Goal: Information Seeking & Learning: Understand process/instructions

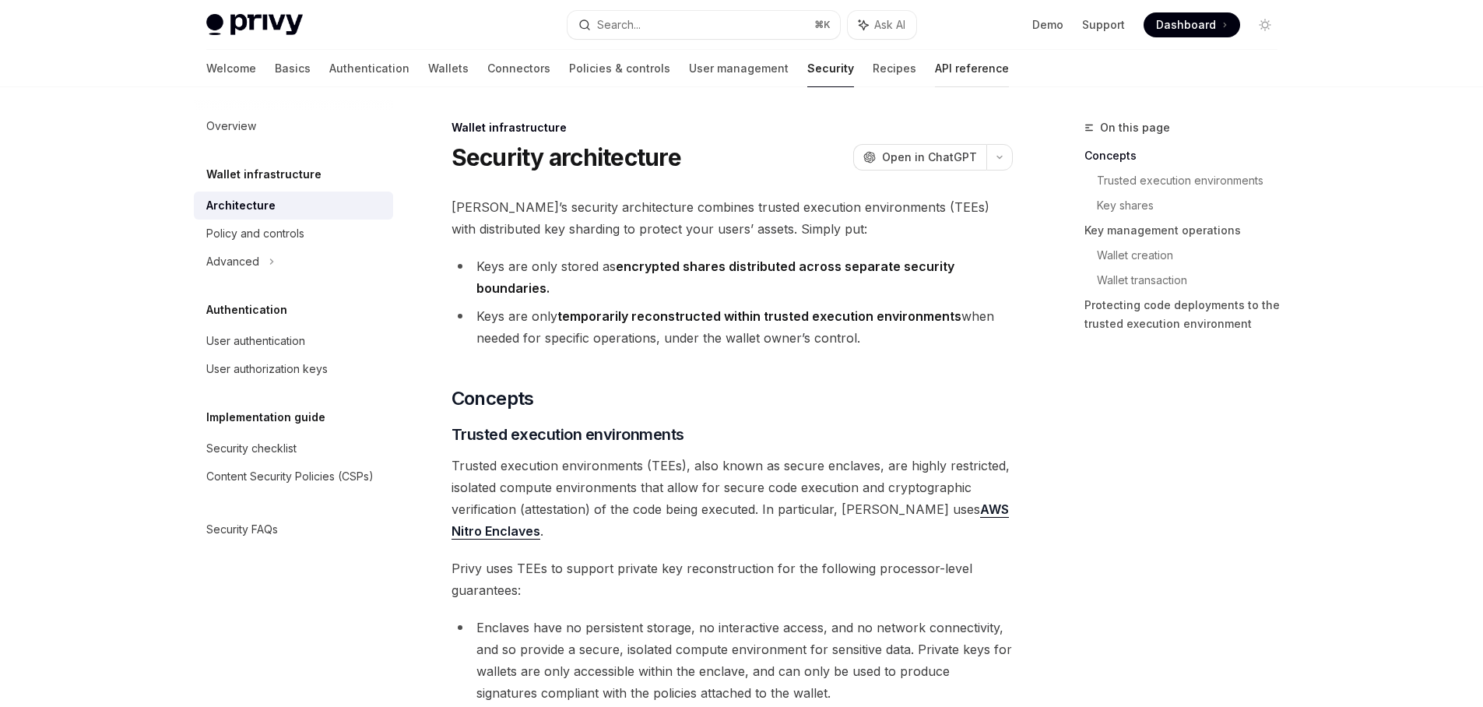
click at [935, 79] on link "API reference" at bounding box center [972, 68] width 74 height 37
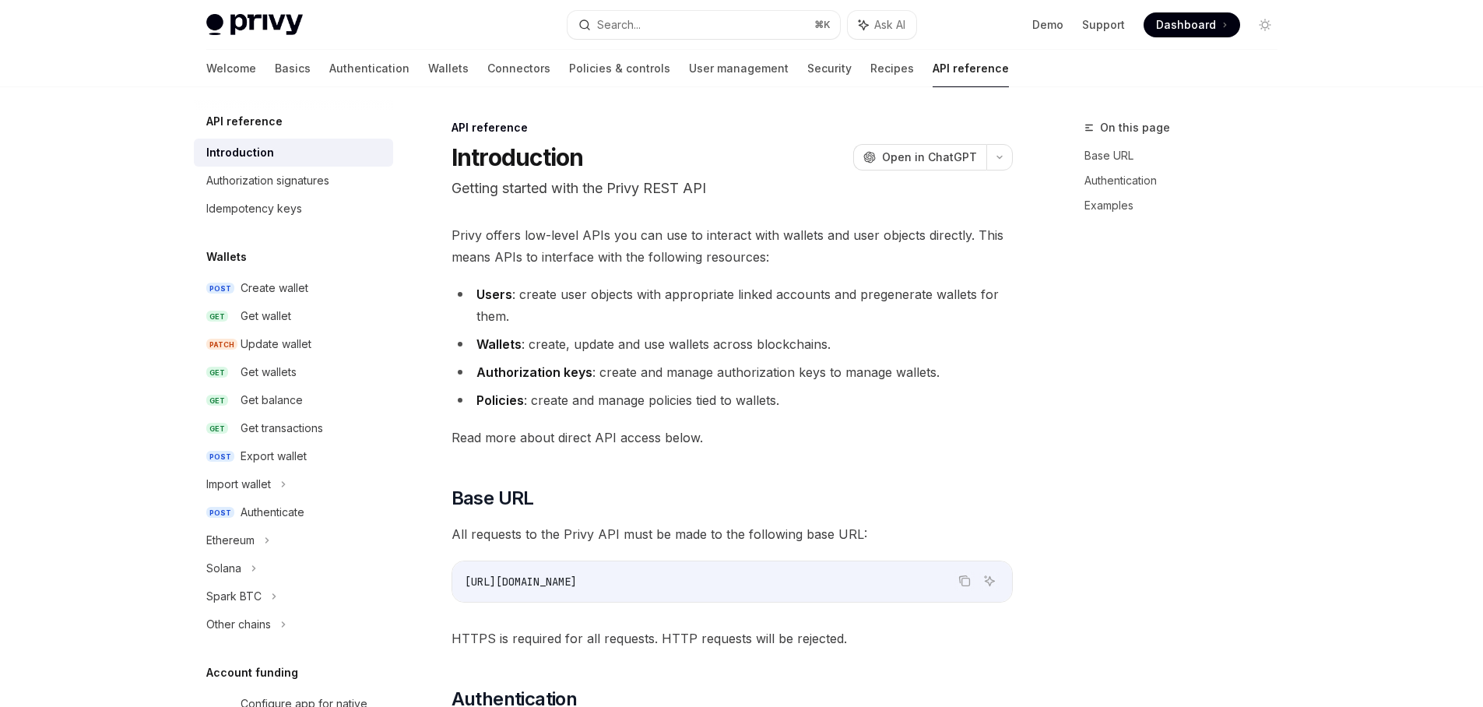
click at [933, 73] on link "API reference" at bounding box center [971, 68] width 76 height 37
click at [290, 285] on div "Create wallet" at bounding box center [275, 288] width 68 height 19
type textarea "*"
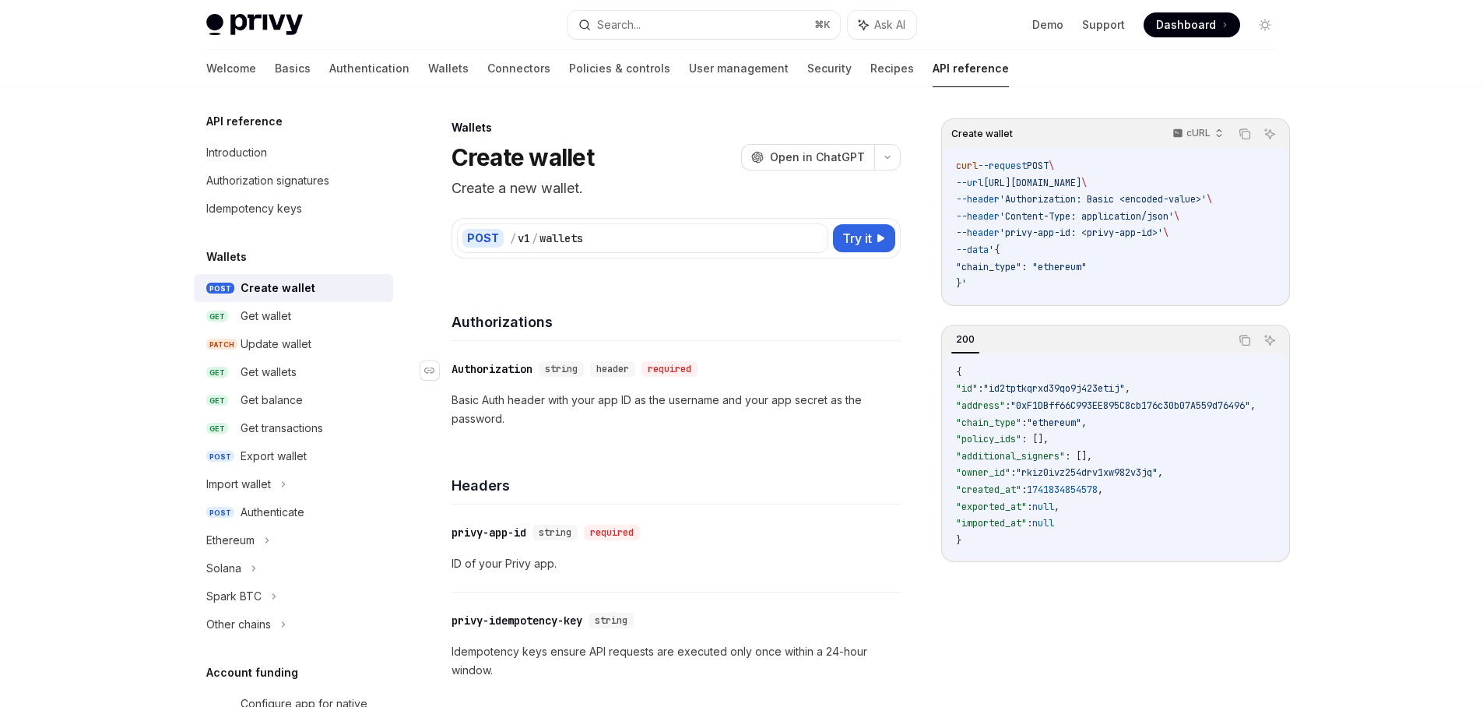
click at [484, 371] on div "Authorization" at bounding box center [492, 369] width 81 height 16
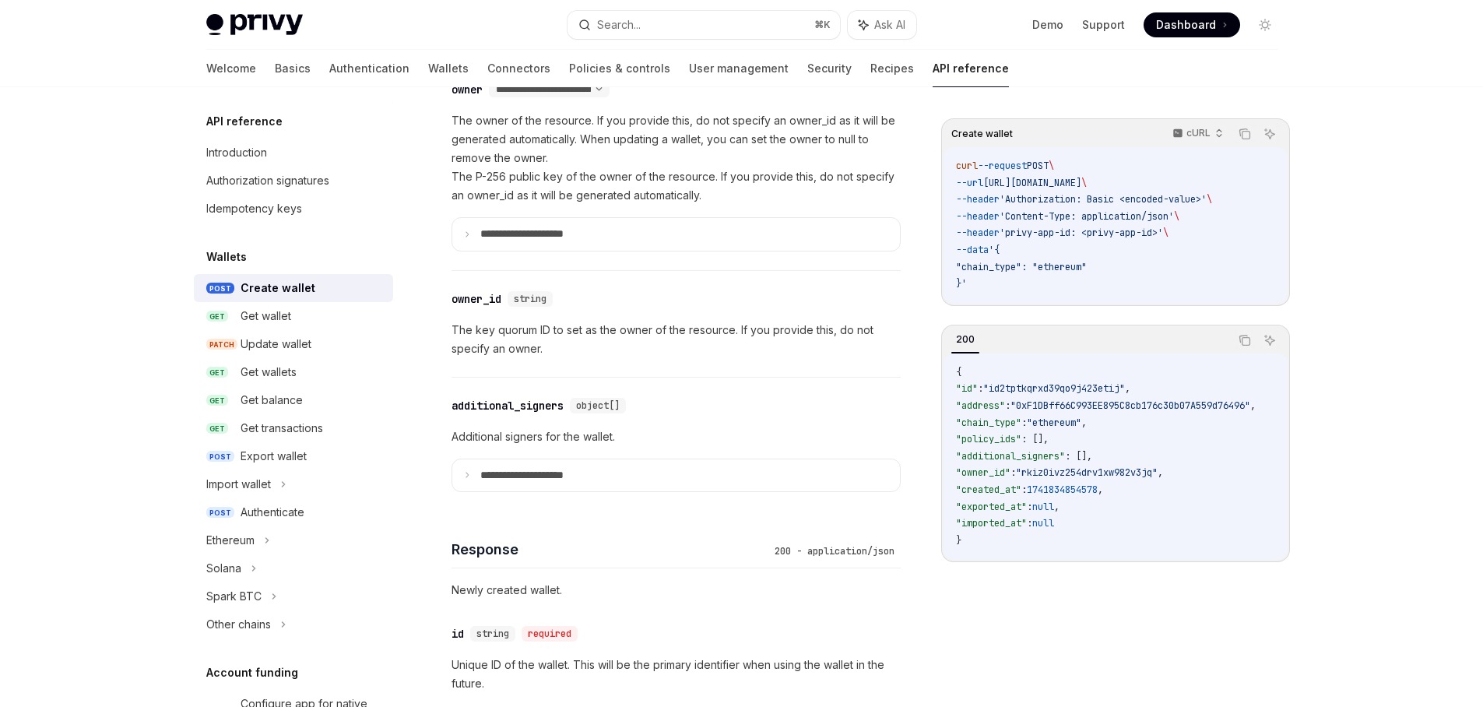
scroll to position [1004, 0]
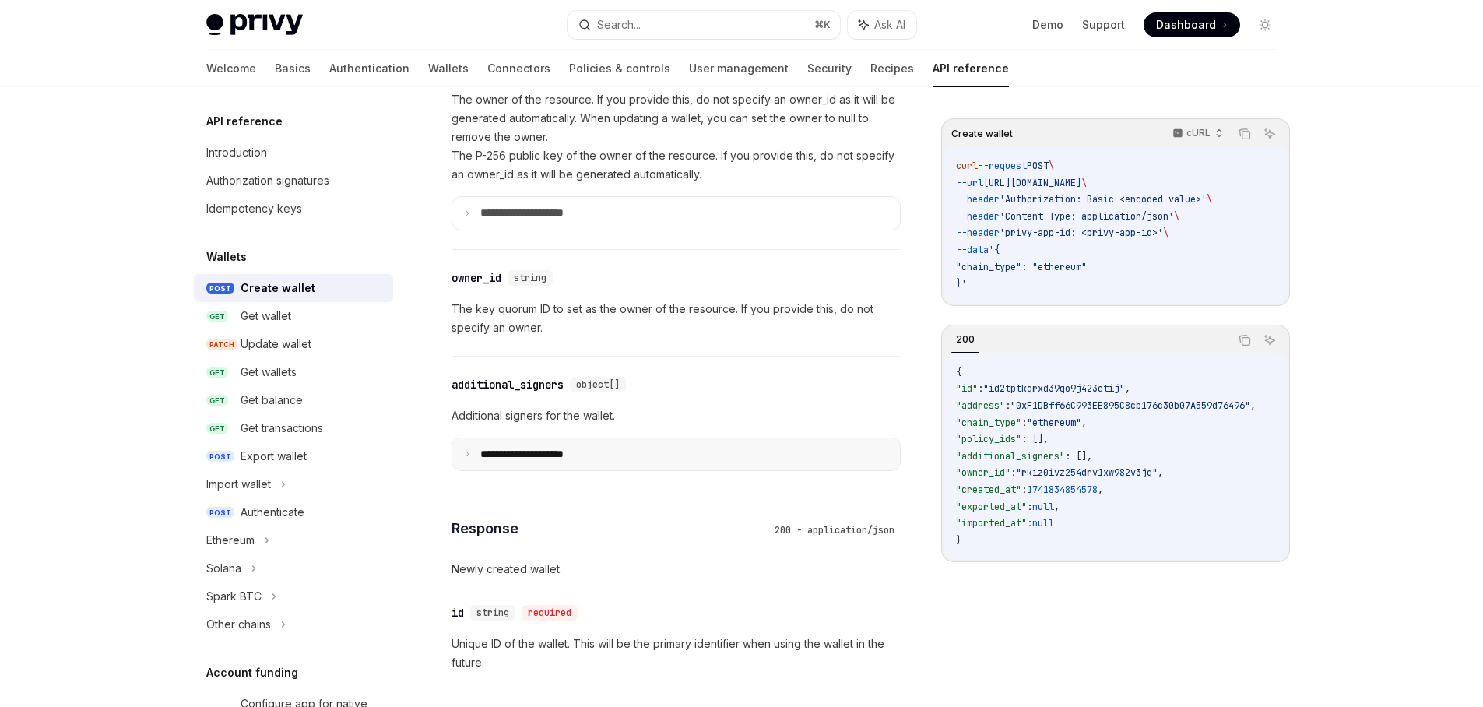
click at [565, 450] on p "**********" at bounding box center [534, 455] width 108 height 14
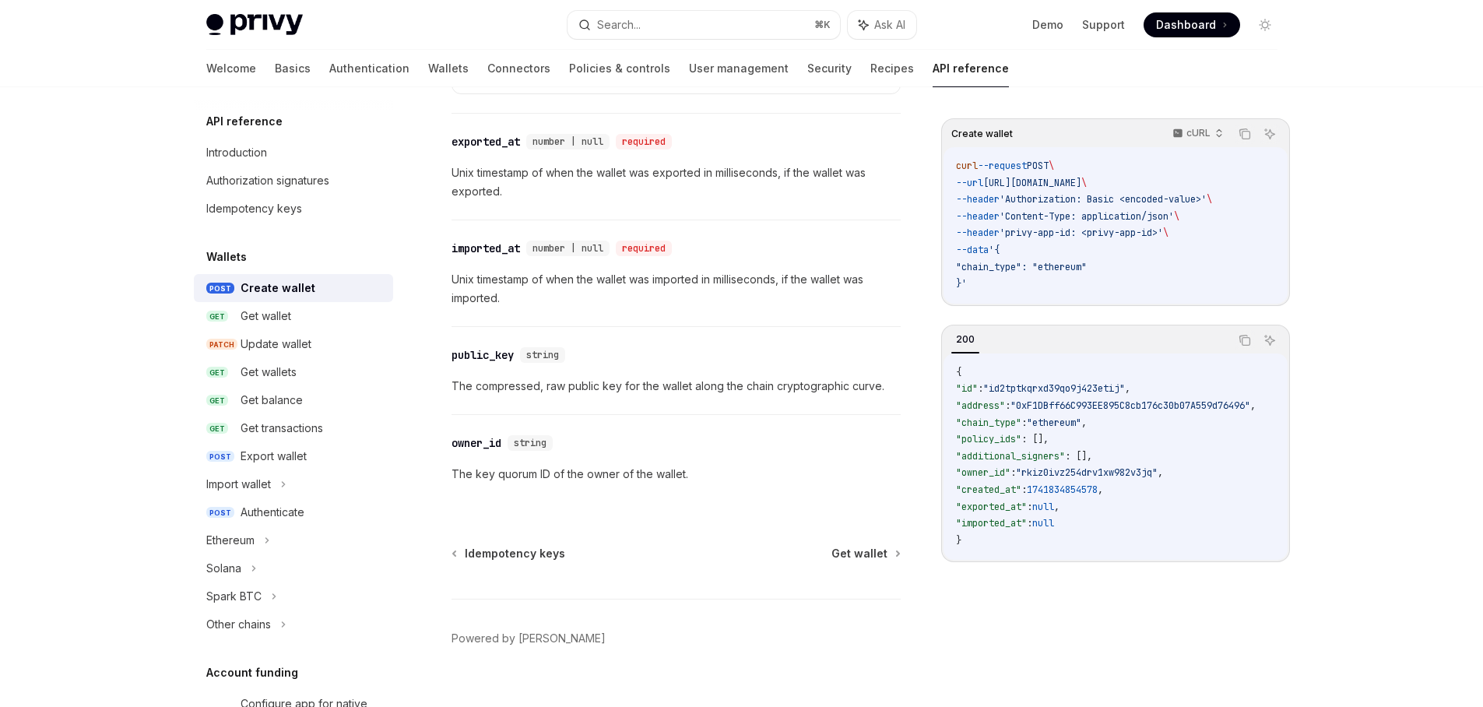
scroll to position [2151, 0]
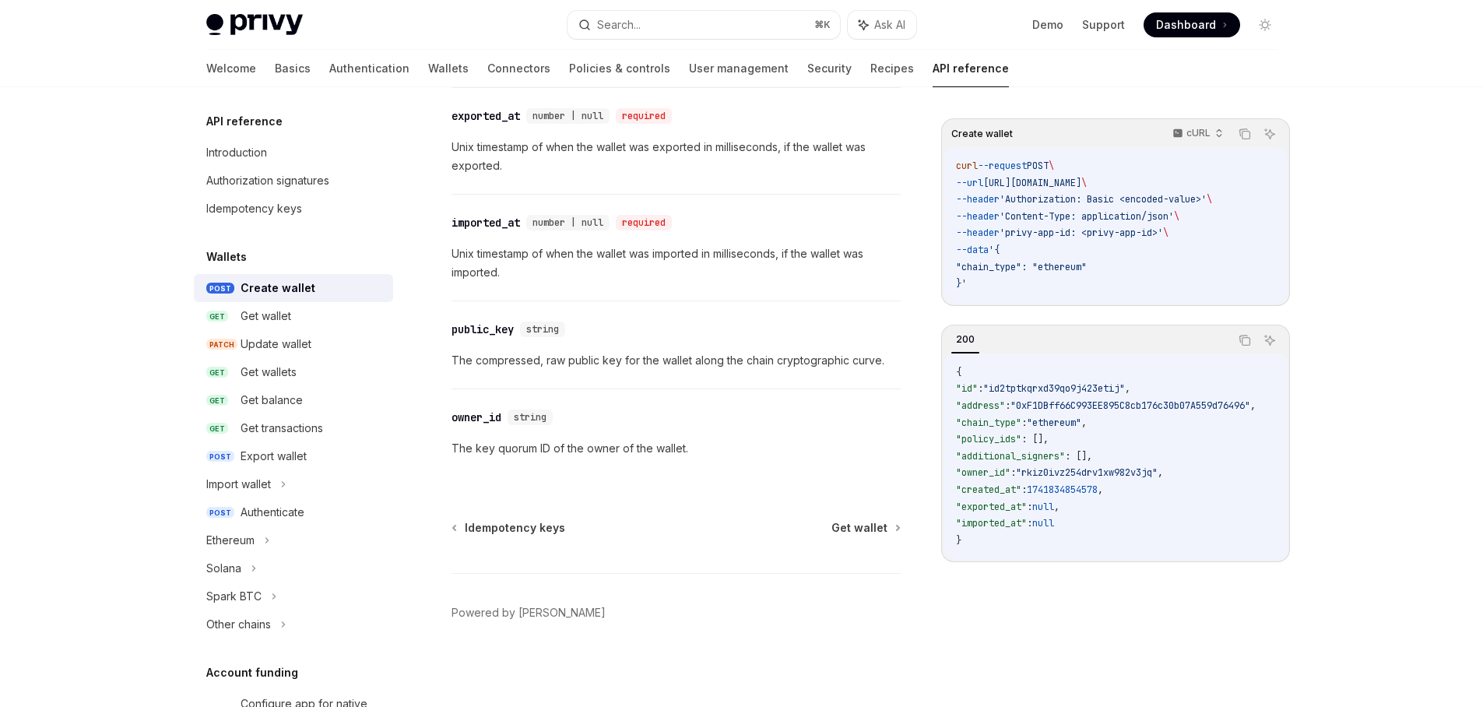
click at [665, 447] on p "The key quorum ID of the owner of the wallet." at bounding box center [676, 448] width 449 height 19
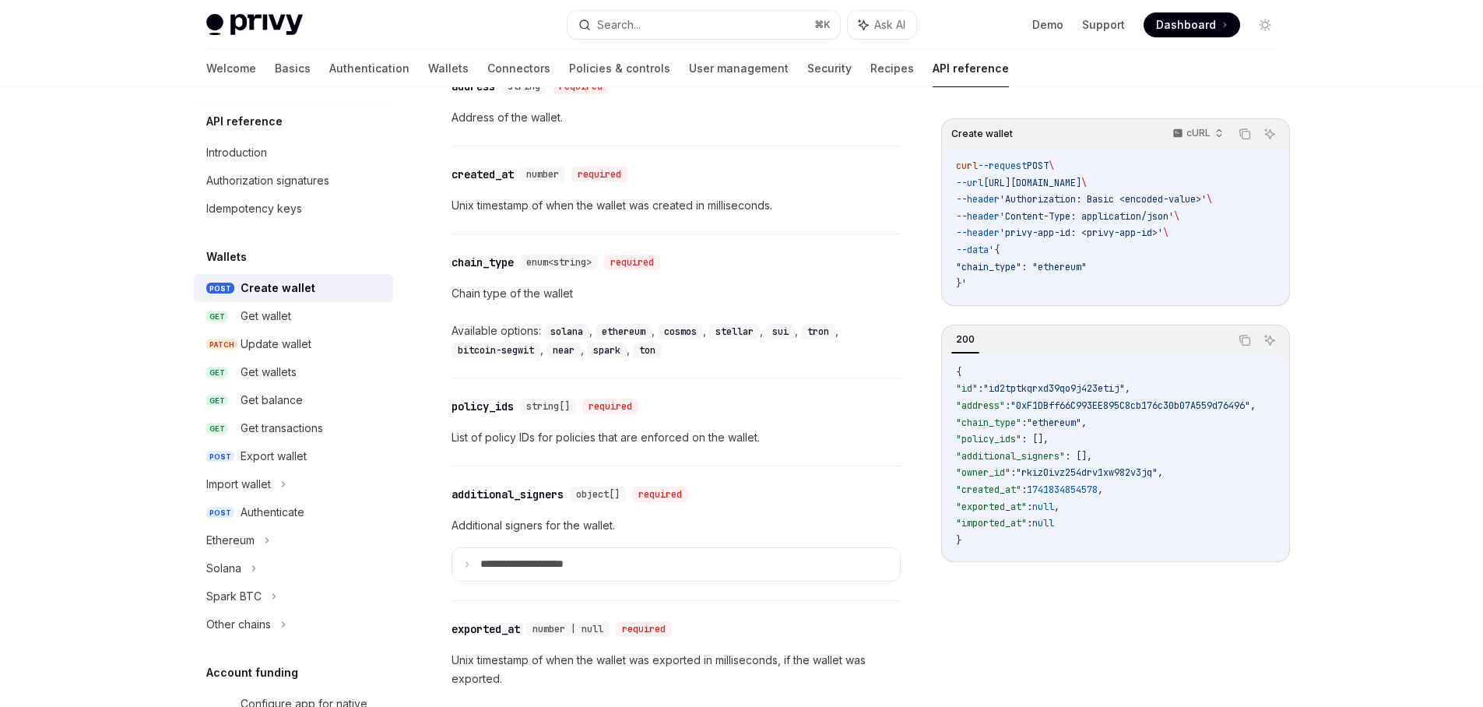
scroll to position [1221, 0]
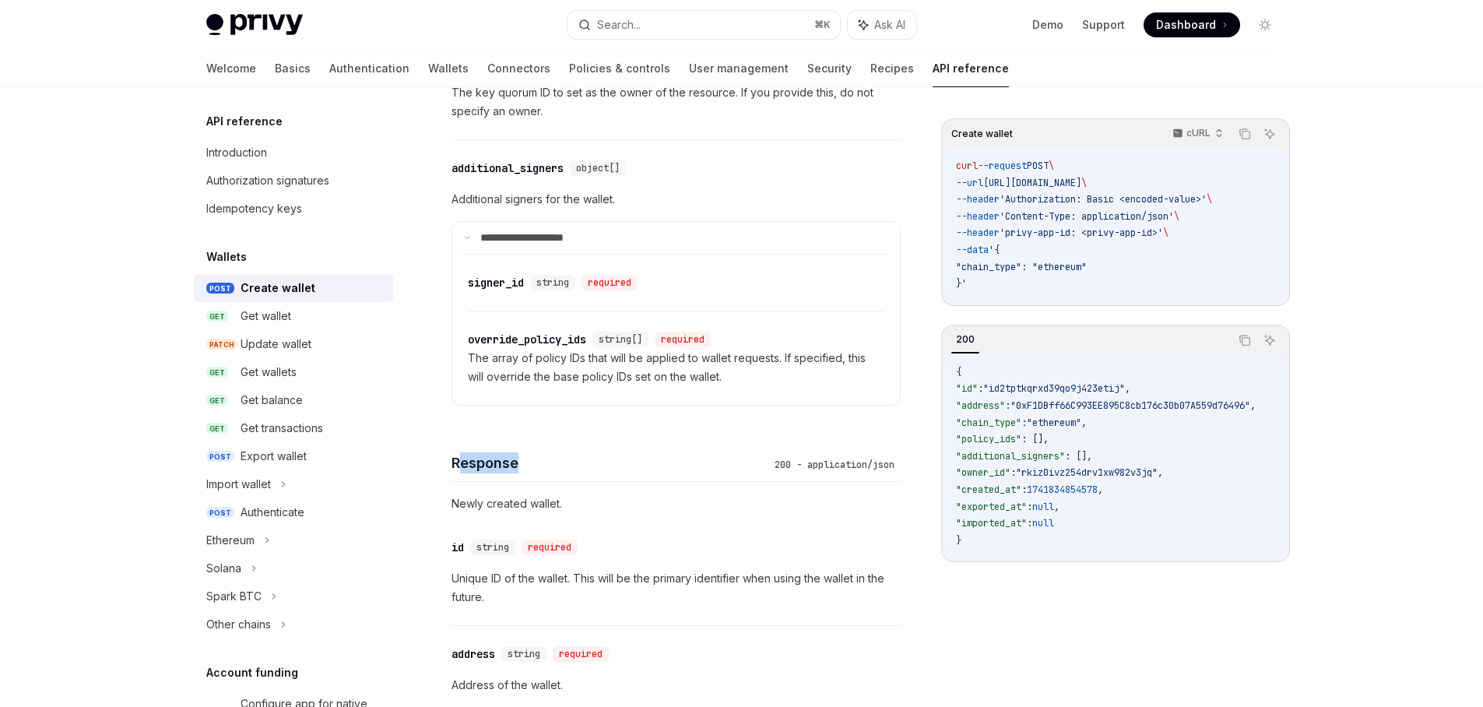
drag, startPoint x: 461, startPoint y: 464, endPoint x: 540, endPoint y: 466, distance: 79.5
click at [540, 466] on h4 "Response" at bounding box center [610, 462] width 317 height 21
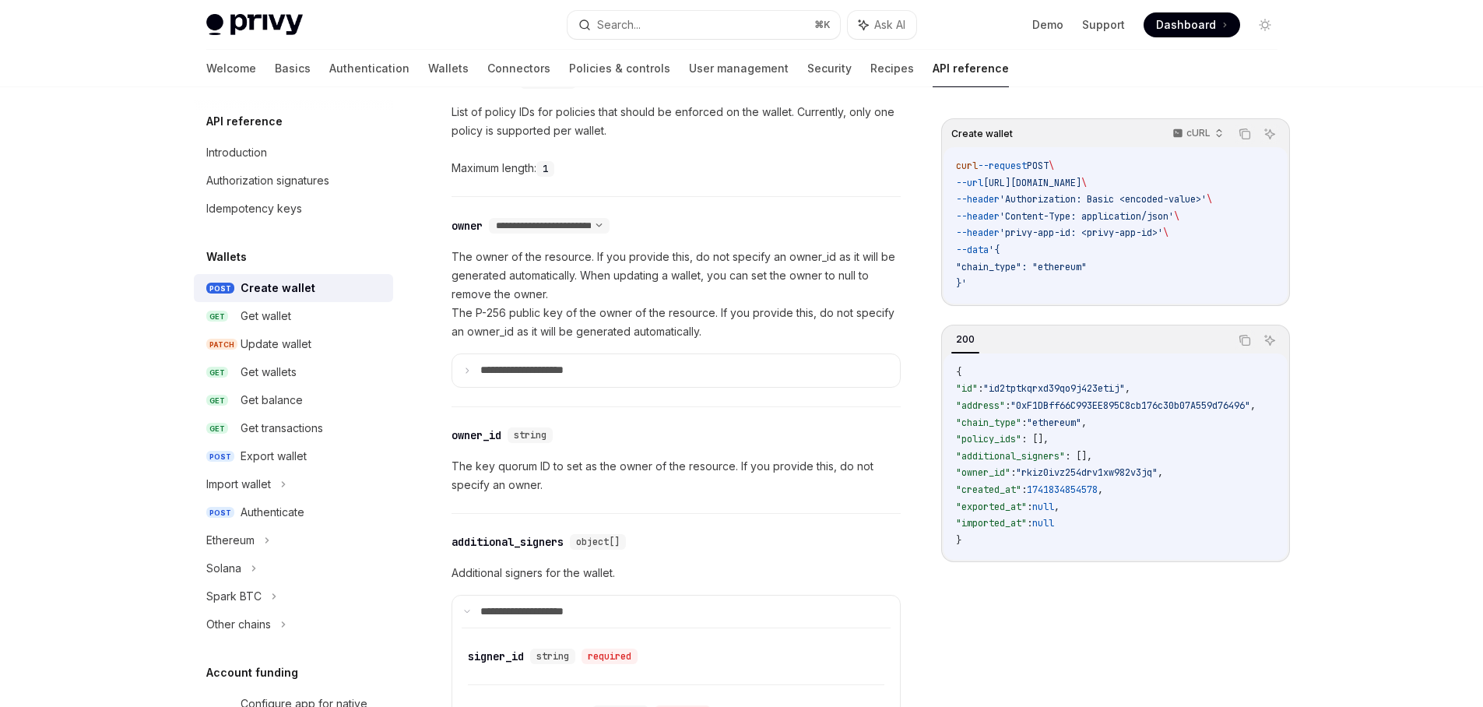
scroll to position [754, 0]
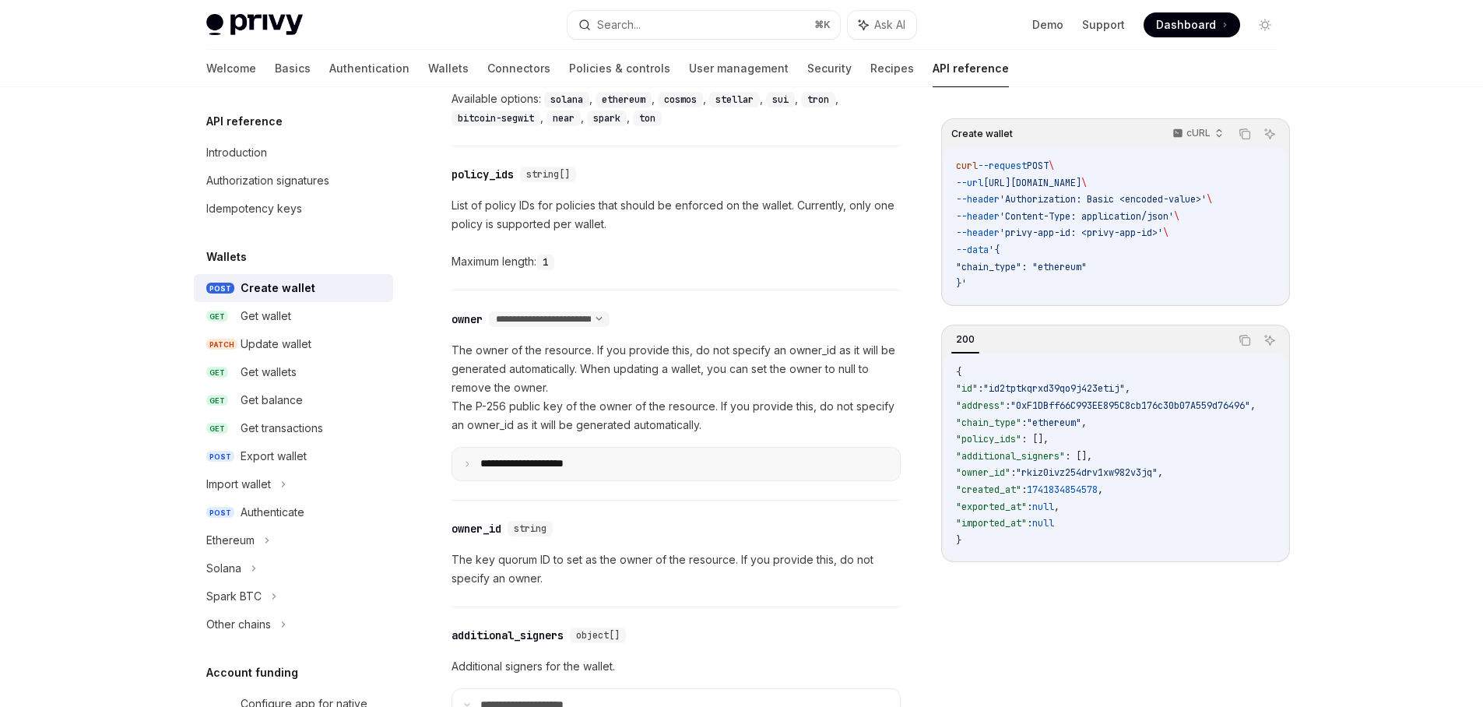
click at [557, 470] on p "**********" at bounding box center [534, 464] width 108 height 14
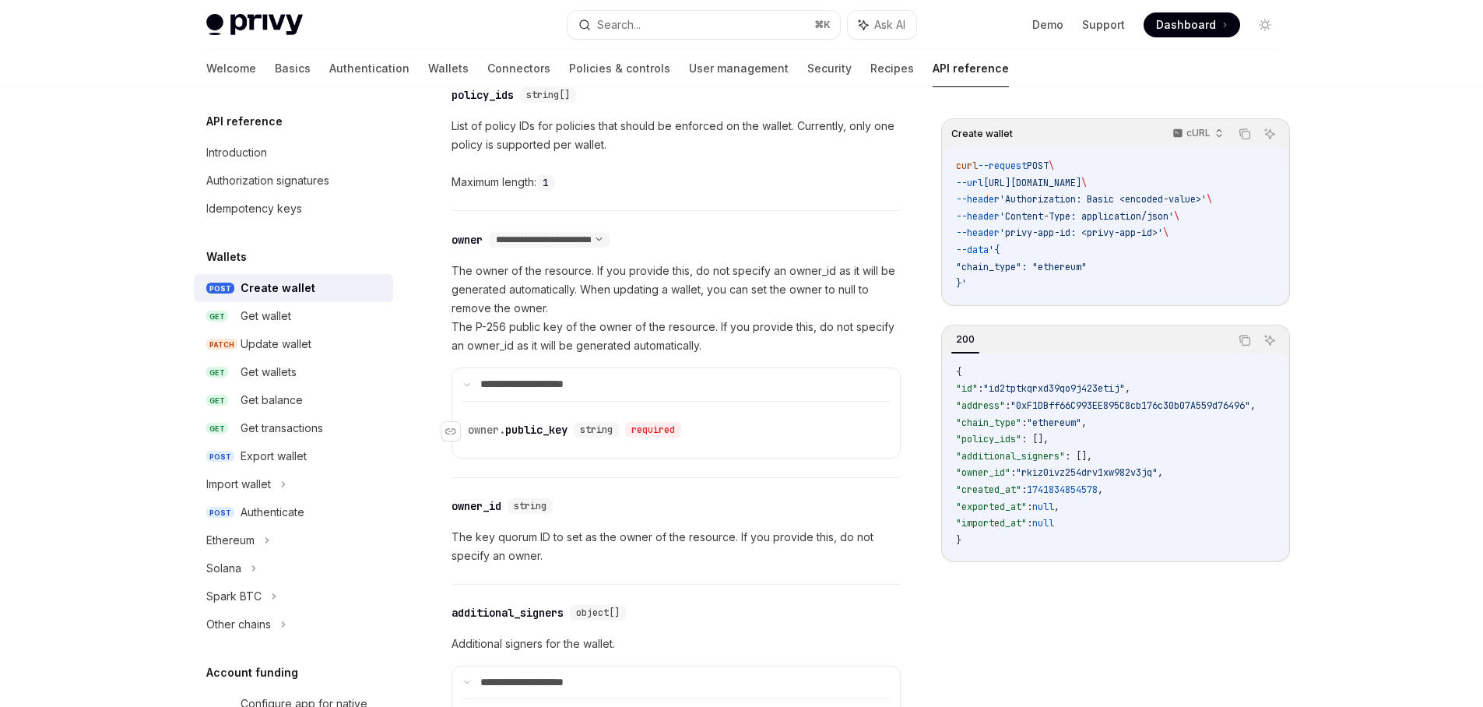
scroll to position [558, 0]
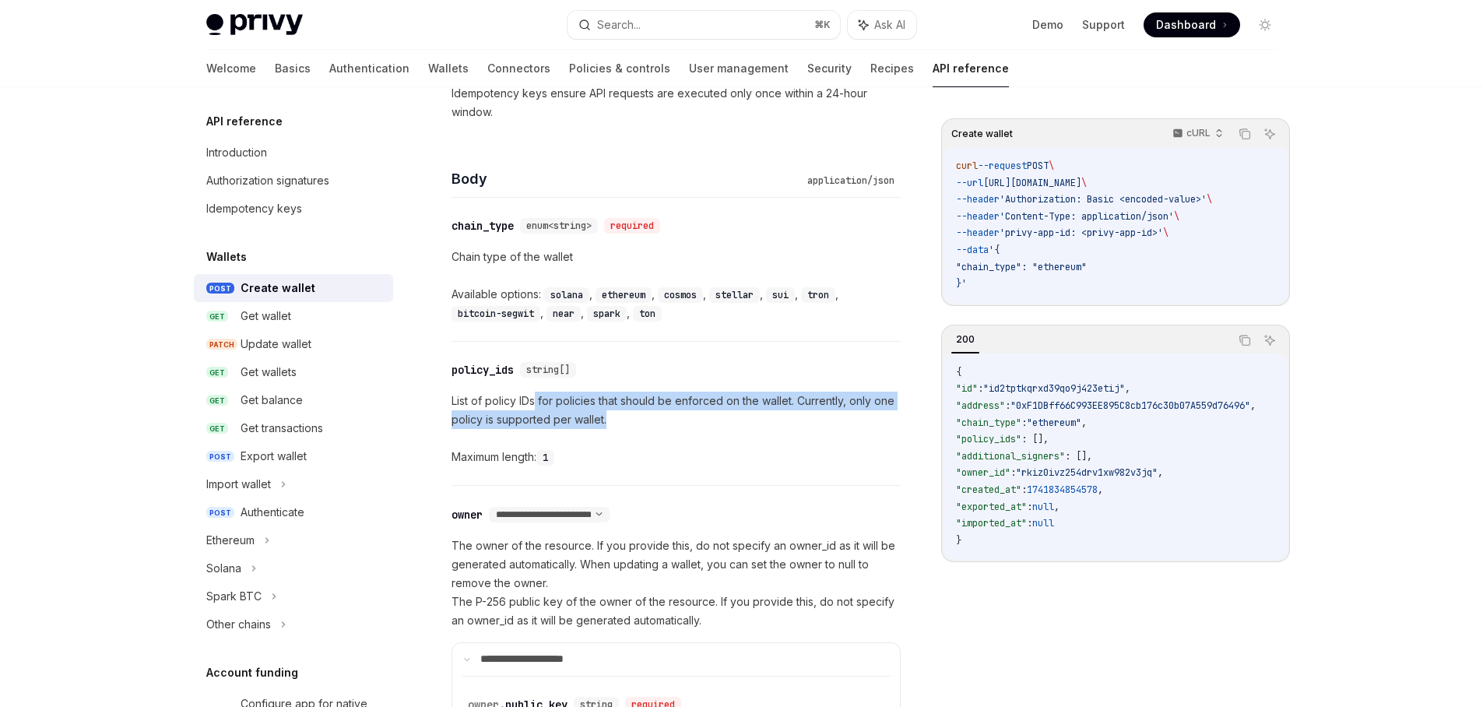
drag, startPoint x: 557, startPoint y: 400, endPoint x: 632, endPoint y: 417, distance: 77.3
click at [631, 417] on p "List of policy IDs for policies that should be enforced on the wallet. Currentl…" at bounding box center [676, 410] width 449 height 37
click at [632, 417] on p "List of policy IDs for policies that should be enforced on the wallet. Currentl…" at bounding box center [676, 410] width 449 height 37
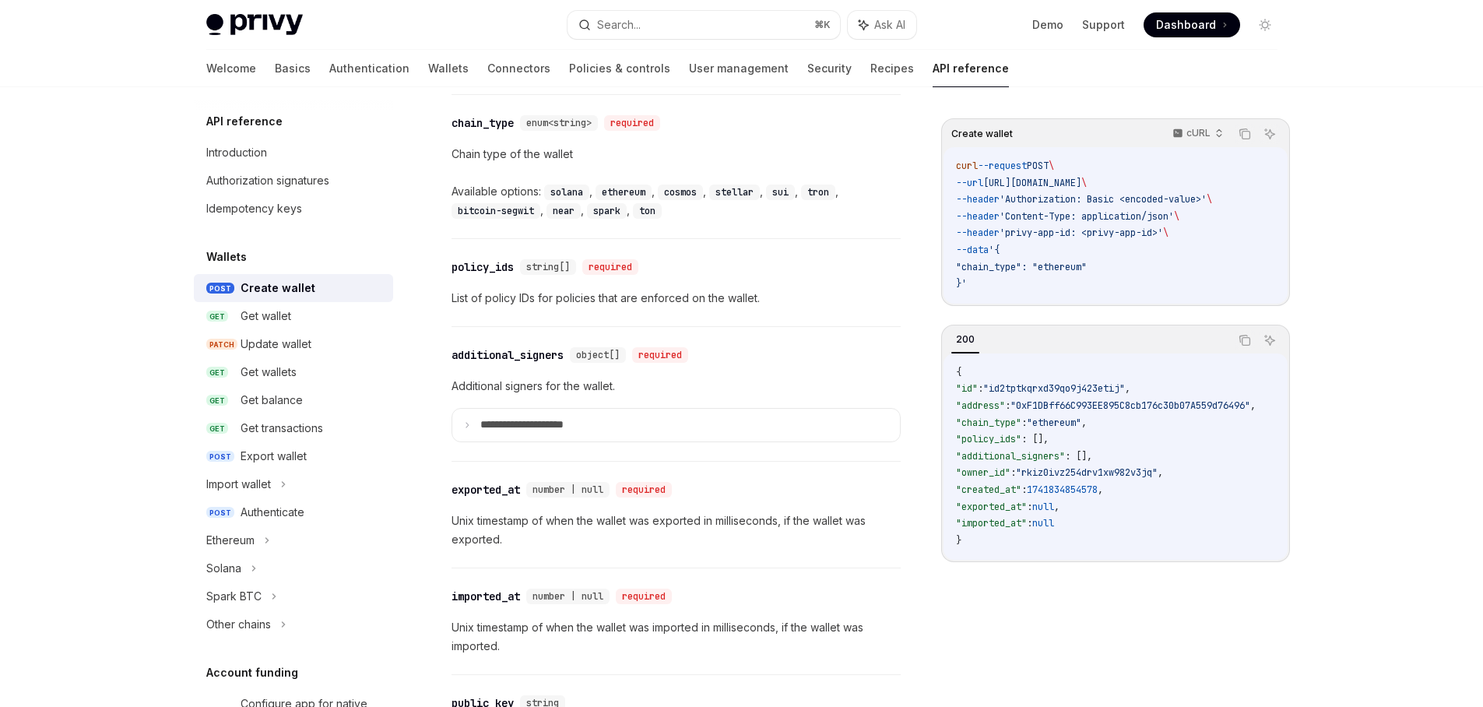
scroll to position [337, 0]
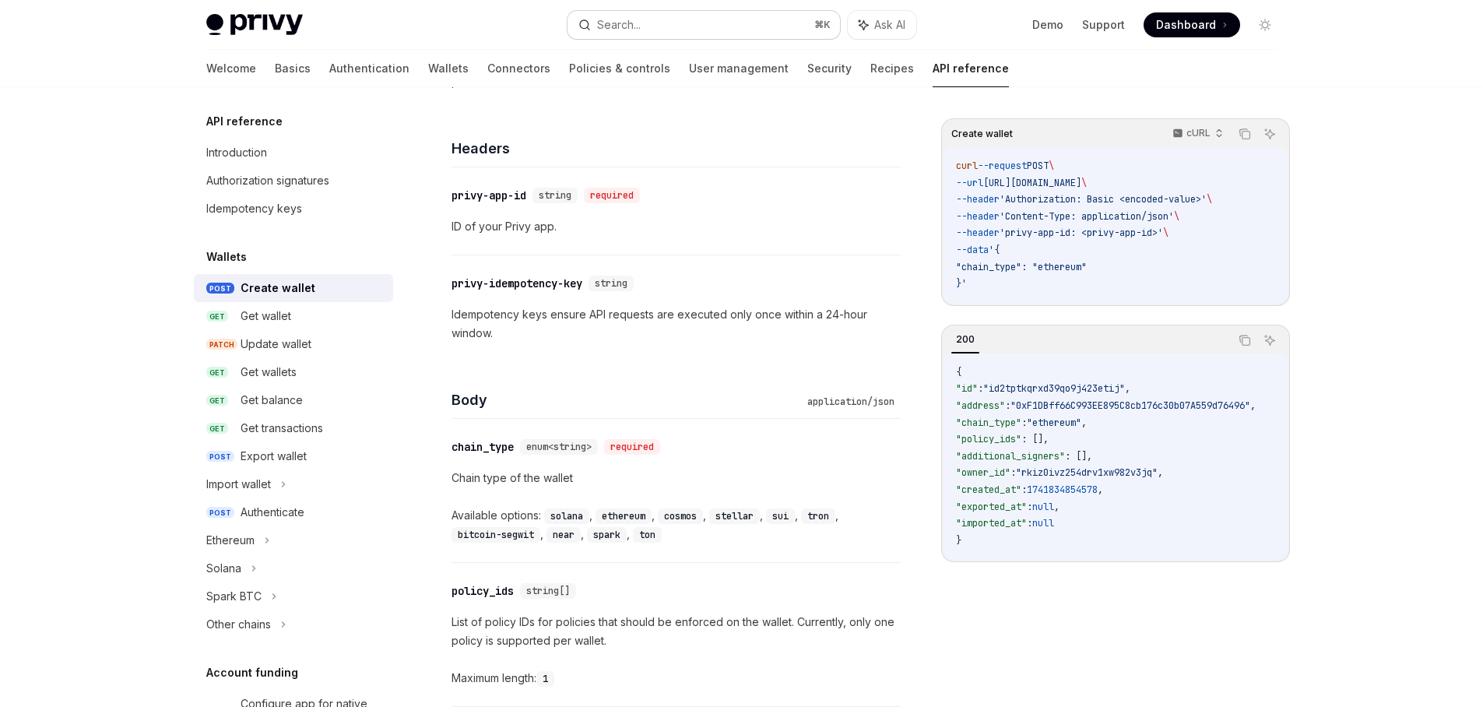
click at [730, 26] on button "Search... ⌘ K" at bounding box center [704, 25] width 273 height 28
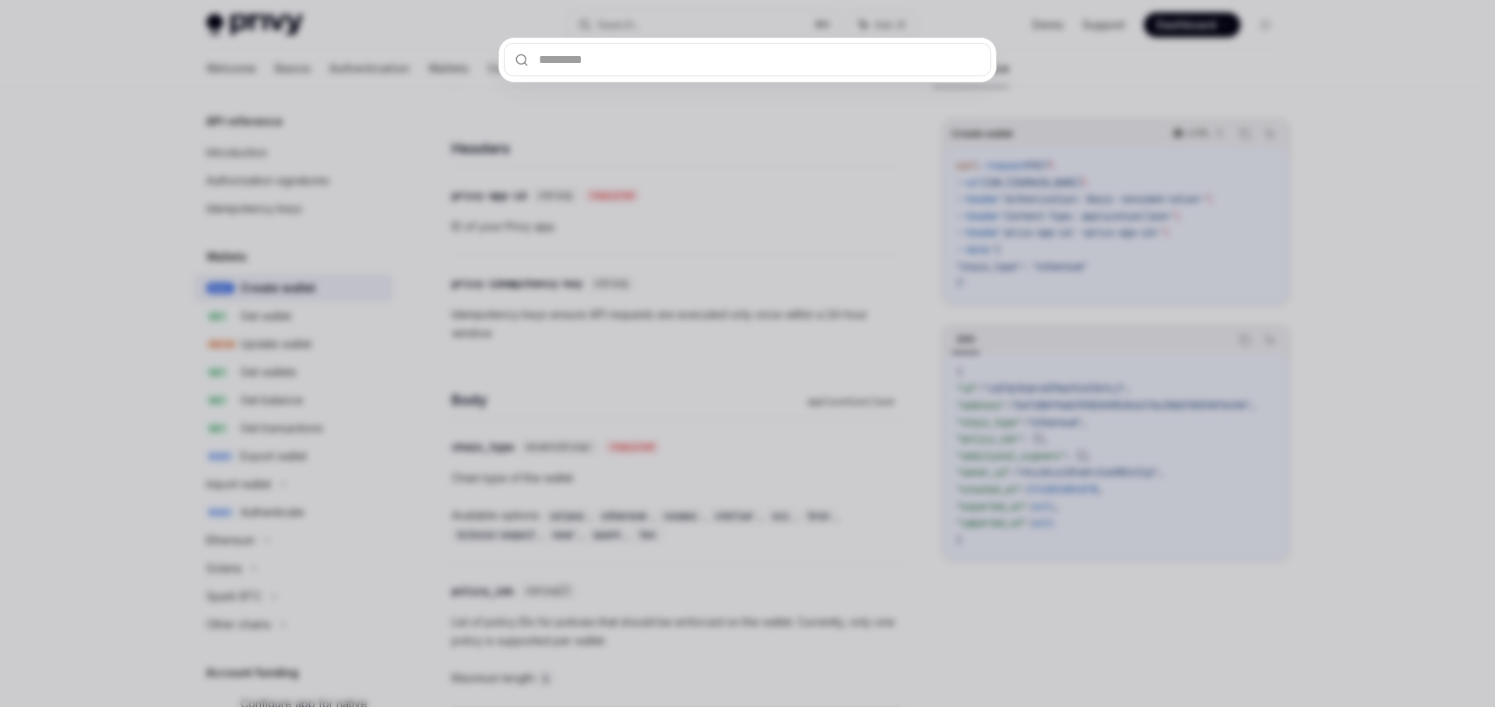
type input "**********"
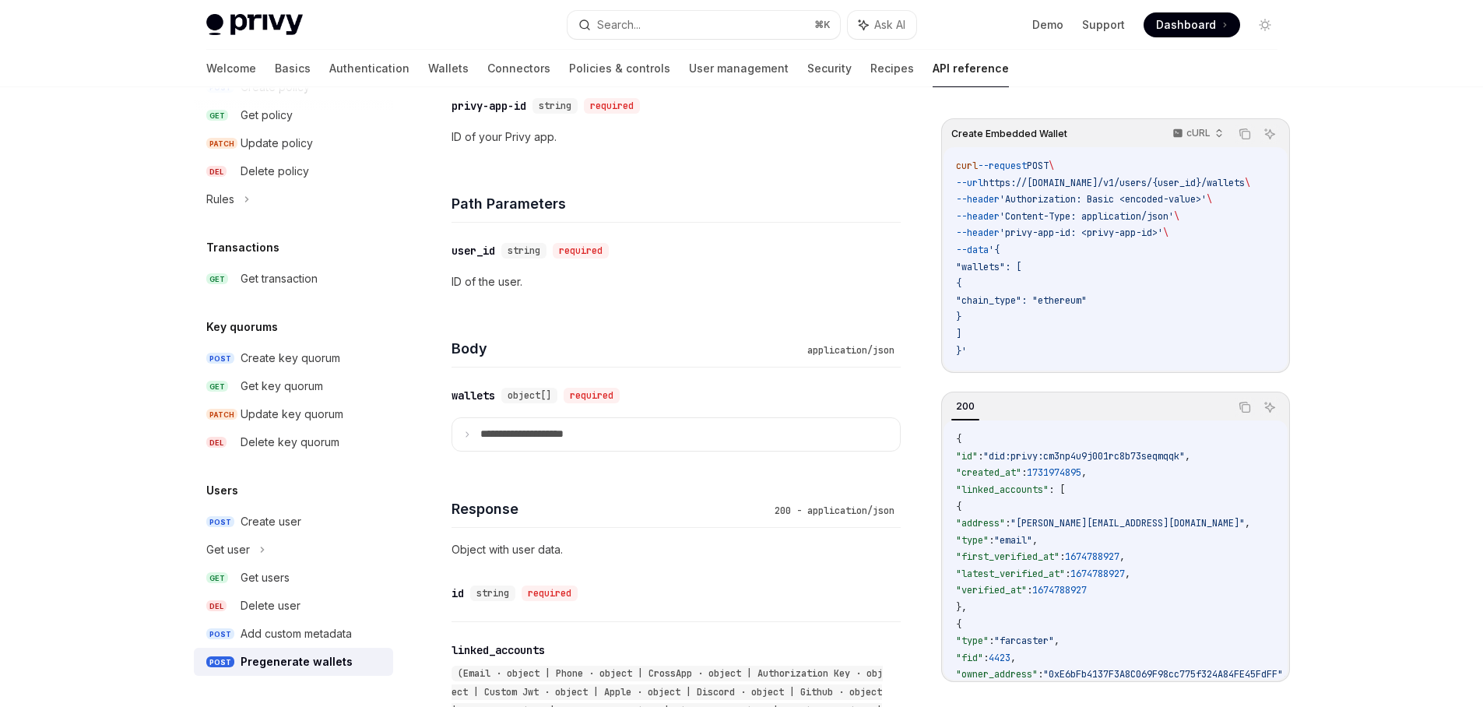
scroll to position [461, 0]
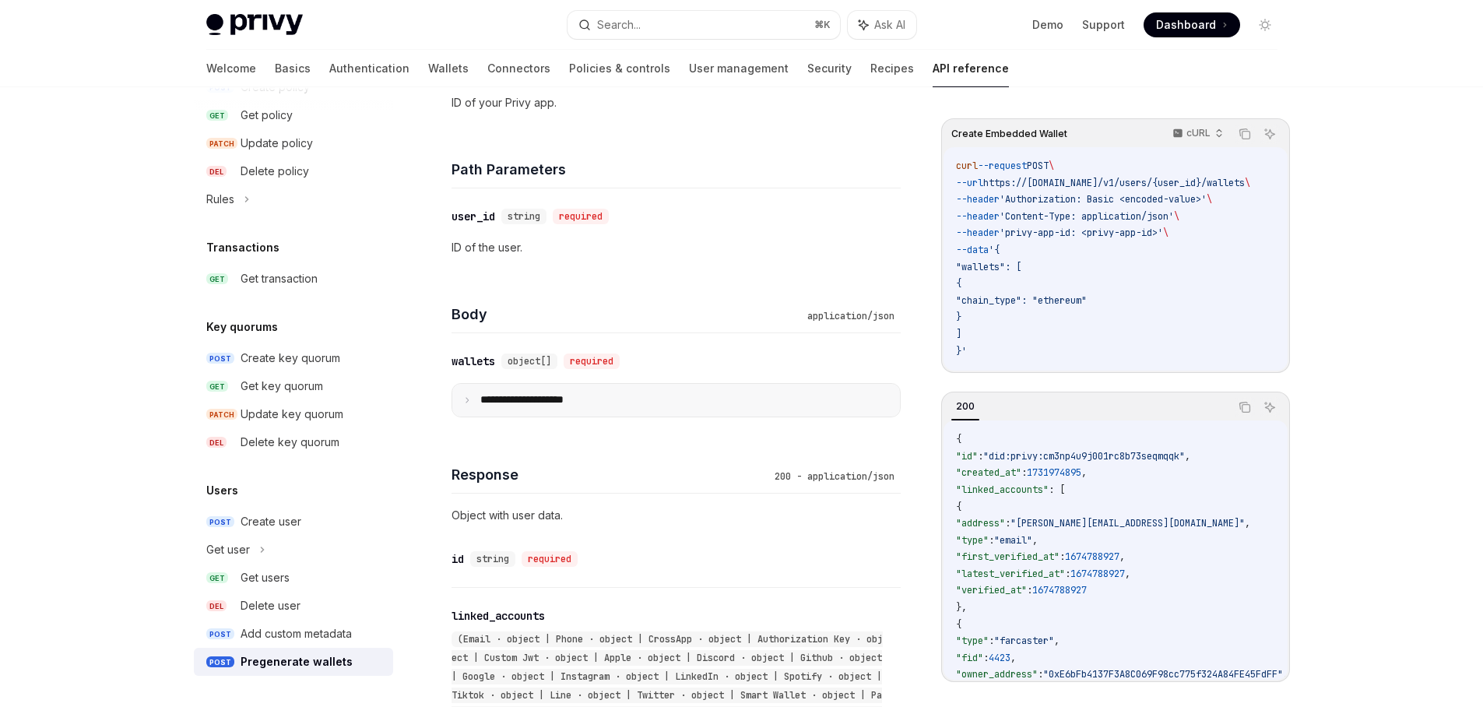
click at [575, 402] on p "**********" at bounding box center [534, 400] width 108 height 14
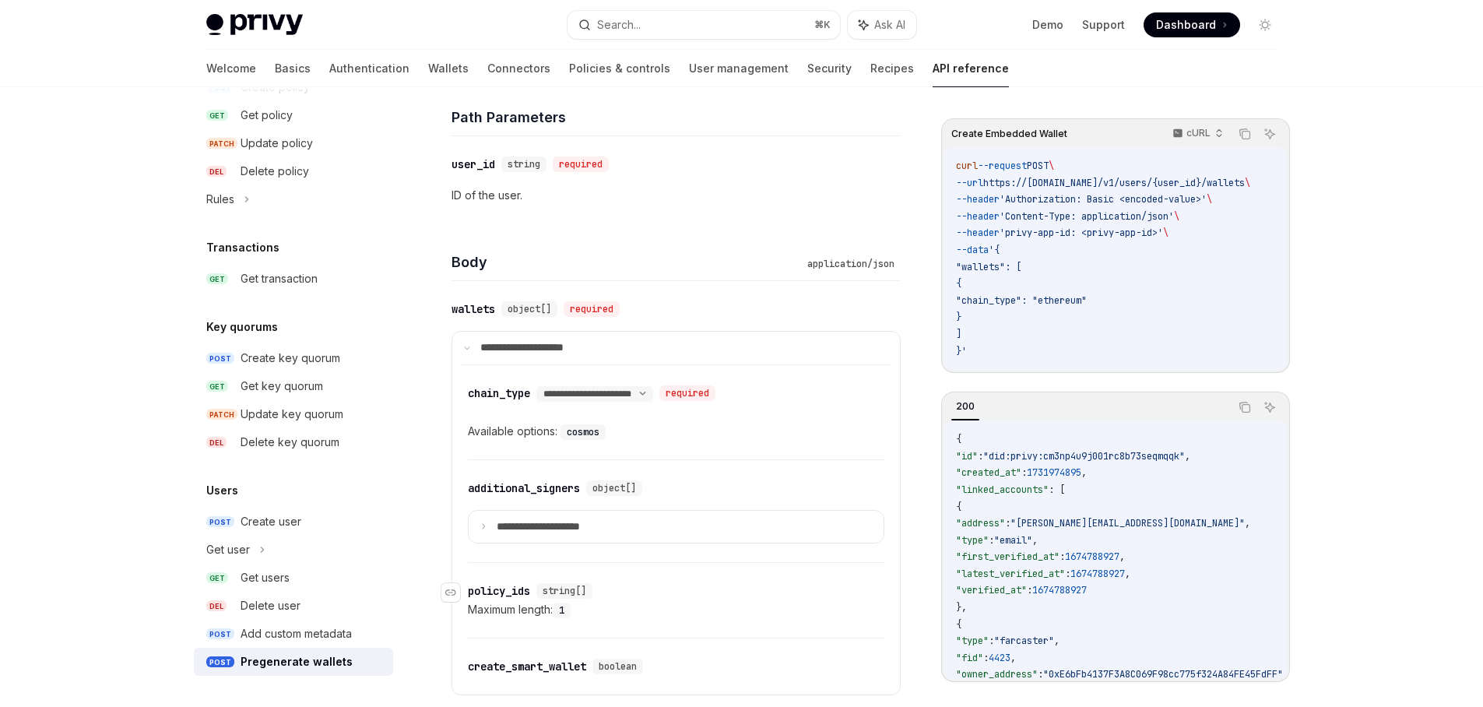
scroll to position [648, 0]
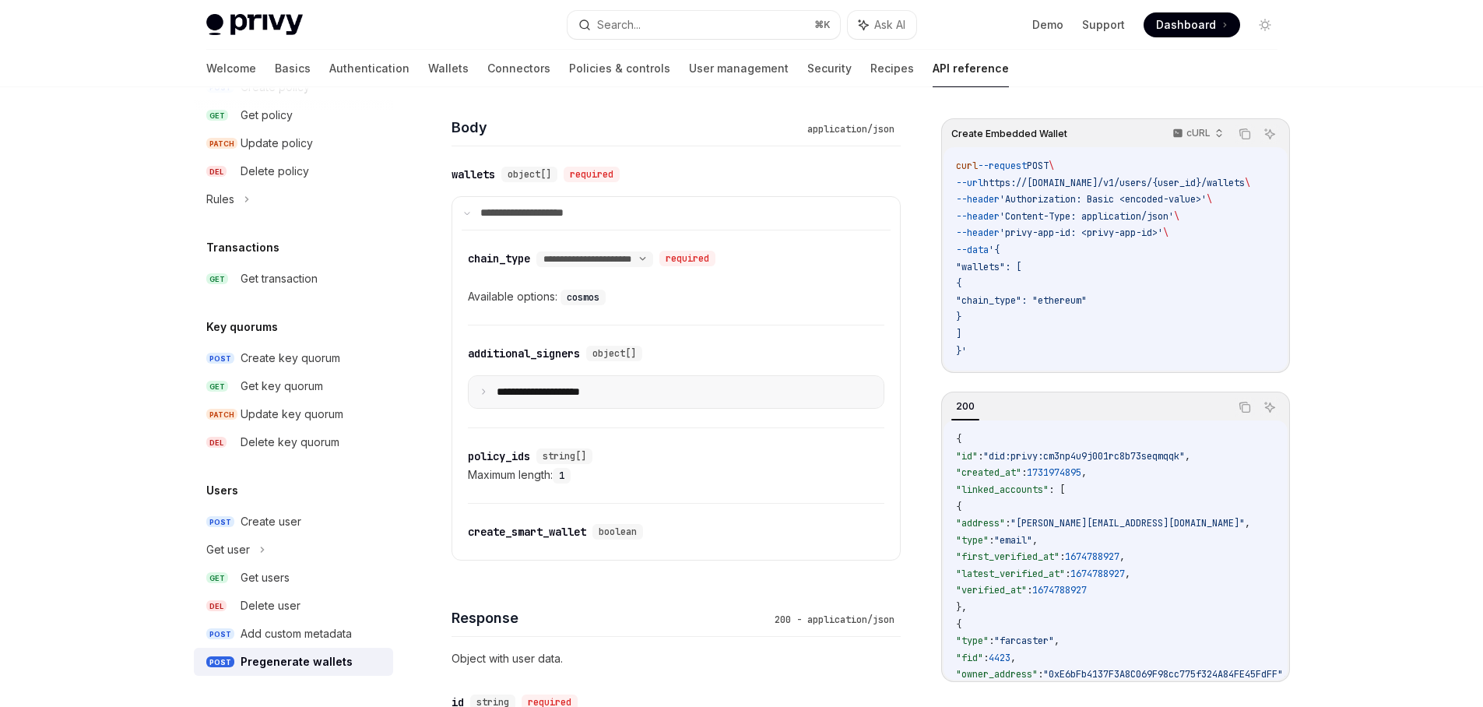
click at [596, 396] on p "**********" at bounding box center [551, 392] width 108 height 14
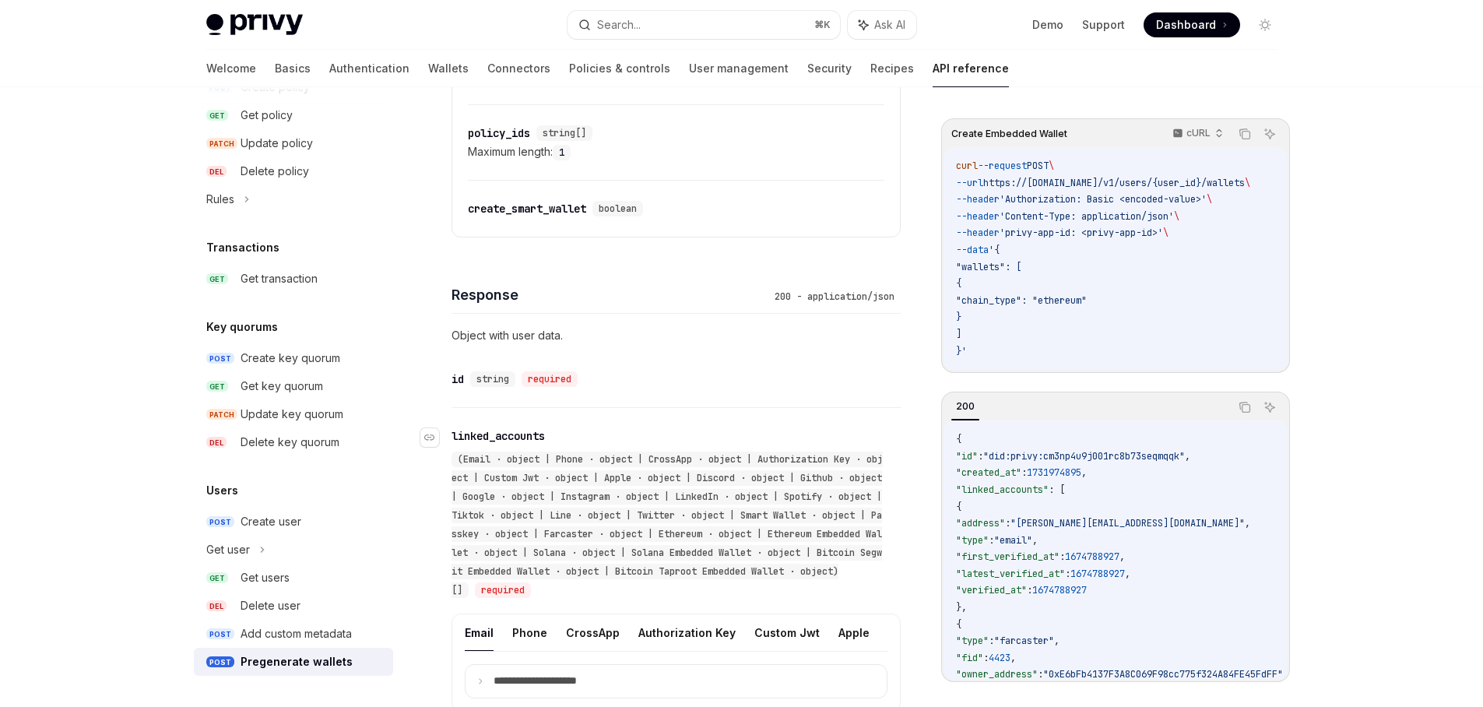
scroll to position [1124, 0]
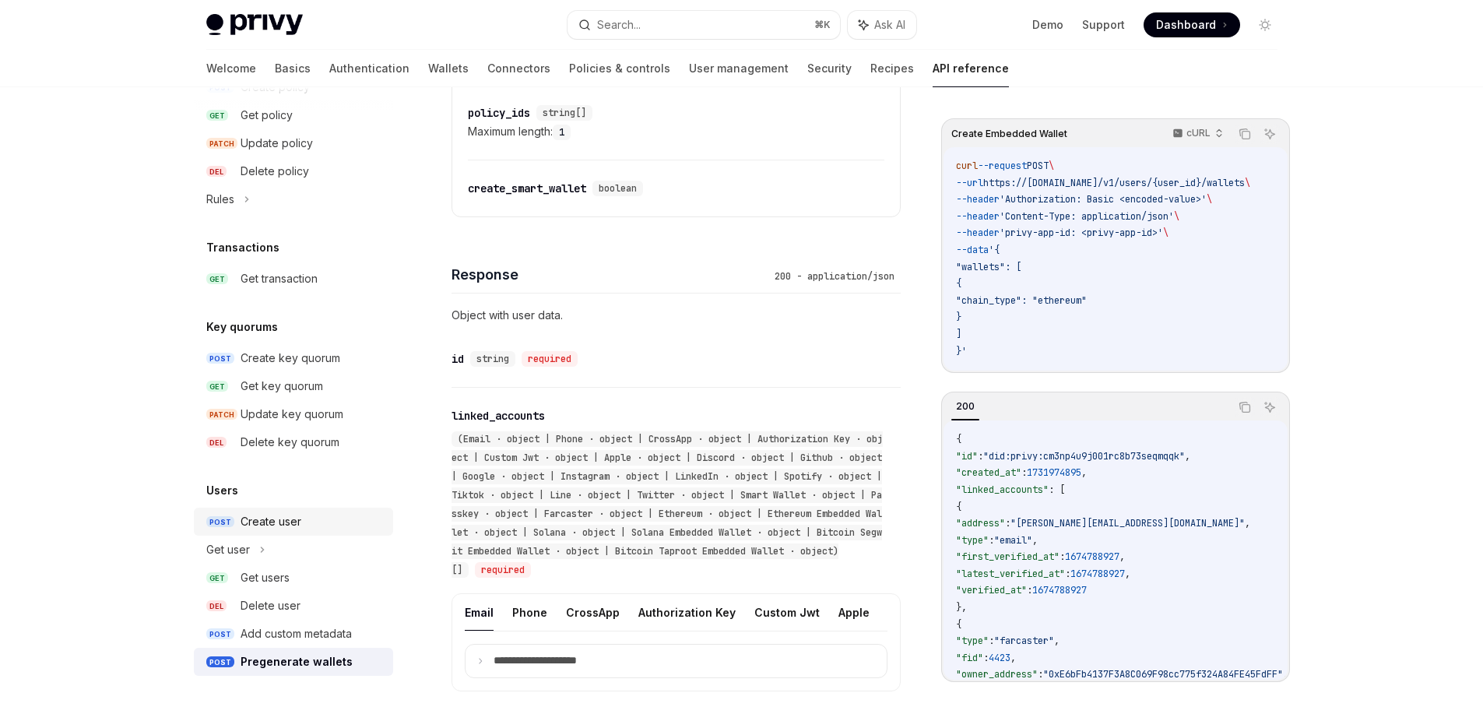
click at [304, 521] on div "Create user" at bounding box center [312, 521] width 143 height 19
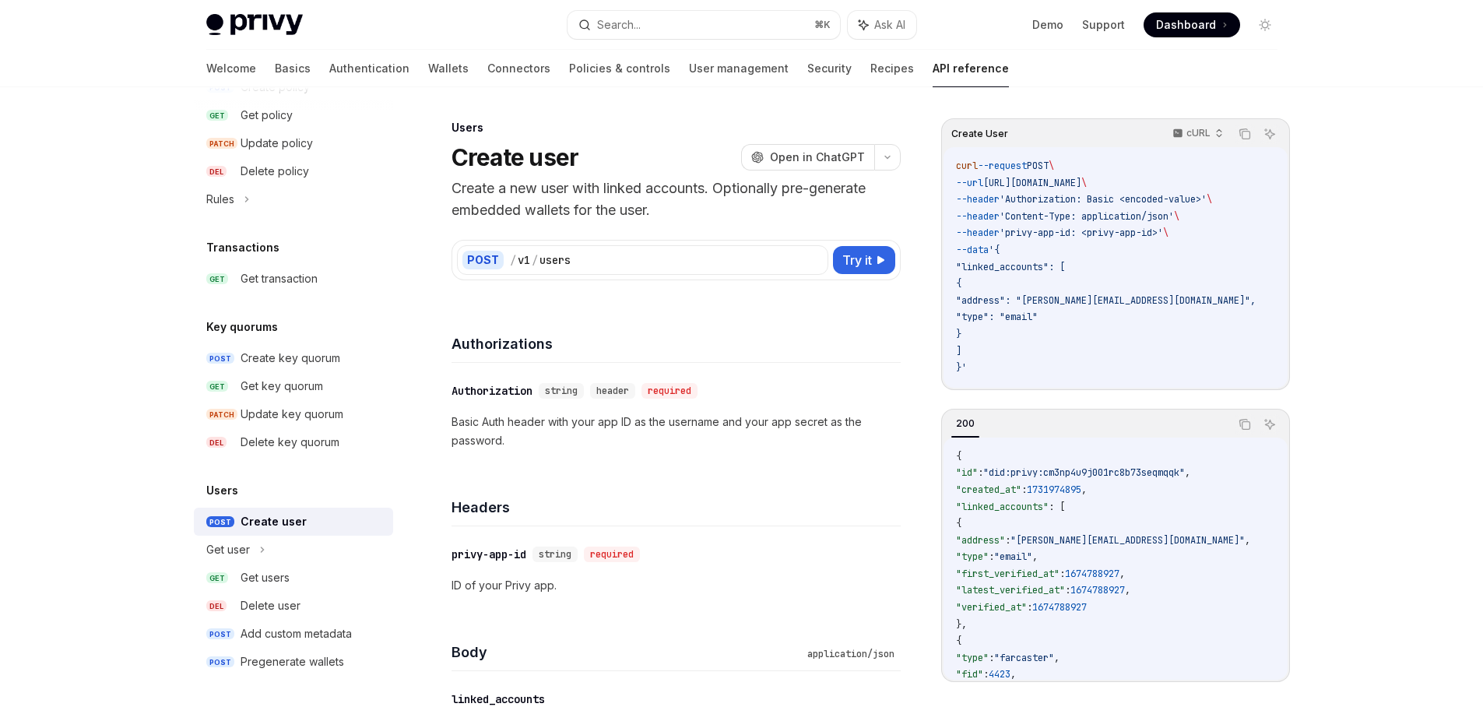
drag, startPoint x: 1037, startPoint y: 357, endPoint x: 962, endPoint y: 269, distance: 115.4
click at [962, 269] on code "curl --request POST \ --url [URL][DOMAIN_NAME] \ --header 'Authorization: Basic…" at bounding box center [1124, 267] width 337 height 219
click at [962, 269] on span ""linked_accounts": [" at bounding box center [1010, 267] width 109 height 12
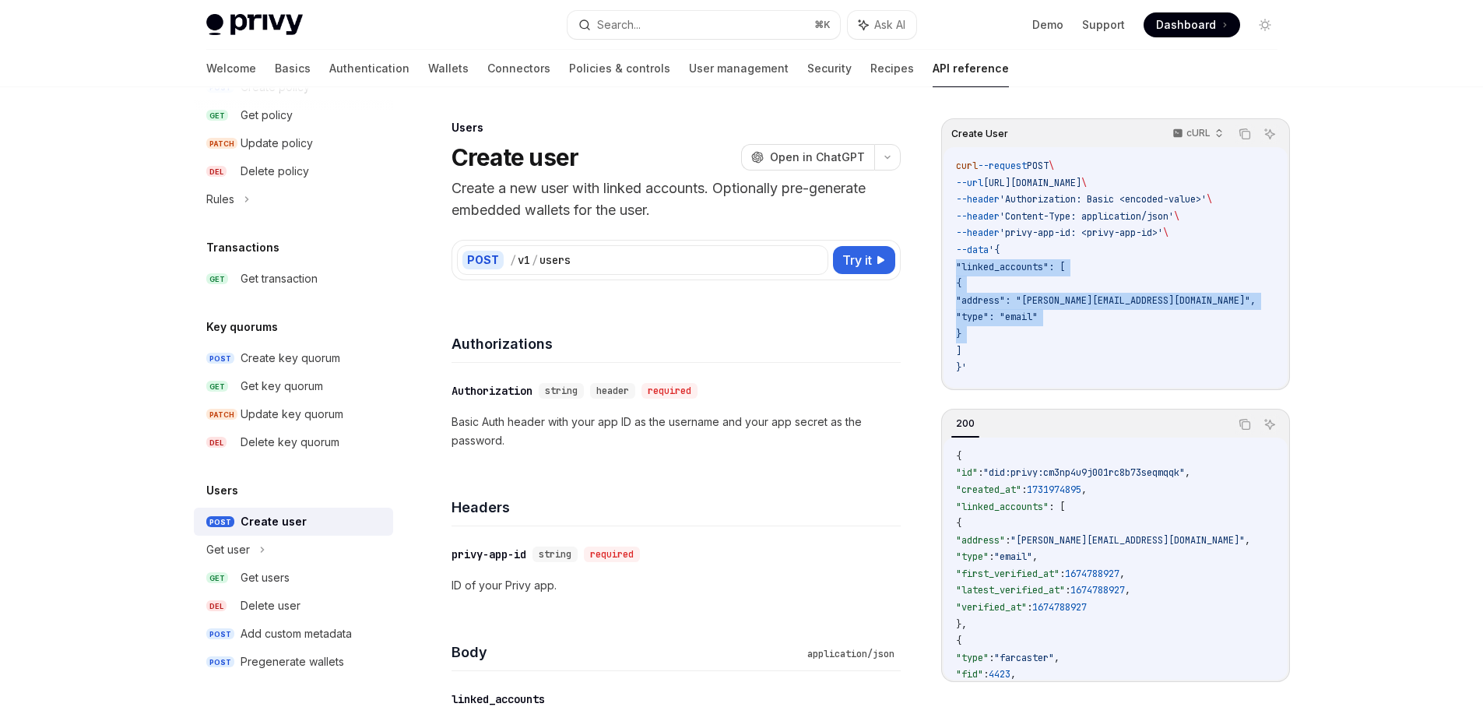
drag, startPoint x: 989, startPoint y: 277, endPoint x: 1084, endPoint y: 347, distance: 118.0
click at [1082, 342] on code "curl --request POST \ --url [URL][DOMAIN_NAME] \ --header 'Authorization: Basic…" at bounding box center [1124, 267] width 337 height 219
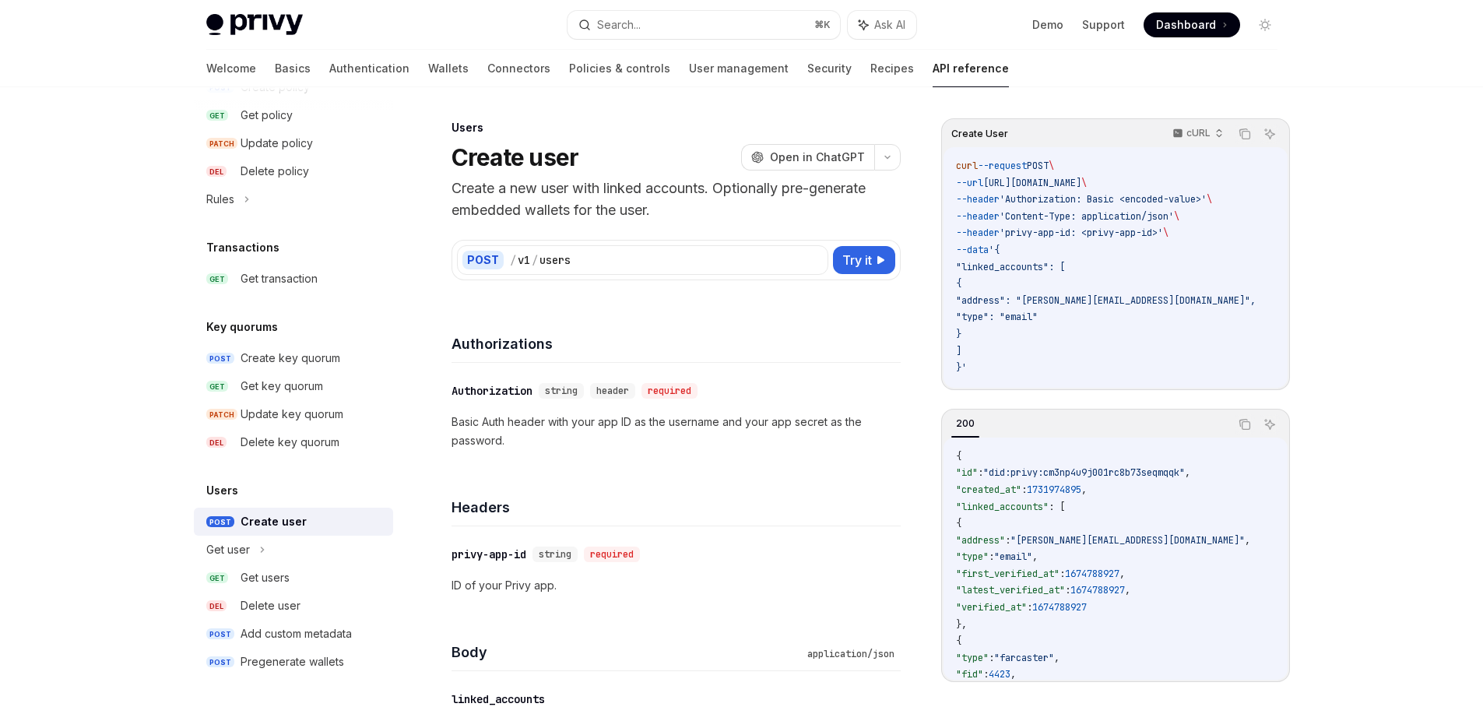
click at [1084, 347] on code "curl --request POST \ --url [URL][DOMAIN_NAME] \ --header 'Authorization: Basic…" at bounding box center [1124, 267] width 337 height 219
drag, startPoint x: 730, startPoint y: 189, endPoint x: 783, endPoint y: 209, distance: 56.7
click at [783, 209] on p "Create a new user with linked accounts. Optionally pre-generate embedded wallet…" at bounding box center [676, 200] width 449 height 44
drag, startPoint x: 772, startPoint y: 202, endPoint x: 694, endPoint y: 188, distance: 80.0
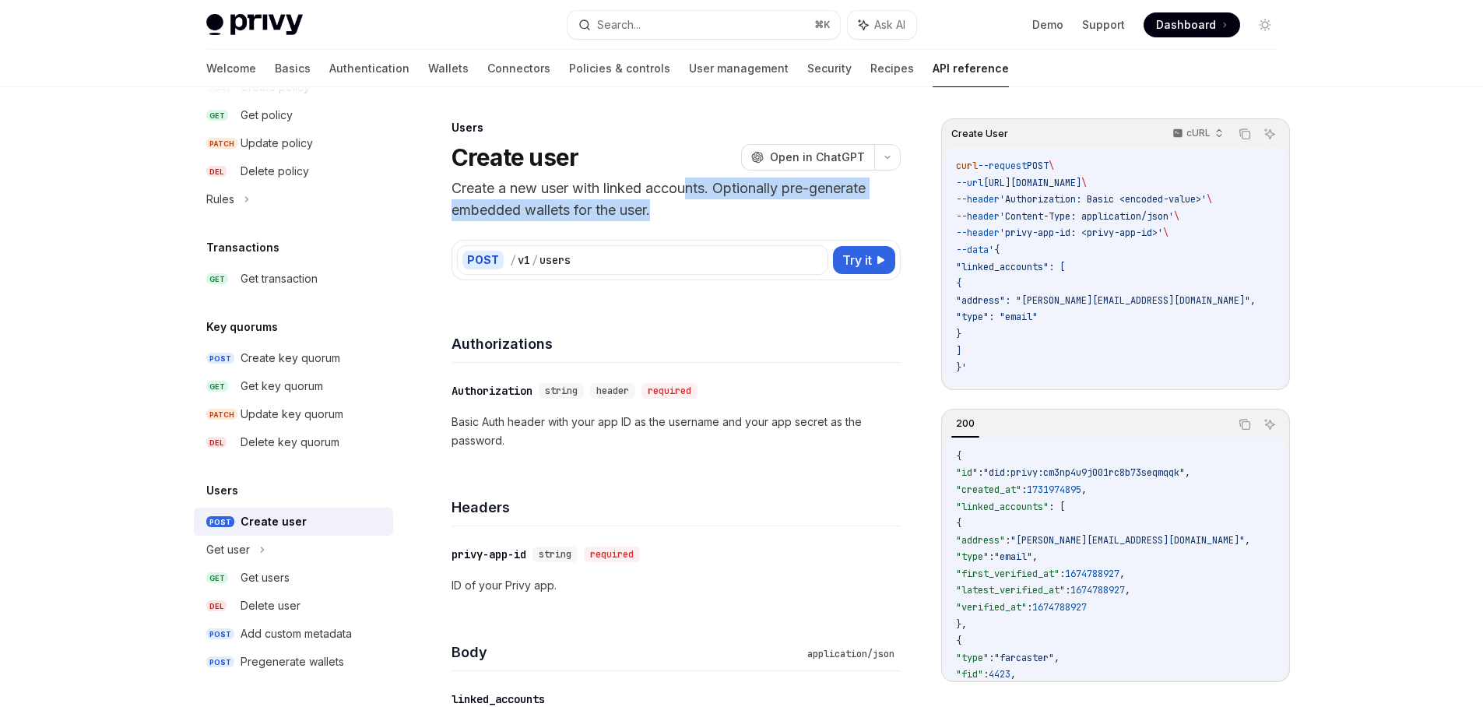
click at [694, 188] on p "Create a new user with linked accounts. Optionally pre-generate embedded wallet…" at bounding box center [676, 200] width 449 height 44
drag, startPoint x: 724, startPoint y: 189, endPoint x: 777, endPoint y: 217, distance: 59.9
click at [776, 216] on p "Create a new user with linked accounts. Optionally pre-generate embedded wallet…" at bounding box center [676, 200] width 449 height 44
click at [777, 217] on p "Create a new user with linked accounts. Optionally pre-generate embedded wallet…" at bounding box center [676, 200] width 449 height 44
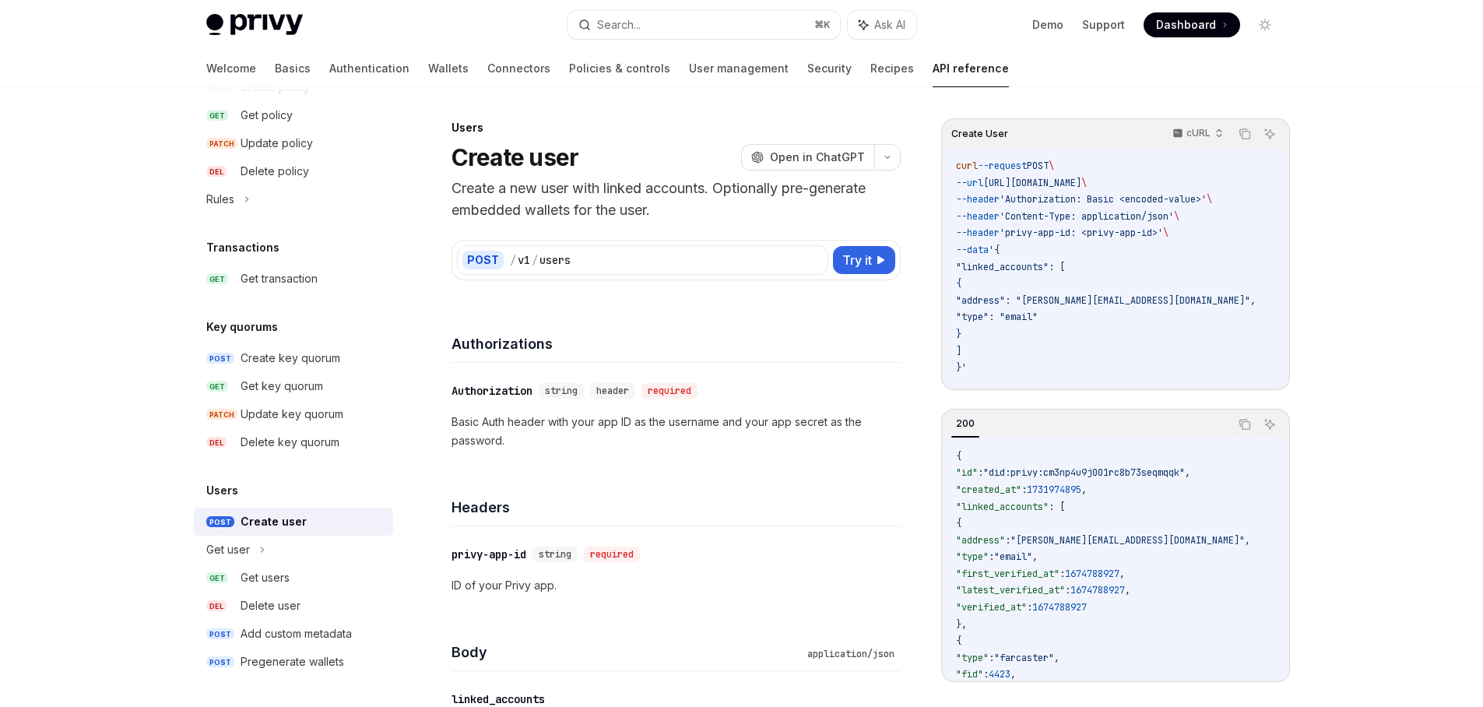
click at [1057, 301] on span ""address": "[PERSON_NAME][EMAIL_ADDRESS][DOMAIN_NAME]"," at bounding box center [1106, 300] width 300 height 12
click at [1037, 259] on code "curl --request POST \ --url [URL][DOMAIN_NAME] \ --header 'Authorization: Basic…" at bounding box center [1124, 267] width 337 height 219
click at [1047, 270] on span ""linked_accounts": [" at bounding box center [1010, 267] width 109 height 12
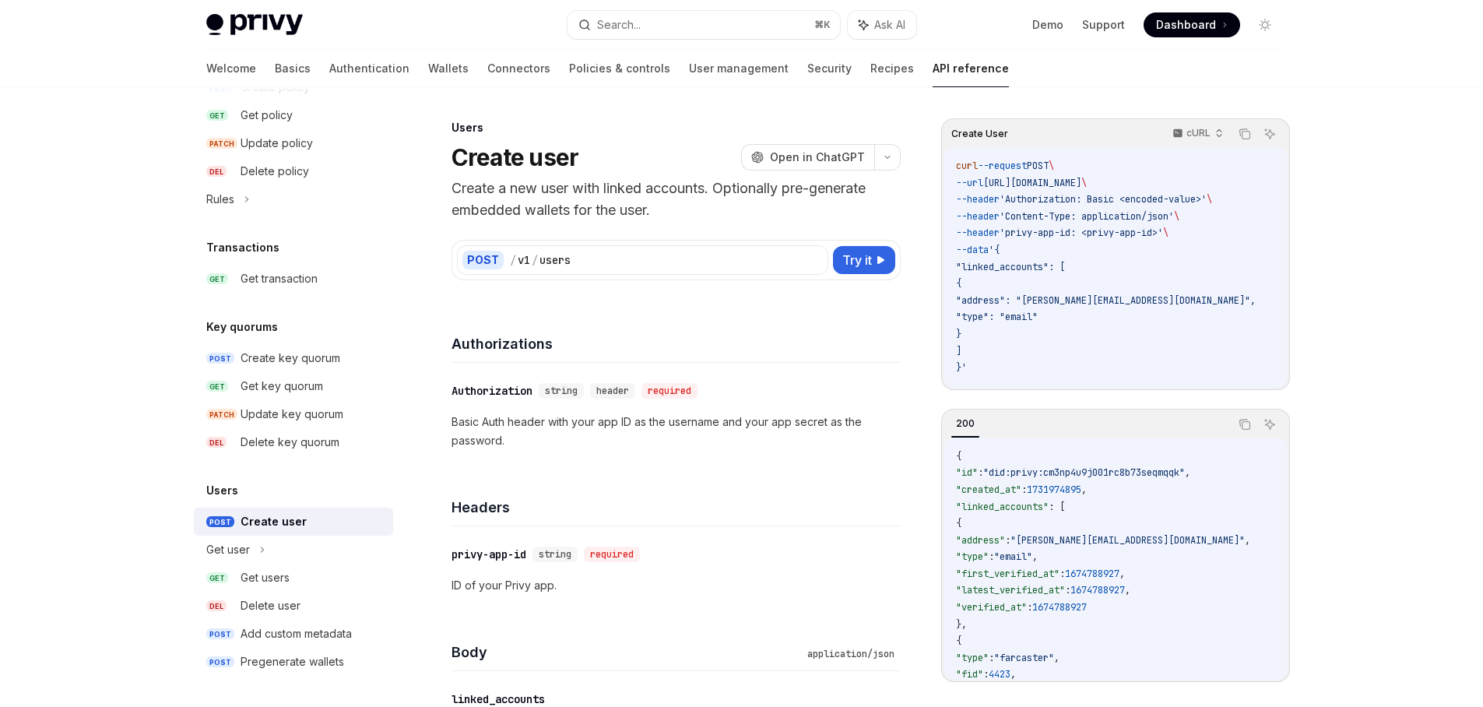
click at [1038, 313] on span ""type": "email"" at bounding box center [997, 317] width 82 height 12
drag, startPoint x: 1059, startPoint y: 301, endPoint x: 1174, endPoint y: 302, distance: 115.2
click at [1174, 302] on span ""address": "[PERSON_NAME][EMAIL_ADDRESS][DOMAIN_NAME]"," at bounding box center [1106, 300] width 300 height 12
click at [1054, 322] on code "curl --request POST \ --url [URL][DOMAIN_NAME] \ --header 'Authorization: Basic…" at bounding box center [1124, 267] width 337 height 219
click at [1038, 317] on span ""type": "email"" at bounding box center [997, 317] width 82 height 12
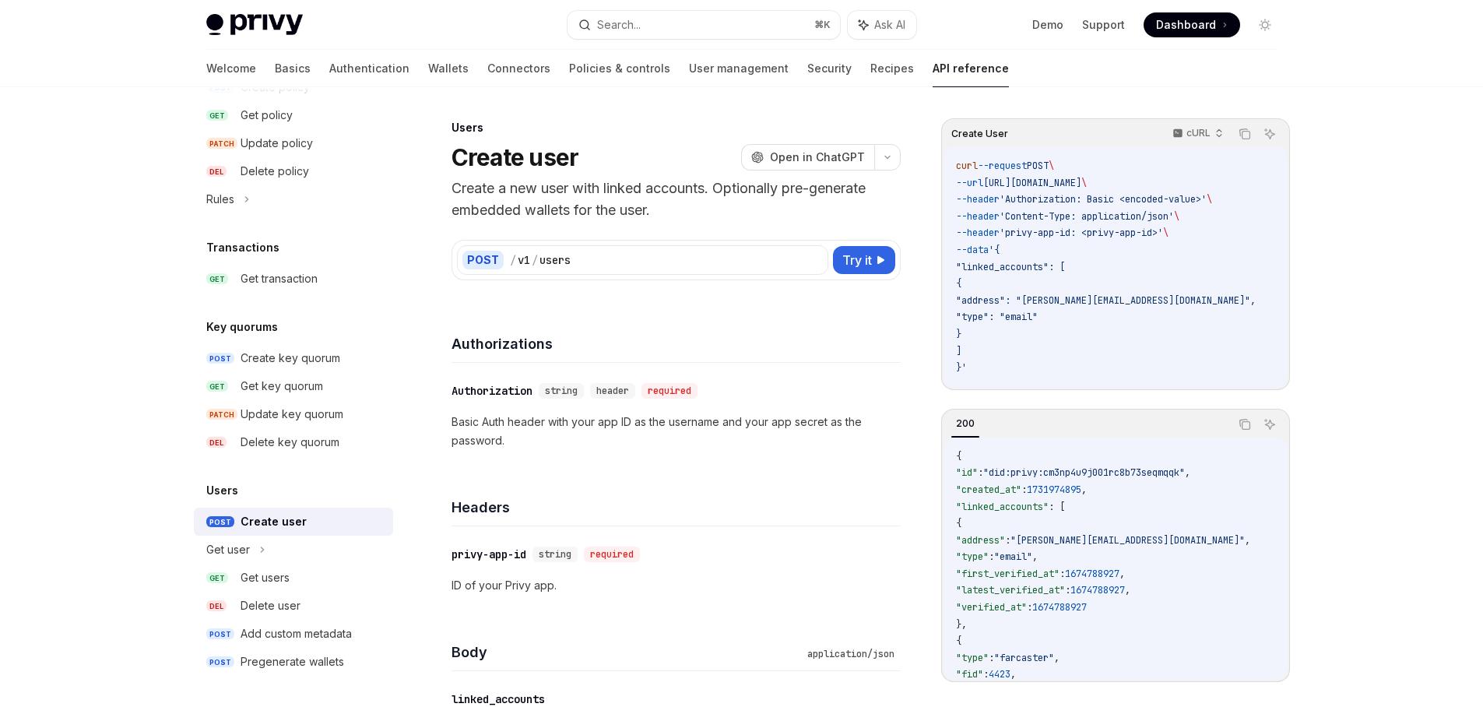
click at [1038, 317] on span ""type": "email"" at bounding box center [997, 317] width 82 height 12
drag, startPoint x: 1059, startPoint y: 305, endPoint x: 1169, endPoint y: 303, distance: 109.8
click at [1169, 303] on span ""address": "[PERSON_NAME][EMAIL_ADDRESS][DOMAIN_NAME]"," at bounding box center [1106, 300] width 300 height 12
drag, startPoint x: 1169, startPoint y: 302, endPoint x: 1143, endPoint y: 345, distance: 49.9
click at [1169, 302] on span ""address": "[PERSON_NAME][EMAIL_ADDRESS][DOMAIN_NAME]"," at bounding box center [1106, 300] width 300 height 12
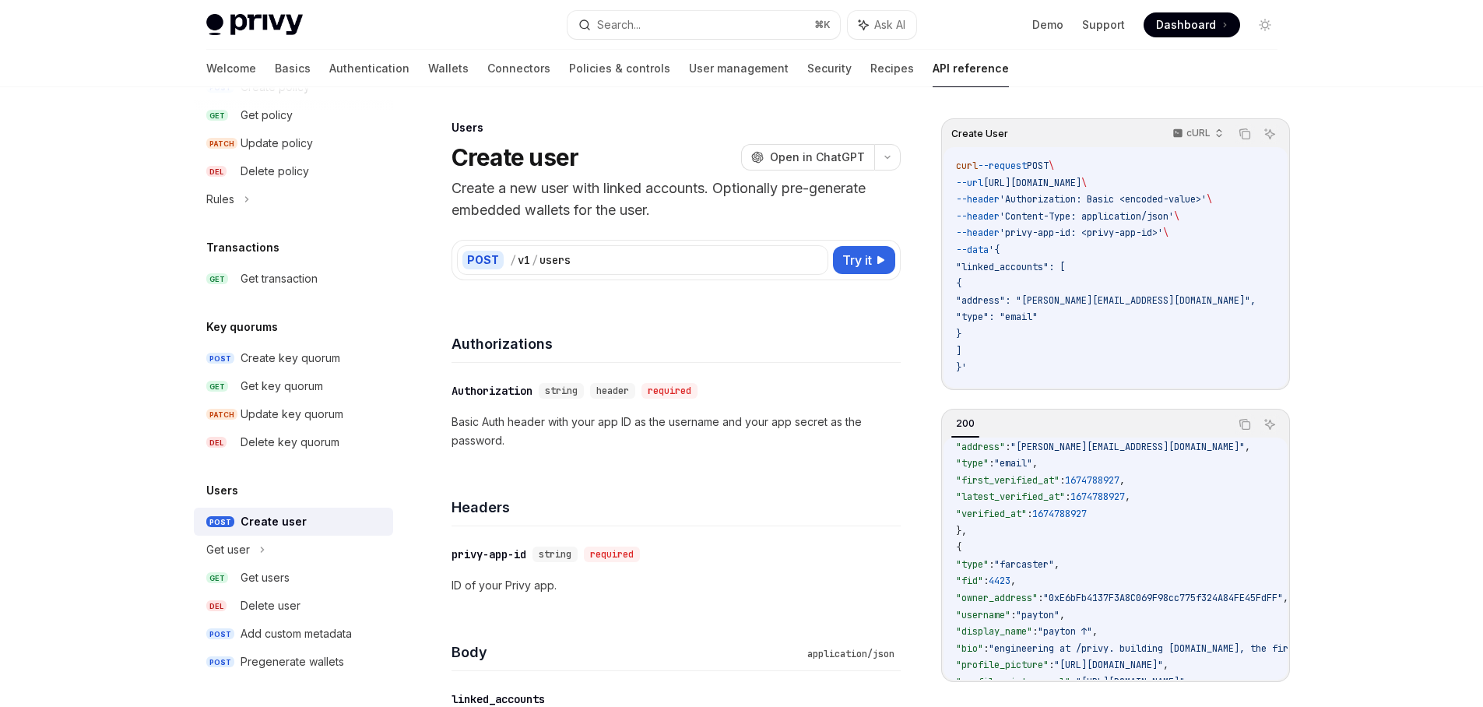
scroll to position [187, 0]
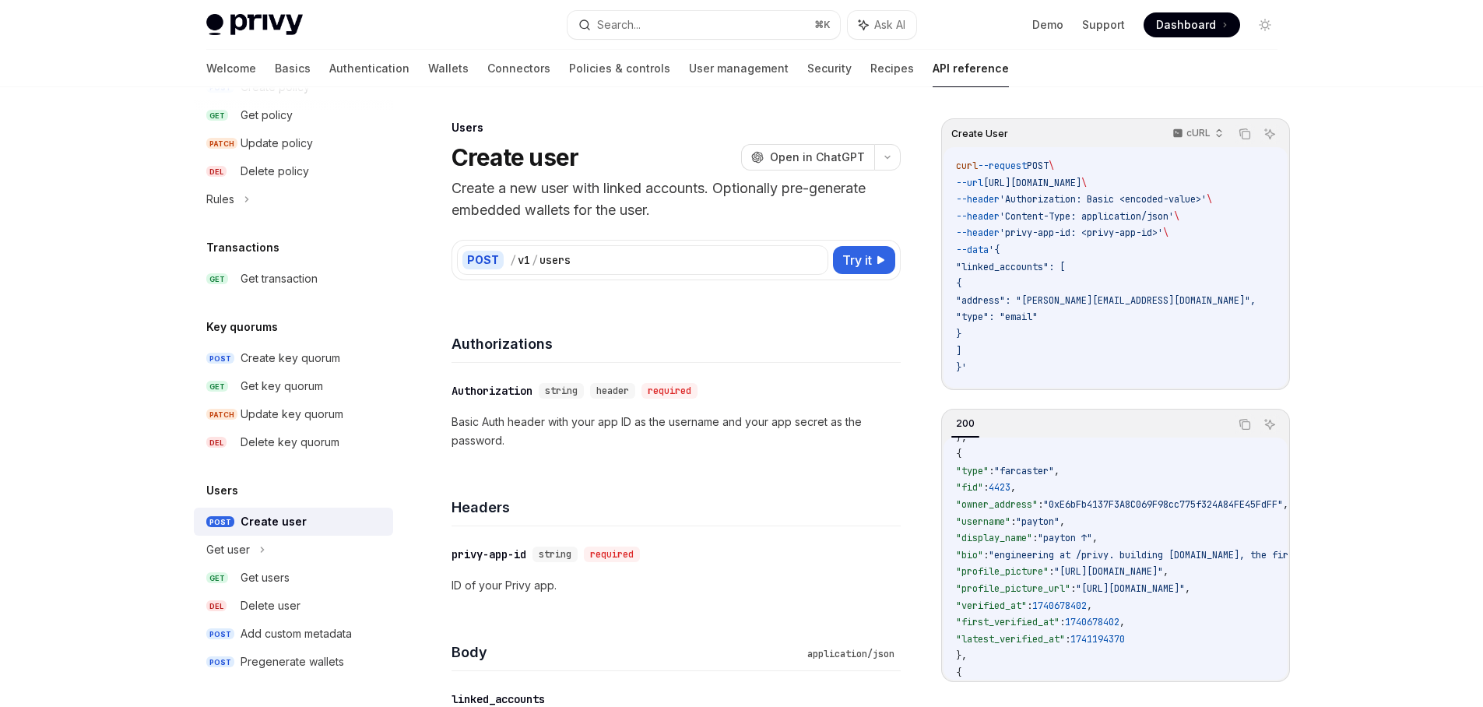
click at [1142, 505] on span ""0xE6bFb4137F3A8C069F98cc775f324A84FE45FdFF"" at bounding box center [1163, 504] width 240 height 12
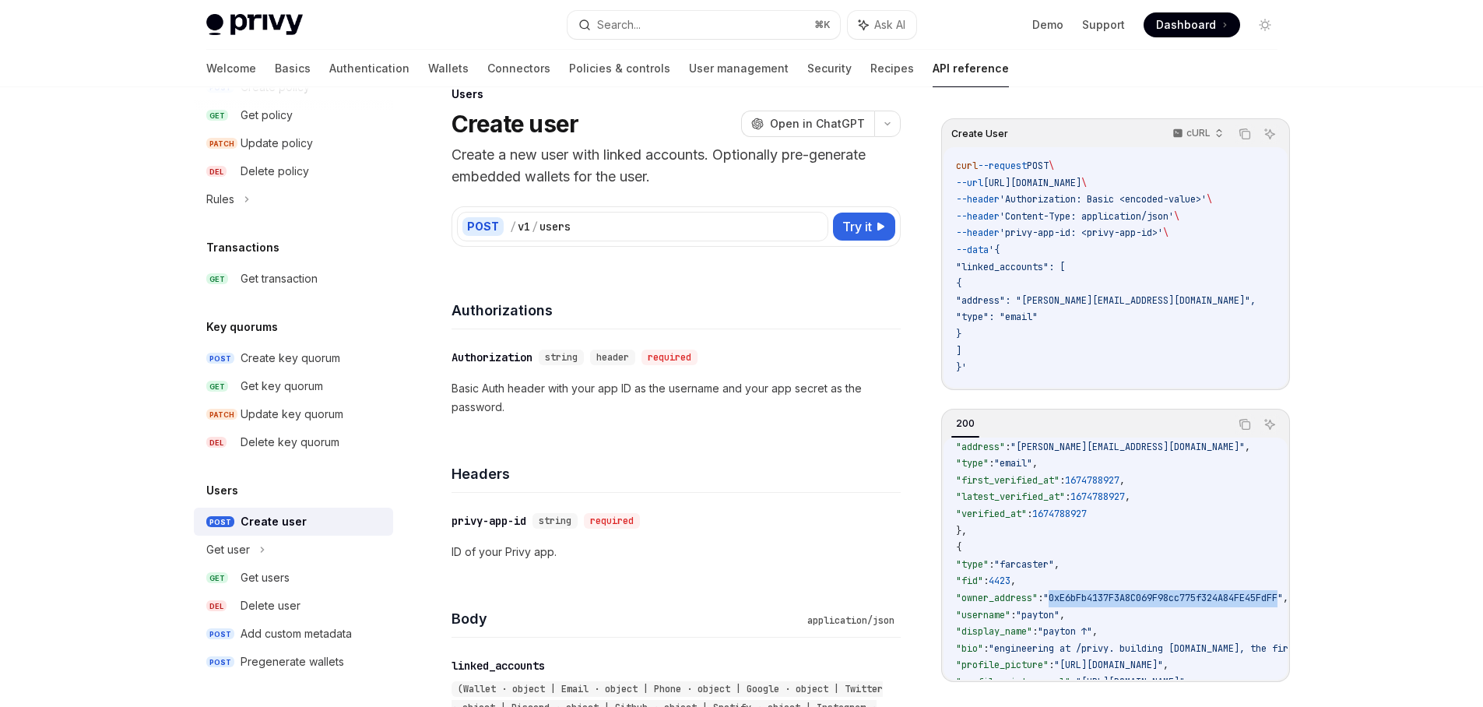
scroll to position [0, 0]
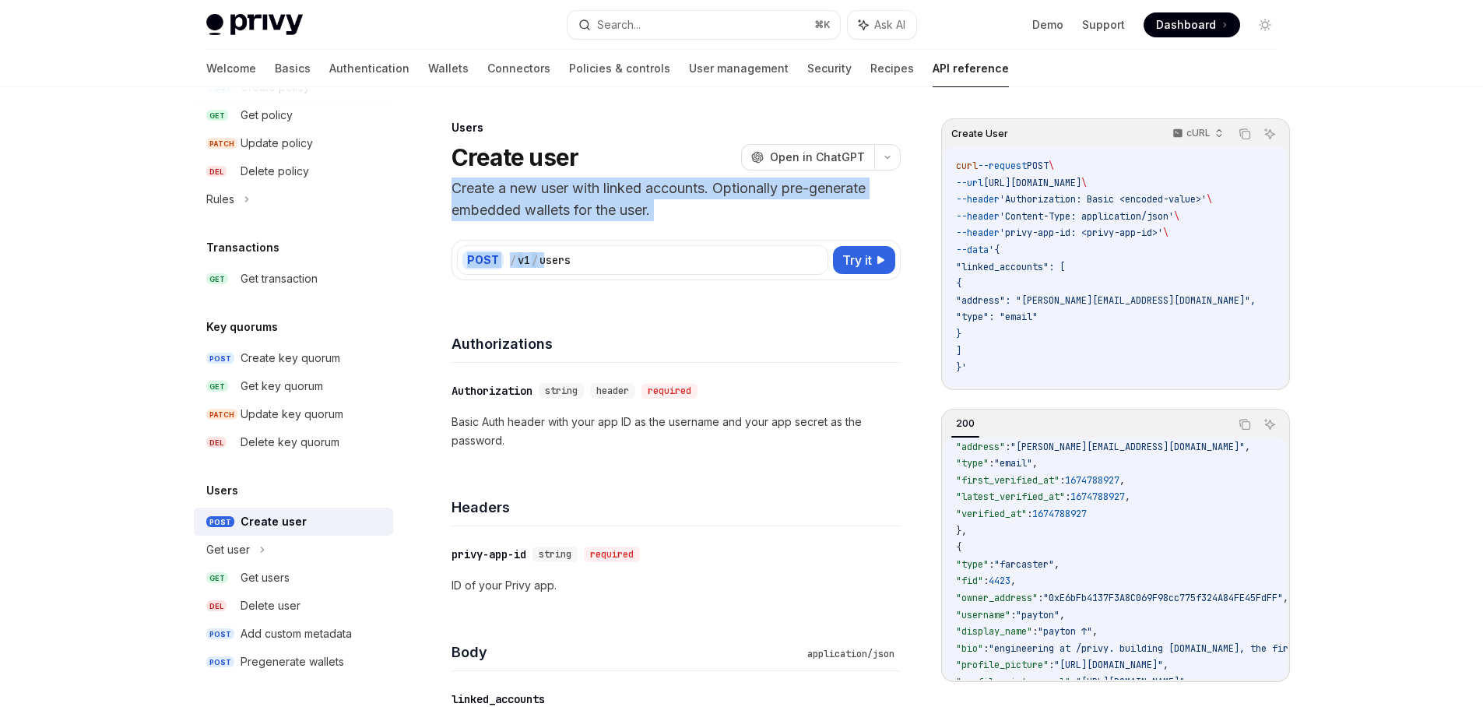
drag, startPoint x: 452, startPoint y: 187, endPoint x: 739, endPoint y: 223, distance: 288.8
click at [735, 217] on p "Create a new user with linked accounts. Optionally pre-generate embedded wallet…" at bounding box center [676, 200] width 449 height 44
drag, startPoint x: 712, startPoint y: 213, endPoint x: 515, endPoint y: 188, distance: 198.5
click at [515, 188] on p "Create a new user with linked accounts. Optionally pre-generate embedded wallet…" at bounding box center [676, 200] width 449 height 44
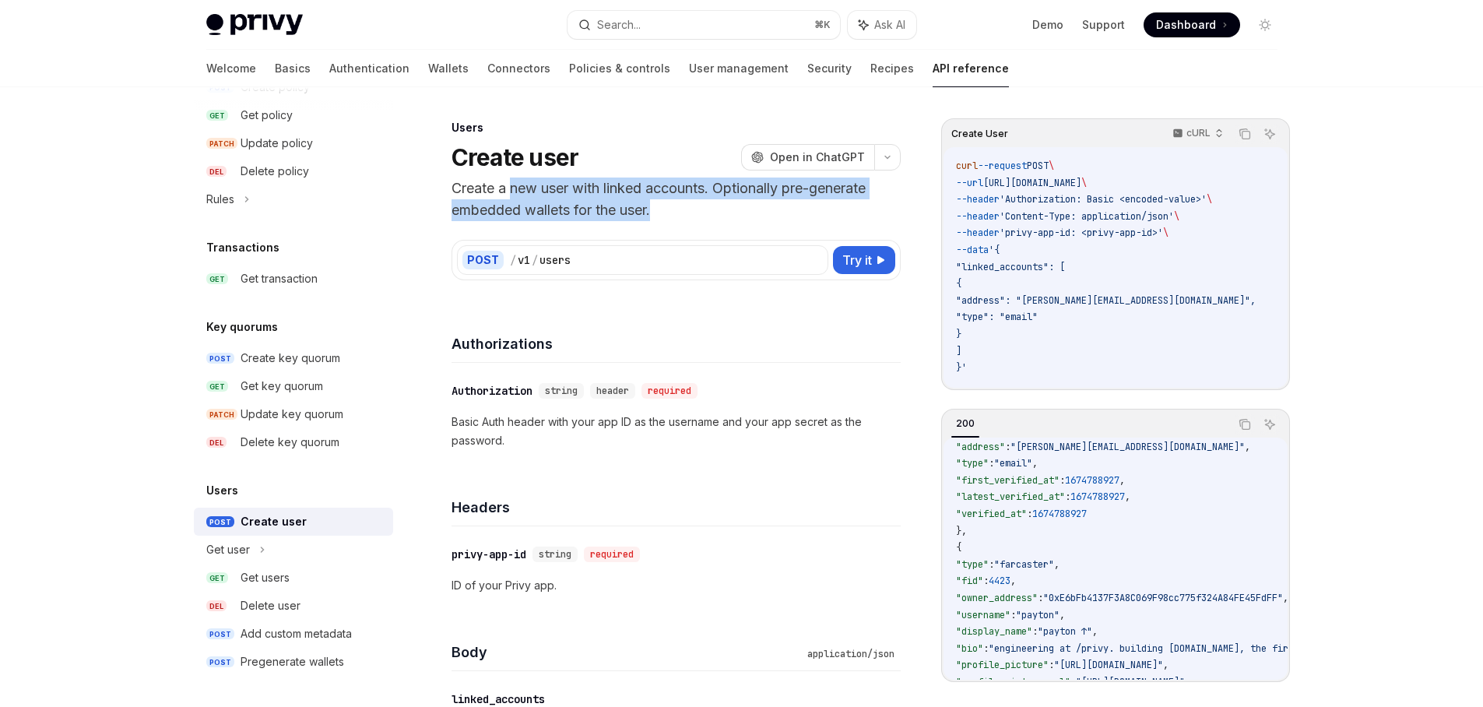
click at [512, 189] on p "Create a new user with linked accounts. Optionally pre-generate embedded wallet…" at bounding box center [676, 200] width 449 height 44
drag, startPoint x: 728, startPoint y: 190, endPoint x: 673, endPoint y: 215, distance: 60.6
click at [673, 215] on p "Create a new user with linked accounts. Optionally pre-generate embedded wallet…" at bounding box center [676, 200] width 449 height 44
click at [672, 215] on p "Create a new user with linked accounts. Optionally pre-generate embedded wallet…" at bounding box center [676, 200] width 449 height 44
drag, startPoint x: 686, startPoint y: 216, endPoint x: 726, endPoint y: 189, distance: 48.8
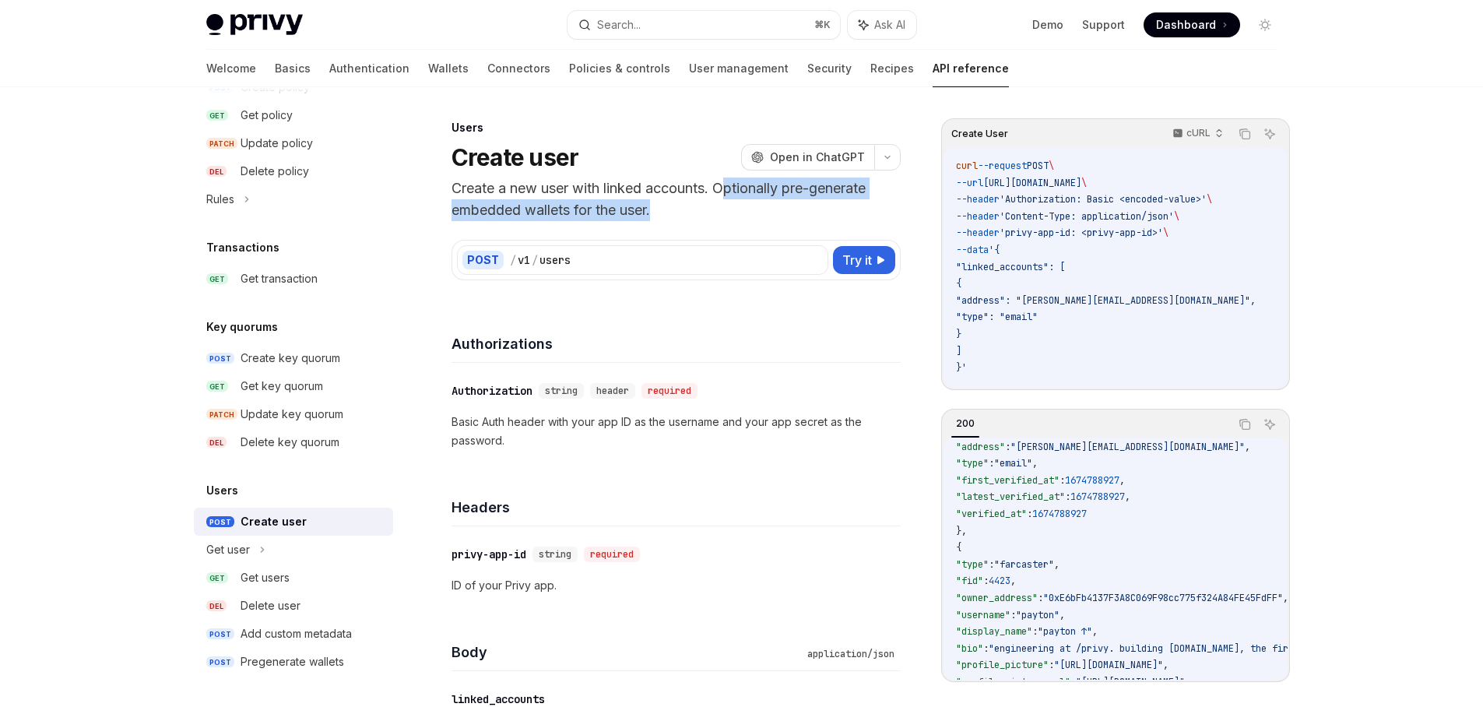
click at [726, 189] on p "Create a new user with linked accounts. Optionally pre-generate embedded wallet…" at bounding box center [676, 200] width 449 height 44
click at [732, 189] on p "Create a new user with linked accounts. Optionally pre-generate embedded wallet…" at bounding box center [676, 200] width 449 height 44
click at [745, 194] on p "Create a new user with linked accounts. Optionally pre-generate embedded wallet…" at bounding box center [676, 200] width 449 height 44
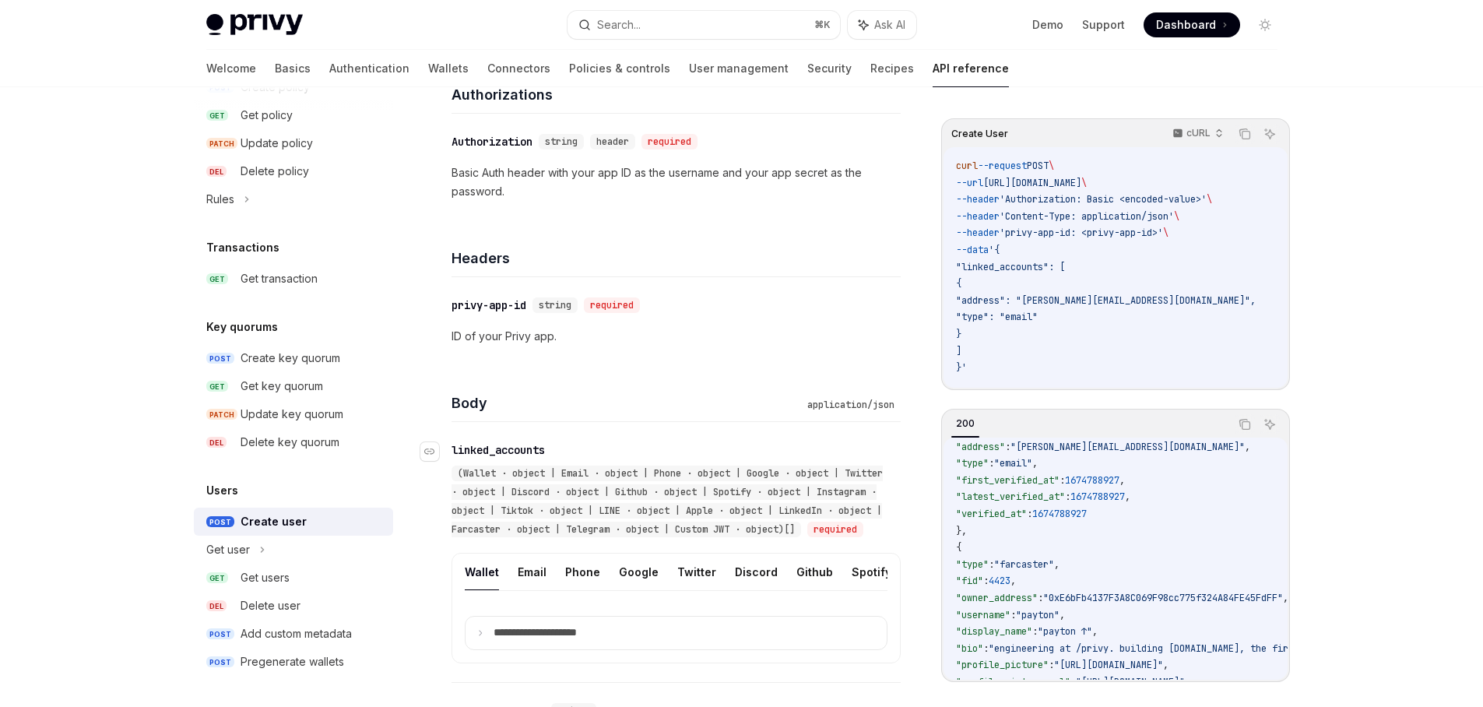
scroll to position [374, 0]
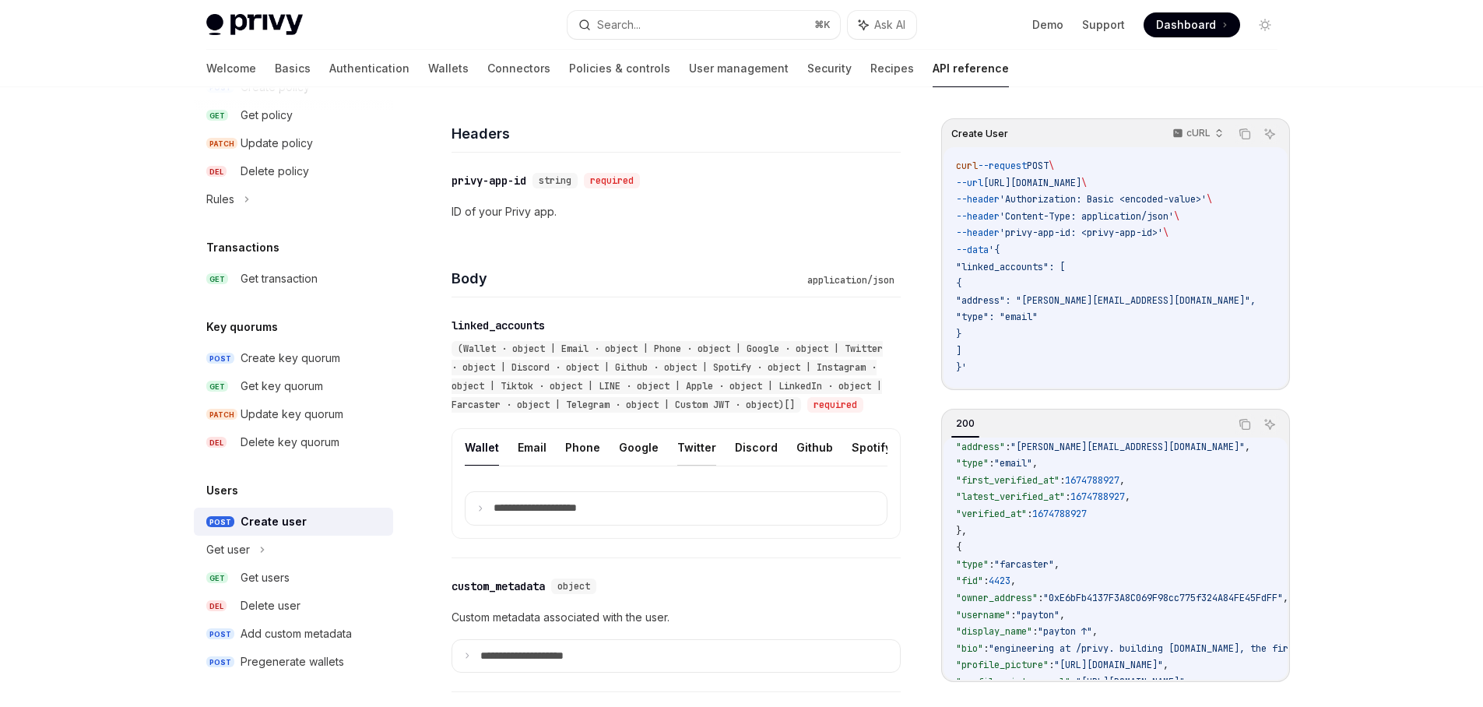
click at [689, 463] on button "Twitter" at bounding box center [696, 447] width 39 height 37
click at [699, 466] on button "Twitter" at bounding box center [696, 447] width 39 height 37
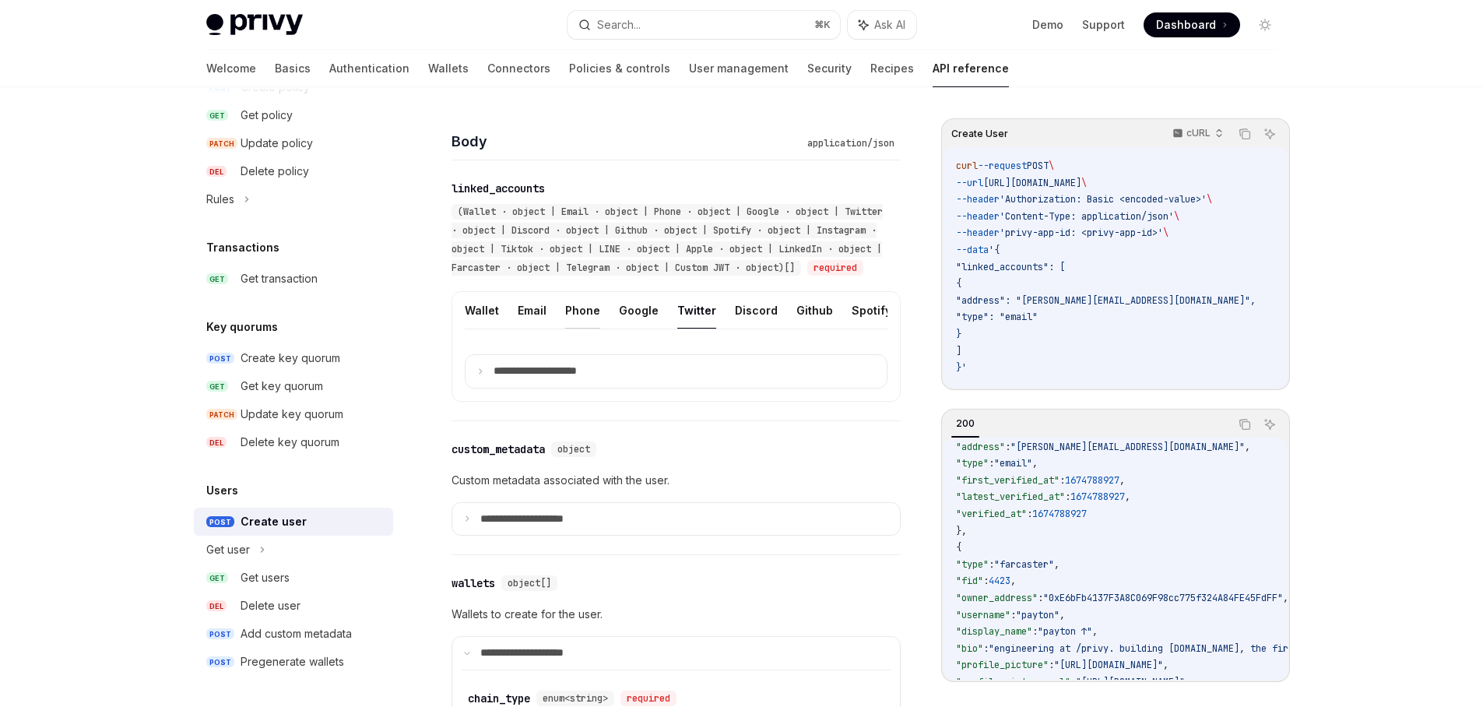
scroll to position [467, 0]
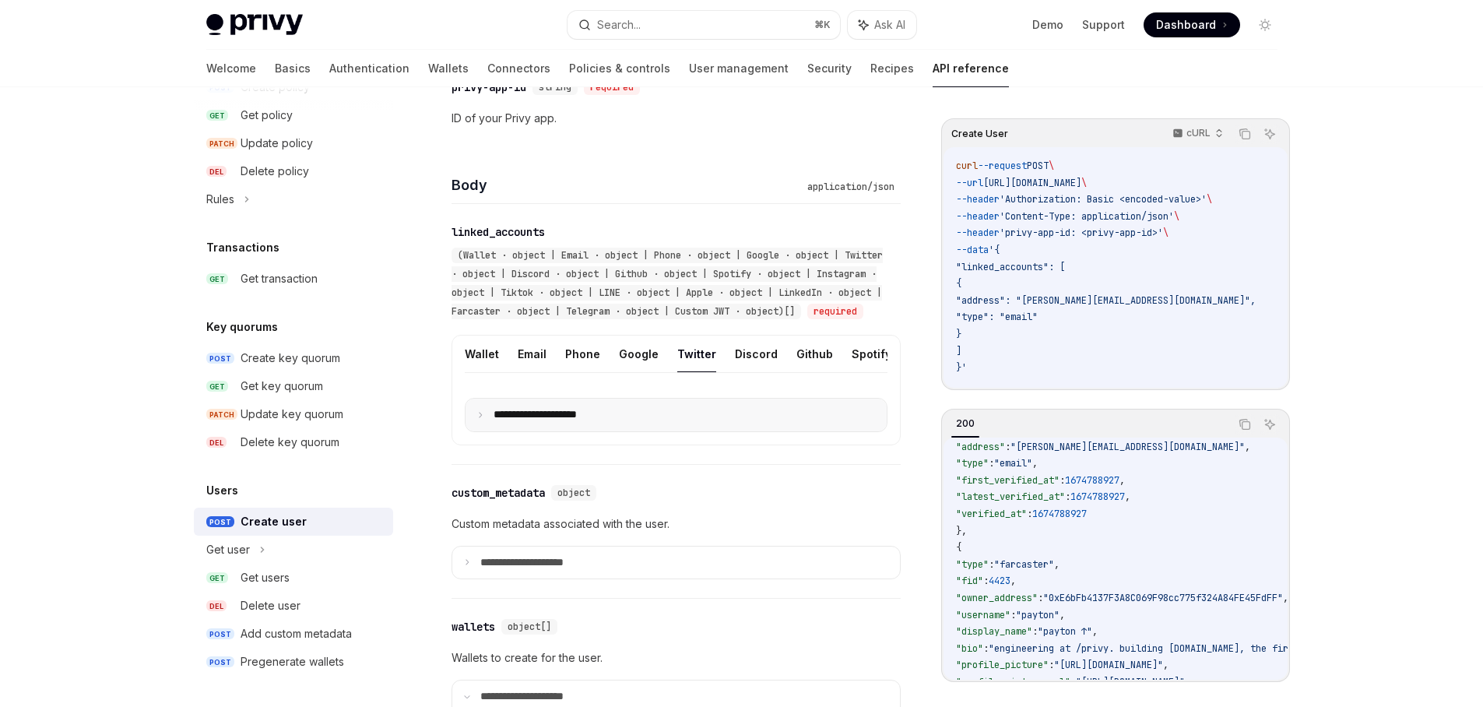
drag, startPoint x: 554, startPoint y: 438, endPoint x: 561, endPoint y: 443, distance: 9.5
click at [554, 431] on summary "**********" at bounding box center [676, 415] width 421 height 33
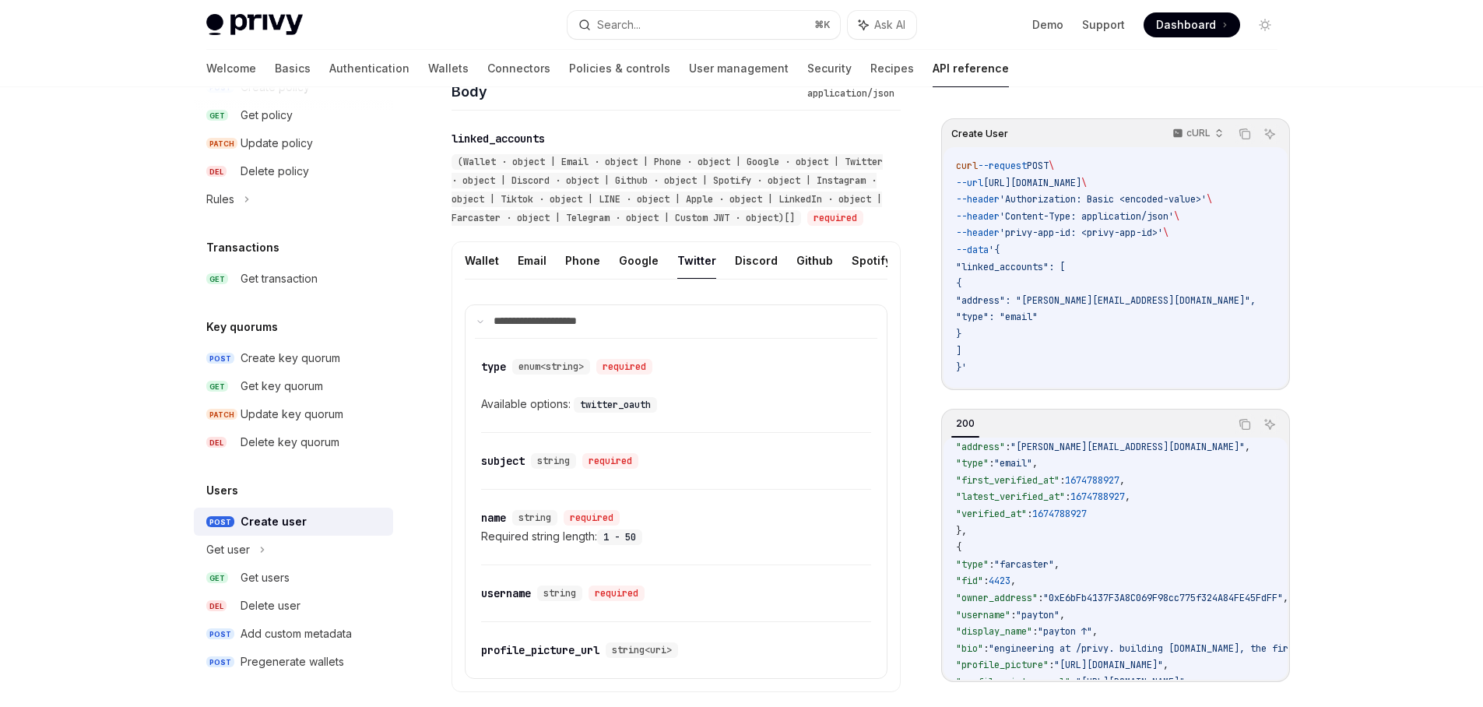
click at [694, 278] on button "Twitter" at bounding box center [696, 260] width 39 height 37
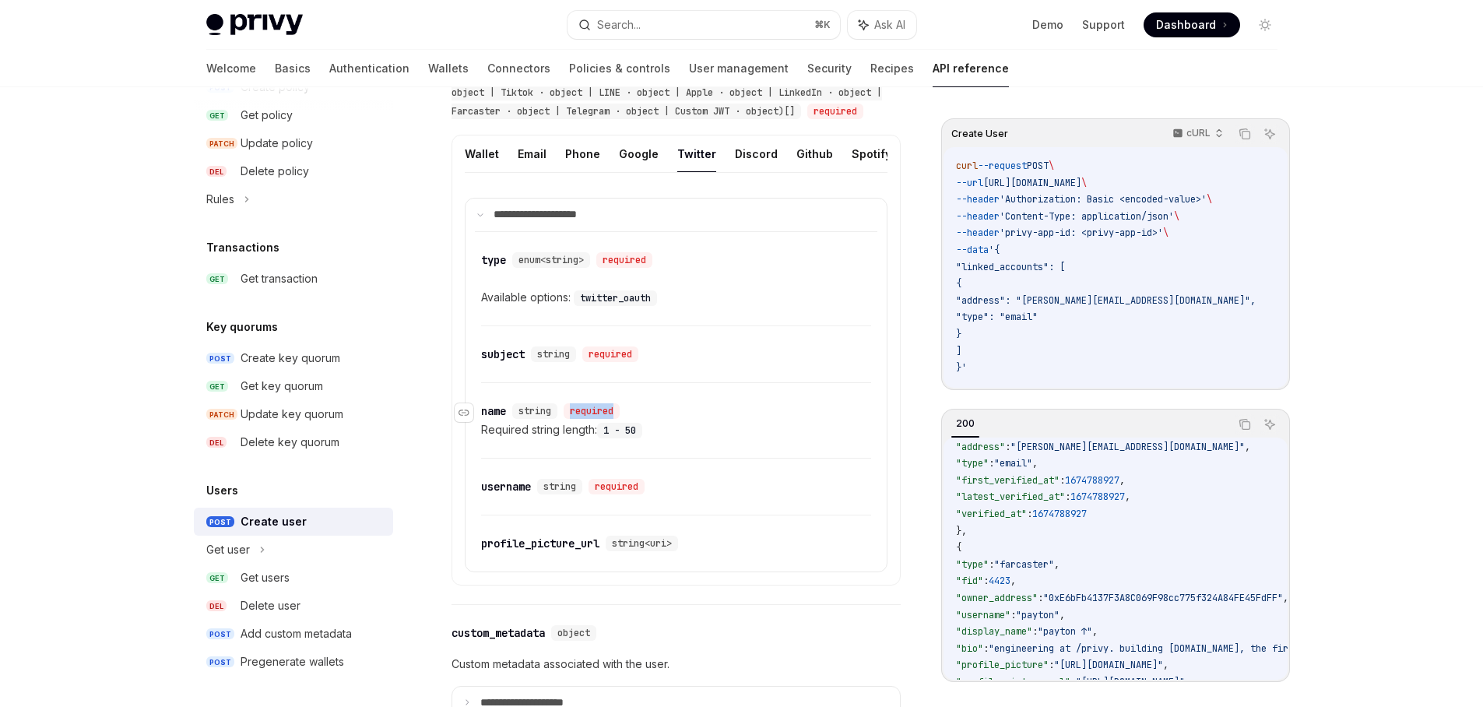
drag, startPoint x: 642, startPoint y: 443, endPoint x: 566, endPoint y: 439, distance: 75.6
click at [566, 420] on div "​ name string required" at bounding box center [668, 411] width 375 height 19
click at [546, 417] on span "string" at bounding box center [535, 411] width 33 height 12
click at [670, 420] on div "​ name string required" at bounding box center [668, 411] width 375 height 19
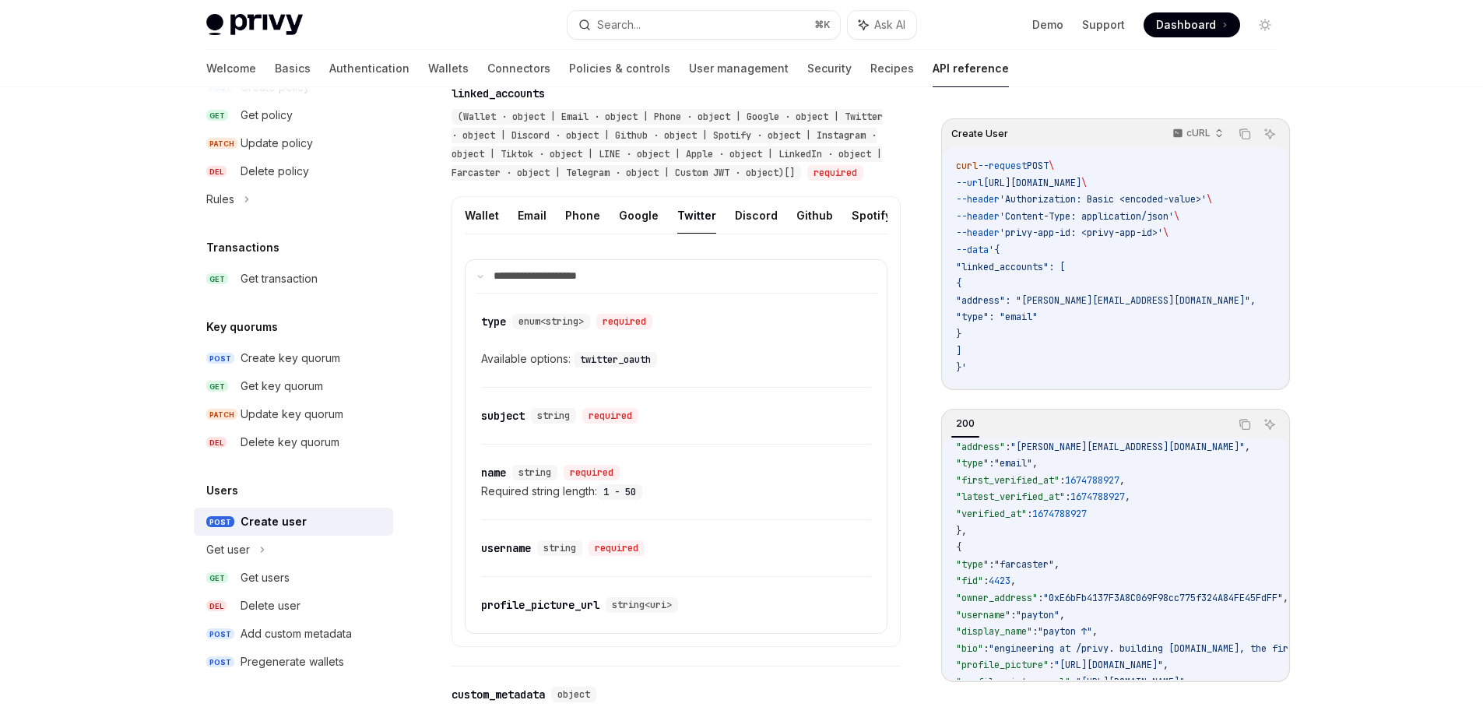
scroll to position [574, 0]
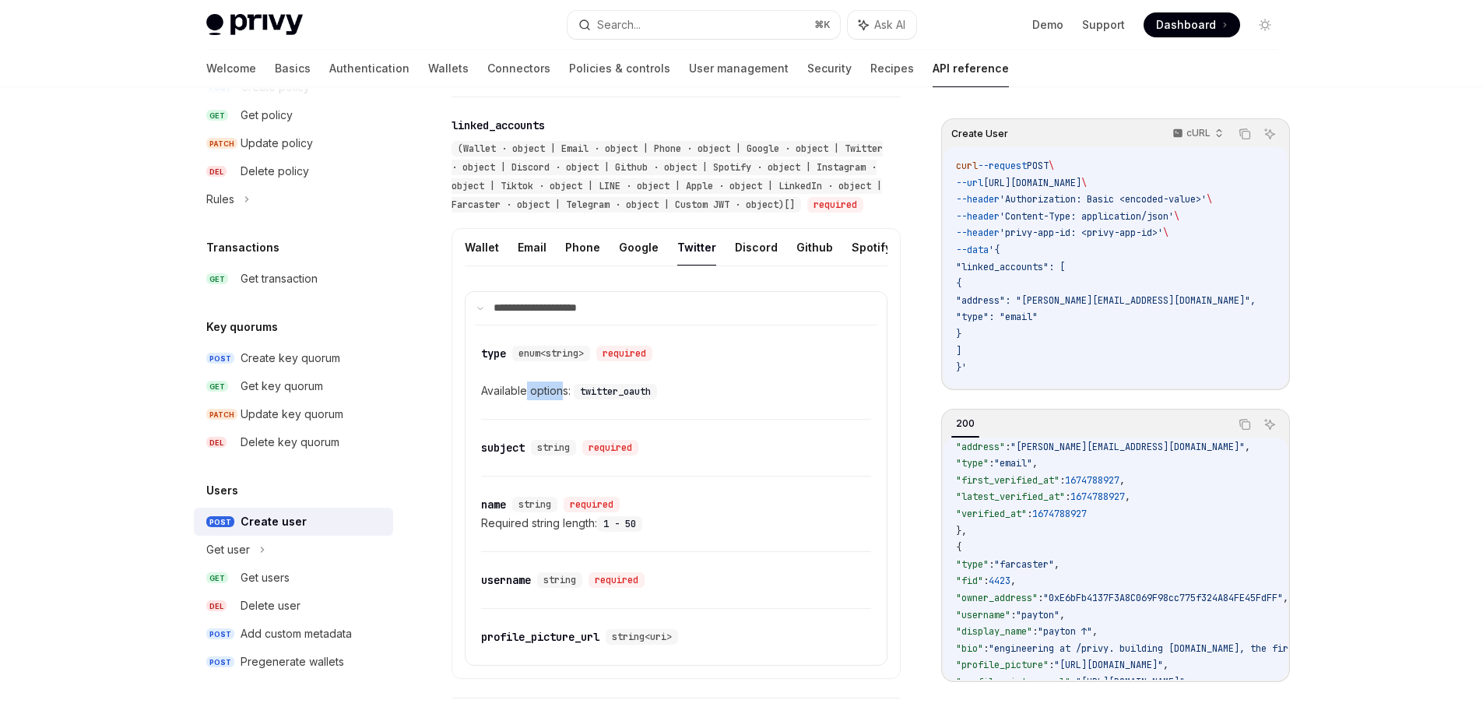
drag, startPoint x: 526, startPoint y: 418, endPoint x: 564, endPoint y: 424, distance: 37.8
click at [562, 400] on div "Available options: twitter_oauth" at bounding box center [676, 391] width 390 height 19
click at [566, 400] on div "Available options: twitter_oauth" at bounding box center [676, 391] width 390 height 19
click at [564, 400] on div "Available options: twitter_oauth" at bounding box center [676, 391] width 390 height 19
click at [546, 400] on div "Available options: twitter_oauth" at bounding box center [676, 391] width 390 height 19
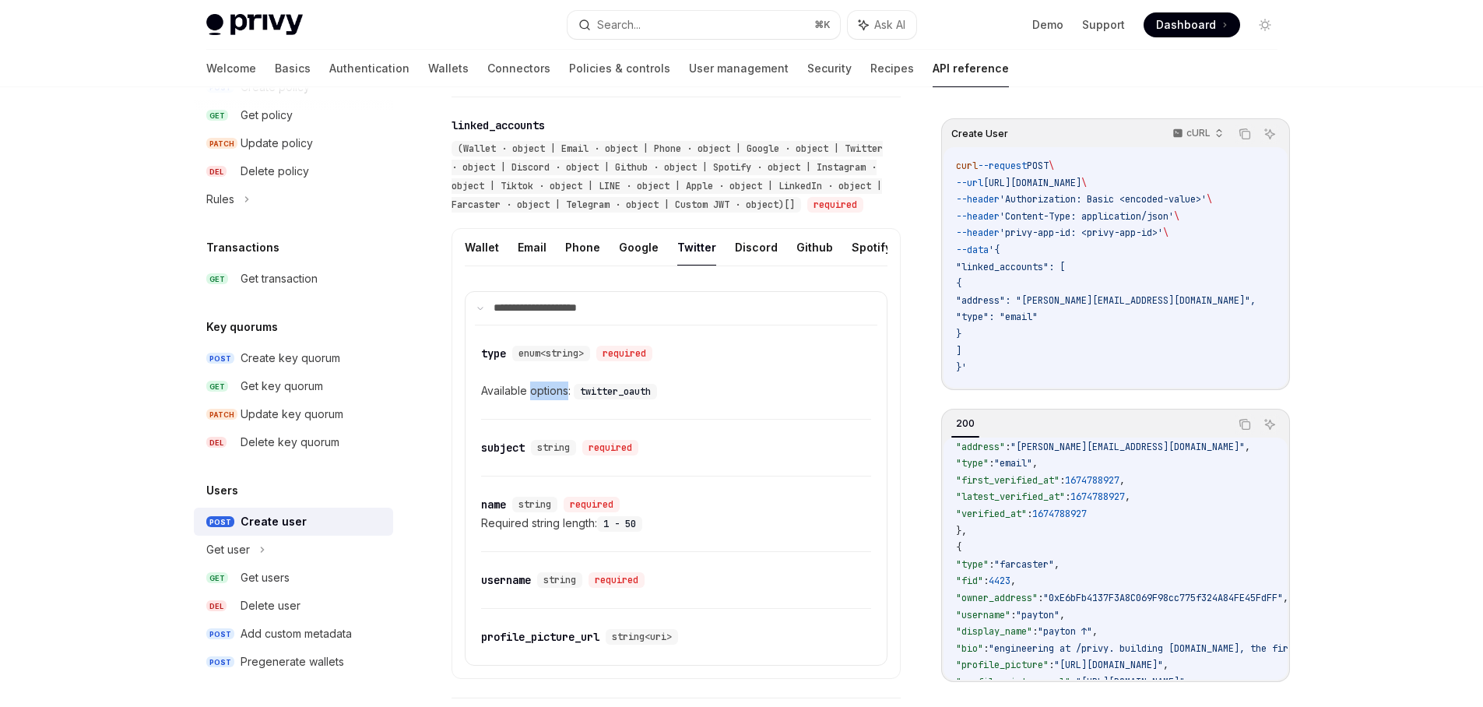
click at [546, 400] on div "Available options: twitter_oauth" at bounding box center [676, 391] width 390 height 19
click at [596, 399] on code "twitter_oauth" at bounding box center [615, 392] width 83 height 16
click at [610, 399] on code "twitter_oauth" at bounding box center [615, 392] width 83 height 16
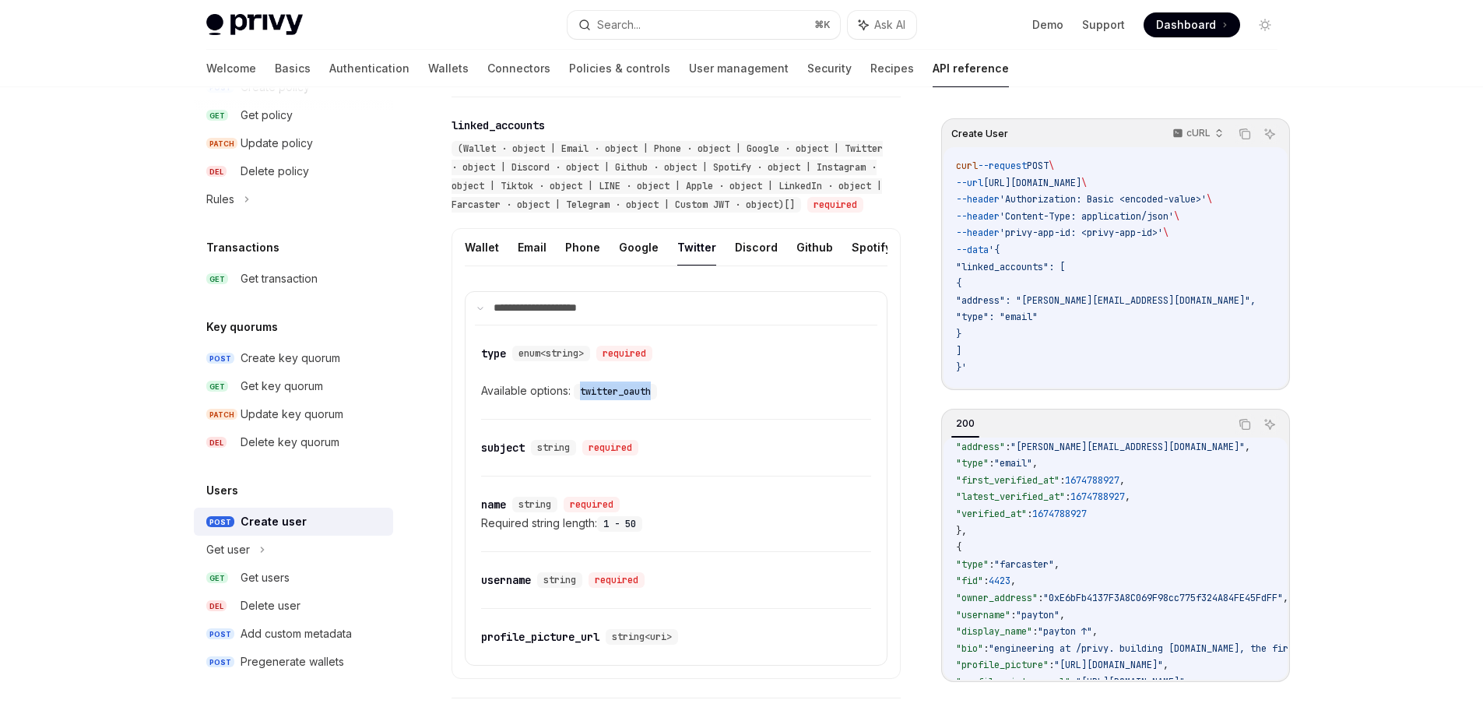
click at [647, 399] on code "twitter_oauth" at bounding box center [615, 392] width 83 height 16
click at [644, 399] on code "twitter_oauth" at bounding box center [615, 392] width 83 height 16
click at [696, 400] on div "Available options: twitter_oauth" at bounding box center [676, 391] width 390 height 19
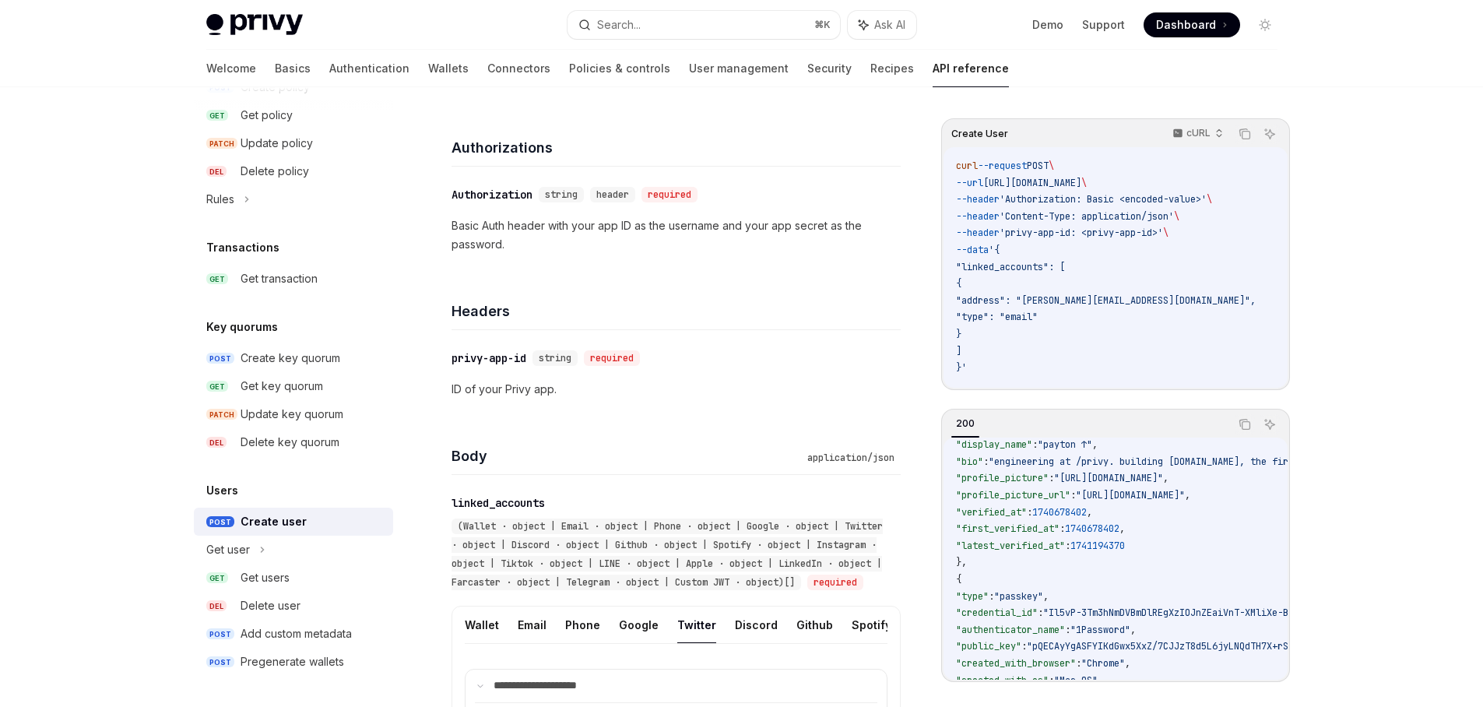
scroll to position [0, 0]
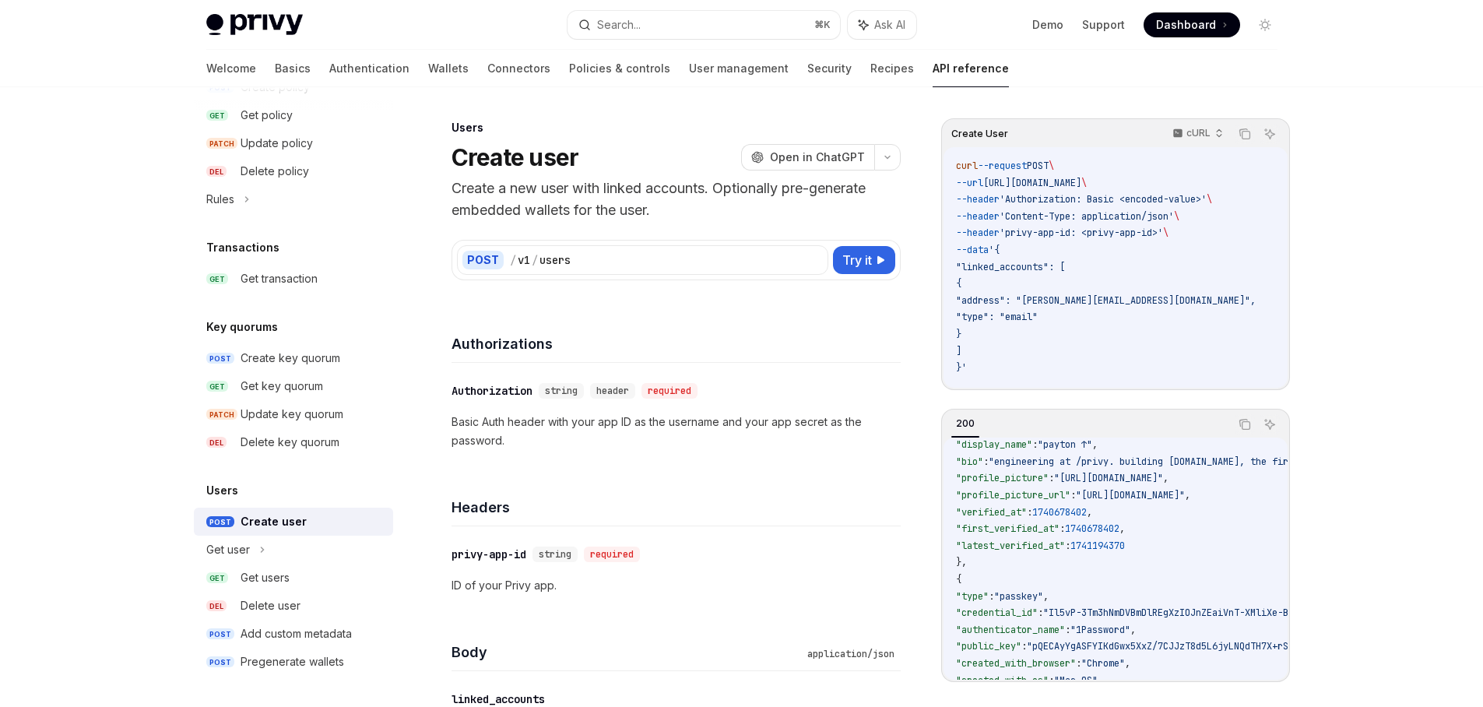
drag, startPoint x: 1104, startPoint y: 234, endPoint x: 1173, endPoint y: 230, distance: 69.4
click at [1163, 230] on span "'privy-app-id: <privy-app-id>'" at bounding box center [1082, 233] width 164 height 12
click at [1163, 229] on span "'privy-app-id: <privy-app-id>'" at bounding box center [1082, 233] width 164 height 12
click at [1138, 246] on code "curl --request POST \ --url [URL][DOMAIN_NAME] \ --header 'Authorization: Basic…" at bounding box center [1124, 267] width 337 height 219
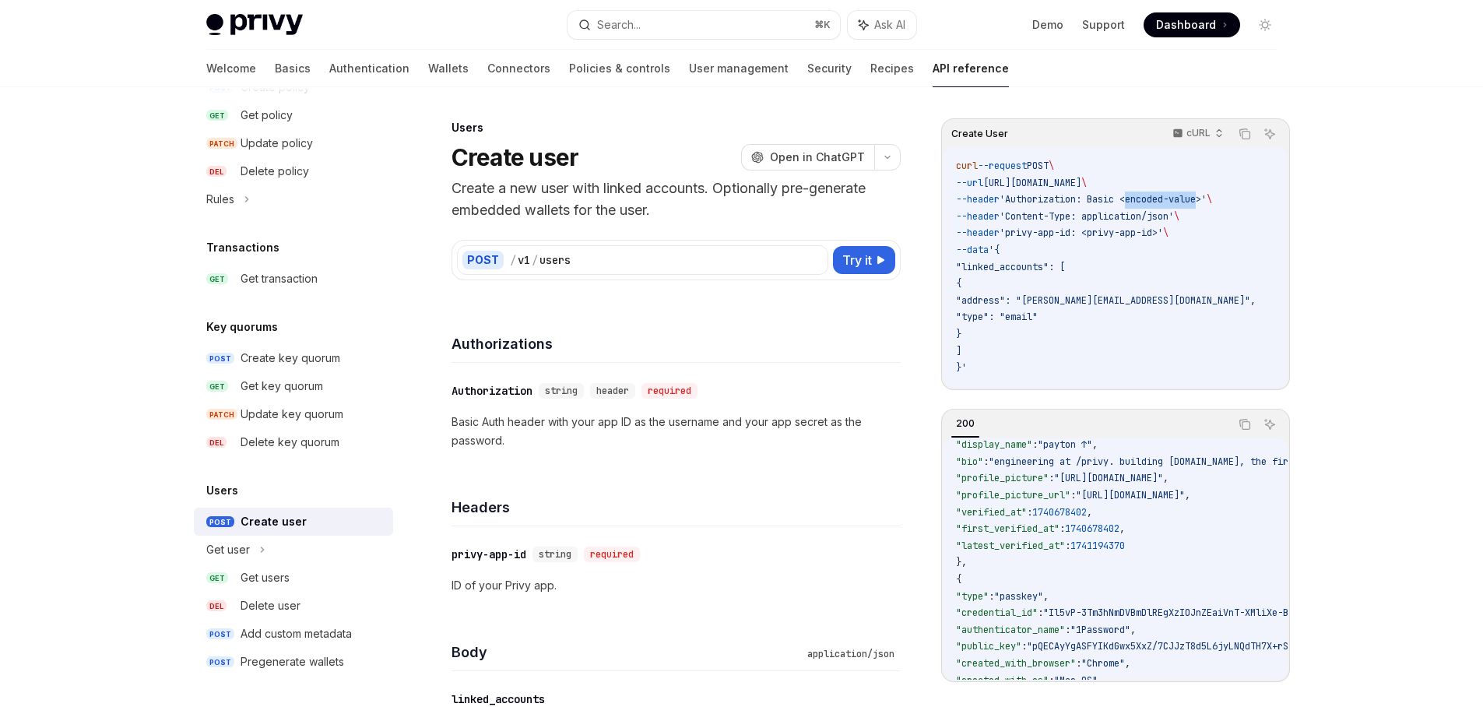
drag, startPoint x: 1139, startPoint y: 200, endPoint x: 1216, endPoint y: 198, distance: 77.1
click at [1207, 198] on span "'Authorization: Basic <encoded-value>'" at bounding box center [1103, 199] width 207 height 12
click at [1207, 197] on span "'Authorization: Basic <encoded-value>'" at bounding box center [1103, 199] width 207 height 12
click at [1112, 284] on code "curl --request POST \ --url [URL][DOMAIN_NAME] \ --header 'Authorization: Basic…" at bounding box center [1124, 267] width 337 height 219
drag, startPoint x: 1113, startPoint y: 272, endPoint x: 1014, endPoint y: 245, distance: 102.4
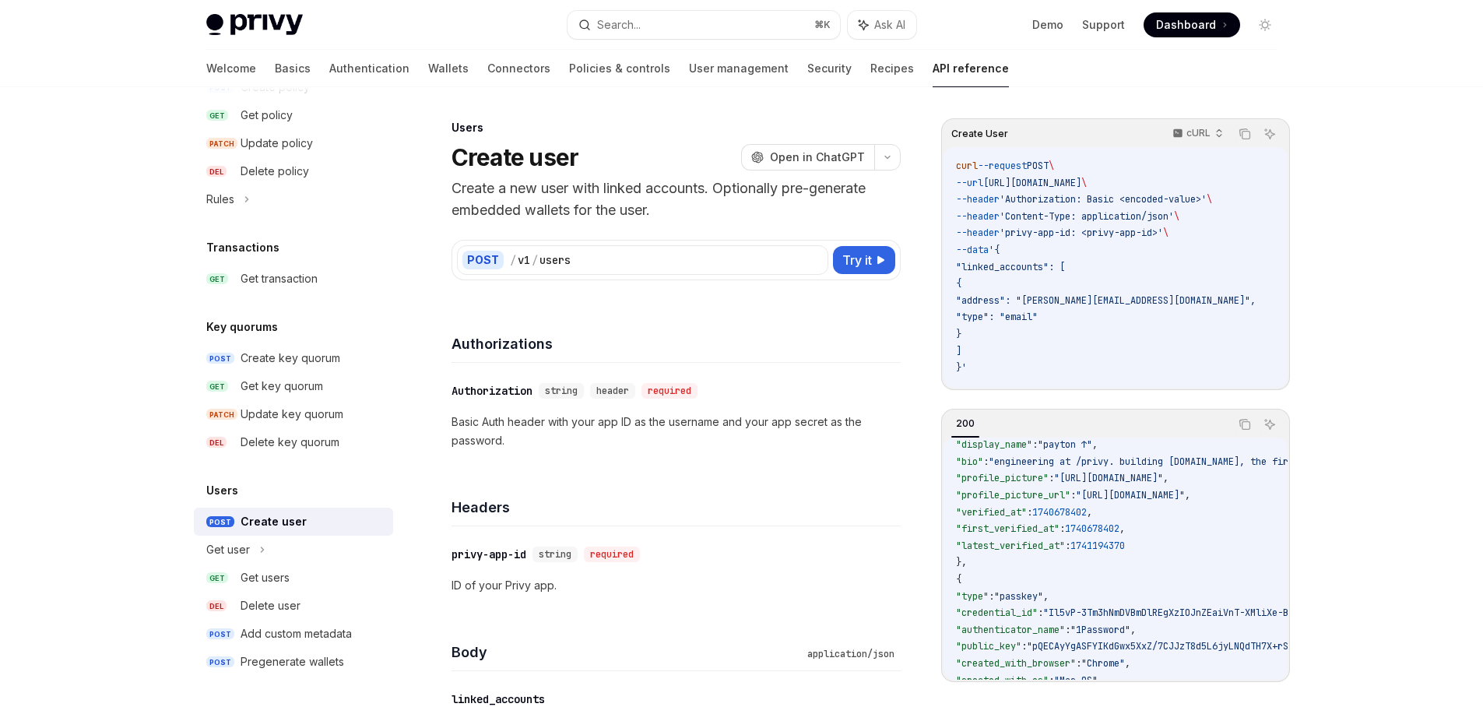
click at [1014, 247] on code "curl --request POST \ --url [URL][DOMAIN_NAME] \ --header 'Authorization: Basic…" at bounding box center [1124, 267] width 337 height 219
click at [1000, 245] on span "'{" at bounding box center [994, 250] width 11 height 12
drag, startPoint x: 999, startPoint y: 252, endPoint x: 1110, endPoint y: 353, distance: 149.4
click at [1110, 351] on code "curl --request POST \ --url [URL][DOMAIN_NAME] \ --header 'Authorization: Basic…" at bounding box center [1124, 267] width 337 height 219
click at [1107, 356] on code "curl --request POST \ --url [URL][DOMAIN_NAME] \ --header 'Authorization: Basic…" at bounding box center [1124, 267] width 337 height 219
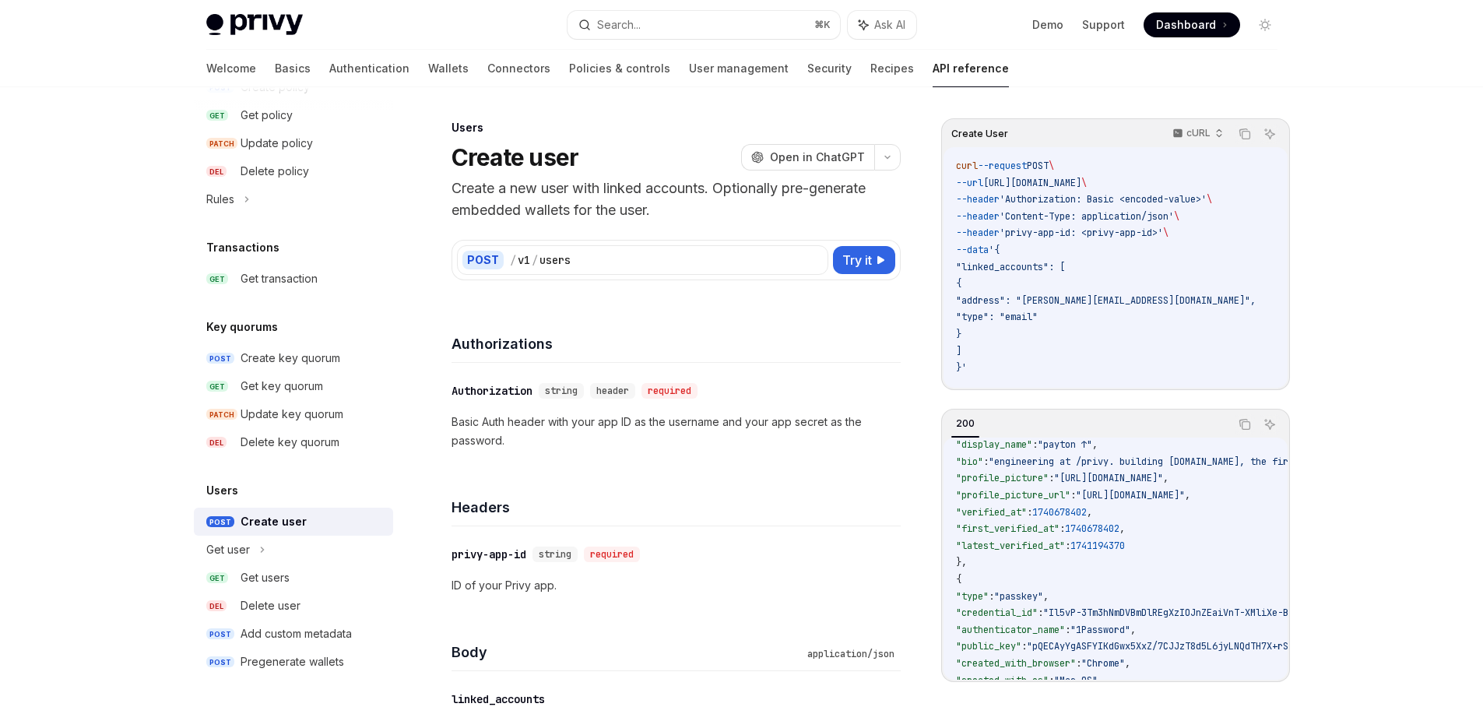
drag, startPoint x: 1108, startPoint y: 354, endPoint x: 979, endPoint y: 274, distance: 151.7
click at [988, 274] on code "curl --request POST \ --url [URL][DOMAIN_NAME] \ --header 'Authorization: Basic…" at bounding box center [1124, 267] width 337 height 219
click at [978, 274] on code "curl --request POST \ --url [URL][DOMAIN_NAME] \ --header 'Authorization: Basic…" at bounding box center [1124, 267] width 337 height 219
click at [979, 274] on code "curl --request POST \ --url [URL][DOMAIN_NAME] \ --header 'Authorization: Basic…" at bounding box center [1124, 267] width 337 height 219
click at [1017, 303] on span ""address": "[PERSON_NAME][EMAIL_ADDRESS][DOMAIN_NAME]"," at bounding box center [1106, 300] width 300 height 12
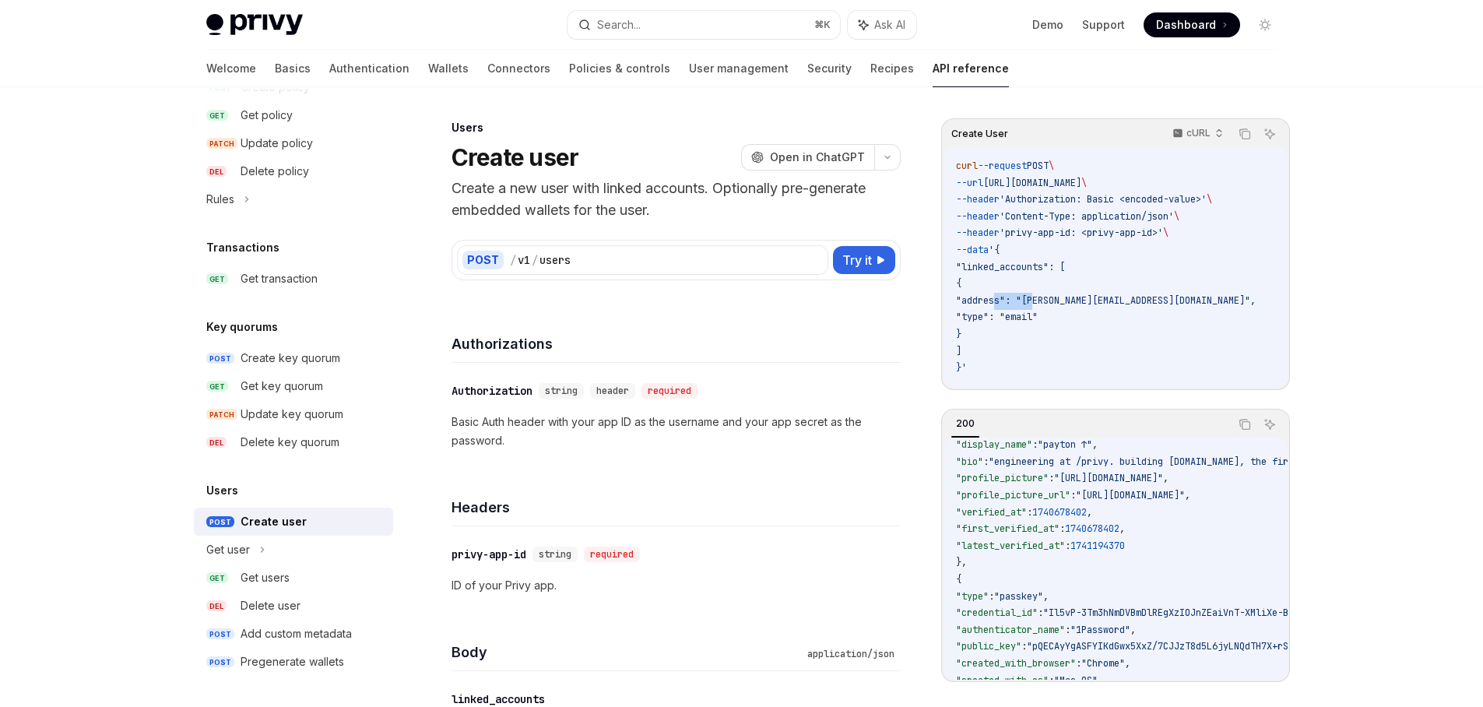
click at [1017, 304] on span ""address": "[PERSON_NAME][EMAIL_ADDRESS][DOMAIN_NAME]"," at bounding box center [1106, 300] width 300 height 12
click at [1029, 322] on span ""type": "email"" at bounding box center [997, 317] width 82 height 12
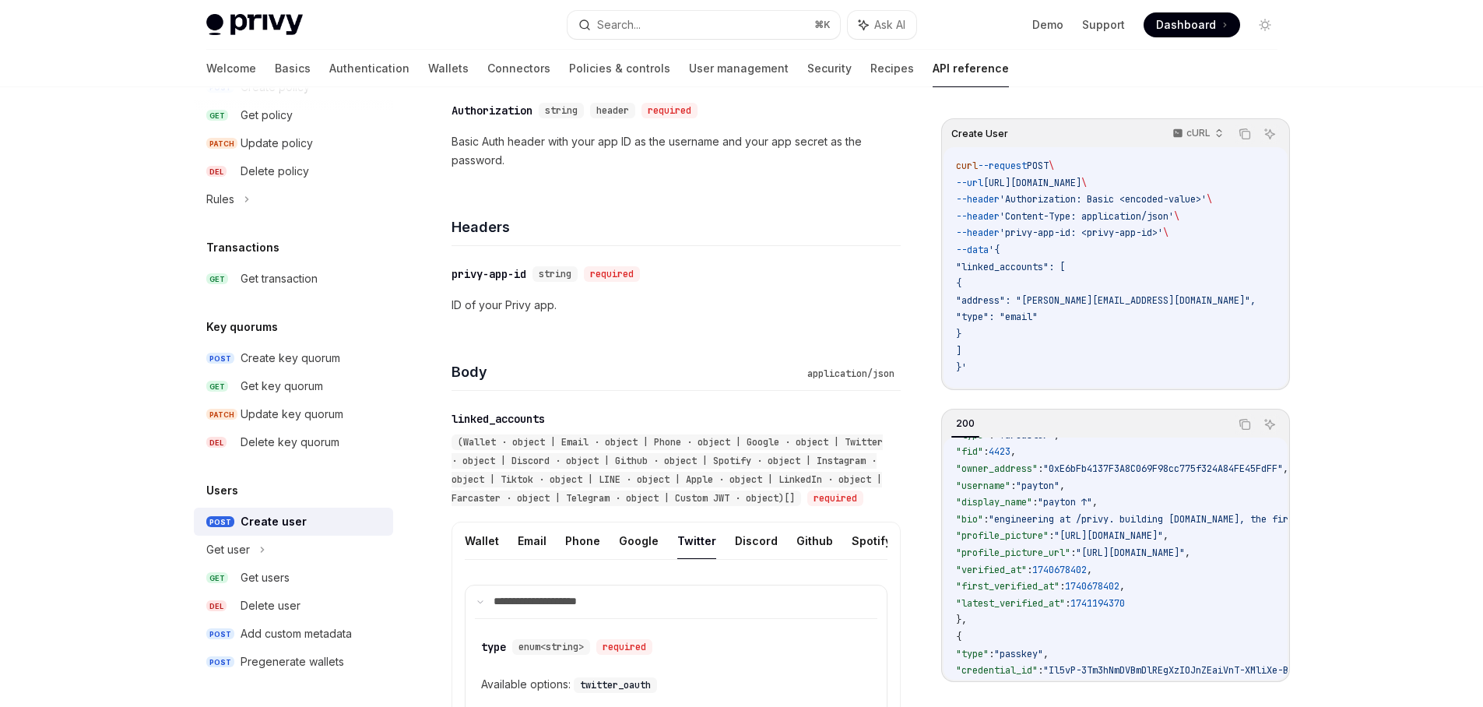
scroll to position [178, 0]
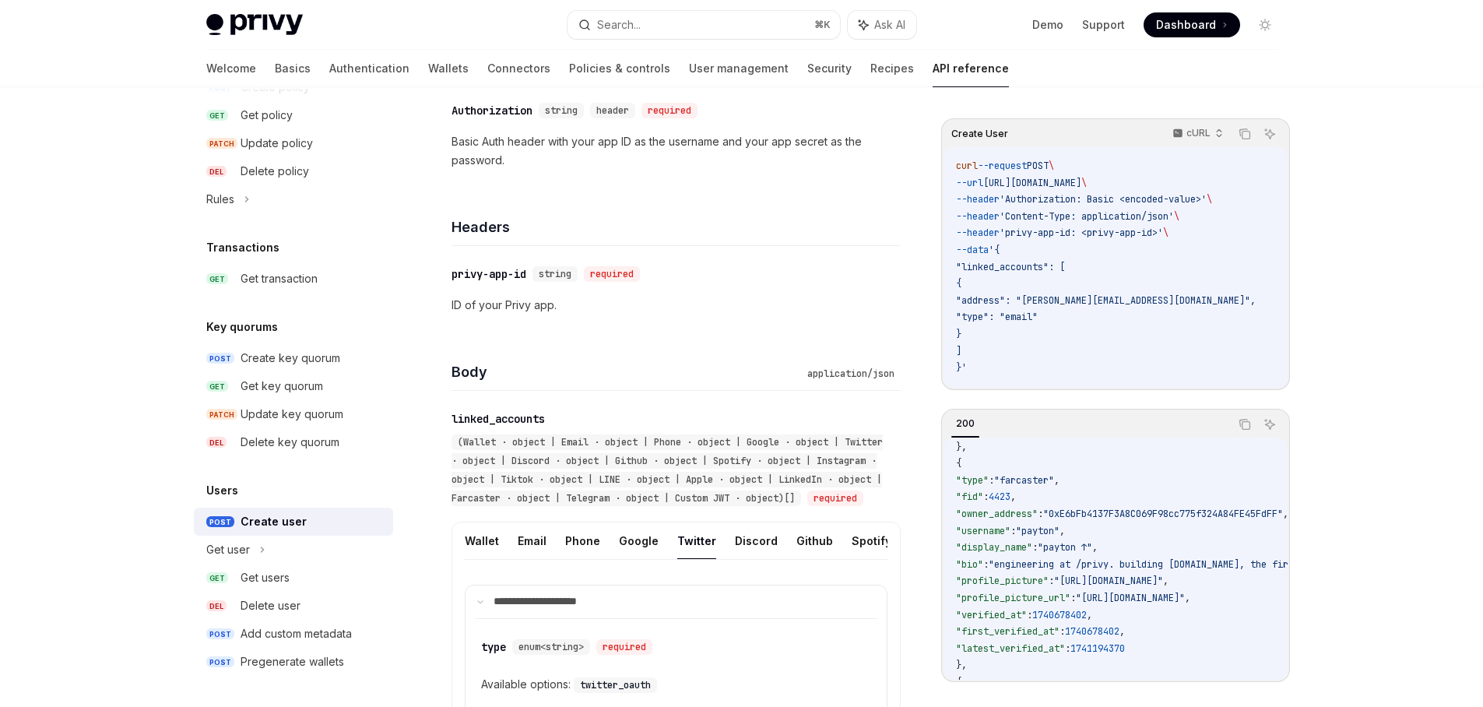
click at [537, 347] on div "Body application/json" at bounding box center [676, 362] width 449 height 58
drag, startPoint x: 479, startPoint y: 333, endPoint x: 504, endPoint y: 334, distance: 24.9
click at [480, 333] on div "Body application/json" at bounding box center [676, 362] width 449 height 58
drag, startPoint x: 504, startPoint y: 334, endPoint x: 493, endPoint y: 336, distance: 11.0
click at [491, 336] on div "Body application/json" at bounding box center [676, 362] width 449 height 58
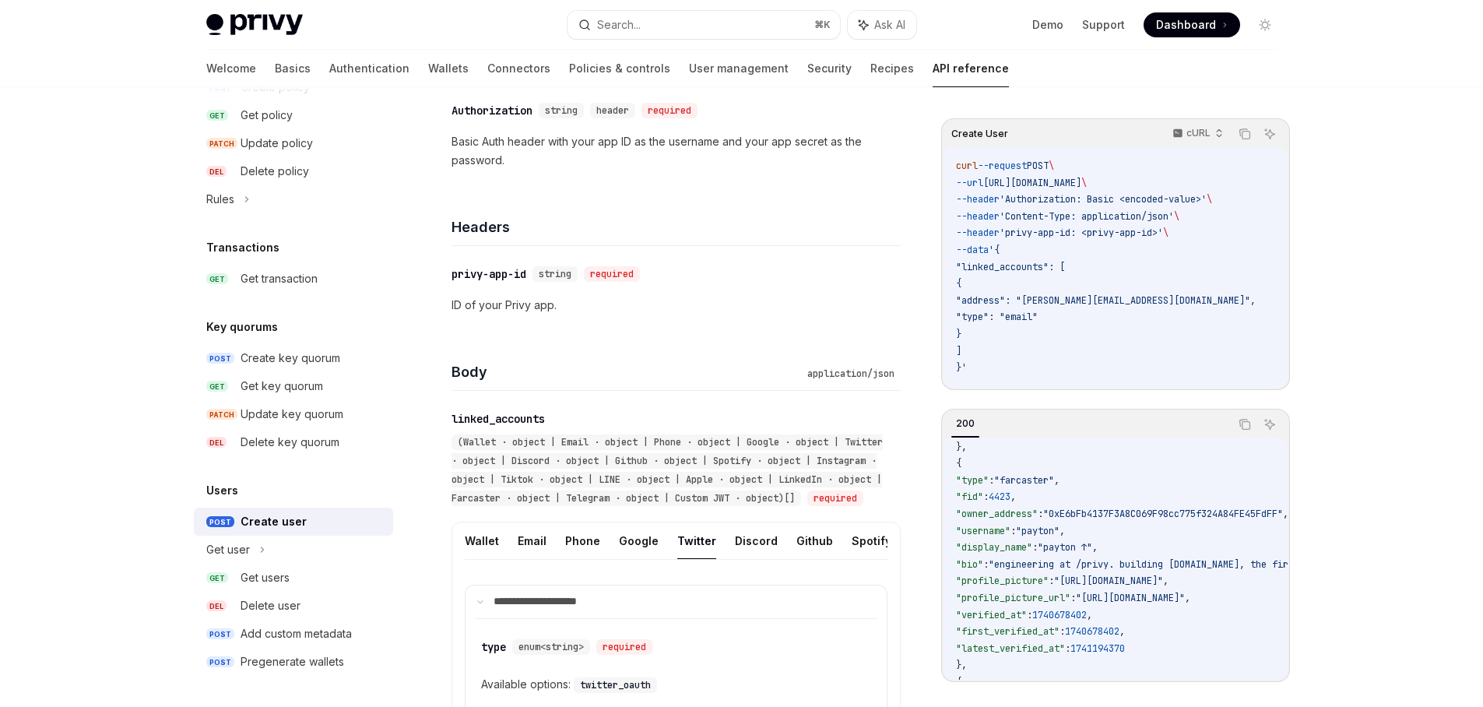
click at [488, 339] on div "Body application/json" at bounding box center [676, 362] width 449 height 58
drag, startPoint x: 494, startPoint y: 322, endPoint x: 487, endPoint y: 322, distance: 7.8
click at [484, 324] on div "​ privy-app-id string required ID of your Privy app." at bounding box center [676, 289] width 449 height 87
click at [281, 576] on div "Get users" at bounding box center [265, 577] width 49 height 19
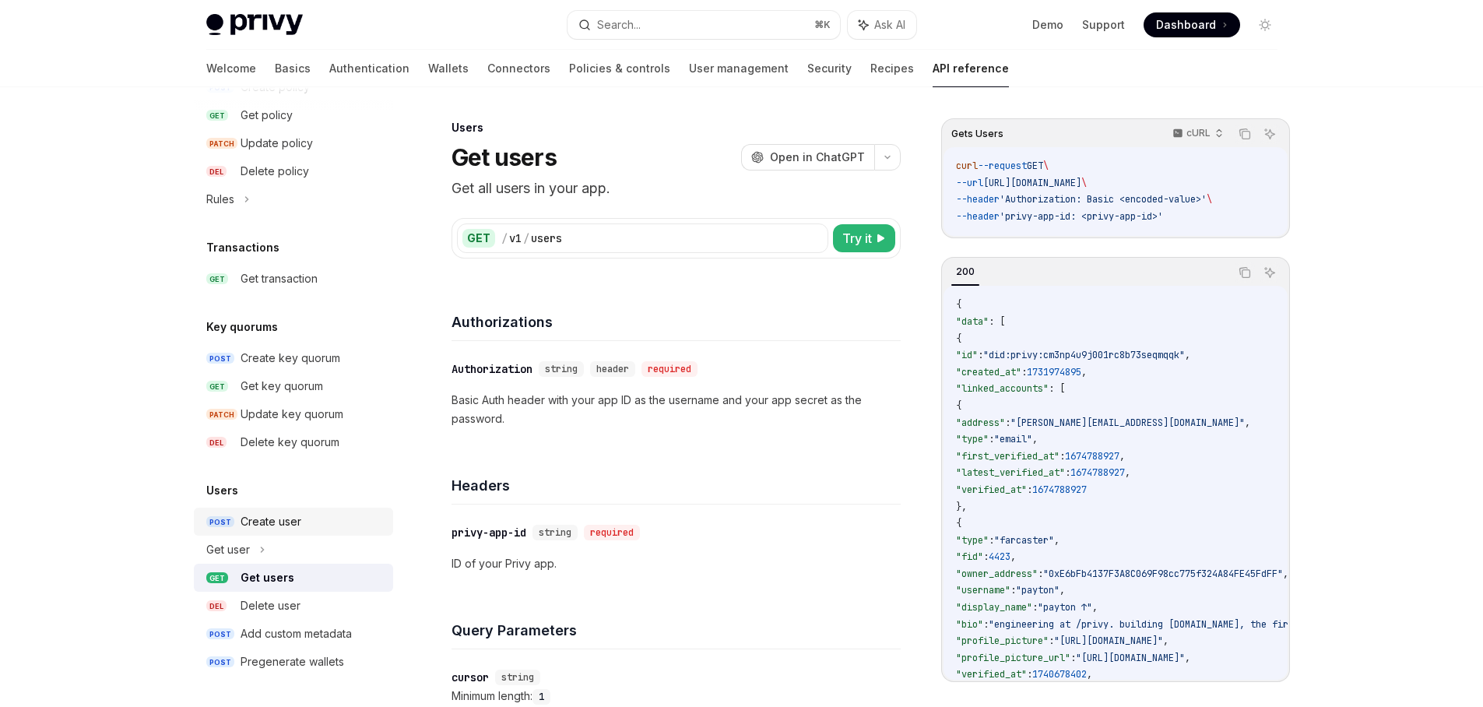
click at [282, 521] on div "Create user" at bounding box center [271, 521] width 61 height 19
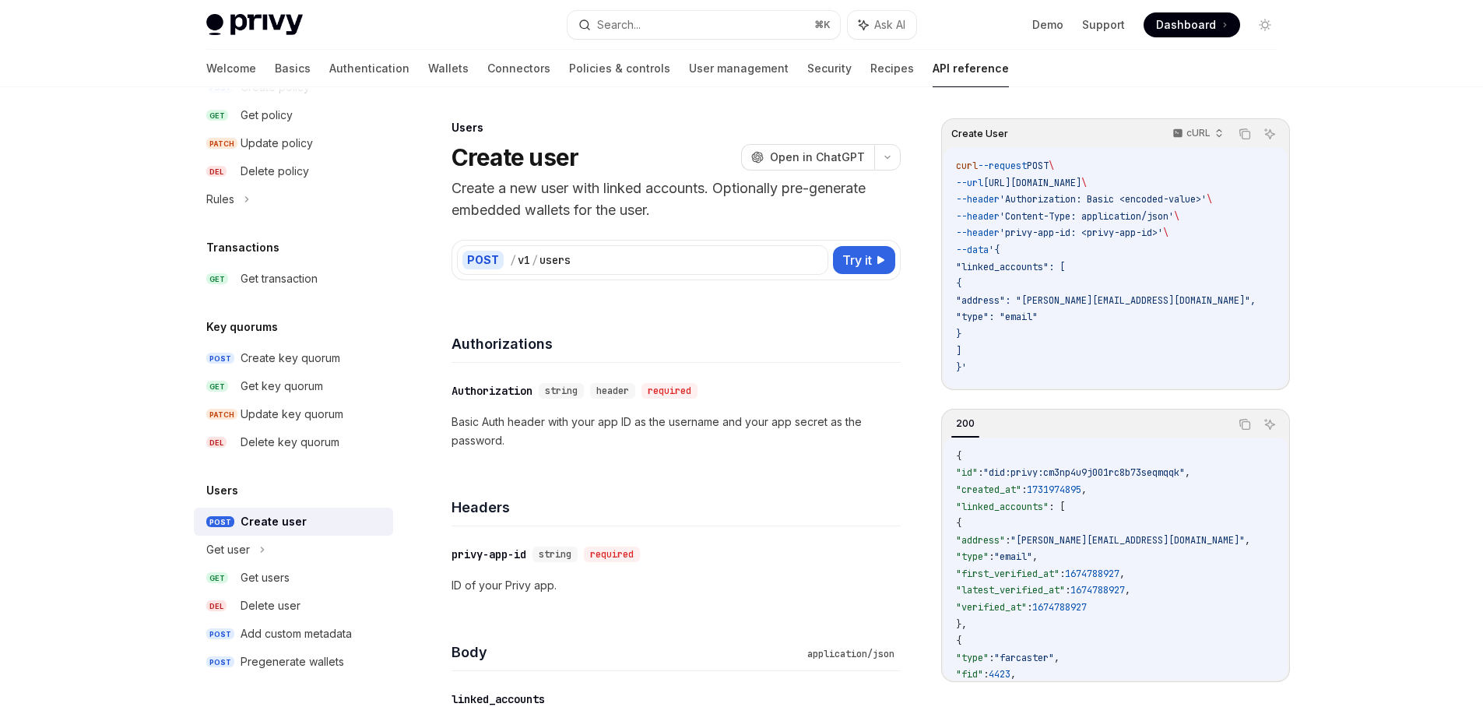
click at [290, 528] on div "Create user" at bounding box center [274, 521] width 66 height 19
click at [660, 446] on p "Basic Auth header with your app ID as the username and your app secret as the p…" at bounding box center [676, 431] width 449 height 37
click at [648, 243] on div "POST / v1 / users Try it" at bounding box center [676, 260] width 449 height 40
click at [671, 259] on div "/ v1 / users" at bounding box center [666, 260] width 313 height 16
click at [836, 158] on span "Open in ChatGPT" at bounding box center [817, 158] width 95 height 16
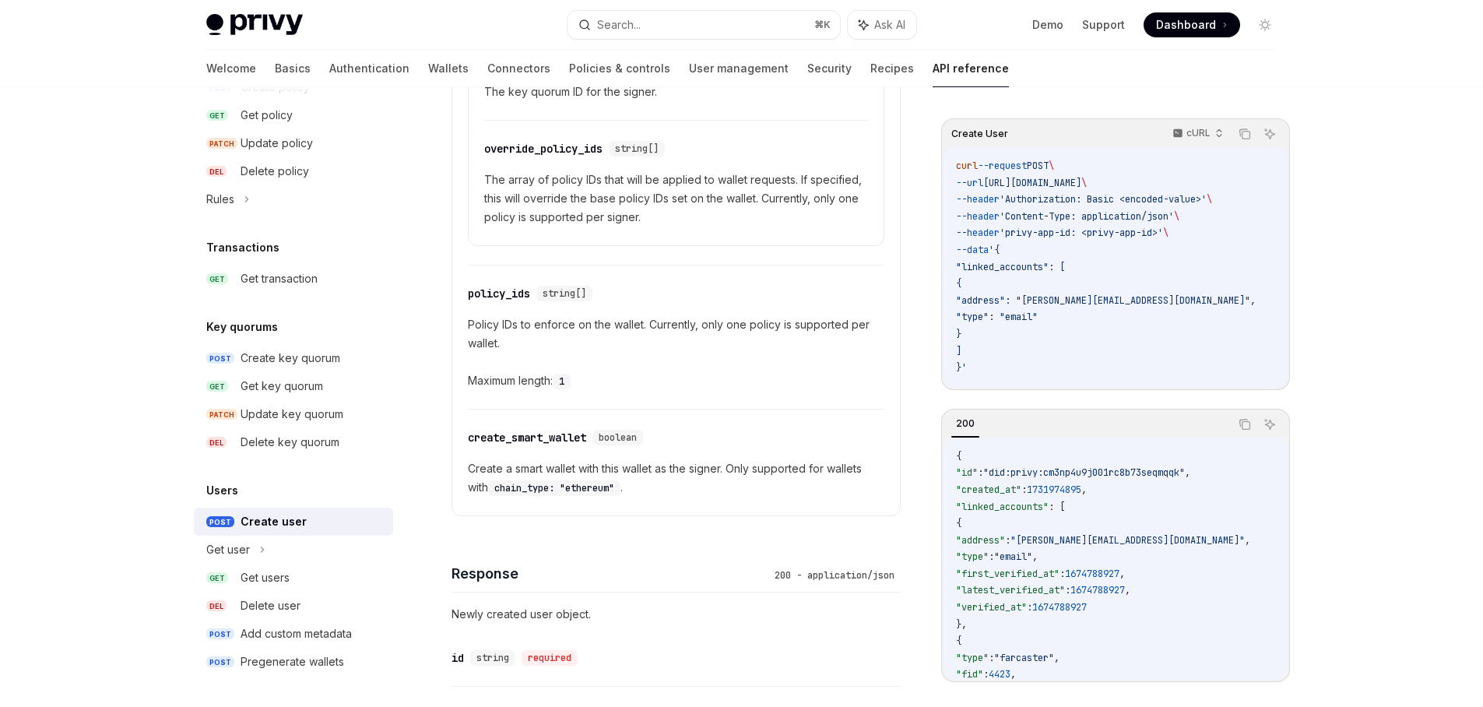
scroll to position [1580, 0]
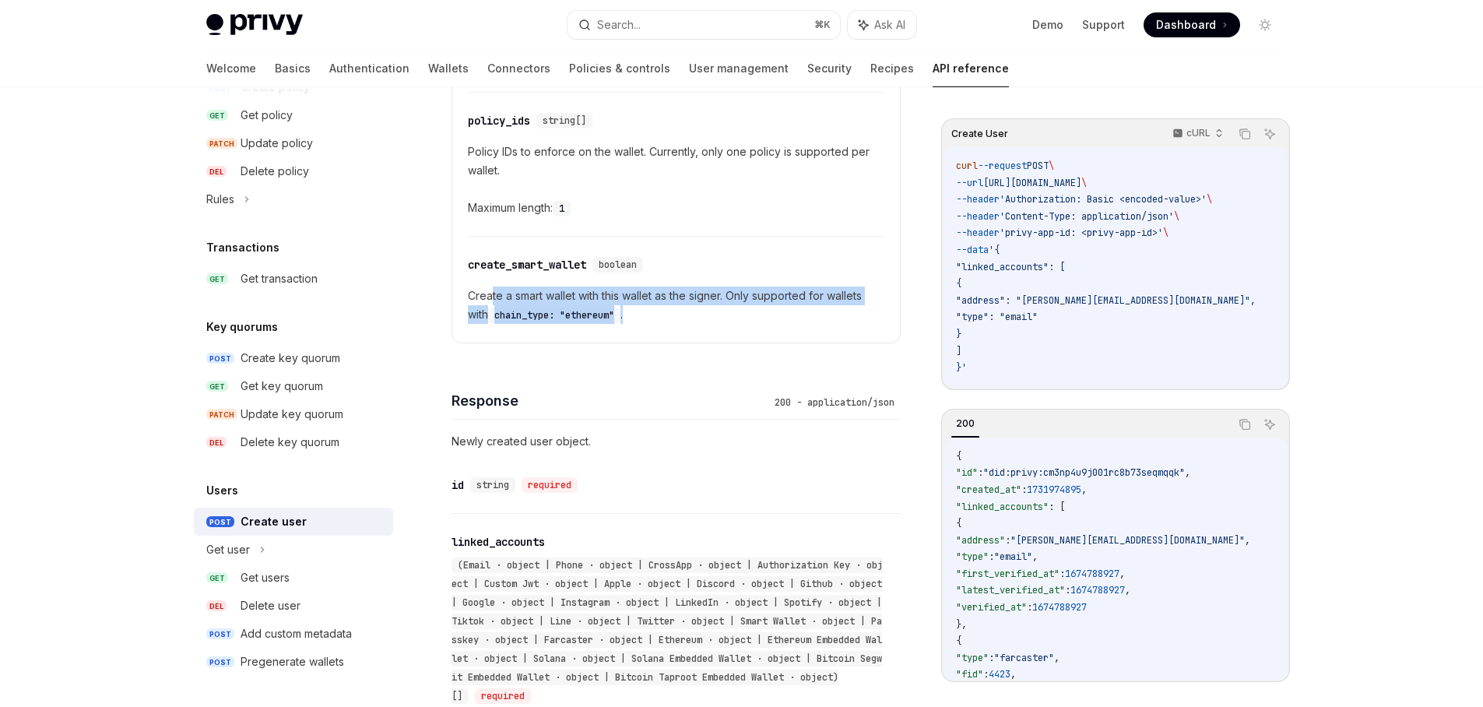
drag, startPoint x: 494, startPoint y: 327, endPoint x: 828, endPoint y: 349, distance: 334.8
click at [828, 324] on p "Create a smart wallet with this wallet as the signer. Only supported for wallet…" at bounding box center [676, 305] width 417 height 37
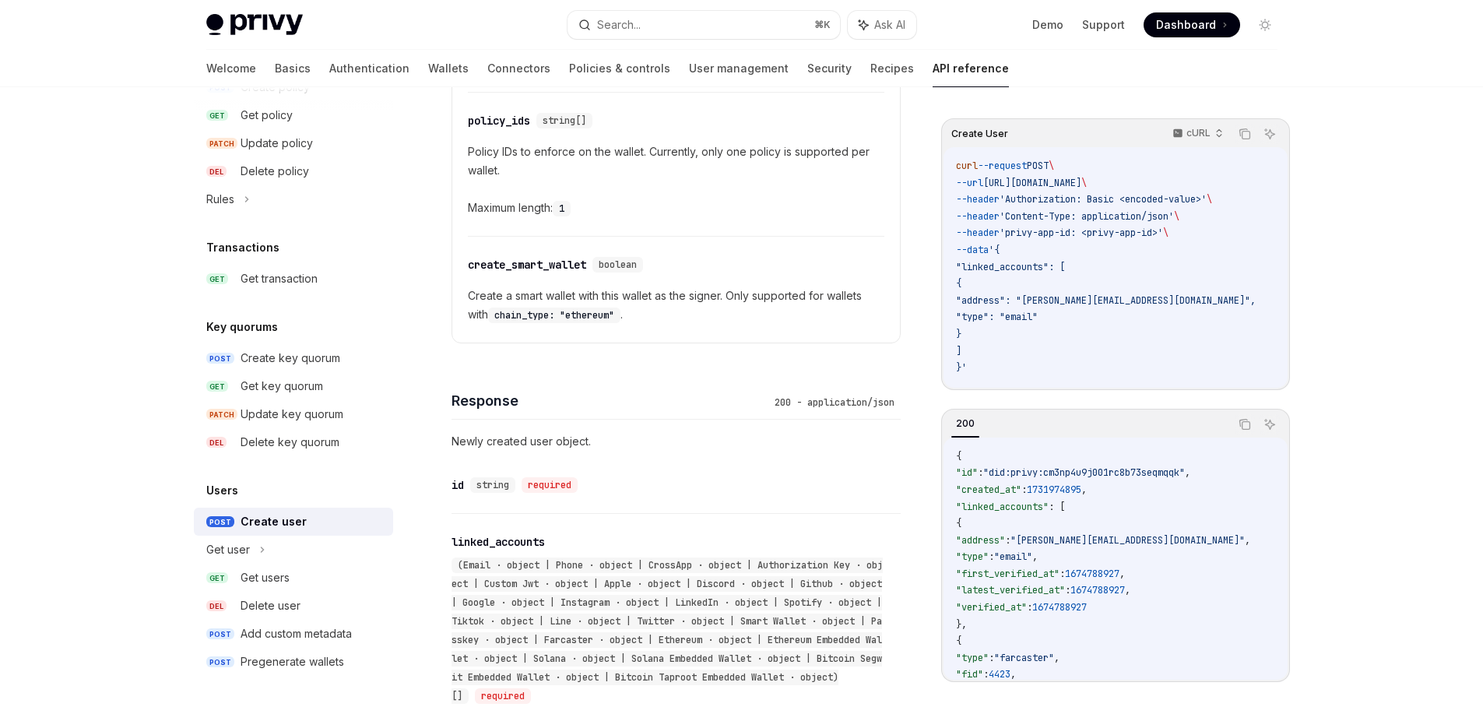
drag, startPoint x: 814, startPoint y: 348, endPoint x: 561, endPoint y: 343, distance: 253.9
click at [607, 324] on p "Create a smart wallet with this wallet as the signer. Only supported for wallet…" at bounding box center [676, 305] width 417 height 37
click at [539, 322] on span "chain_type: "ethereum"" at bounding box center [554, 315] width 120 height 12
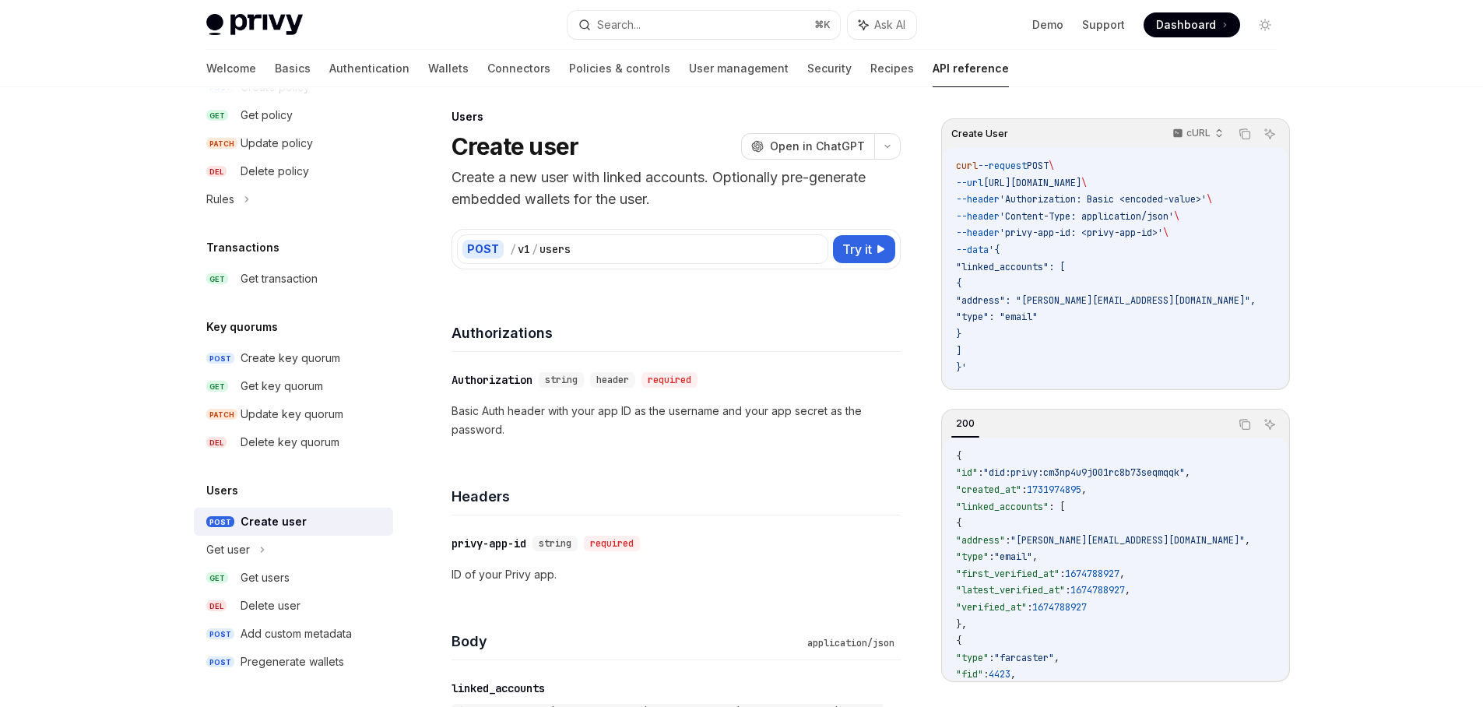
scroll to position [0, 0]
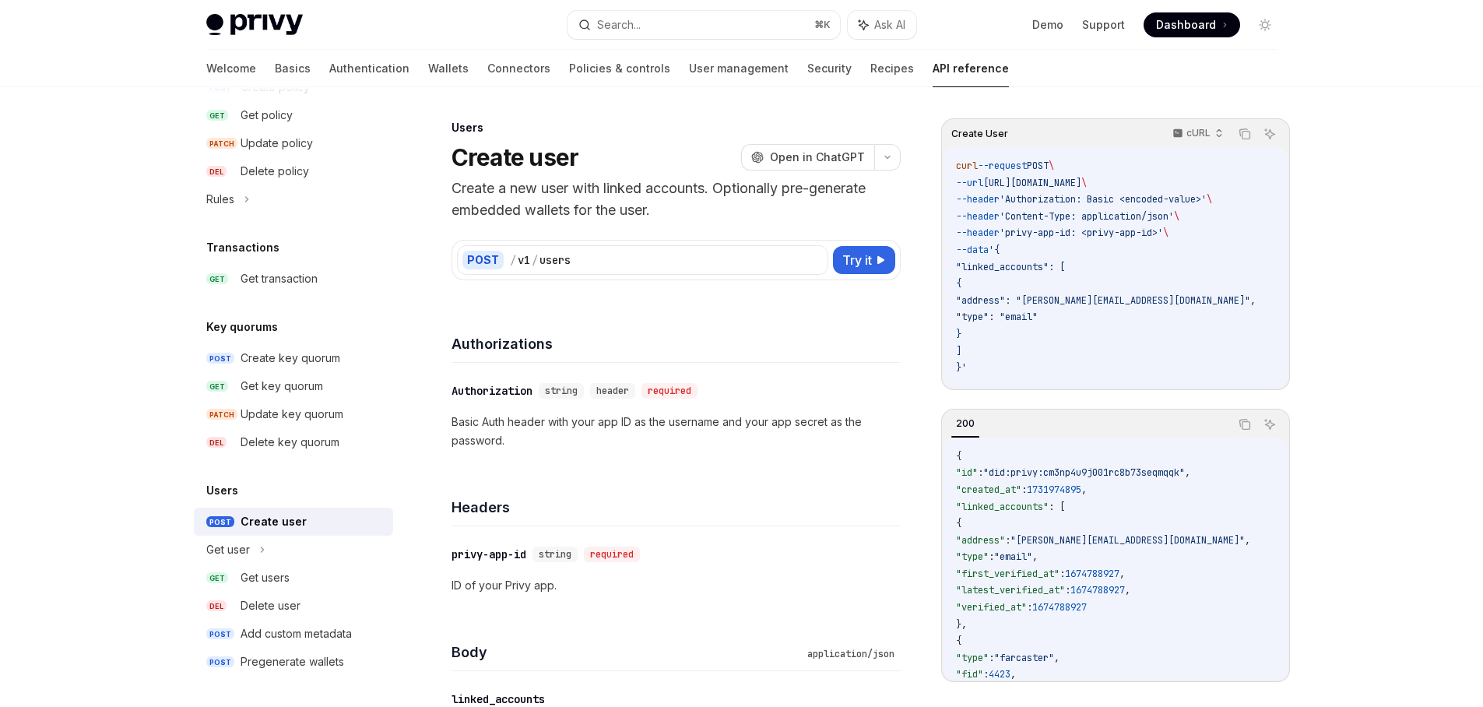
click at [1074, 350] on code "curl --request POST \ --url [URL][DOMAIN_NAME] \ --header 'Authorization: Basic…" at bounding box center [1124, 267] width 337 height 219
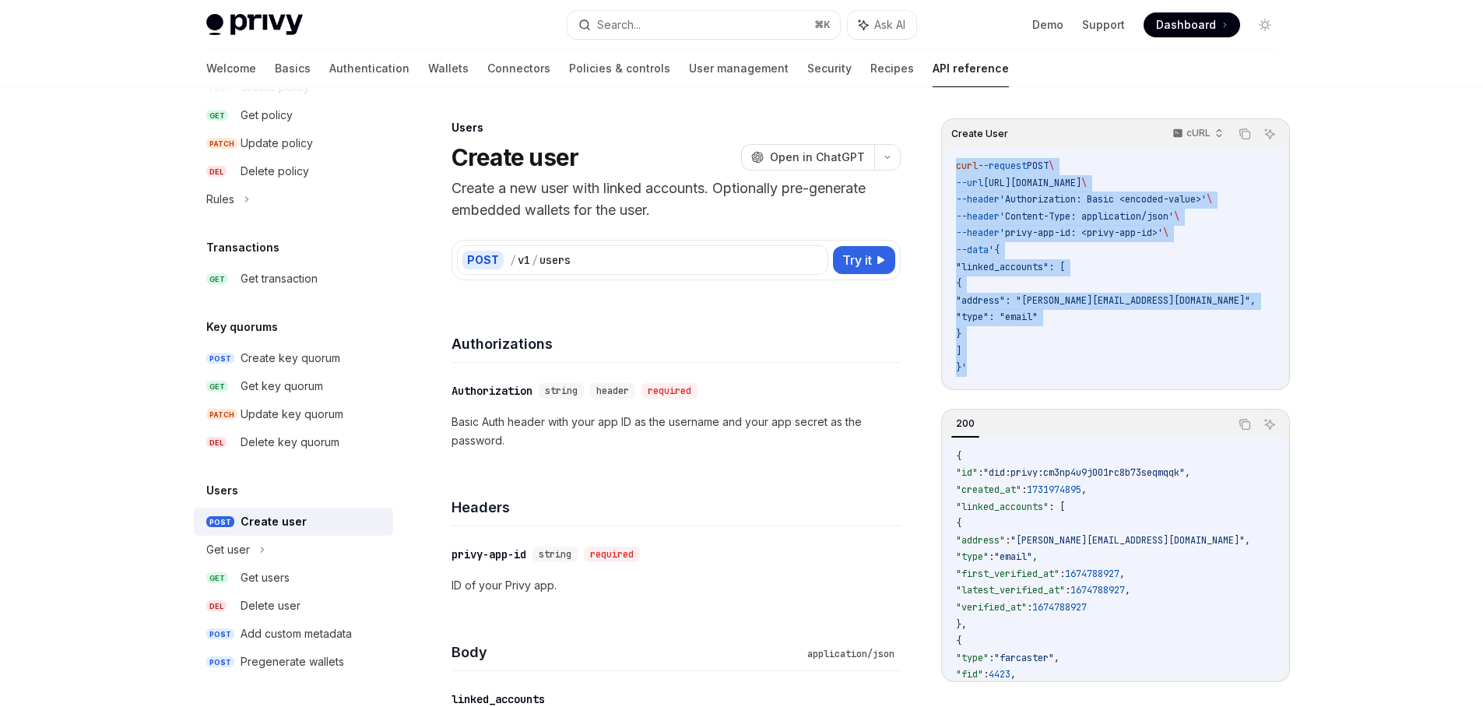
drag, startPoint x: 1050, startPoint y: 375, endPoint x: 952, endPoint y: 164, distance: 233.4
click at [952, 164] on div "curl --request POST \ --url [URL][DOMAIN_NAME] \ --header 'Authorization: Basic…" at bounding box center [1116, 267] width 344 height 241
drag, startPoint x: 954, startPoint y: 163, endPoint x: 1096, endPoint y: 382, distance: 261.3
click at [1096, 382] on div "curl --request POST \ --url [URL][DOMAIN_NAME] \ --header 'Authorization: Basic…" at bounding box center [1116, 267] width 344 height 241
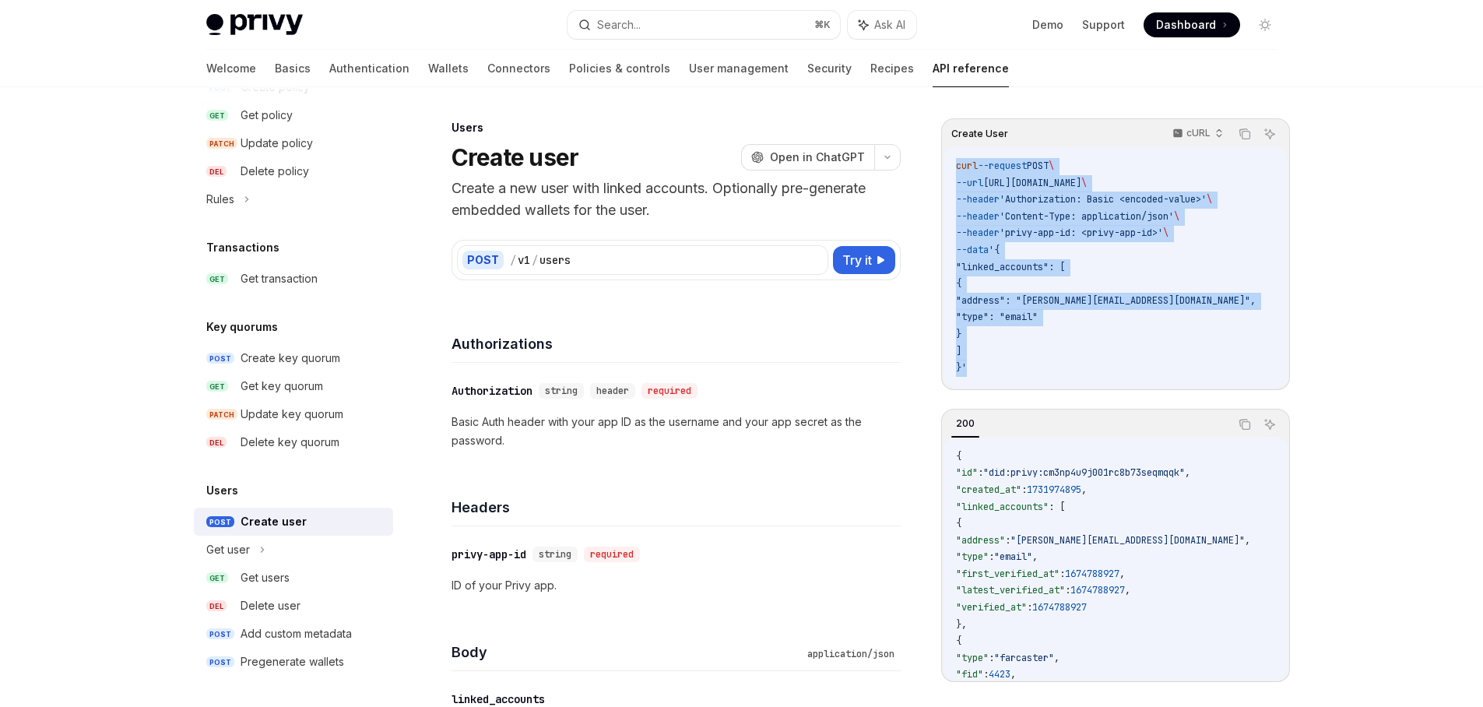
click at [1096, 382] on div "curl --request POST \ --url [URL][DOMAIN_NAME] \ --header 'Authorization: Basic…" at bounding box center [1116, 267] width 344 height 241
drag, startPoint x: 1100, startPoint y: 379, endPoint x: 946, endPoint y: 151, distance: 275.4
click at [946, 151] on div "curl --request POST \ --url [URL][DOMAIN_NAME] \ --header 'Authorization: Basic…" at bounding box center [1116, 267] width 344 height 241
click at [959, 171] on span "curl" at bounding box center [967, 166] width 22 height 12
drag, startPoint x: 955, startPoint y: 164, endPoint x: 1166, endPoint y: 401, distance: 317.2
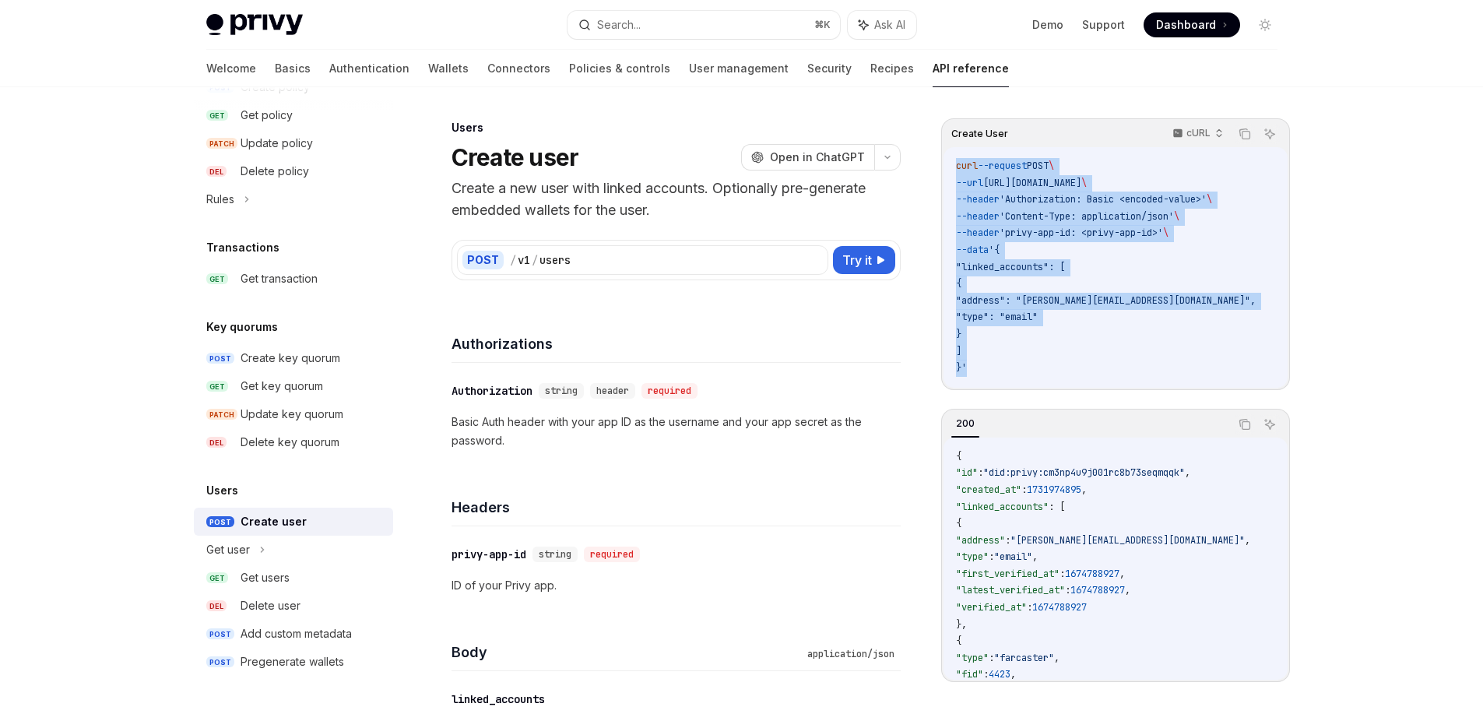
click at [1166, 401] on div "Create User cURL Copy Ask AI curl --request POST \ --url [URL][DOMAIN_NAME] \ -…" at bounding box center [1115, 400] width 349 height 564
click at [1153, 370] on code "curl --request POST \ --url [URL][DOMAIN_NAME] \ --header 'Authorization: Basic…" at bounding box center [1124, 267] width 337 height 219
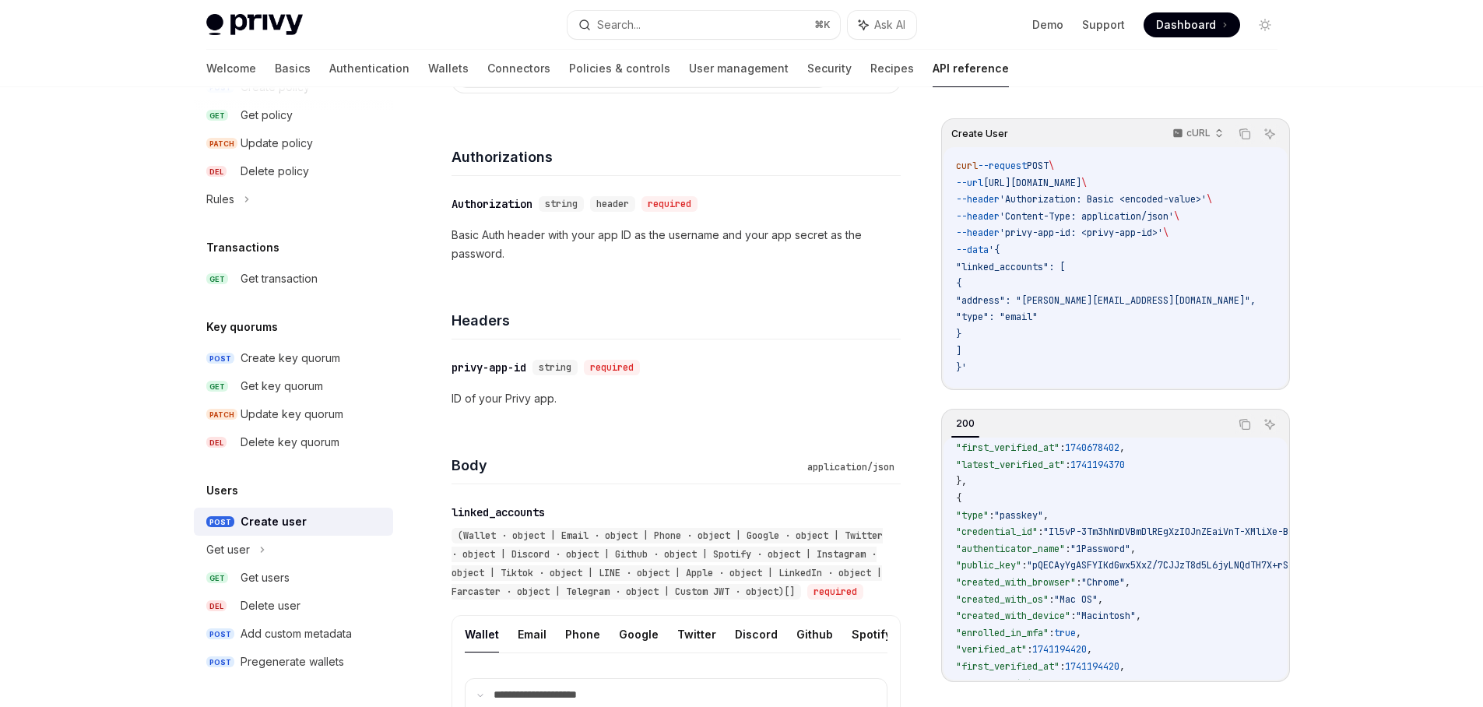
scroll to position [467, 0]
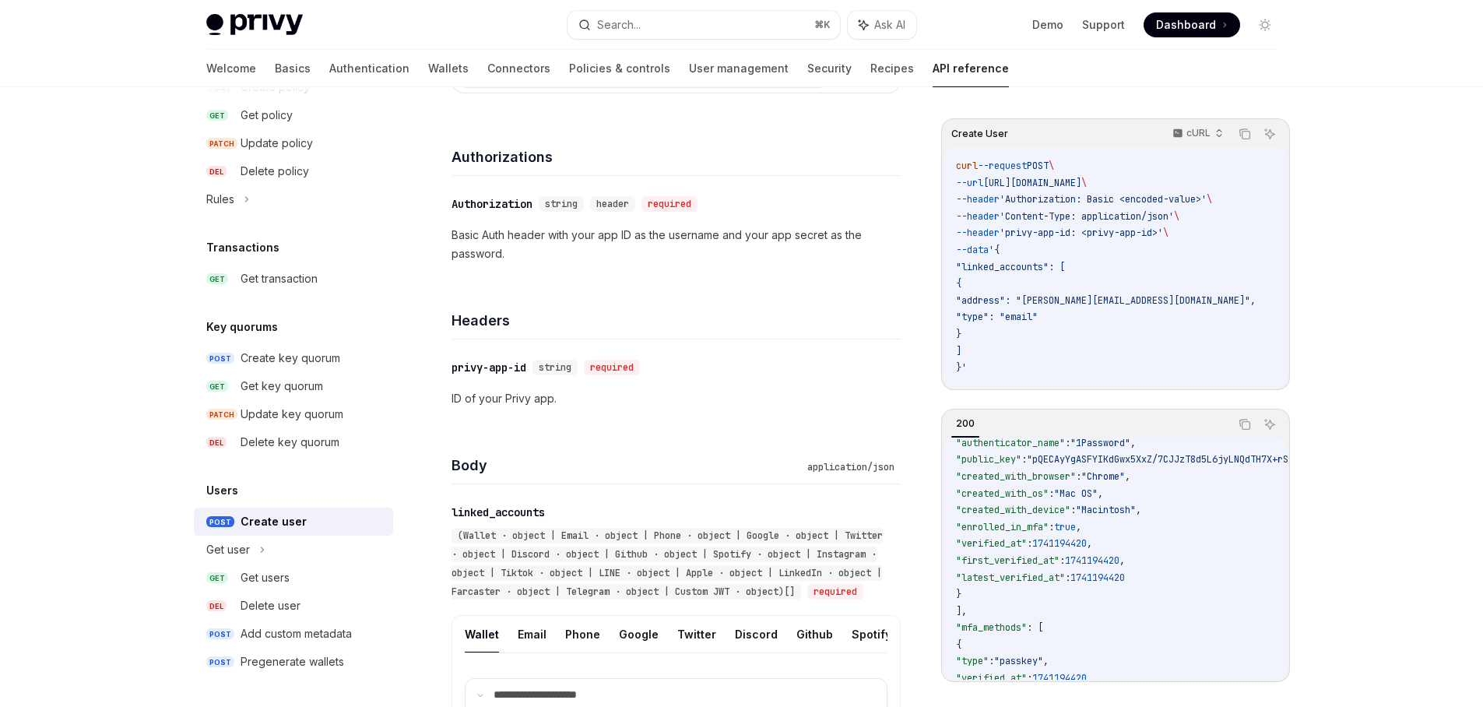
click at [728, 394] on p "ID of your Privy app." at bounding box center [676, 398] width 449 height 19
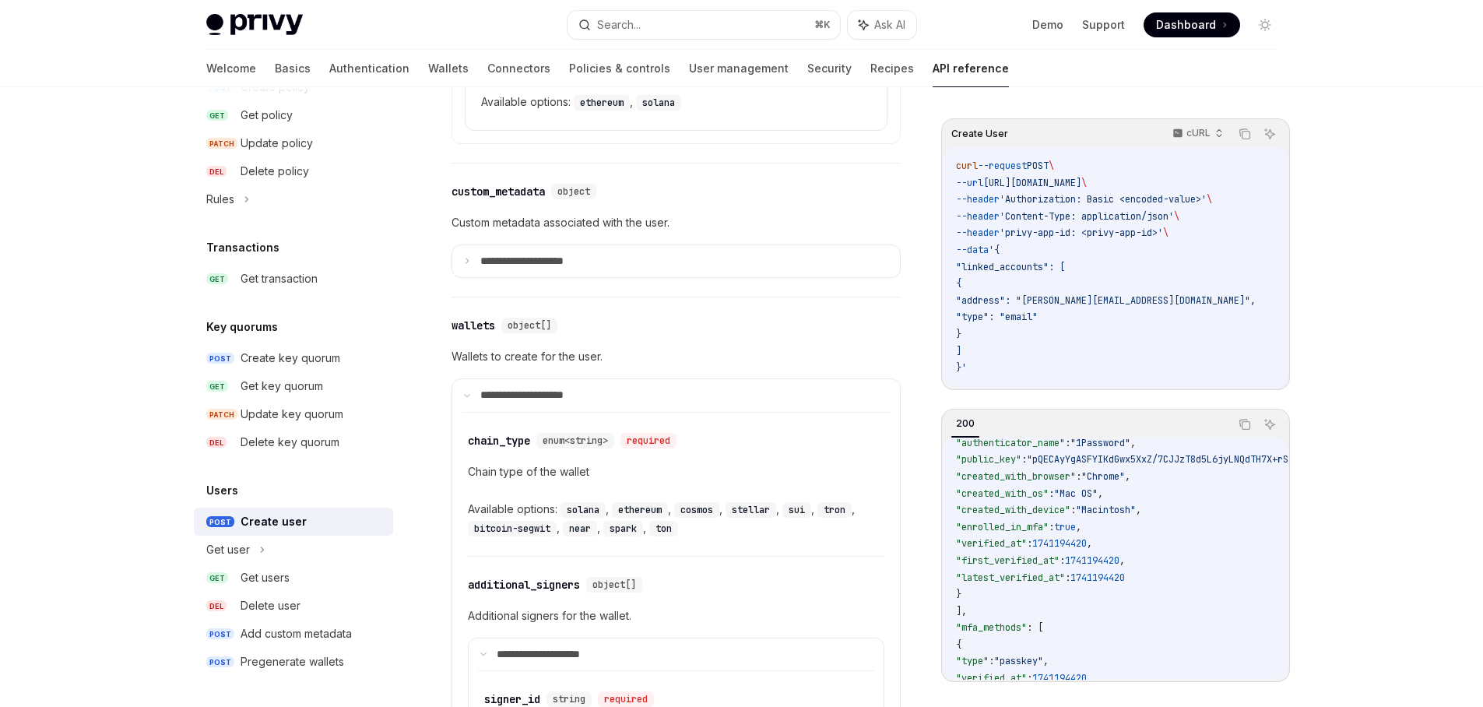
scroll to position [982, 0]
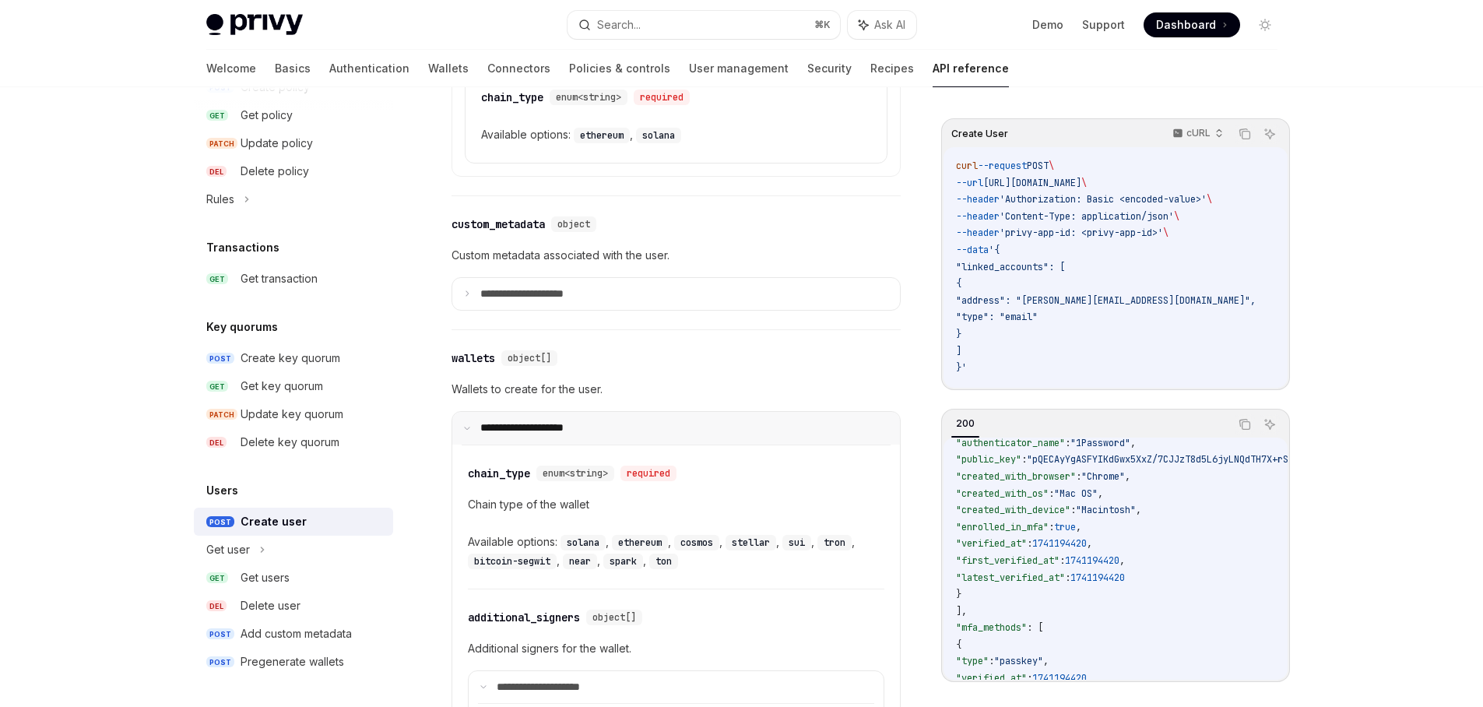
click at [544, 435] on p "**********" at bounding box center [532, 428] width 104 height 14
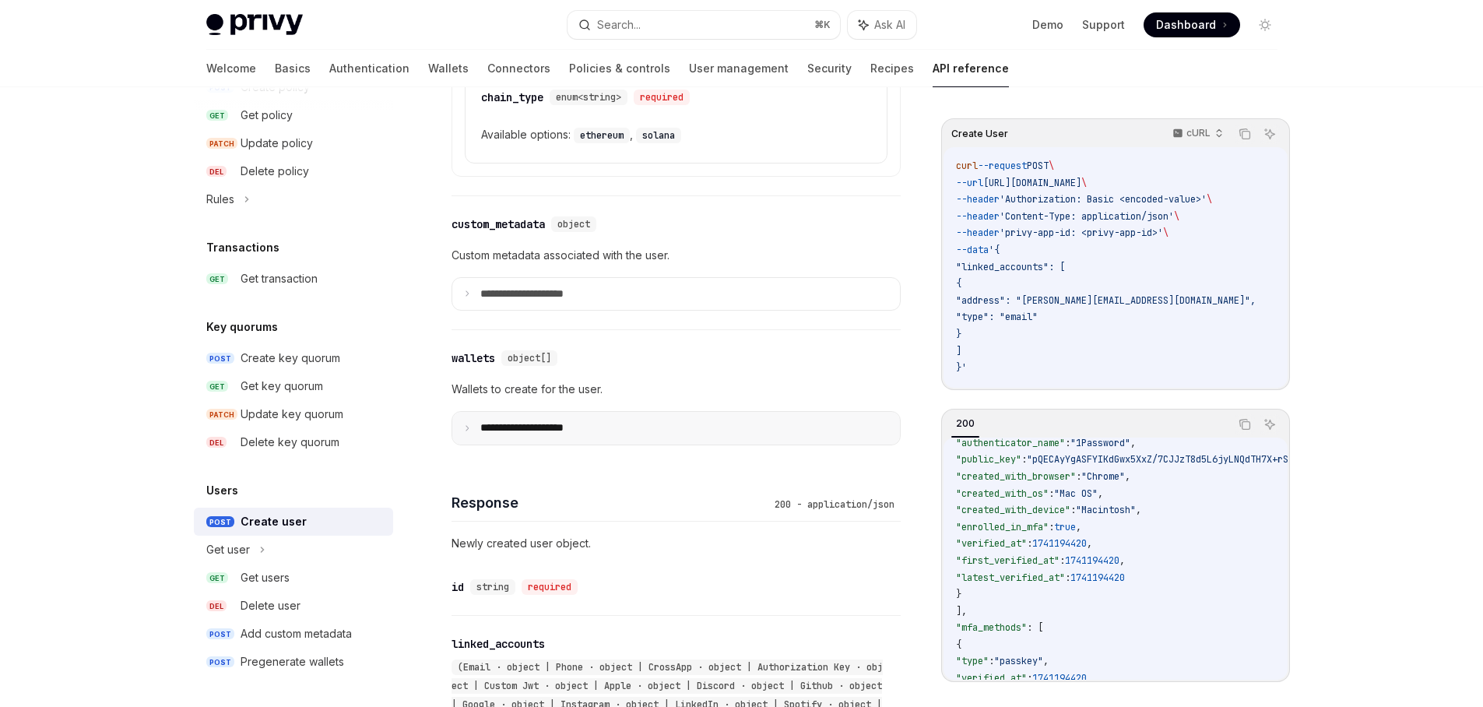
click at [544, 435] on p "**********" at bounding box center [534, 428] width 108 height 14
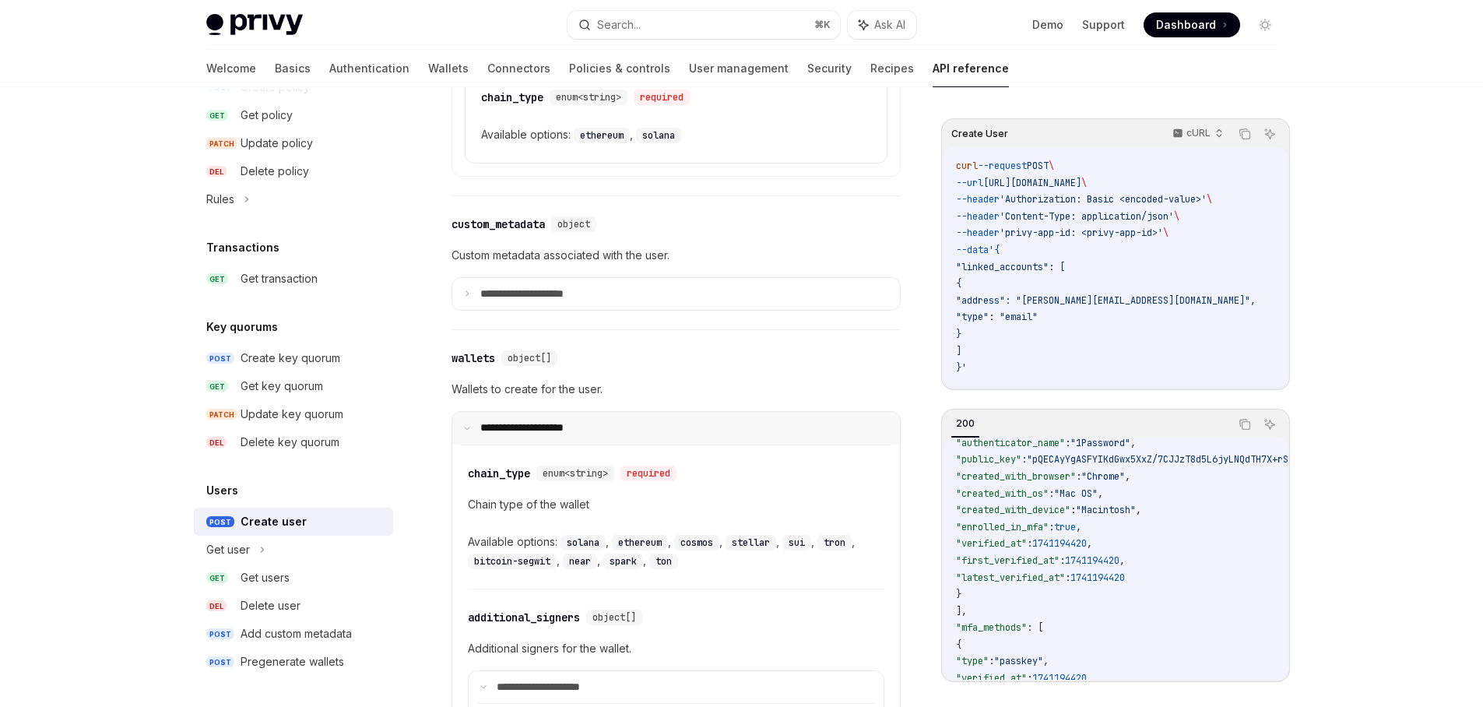
click at [547, 435] on p "**********" at bounding box center [532, 428] width 104 height 14
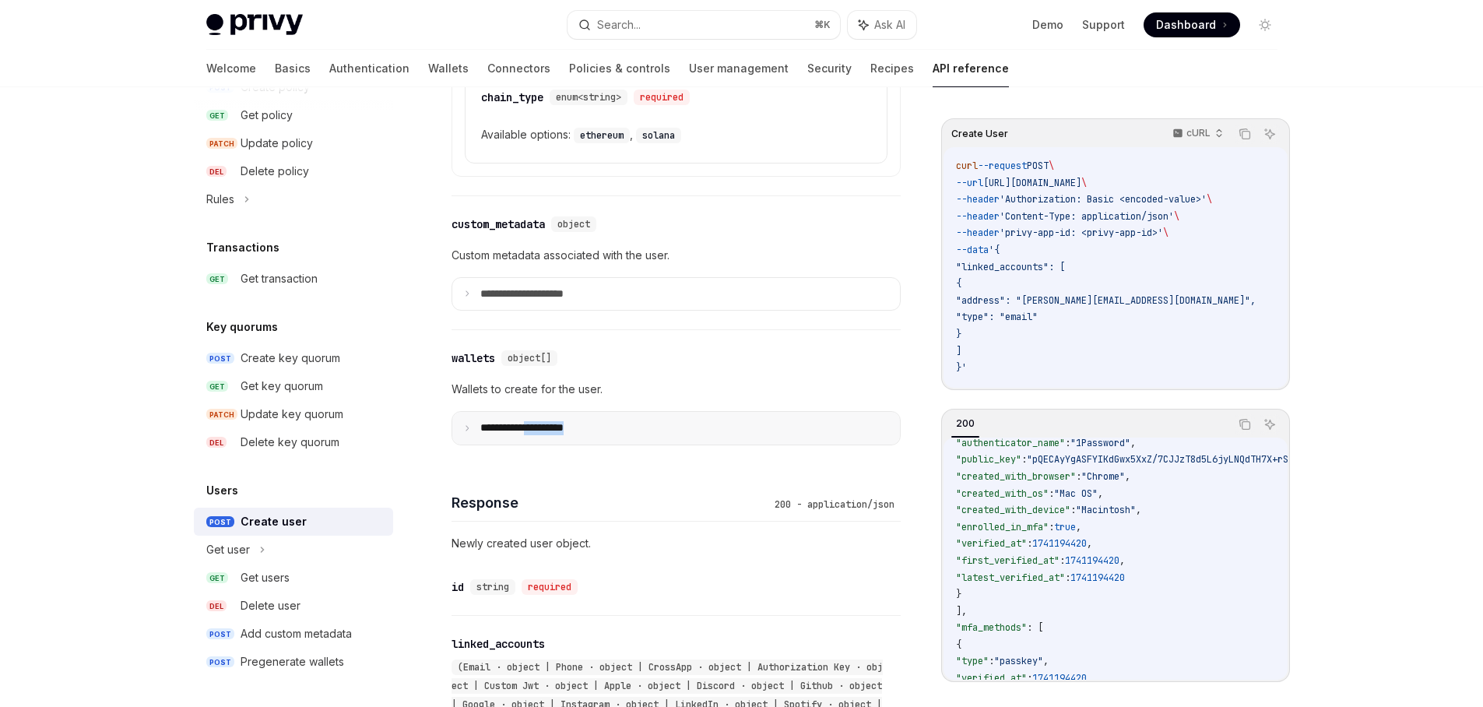
click at [547, 435] on p "**********" at bounding box center [534, 428] width 108 height 14
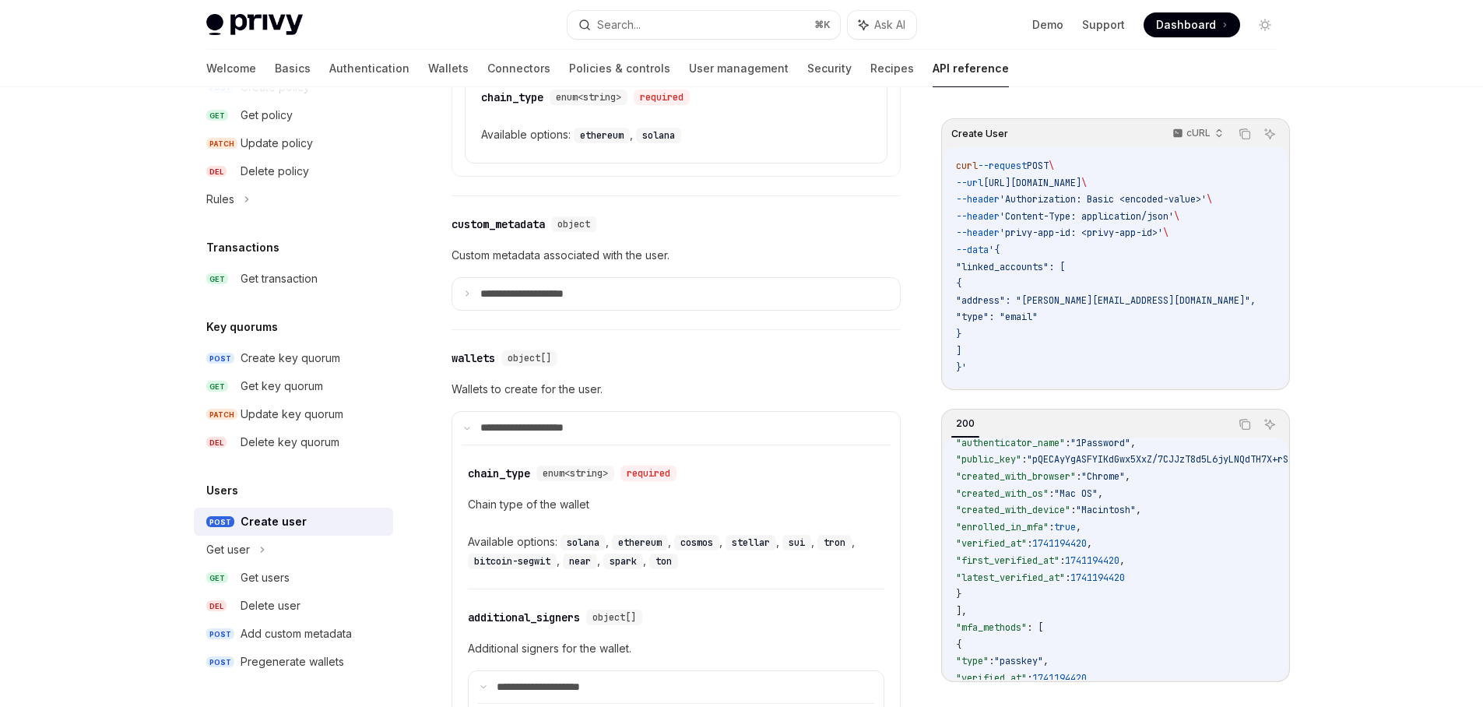
click at [640, 399] on p "Wallets to create for the user." at bounding box center [676, 389] width 449 height 19
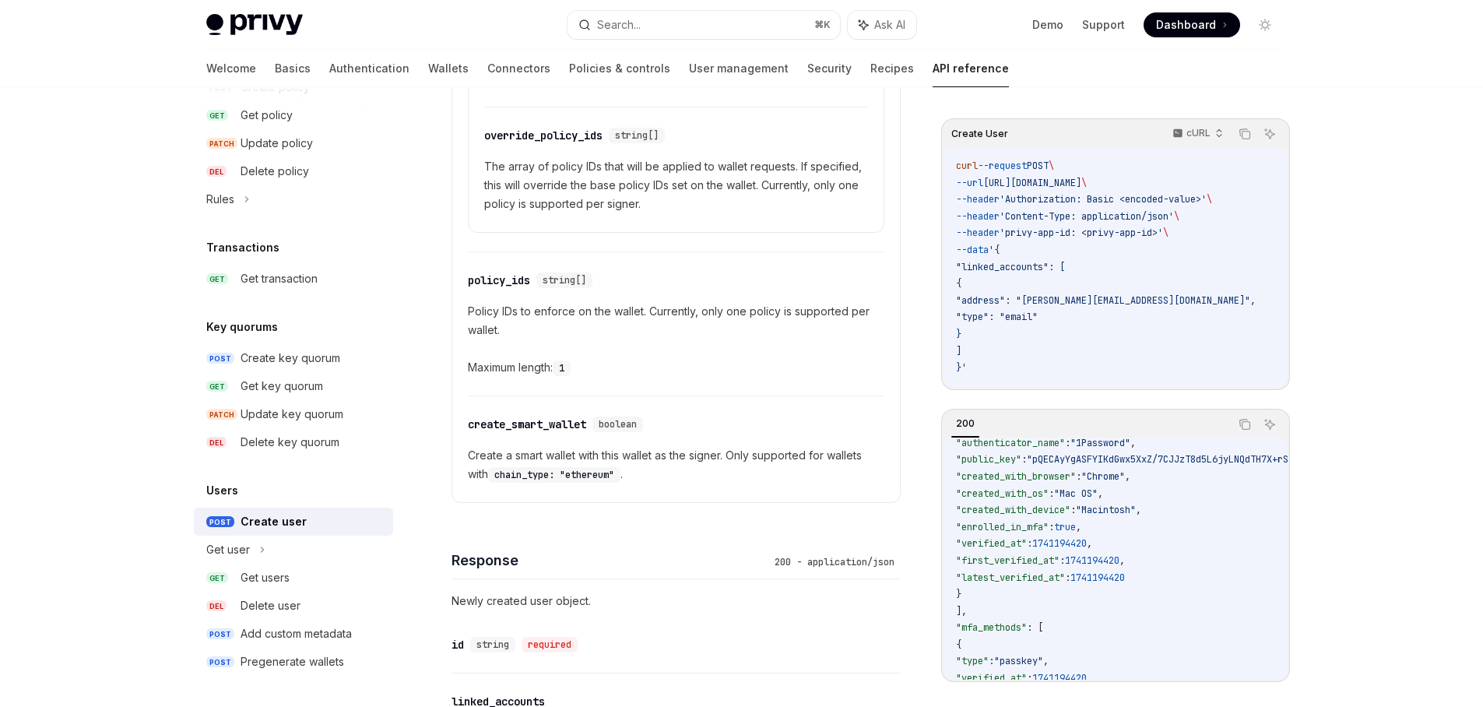
scroll to position [1305, 0]
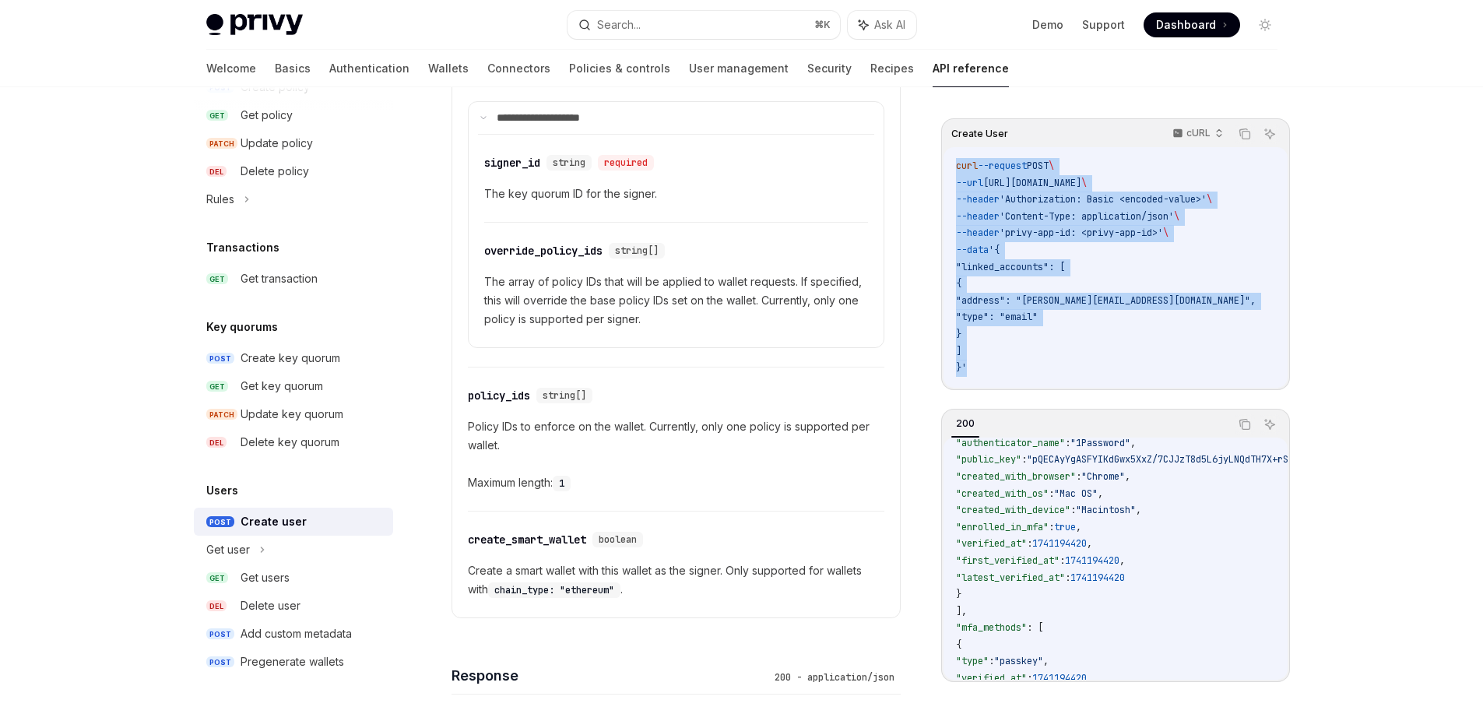
drag, startPoint x: 1029, startPoint y: 373, endPoint x: 950, endPoint y: 162, distance: 225.2
click at [949, 162] on div "curl --request POST \ --url [URL][DOMAIN_NAME] \ --header 'Authorization: Basic…" at bounding box center [1116, 267] width 344 height 241
copy code "curl --request POST \ --url [URL][DOMAIN_NAME] \ --header 'Authorization: Basic…"
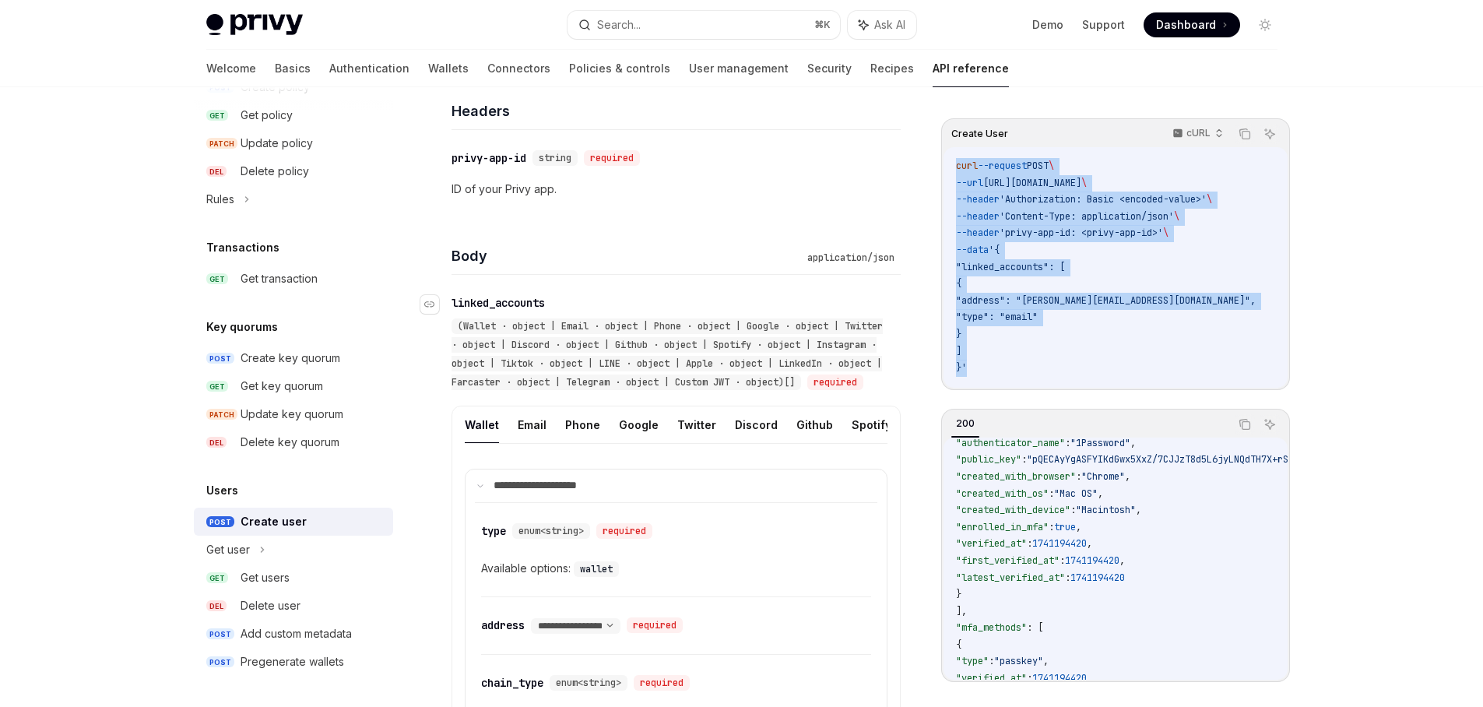
scroll to position [389, 0]
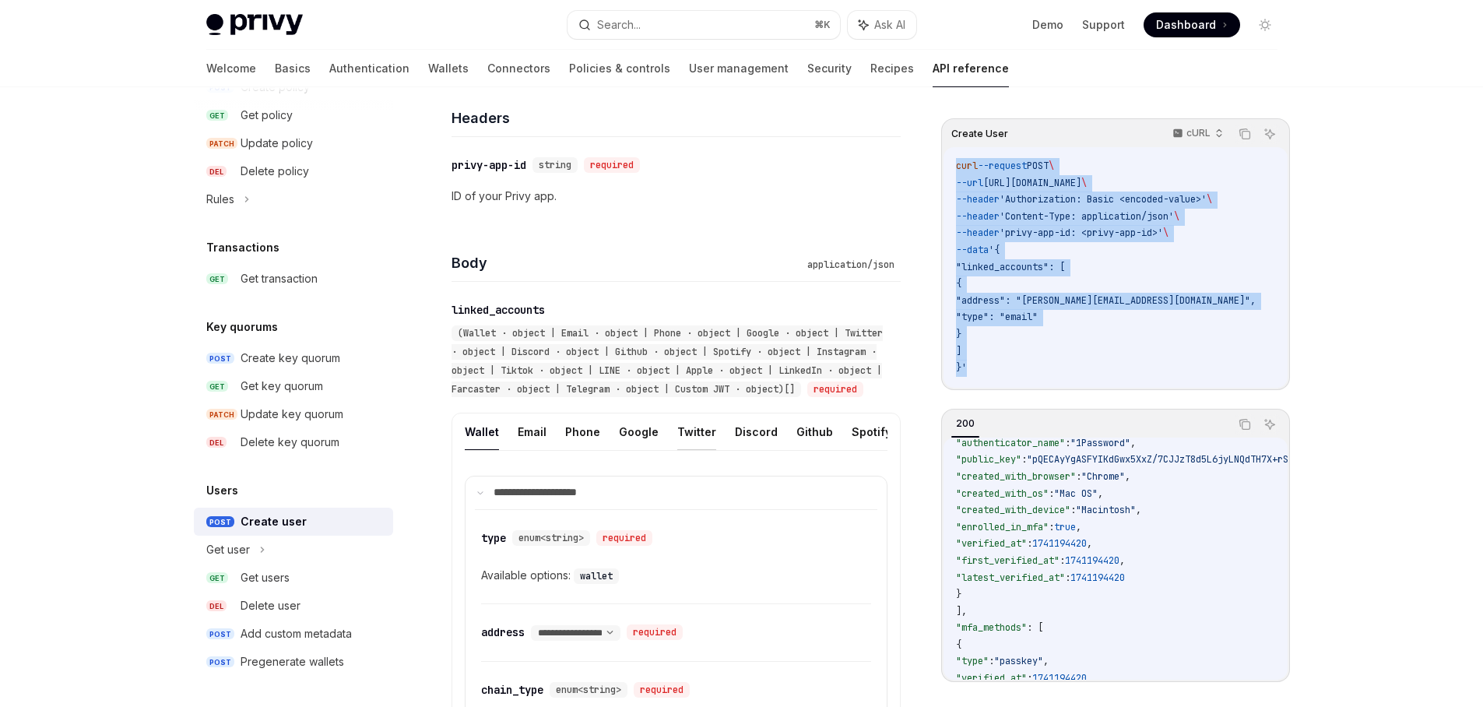
click at [695, 450] on button "Twitter" at bounding box center [696, 431] width 39 height 37
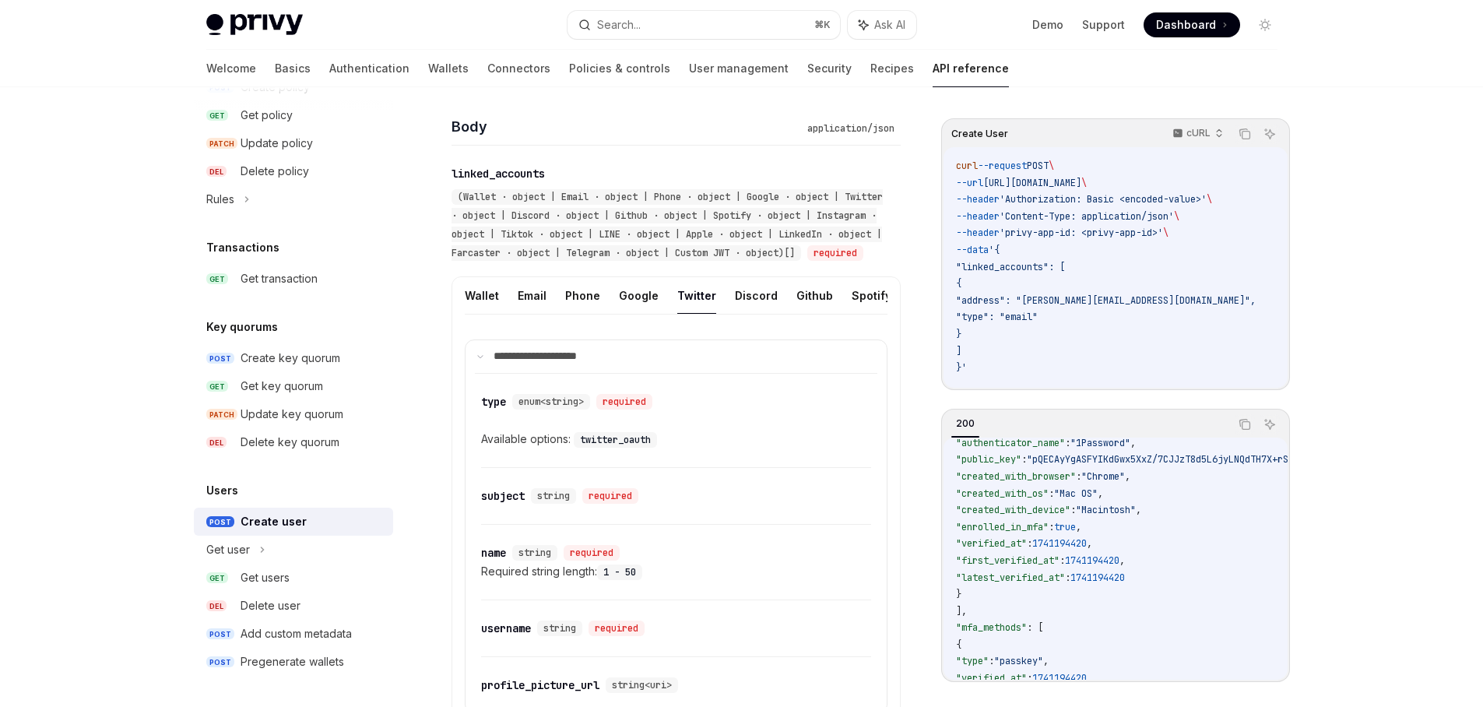
scroll to position [483, 0]
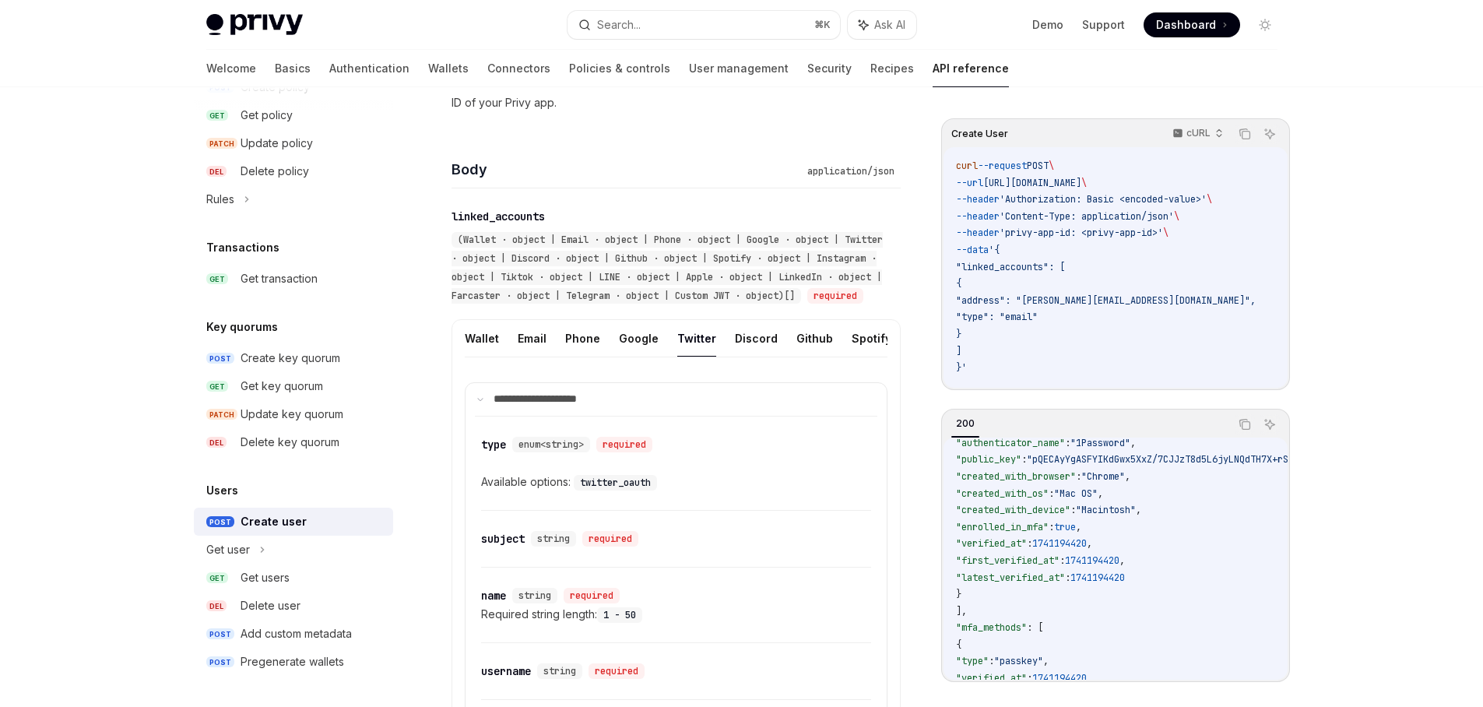
click at [976, 39] on div "Privy Docs home page Search... ⌘ K Ask AI Demo Support Dashboard Dashboard Sear…" at bounding box center [741, 25] width 1071 height 50
click at [941, 396] on div "Create User cURL Copy Ask AI curl --request POST \ --url [URL][DOMAIN_NAME] \ -…" at bounding box center [1115, 400] width 349 height 564
click at [941, 393] on div "Create User cURL Copy Ask AI curl --request POST \ --url [URL][DOMAIN_NAME] \ -…" at bounding box center [1115, 400] width 349 height 564
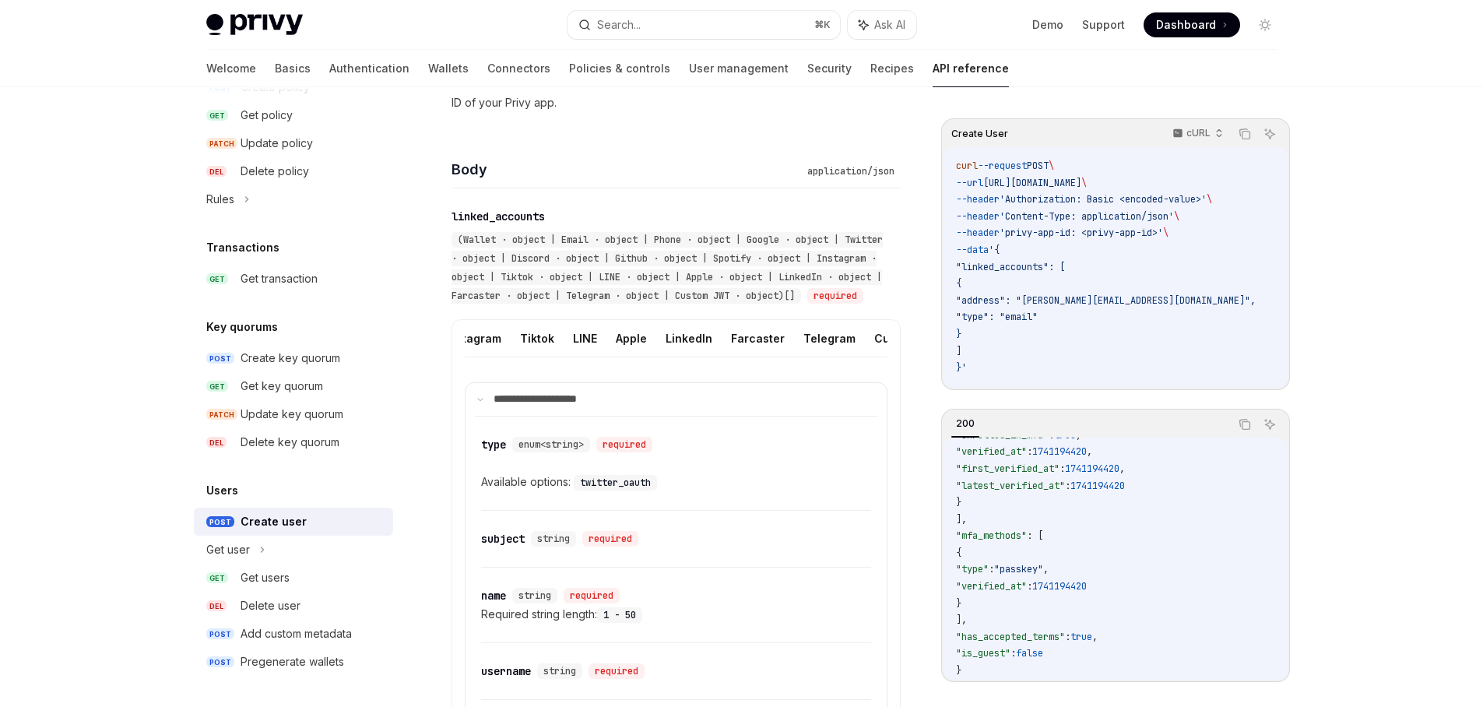
scroll to position [0, 492]
click at [851, 357] on button "Custom JWT" at bounding box center [881, 338] width 71 height 37
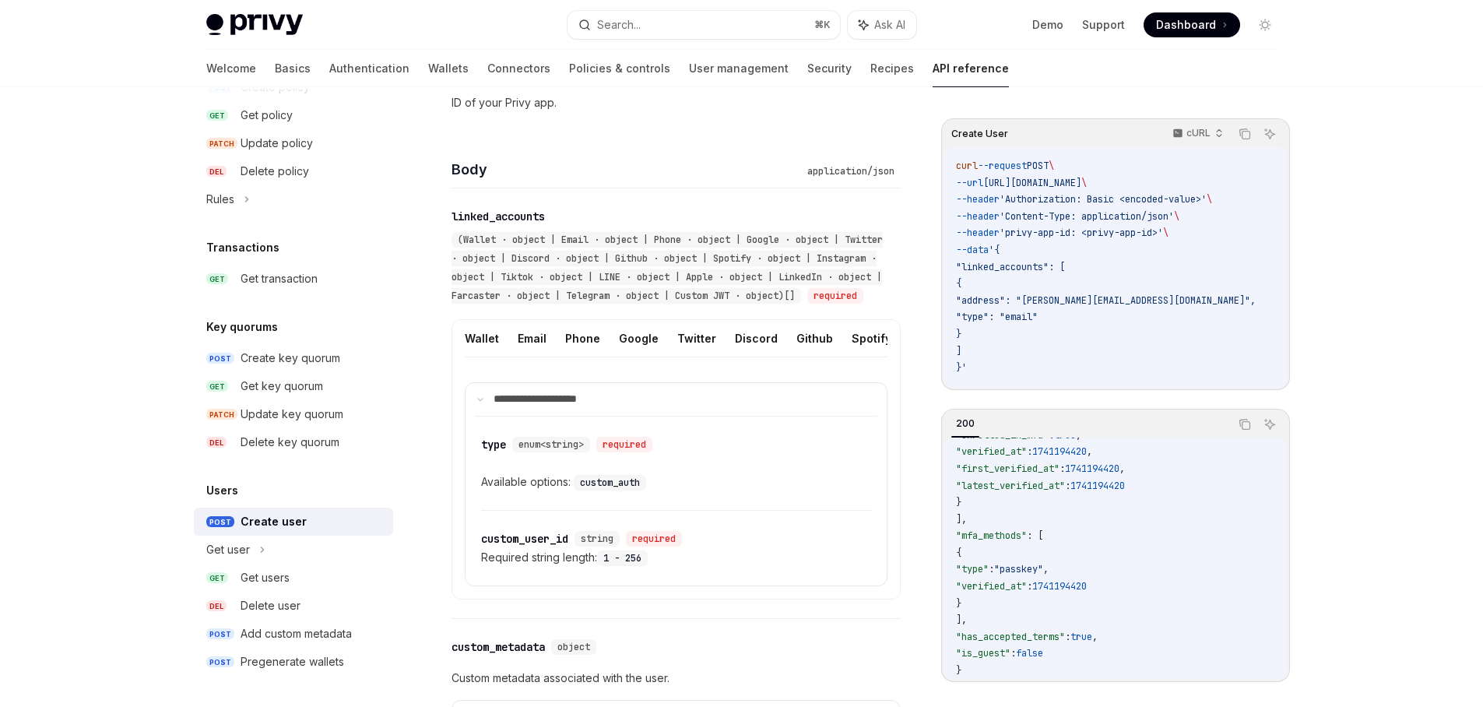
click at [680, 491] on div "Available options: custom_auth" at bounding box center [676, 482] width 390 height 19
drag, startPoint x: 517, startPoint y: 476, endPoint x: 588, endPoint y: 471, distance: 71.0
click at [588, 452] on div "enum<string>" at bounding box center [551, 445] width 78 height 16
drag, startPoint x: 586, startPoint y: 473, endPoint x: 515, endPoint y: 467, distance: 71.1
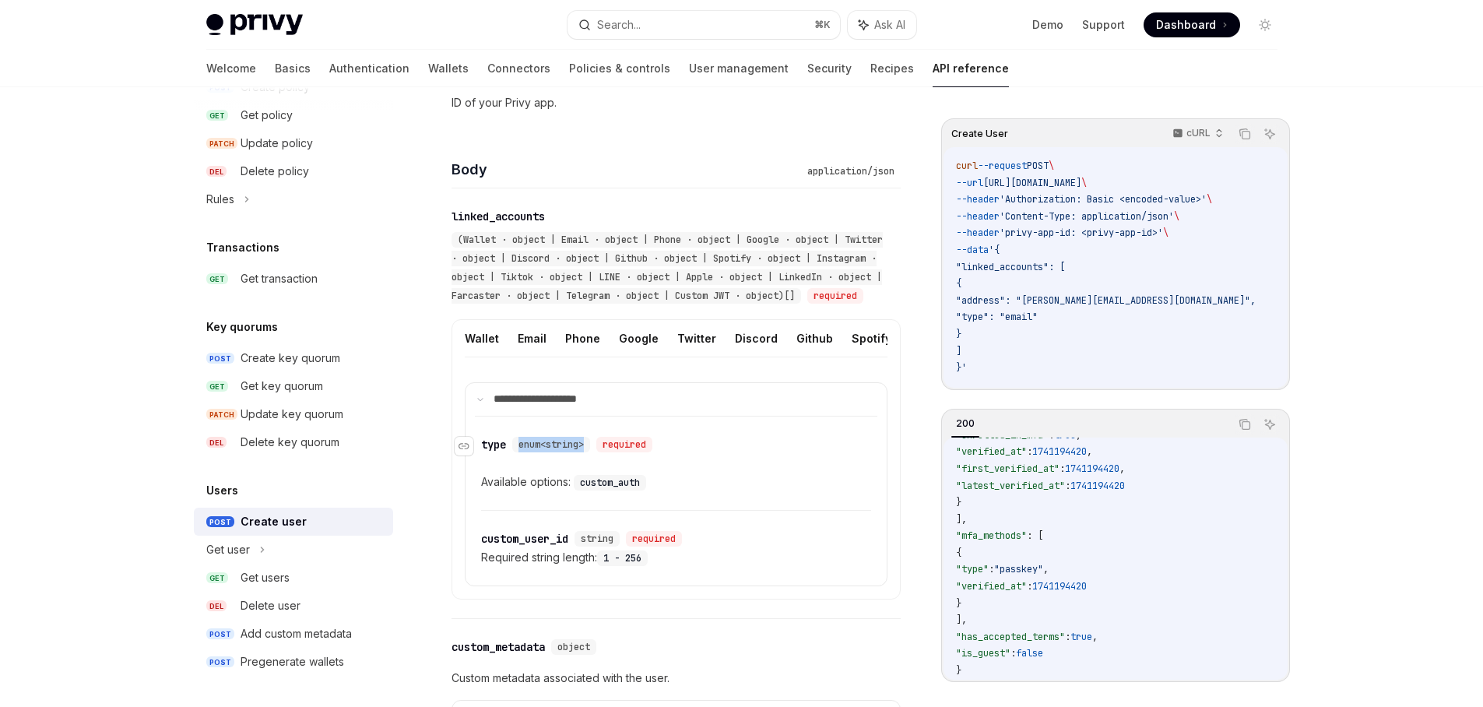
click at [515, 452] on div "enum<string>" at bounding box center [551, 445] width 78 height 16
drag, startPoint x: 519, startPoint y: 475, endPoint x: 605, endPoint y: 471, distance: 86.5
click at [605, 452] on div "enum<string> required" at bounding box center [585, 445] width 146 height 16
click at [605, 452] on div "required" at bounding box center [624, 445] width 56 height 16
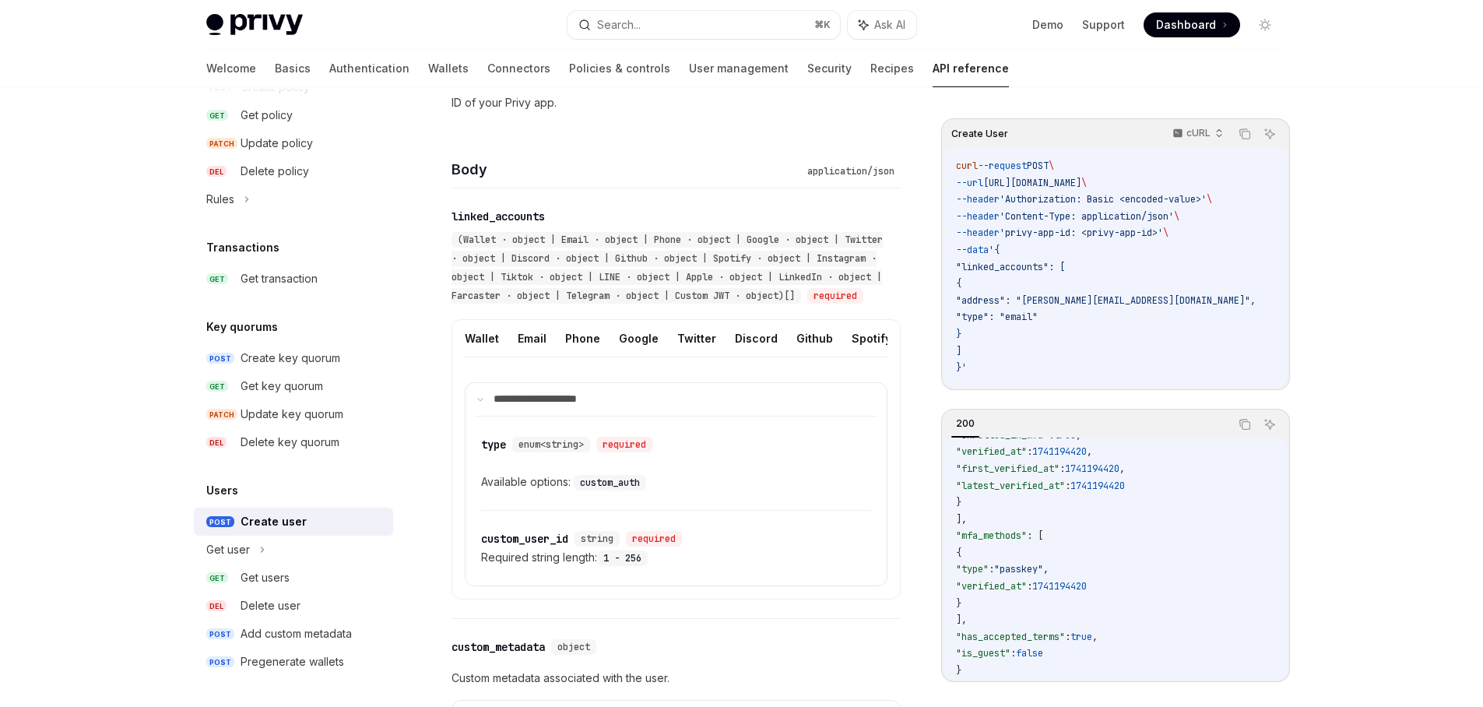
click at [629, 491] on code "custom_auth" at bounding box center [610, 483] width 72 height 16
click at [628, 491] on code "custom_auth" at bounding box center [610, 483] width 72 height 16
click at [664, 491] on div "Available options: custom_auth" at bounding box center [676, 482] width 390 height 19
click at [618, 491] on code "custom_auth" at bounding box center [610, 483] width 72 height 16
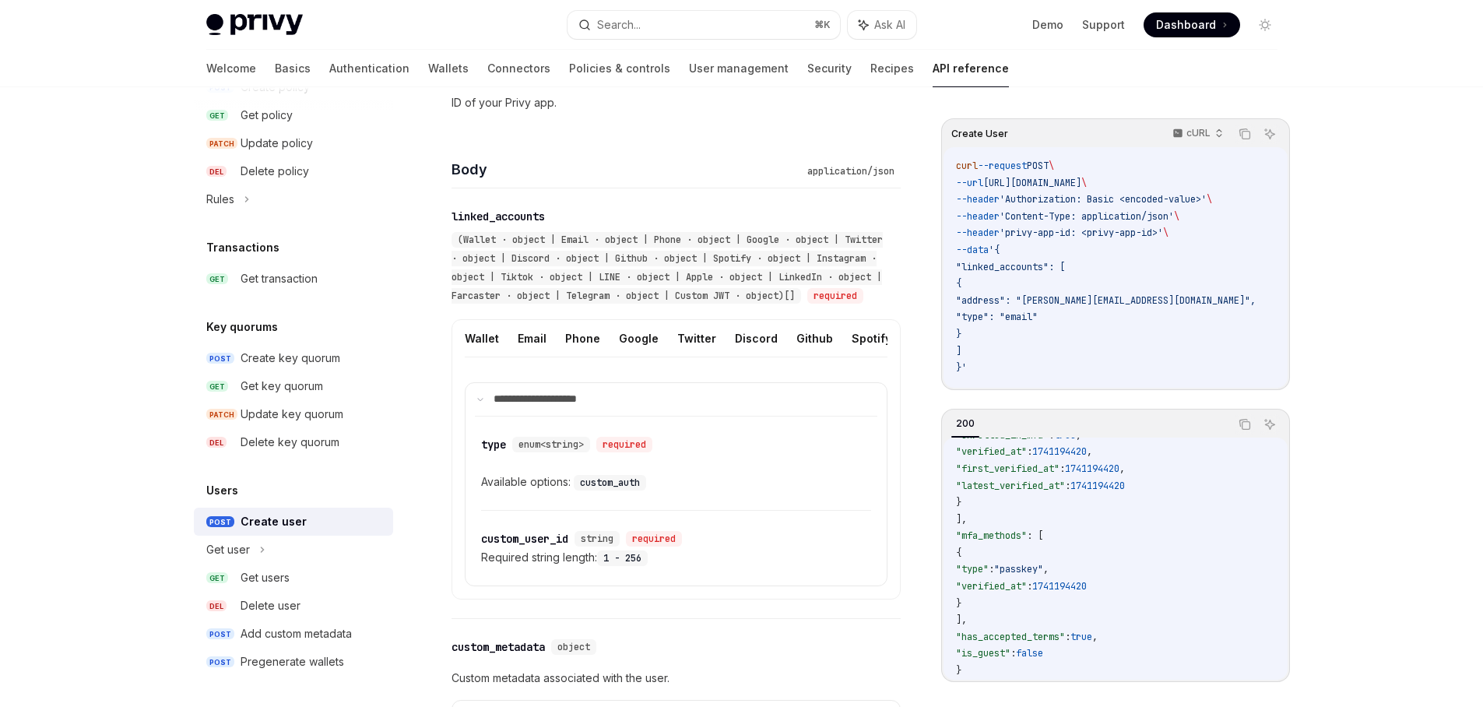
click at [651, 510] on div "​ type enum<string> required Available options: custom_auth" at bounding box center [676, 463] width 390 height 93
click at [622, 491] on code "custom_auth" at bounding box center [610, 483] width 72 height 16
click at [674, 491] on div "Available options: custom_auth" at bounding box center [676, 482] width 390 height 19
click at [495, 406] on p "**********" at bounding box center [546, 399] width 104 height 14
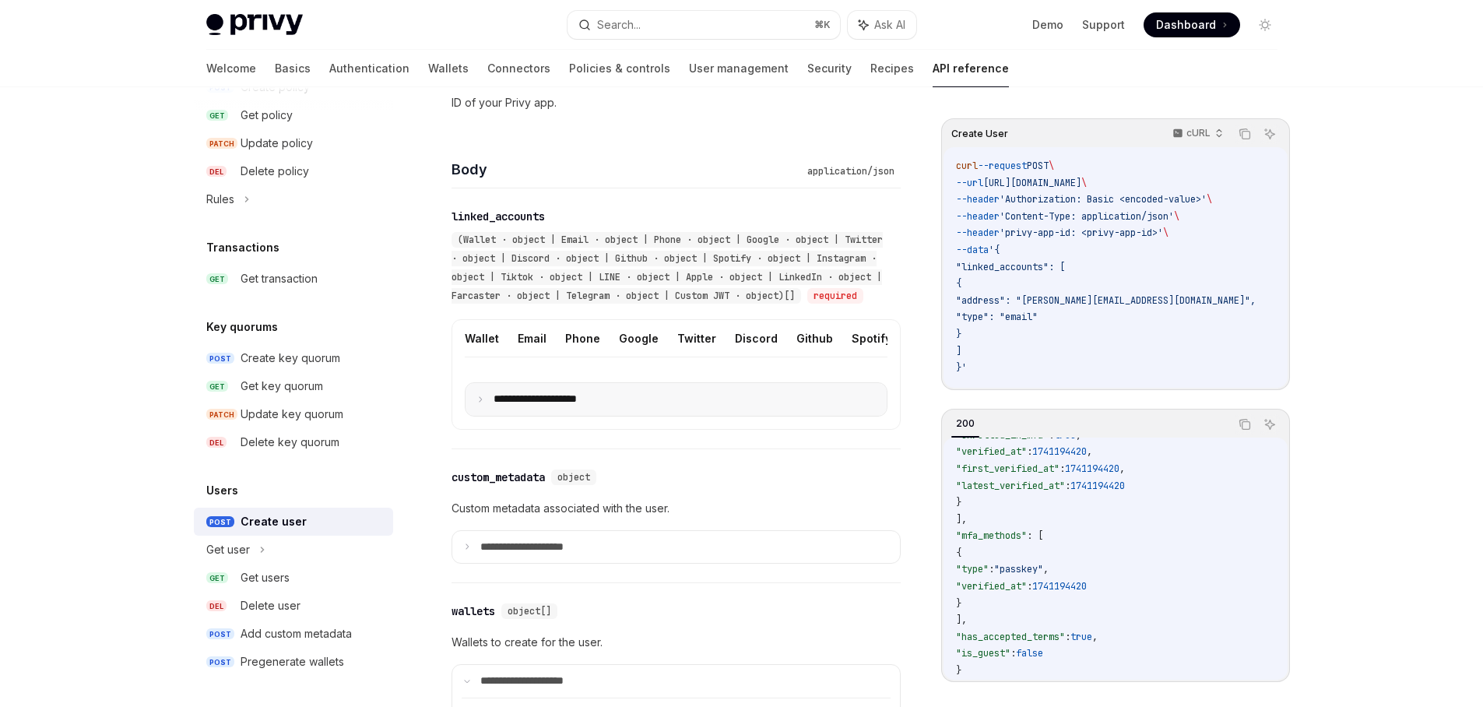
click at [511, 406] on p "**********" at bounding box center [548, 399] width 108 height 14
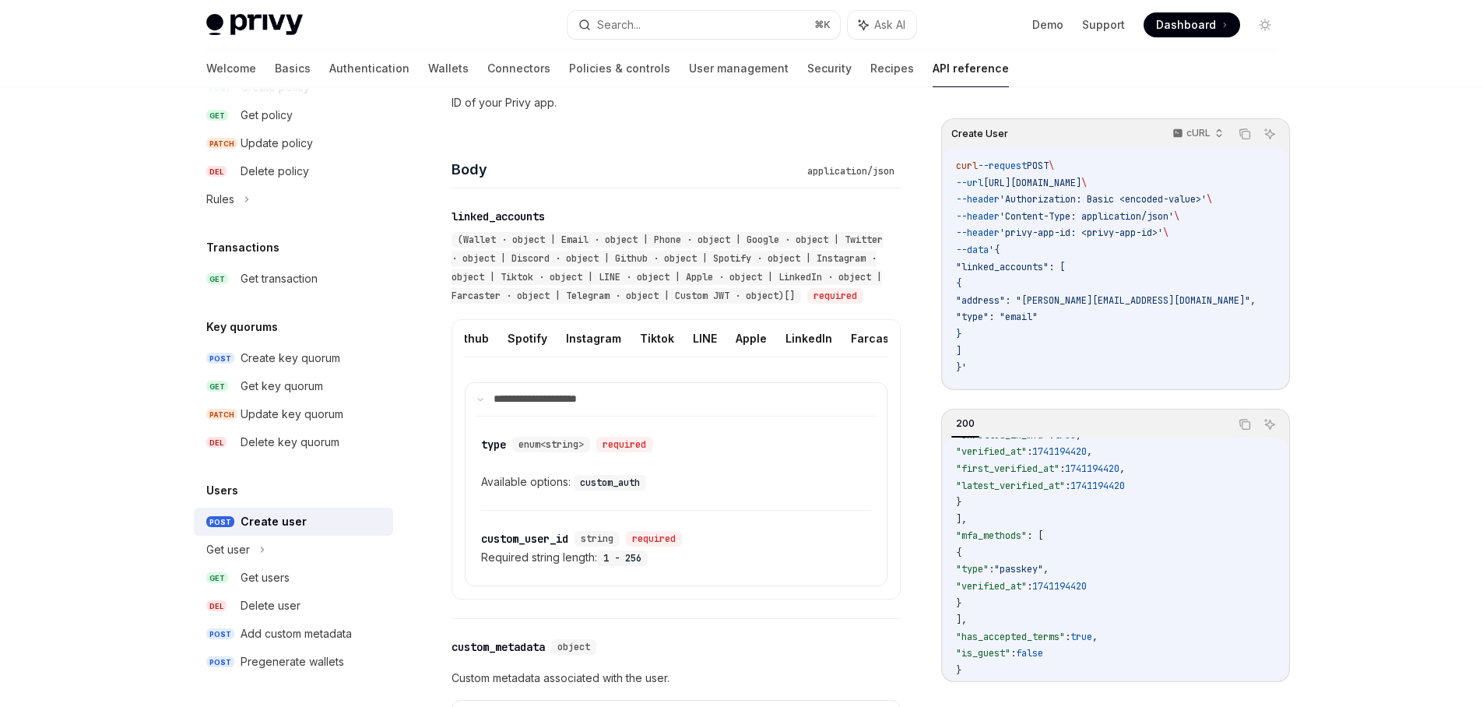
scroll to position [0, 350]
click at [780, 357] on button "LinkedIn" at bounding box center [803, 338] width 47 height 37
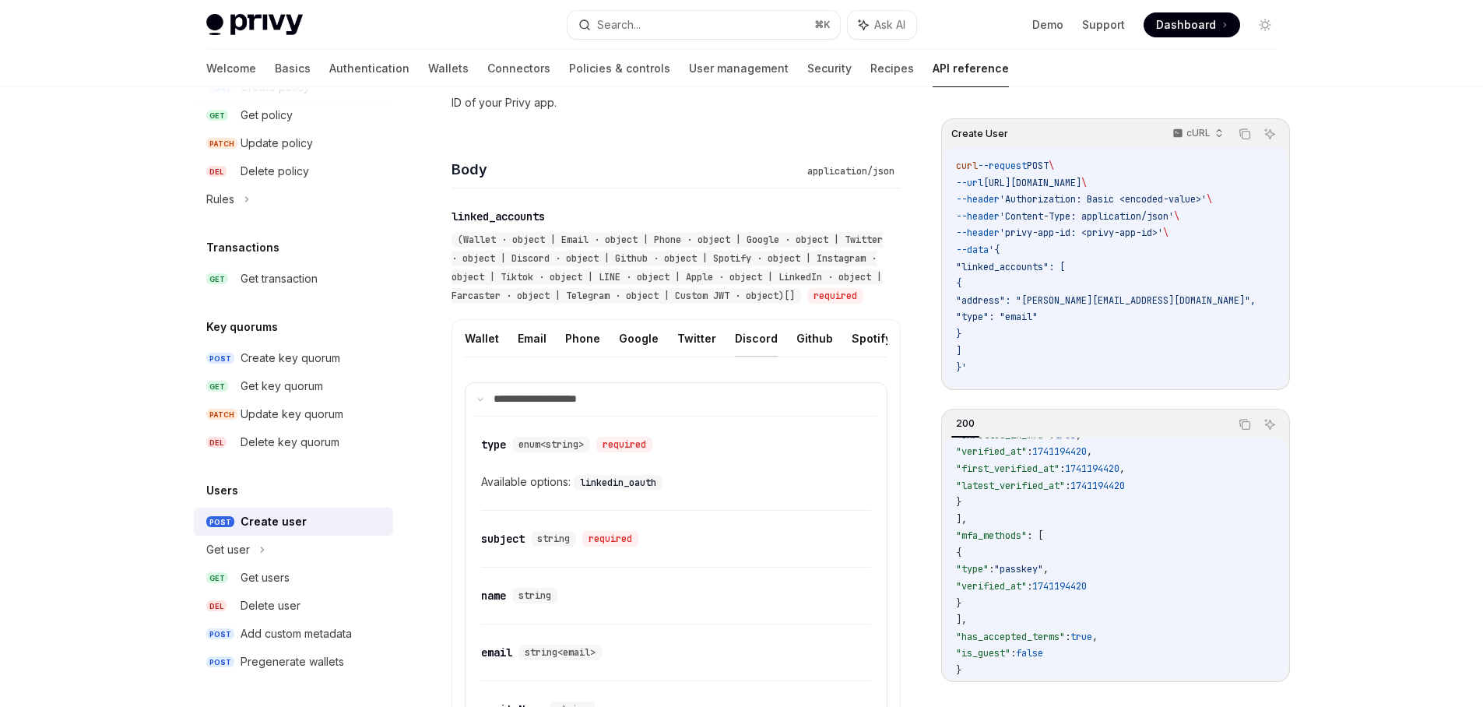
click at [750, 357] on button "Discord" at bounding box center [756, 338] width 43 height 37
click at [797, 356] on button "Github" at bounding box center [815, 338] width 37 height 37
click at [836, 357] on ul "Wallet Email Phone Google Twitter Discord Github Spotify Instagram Tiktok LINE …" at bounding box center [676, 338] width 423 height 37
click at [852, 357] on button "Spotify" at bounding box center [872, 338] width 40 height 37
drag, startPoint x: 634, startPoint y: 392, endPoint x: 818, endPoint y: 389, distance: 184.6
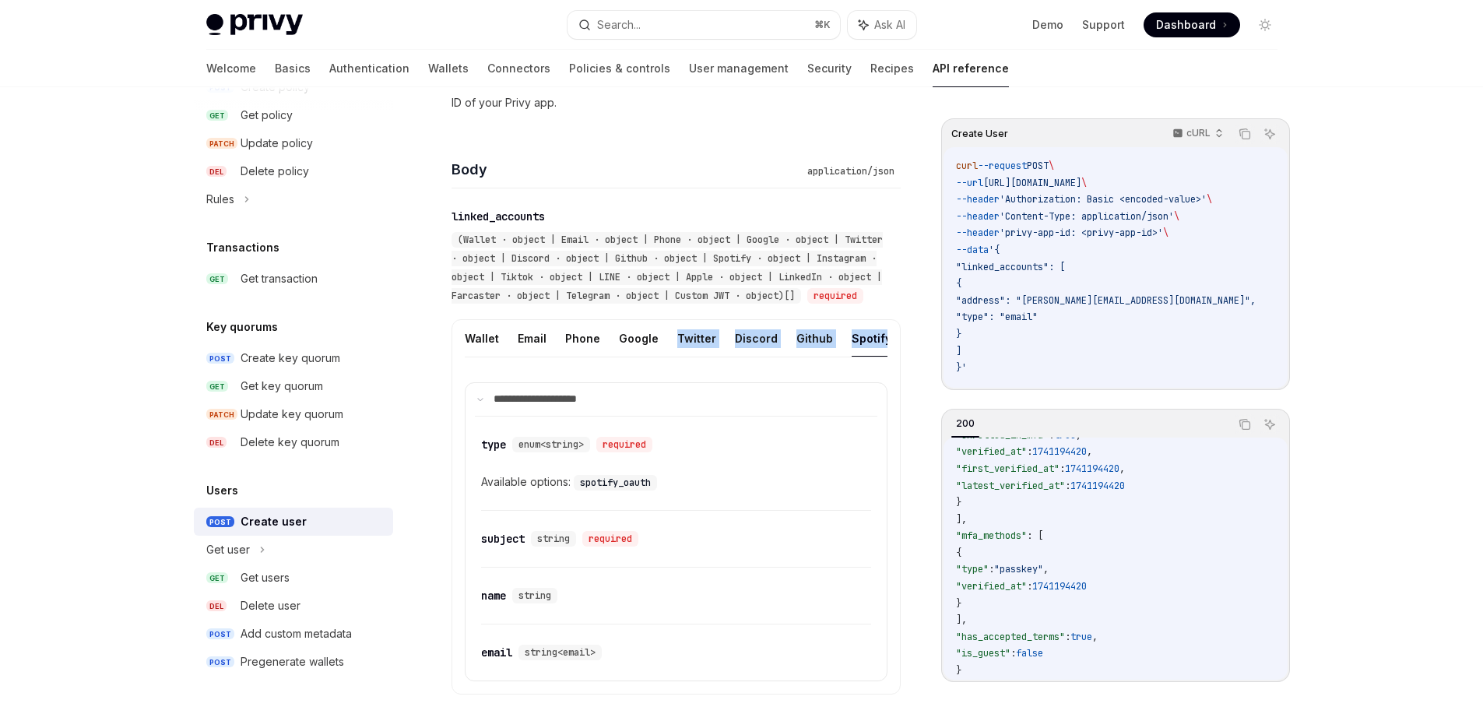
click at [892, 368] on div "**********" at bounding box center [676, 506] width 449 height 375
click at [863, 357] on button "Custom JWT" at bounding box center [881, 338] width 71 height 37
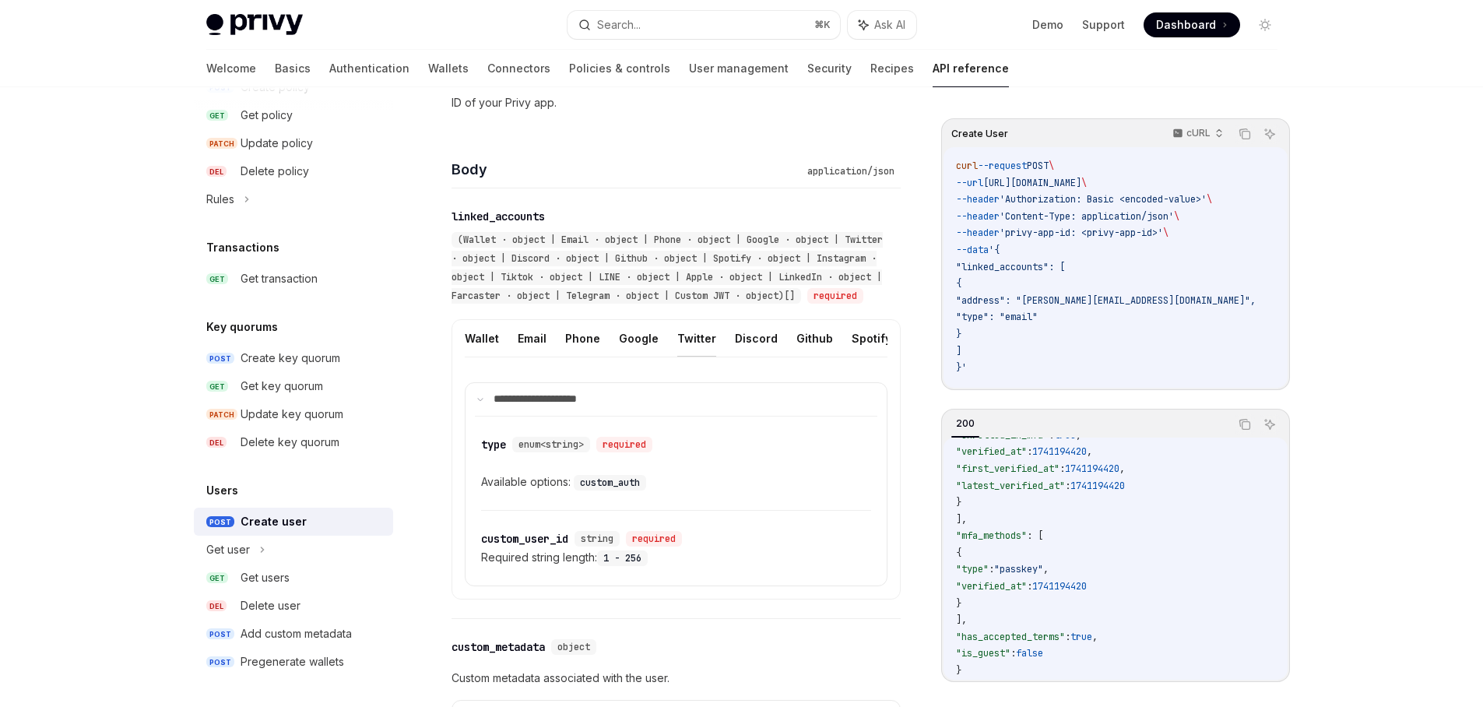
click at [684, 357] on button "Twitter" at bounding box center [696, 338] width 39 height 37
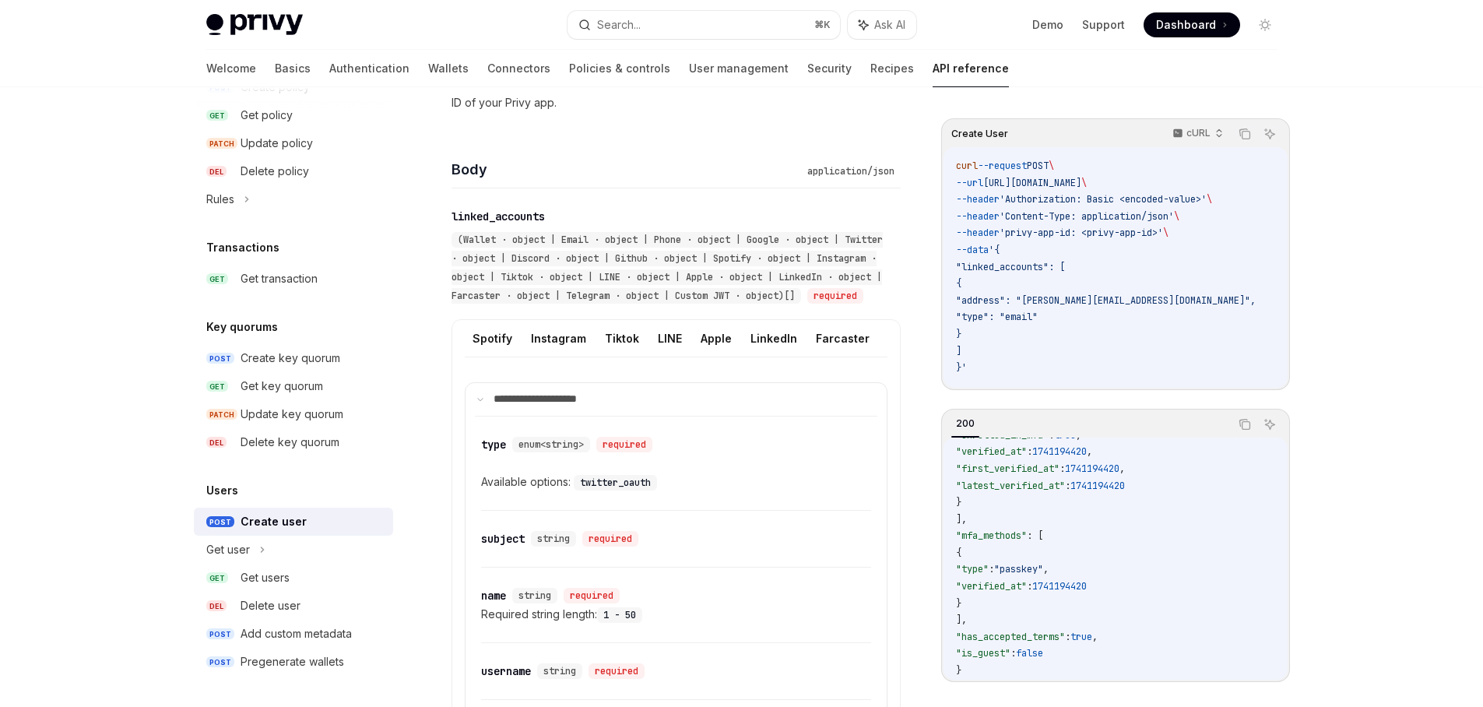
scroll to position [0, 492]
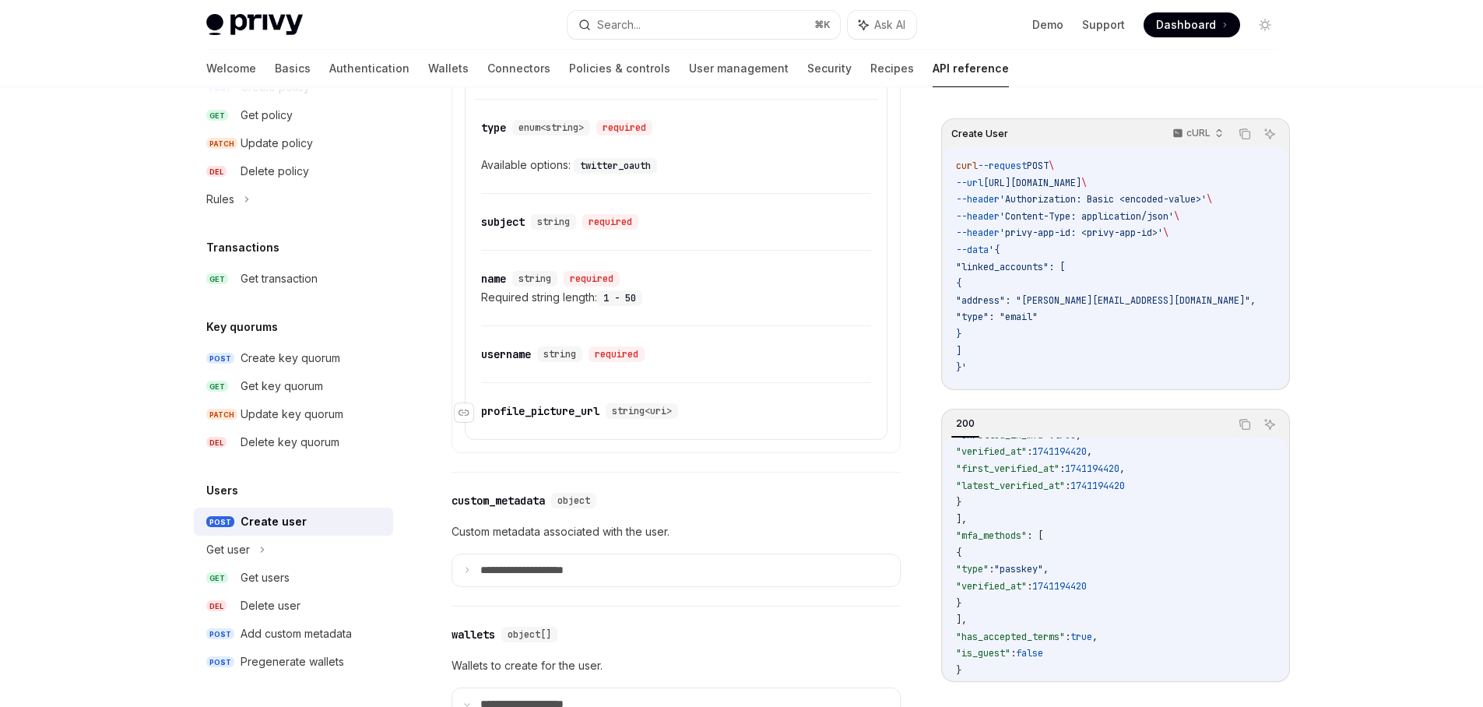
scroll to position [857, 0]
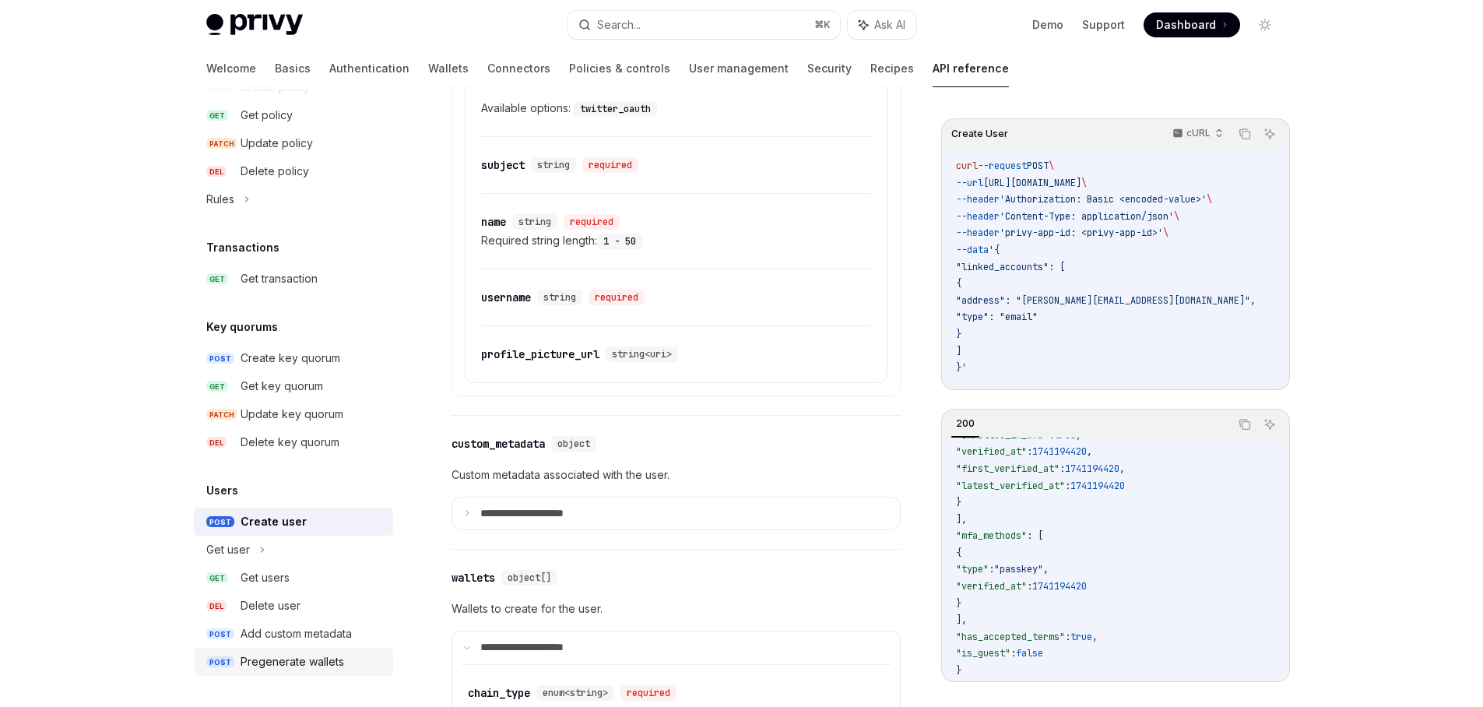
click at [324, 663] on div "Pregenerate wallets" at bounding box center [293, 662] width 104 height 19
click at [315, 663] on div "Pregenerate wallets" at bounding box center [293, 662] width 104 height 19
click at [316, 663] on div "Pregenerate wallets" at bounding box center [293, 662] width 104 height 19
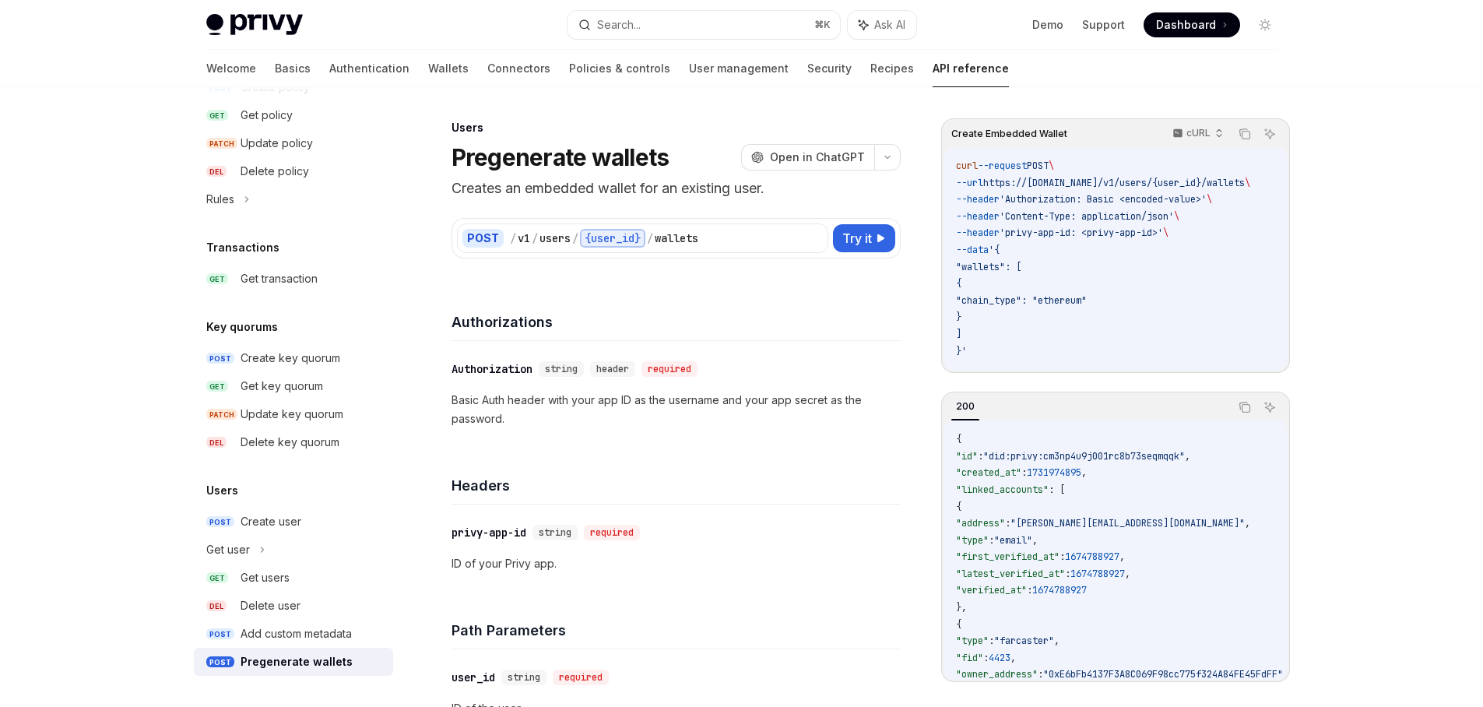
type textarea "*"
drag, startPoint x: 480, startPoint y: 401, endPoint x: 544, endPoint y: 411, distance: 64.6
click at [544, 410] on p "Basic Auth header with your app ID as the username and your app secret as the p…" at bounding box center [676, 409] width 449 height 37
click at [544, 411] on p "Basic Auth header with your app ID as the username and your app secret as the p…" at bounding box center [676, 409] width 449 height 37
drag, startPoint x: 561, startPoint y: 413, endPoint x: 505, endPoint y: 402, distance: 57.3
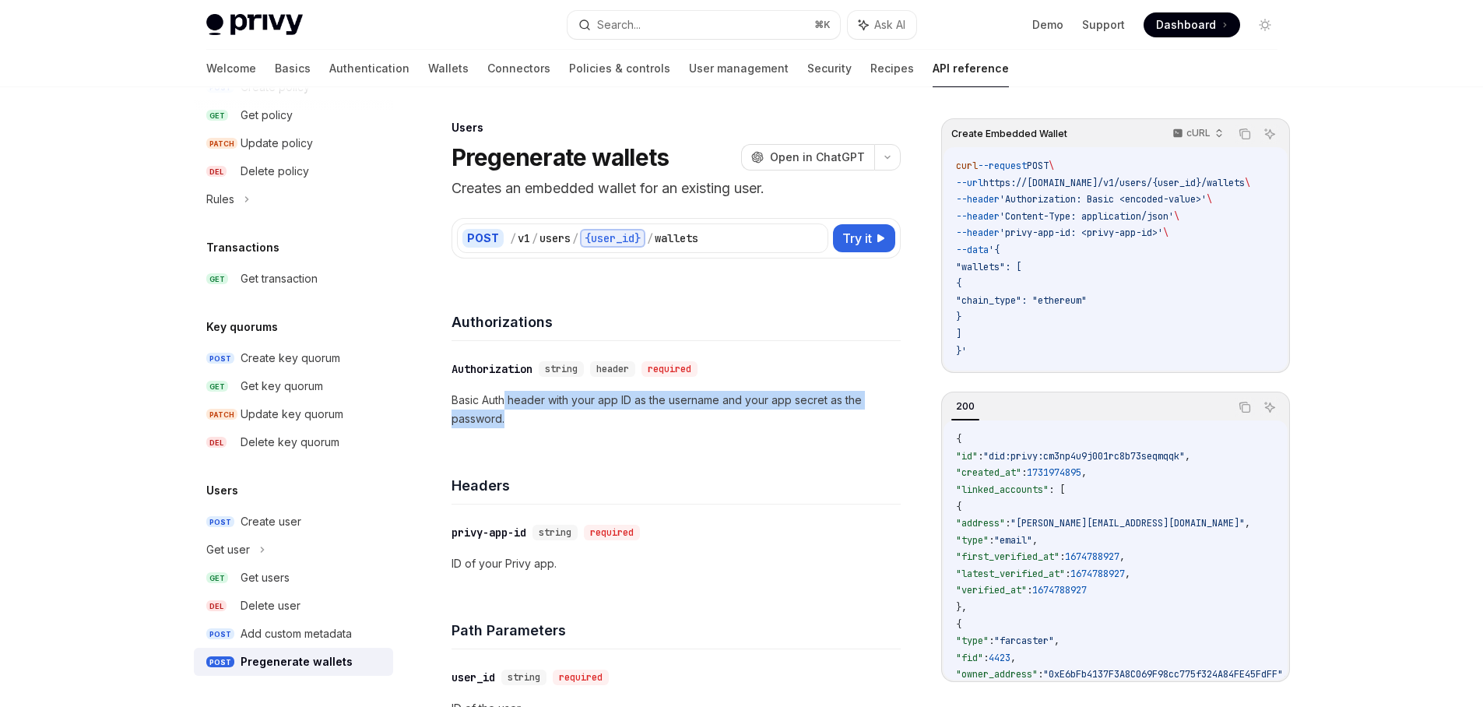
click at [505, 402] on p "Basic Auth header with your app ID as the username and your app secret as the p…" at bounding box center [676, 409] width 449 height 37
click at [505, 401] on p "Basic Auth header with your app ID as the username and your app secret as the p…" at bounding box center [676, 409] width 449 height 37
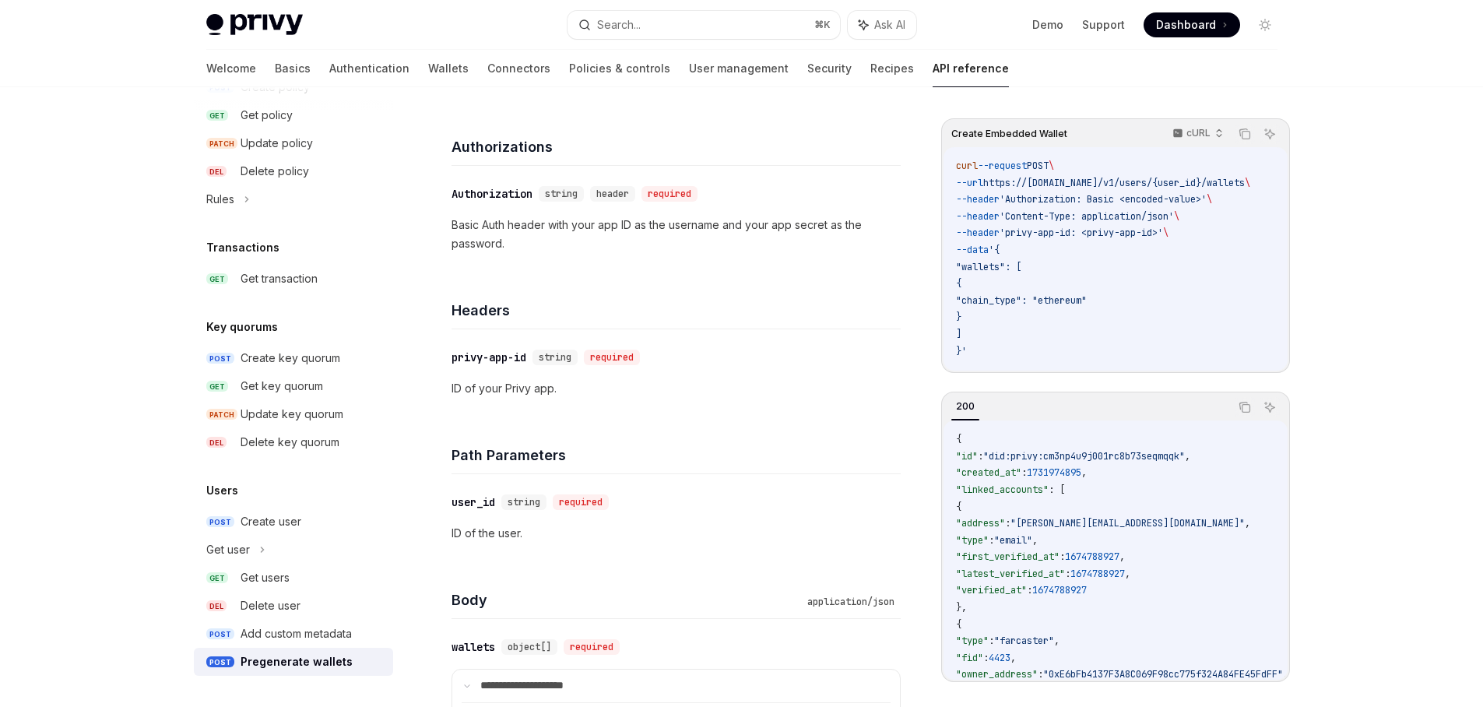
scroll to position [187, 0]
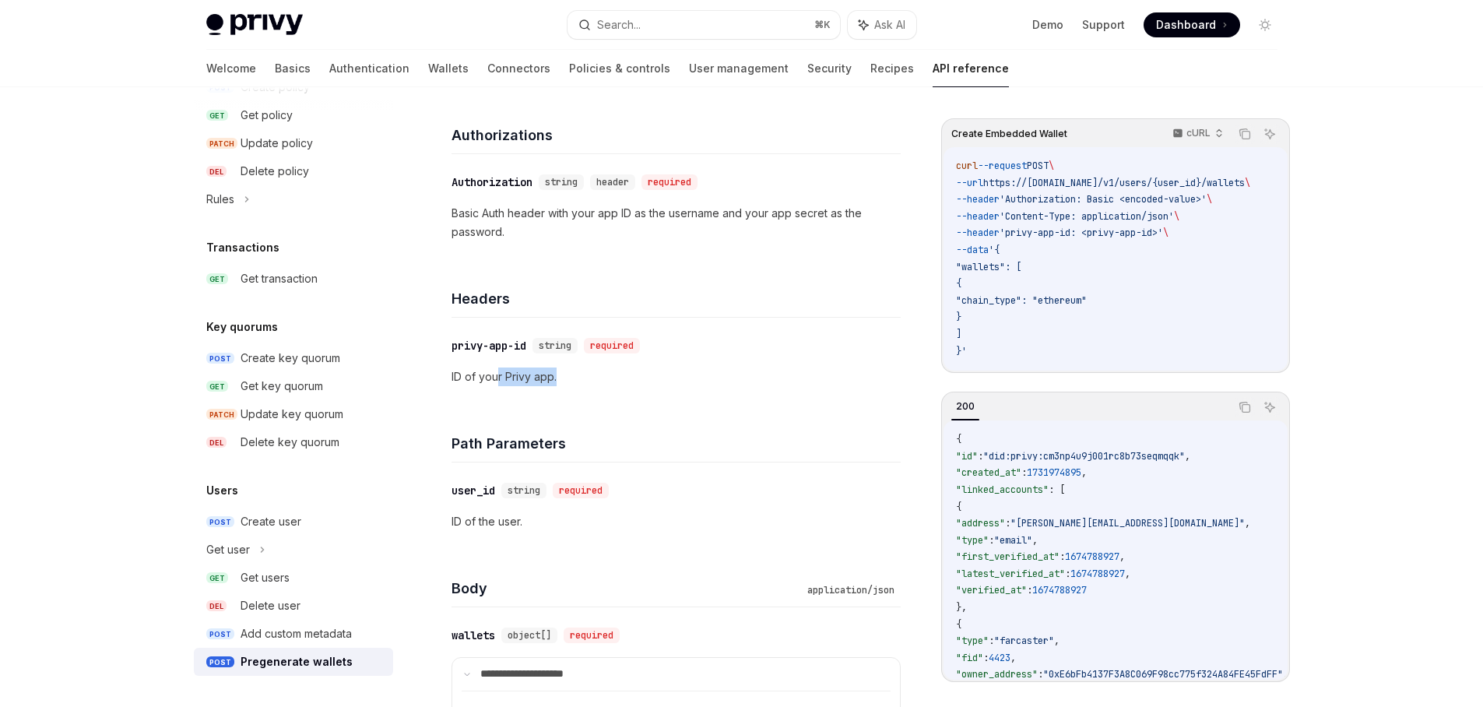
drag, startPoint x: 548, startPoint y: 376, endPoint x: 495, endPoint y: 376, distance: 52.9
click at [495, 376] on p "ID of your Privy app." at bounding box center [676, 377] width 449 height 19
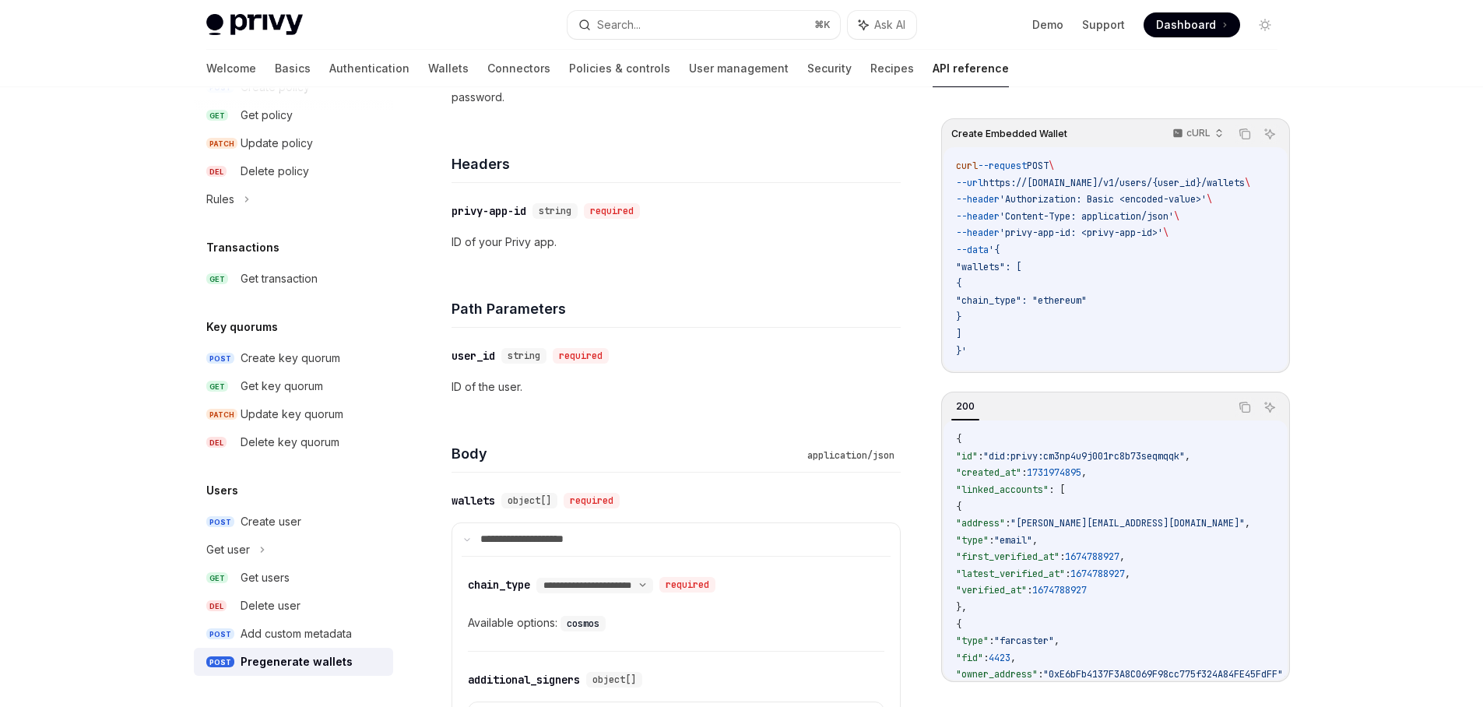
scroll to position [374, 0]
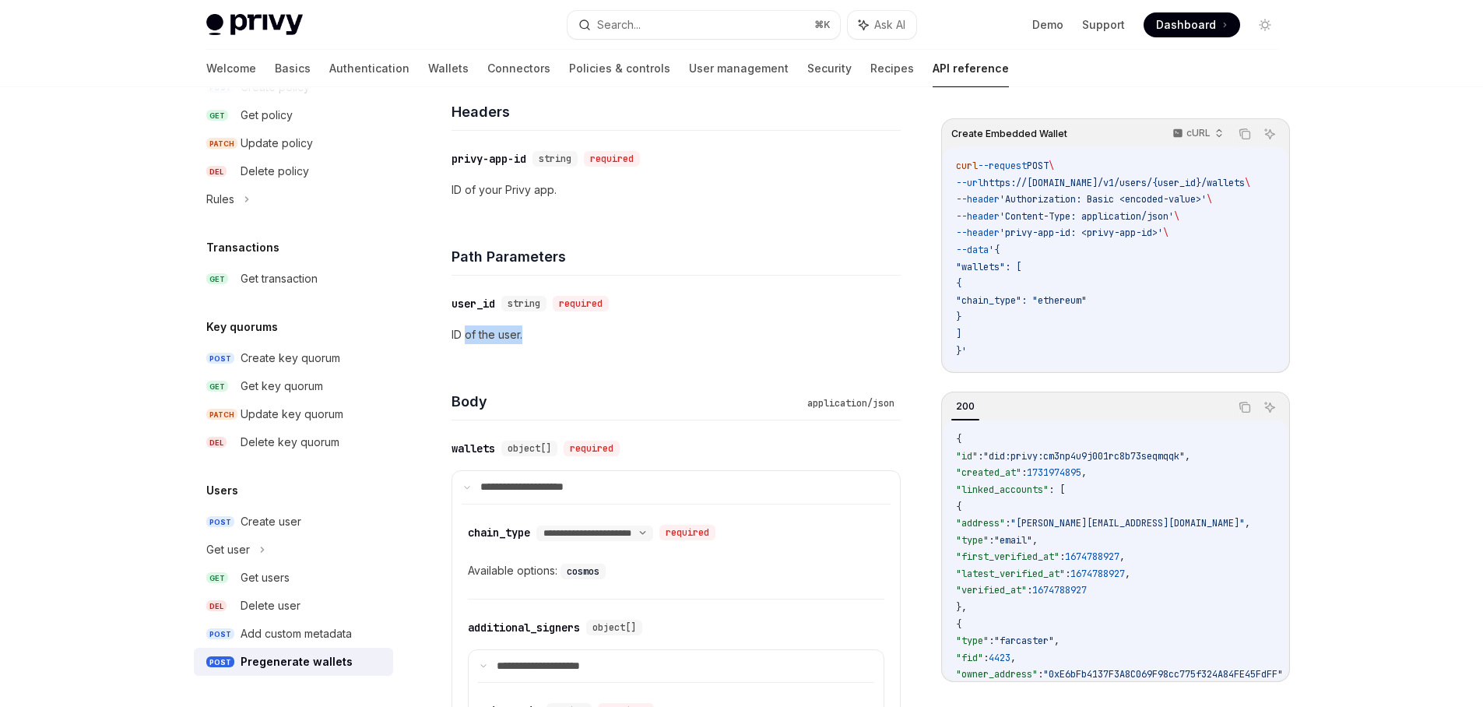
drag, startPoint x: 522, startPoint y: 334, endPoint x: 468, endPoint y: 332, distance: 53.8
click at [468, 332] on p "ID of the user." at bounding box center [676, 334] width 449 height 19
click at [508, 335] on p "ID of the user." at bounding box center [676, 334] width 449 height 19
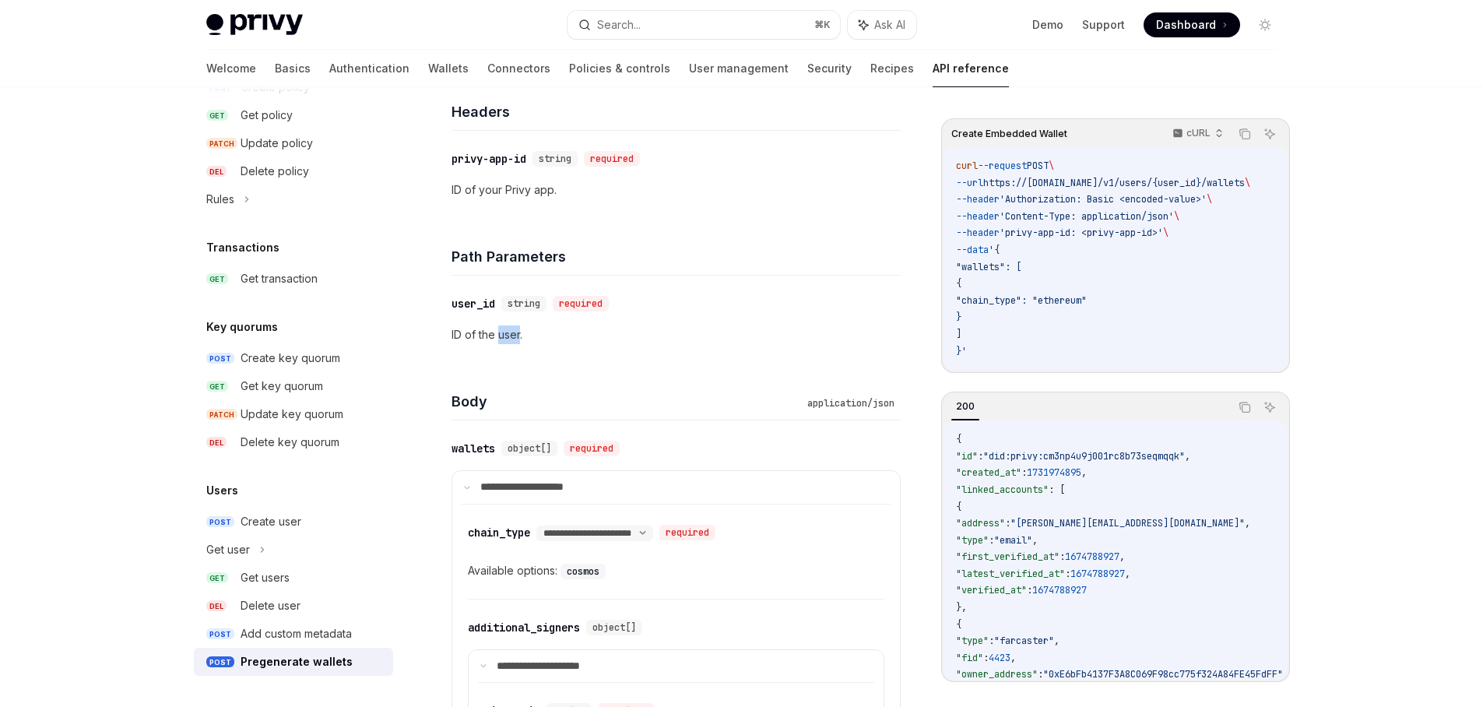
click at [508, 335] on p "ID of the user." at bounding box center [676, 334] width 449 height 19
click at [571, 341] on p "ID of the user." at bounding box center [676, 334] width 449 height 19
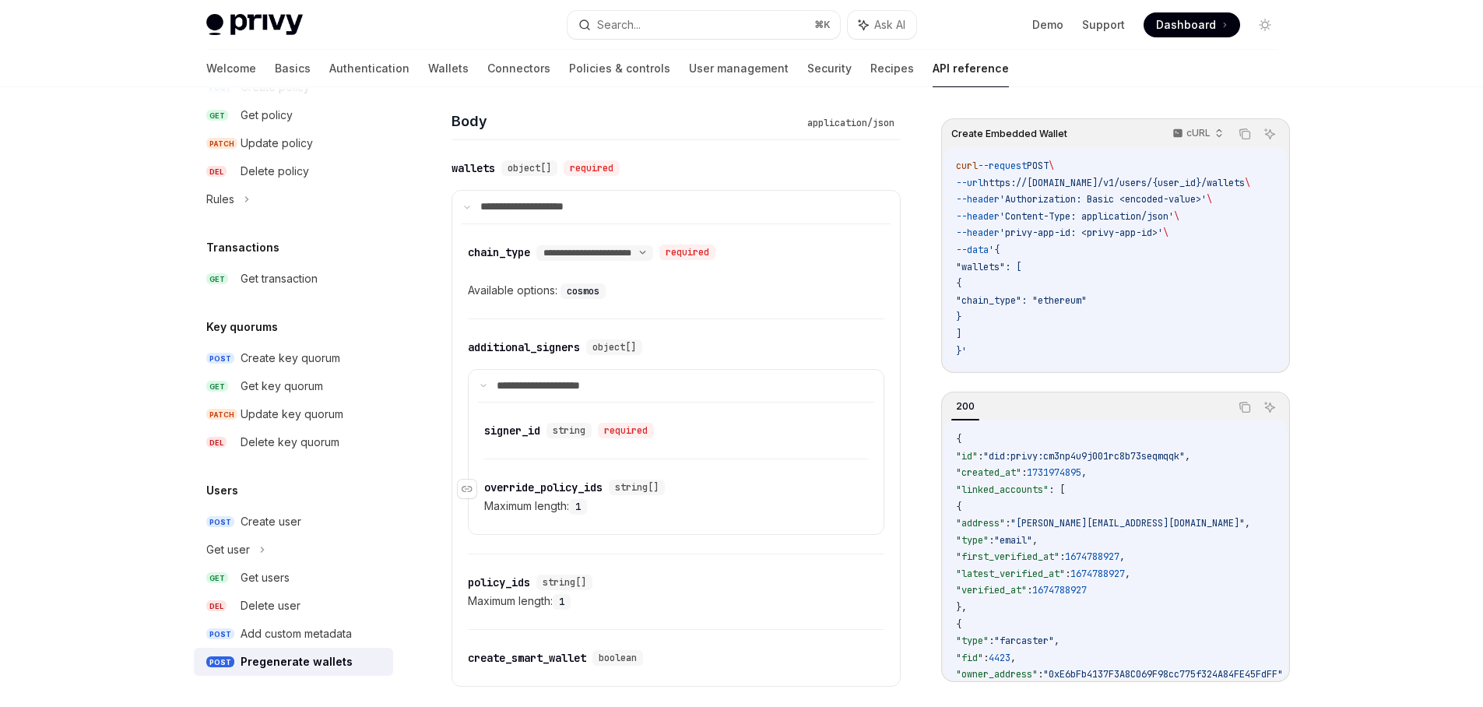
scroll to position [748, 0]
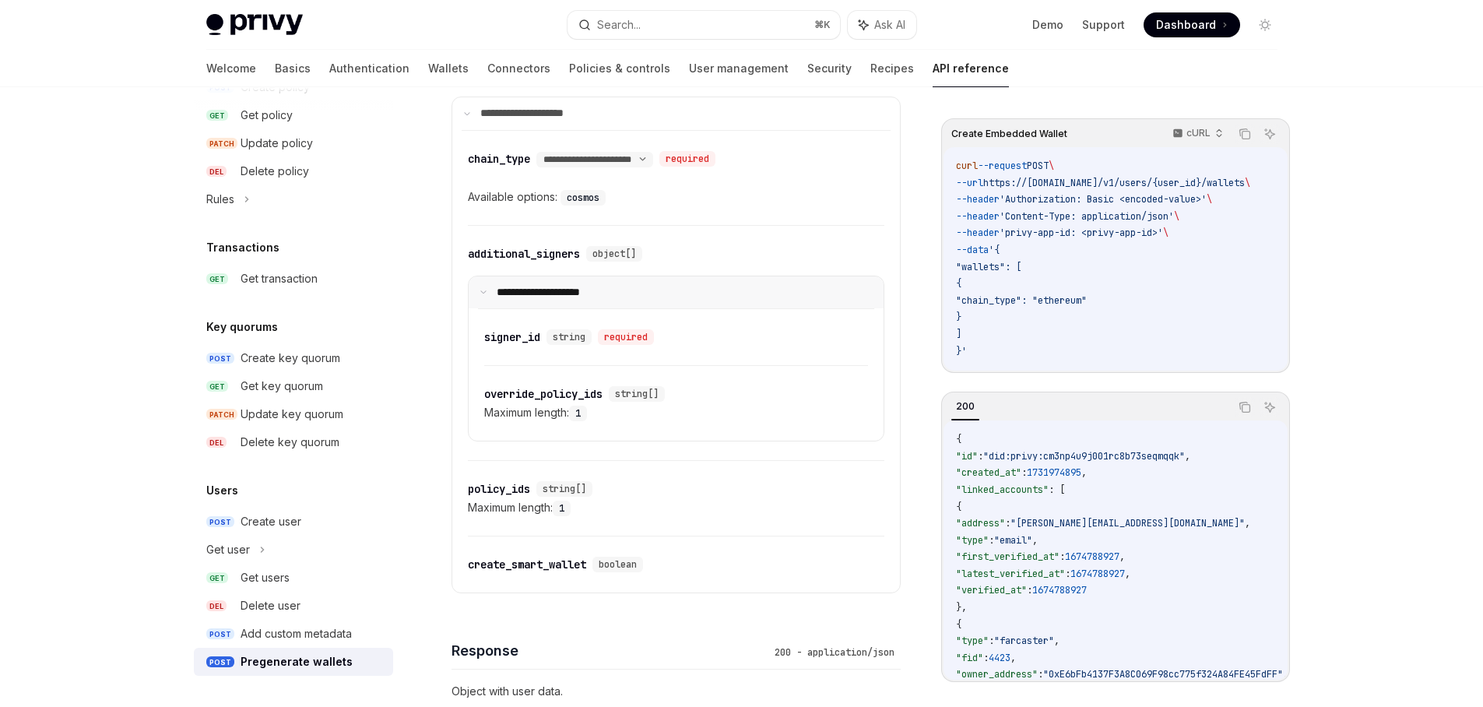
click at [485, 288] on icon at bounding box center [484, 292] width 8 height 8
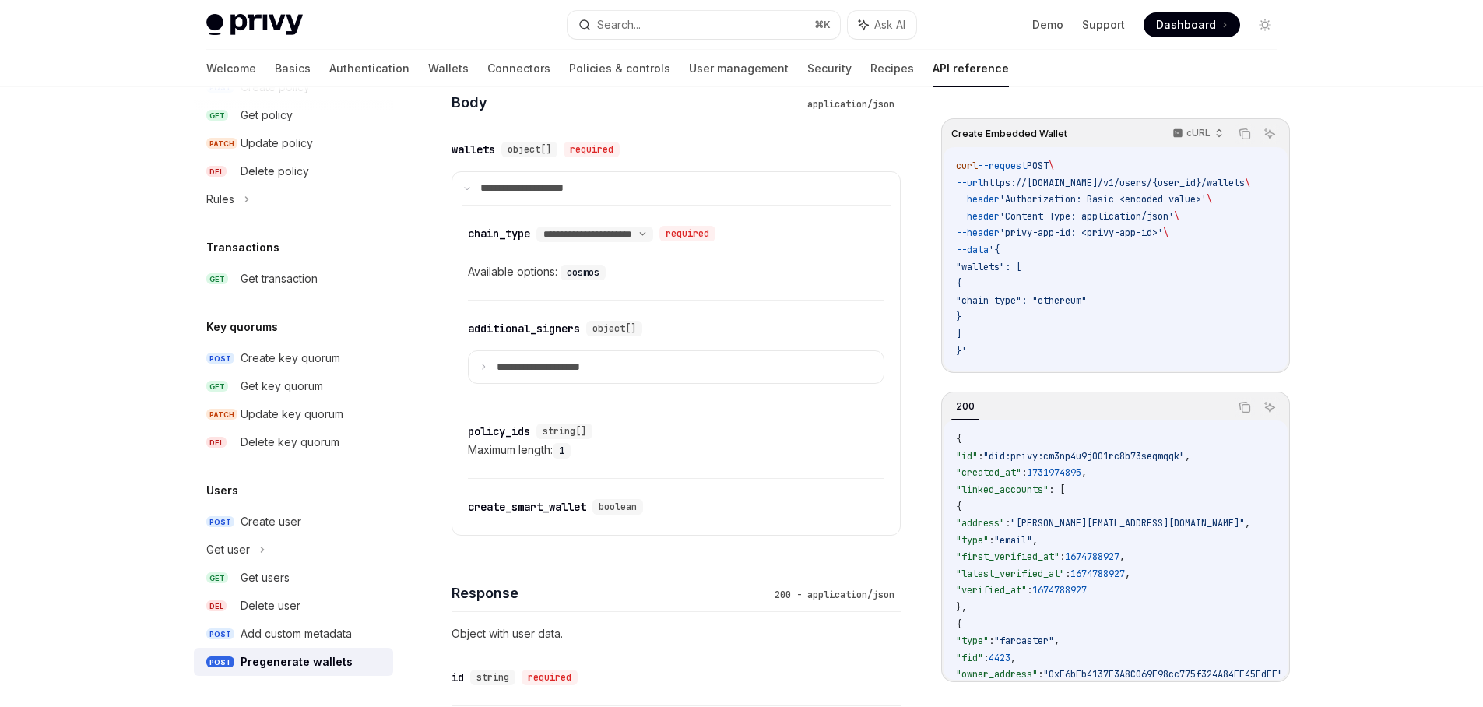
scroll to position [561, 0]
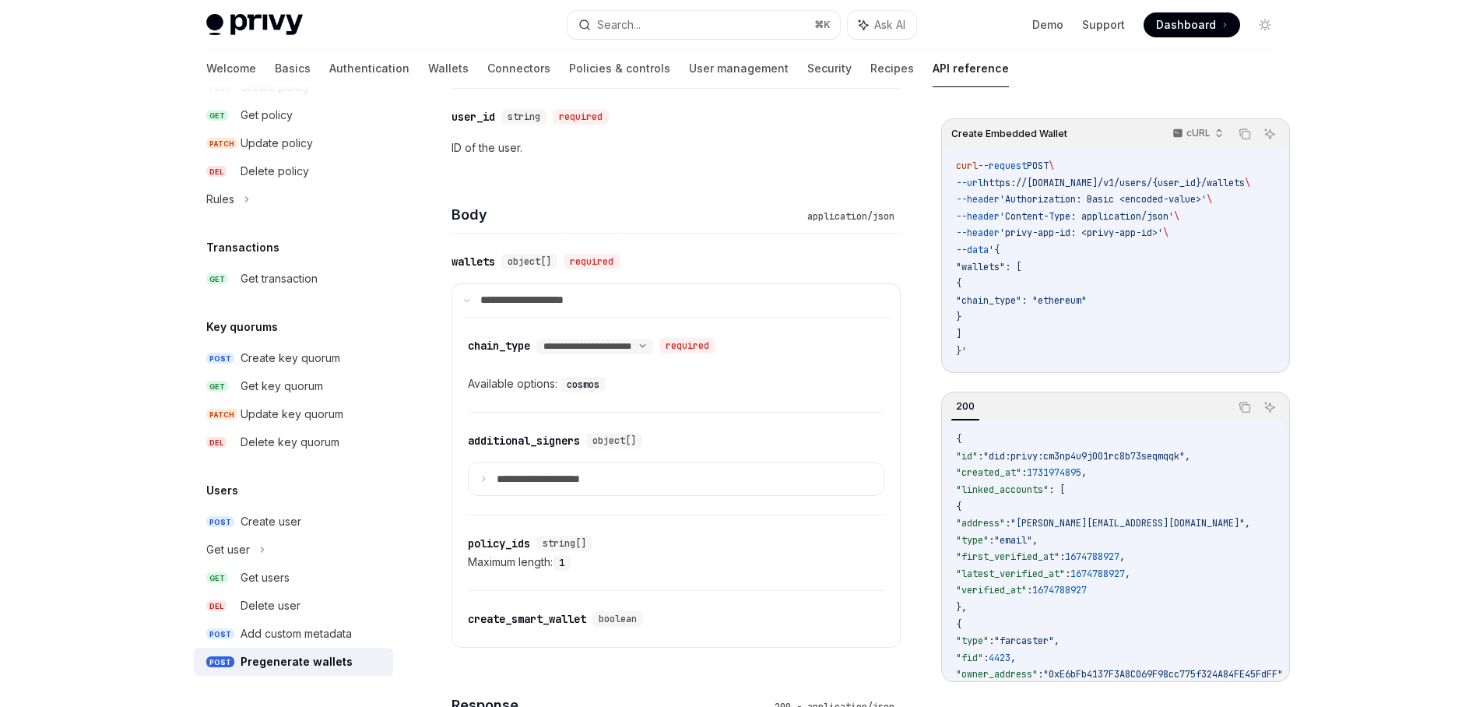
click at [581, 387] on code "cosmos" at bounding box center [583, 385] width 45 height 16
click at [611, 389] on div "Available options: cosmos" at bounding box center [676, 384] width 417 height 19
click at [586, 385] on code "cosmos" at bounding box center [583, 385] width 45 height 16
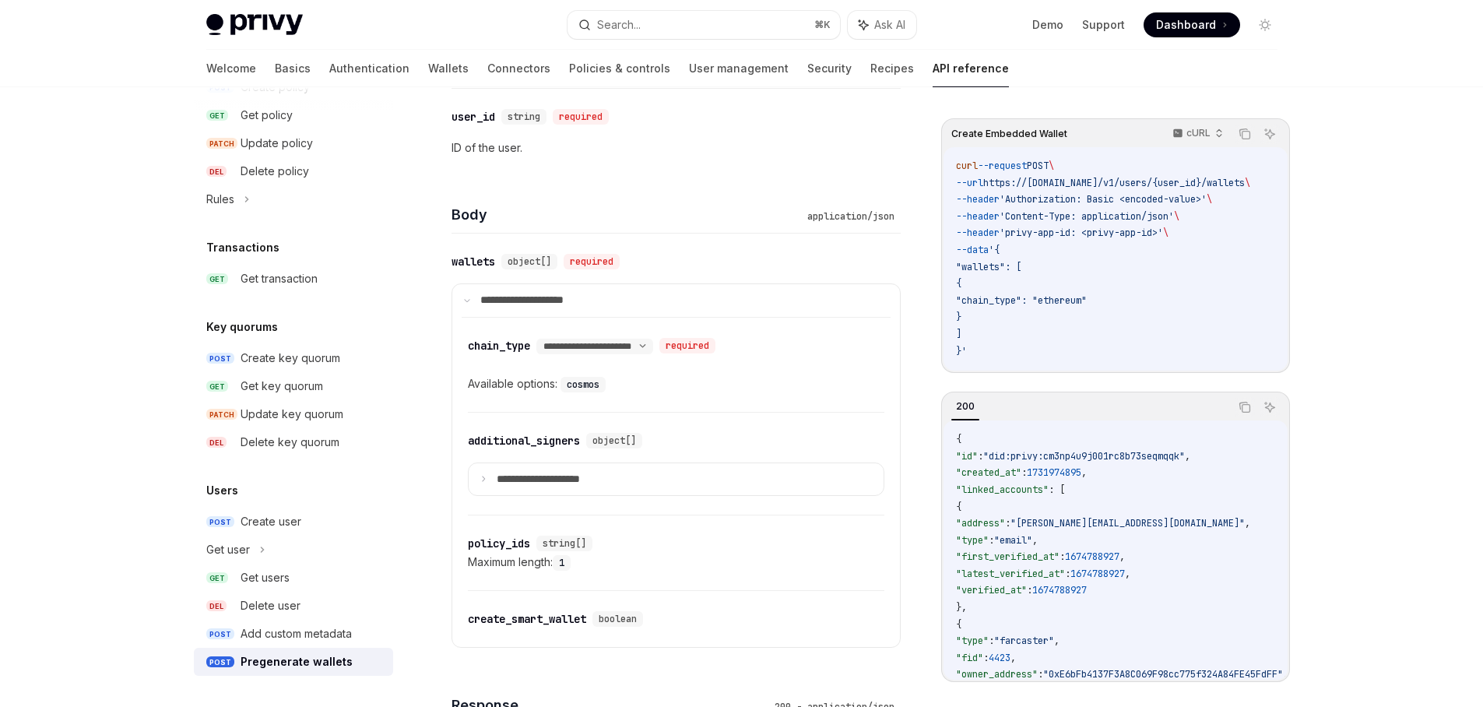
click at [611, 390] on div "Available options: cosmos" at bounding box center [676, 384] width 417 height 19
click at [584, 389] on code "cosmos" at bounding box center [583, 385] width 45 height 16
click at [587, 388] on code "cosmos" at bounding box center [583, 385] width 45 height 16
click at [587, 387] on code "cosmos" at bounding box center [583, 385] width 45 height 16
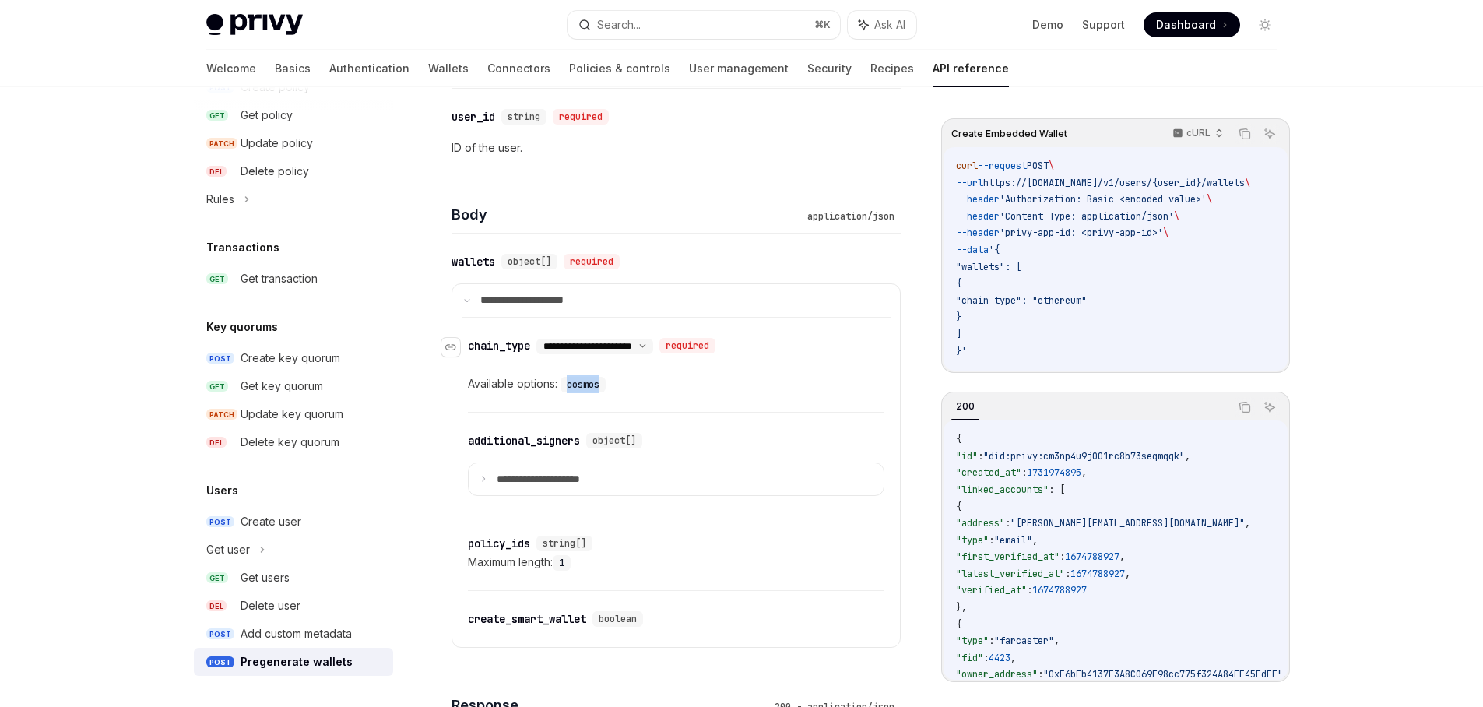
click at [653, 345] on select "**********" at bounding box center [595, 346] width 117 height 12
click at [653, 349] on select "**********" at bounding box center [595, 346] width 117 height 12
click at [539, 340] on select "**********" at bounding box center [595, 346] width 117 height 12
click at [694, 370] on div "**********" at bounding box center [676, 365] width 417 height 94
click at [653, 343] on select "**********" at bounding box center [595, 346] width 117 height 12
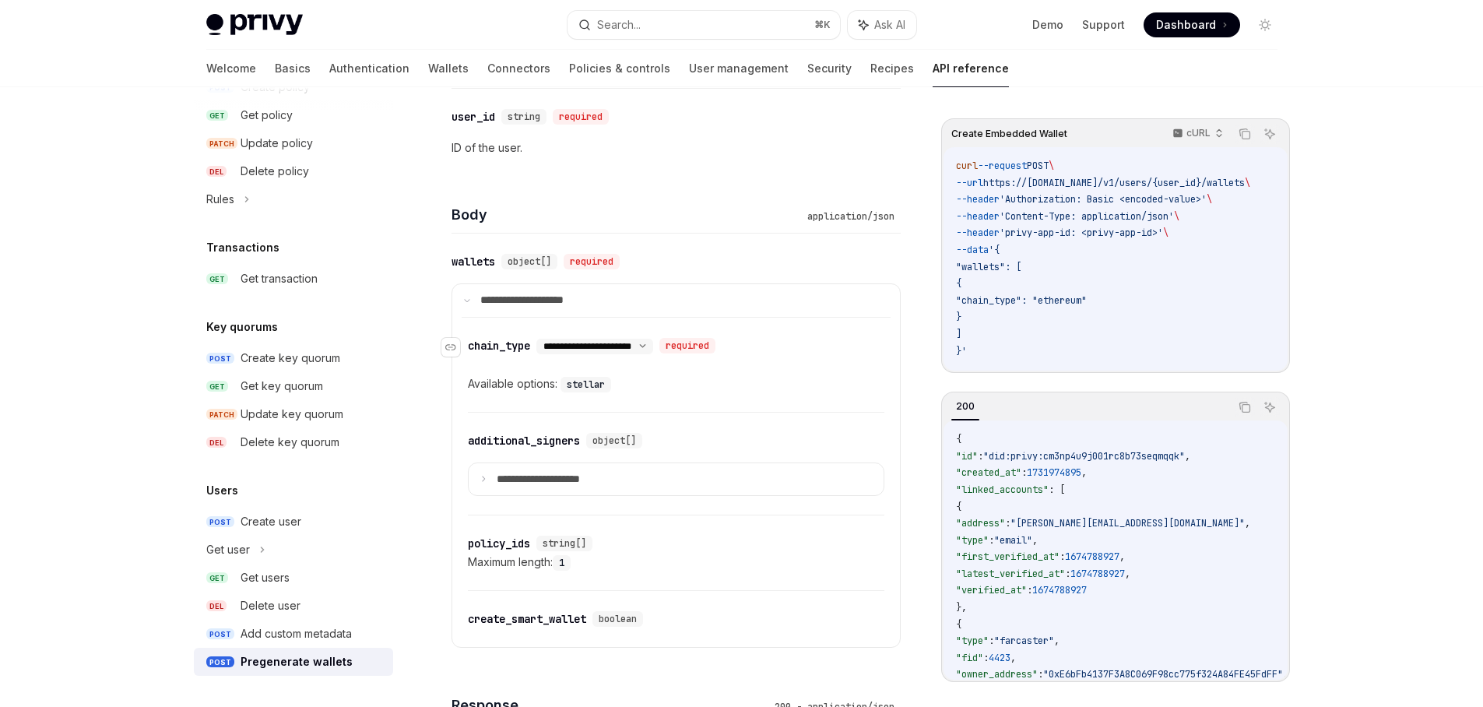
click at [539, 340] on select "**********" at bounding box center [595, 346] width 117 height 12
click at [653, 350] on select "**********" at bounding box center [595, 346] width 117 height 12
select select "*"
click at [539, 340] on select "**********" at bounding box center [595, 346] width 117 height 12
drag, startPoint x: 1080, startPoint y: 497, endPoint x: 959, endPoint y: 464, distance: 125.0
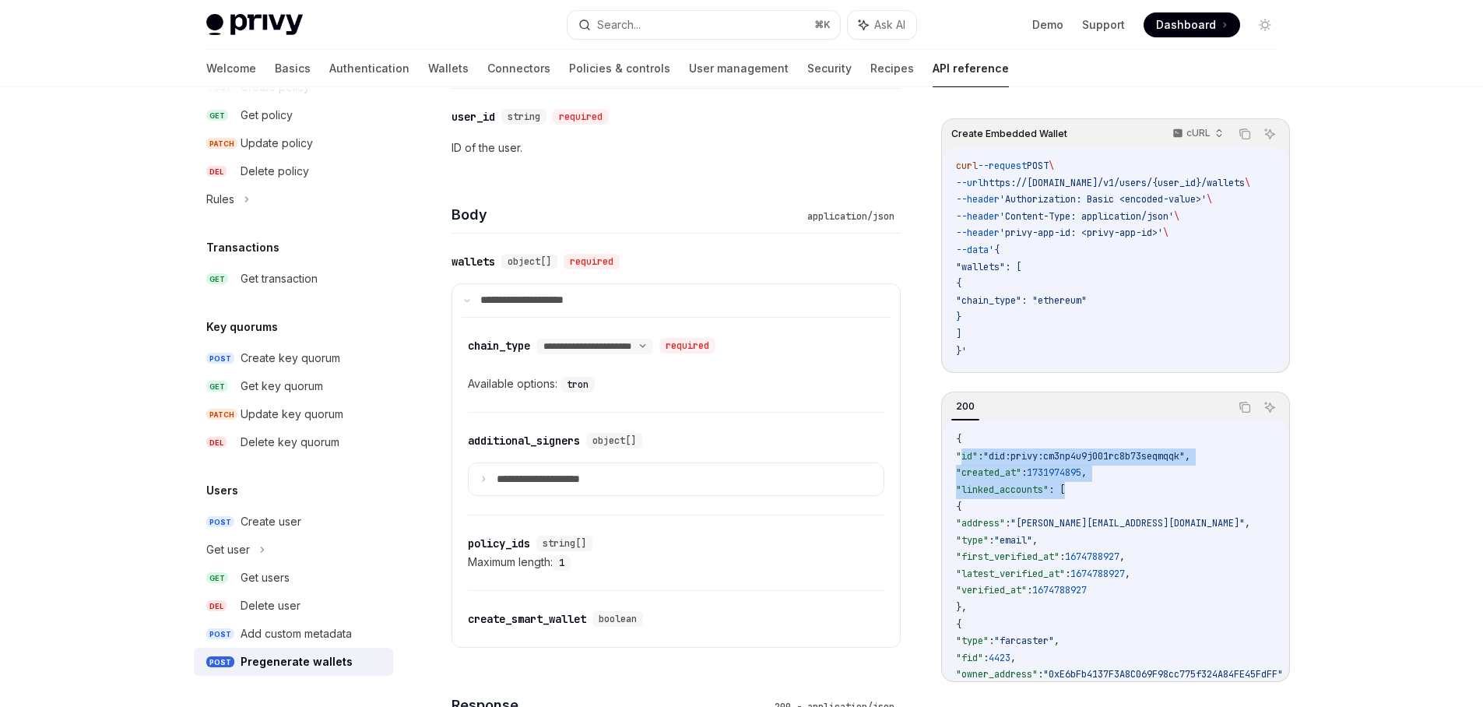
click at [959, 463] on span ""id"" at bounding box center [967, 456] width 22 height 12
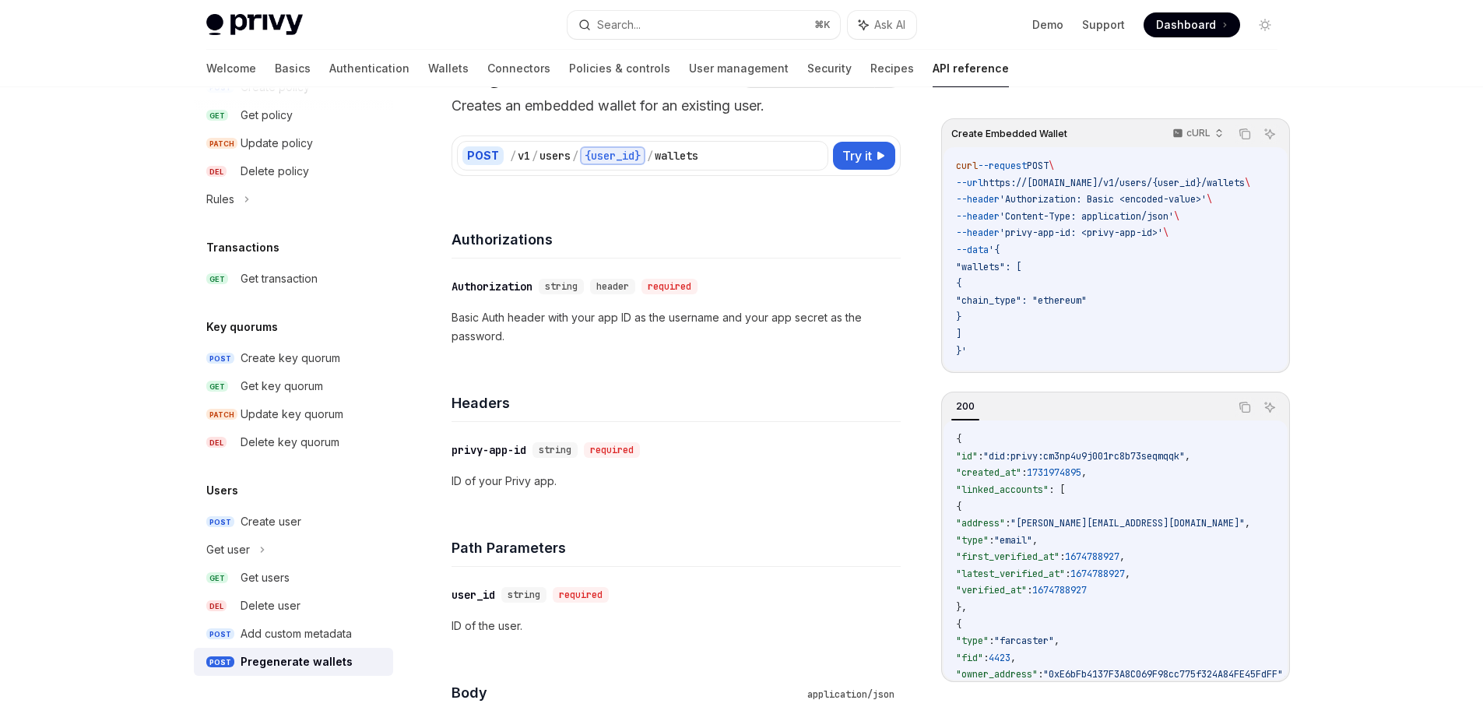
scroll to position [0, 0]
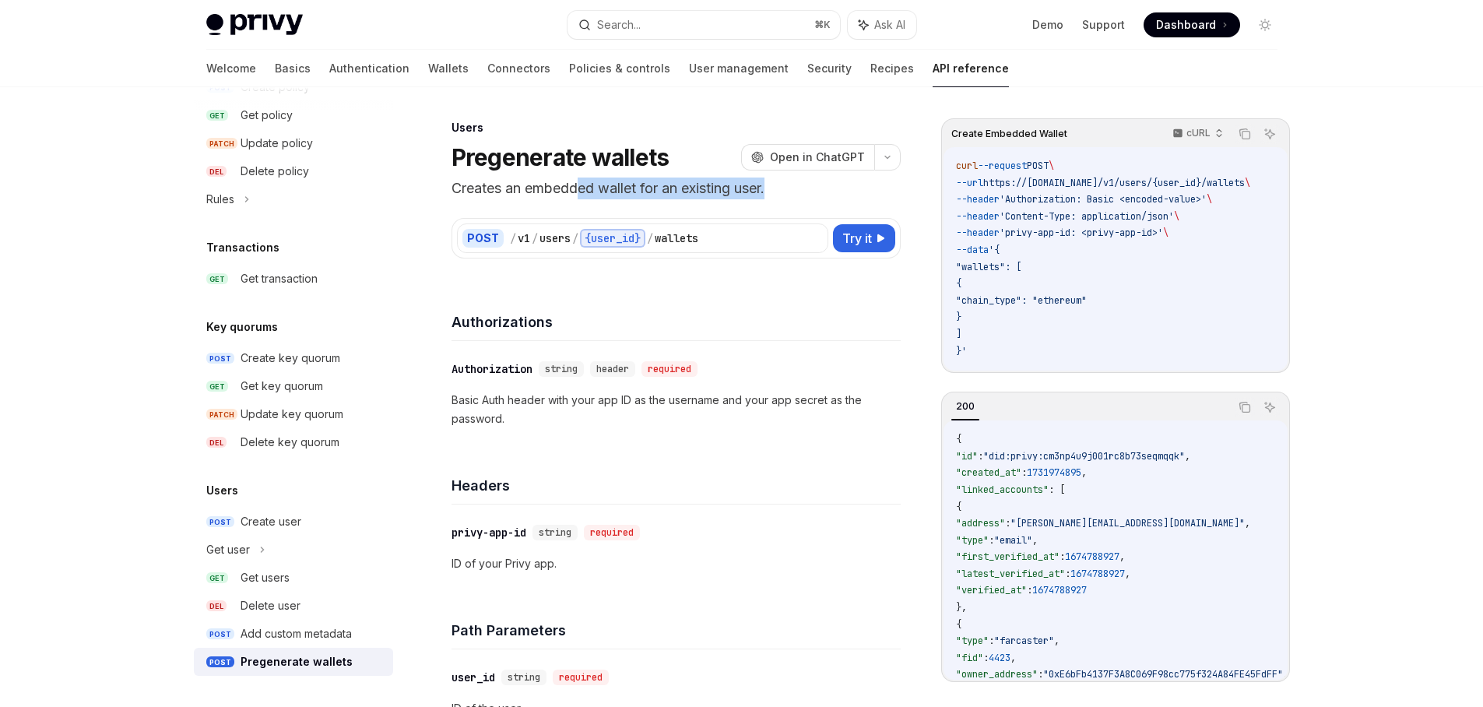
drag, startPoint x: 577, startPoint y: 191, endPoint x: 788, endPoint y: 195, distance: 211.1
click at [787, 195] on p "Creates an embedded wallet for an existing user." at bounding box center [676, 189] width 449 height 22
click at [789, 195] on p "Creates an embedded wallet for an existing user." at bounding box center [676, 189] width 449 height 22
drag, startPoint x: 796, startPoint y: 191, endPoint x: 450, endPoint y: 187, distance: 345.7
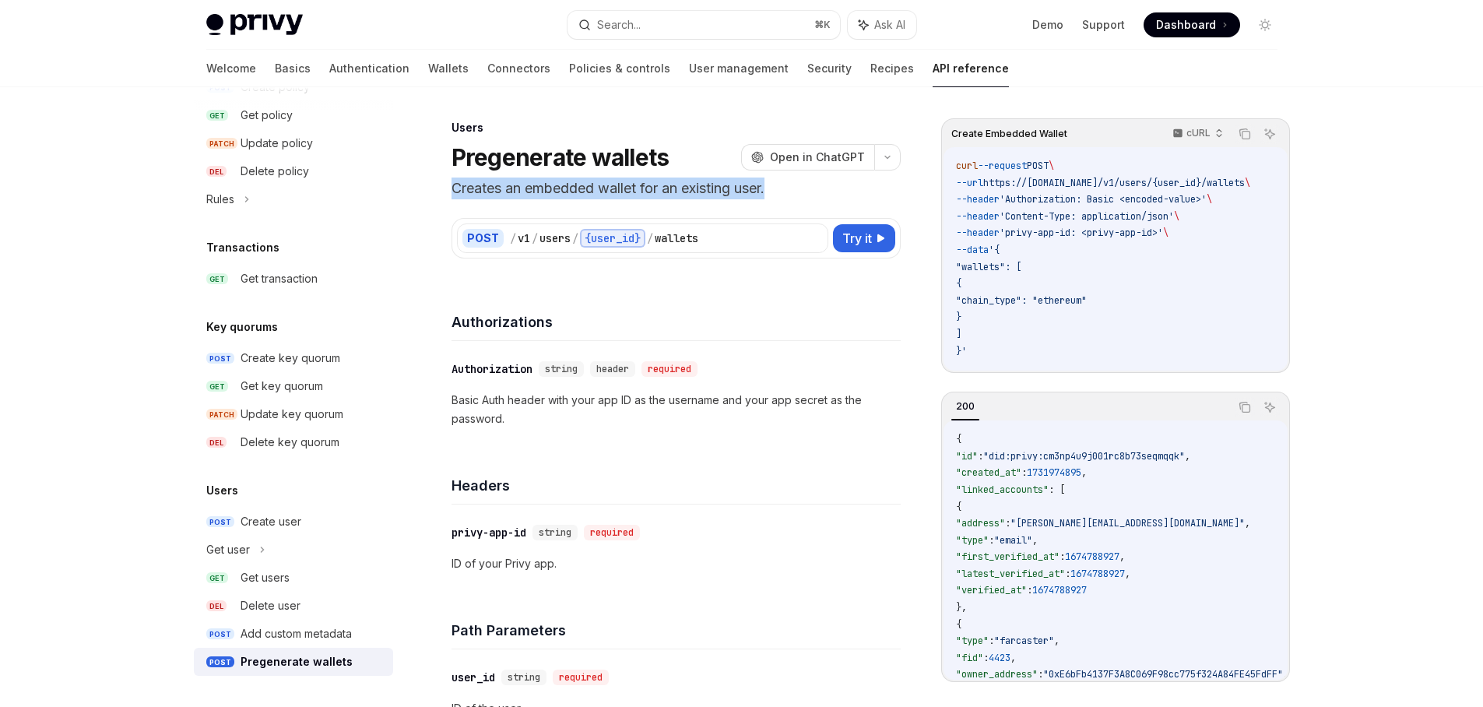
drag, startPoint x: 452, startPoint y: 187, endPoint x: 840, endPoint y: 195, distance: 388.6
click at [839, 197] on p "Creates an embedded wallet for an existing user." at bounding box center [676, 189] width 449 height 22
click at [813, 185] on p "Creates an embedded wallet for an existing user." at bounding box center [676, 189] width 449 height 22
drag, startPoint x: 779, startPoint y: 185, endPoint x: 456, endPoint y: 191, distance: 324.0
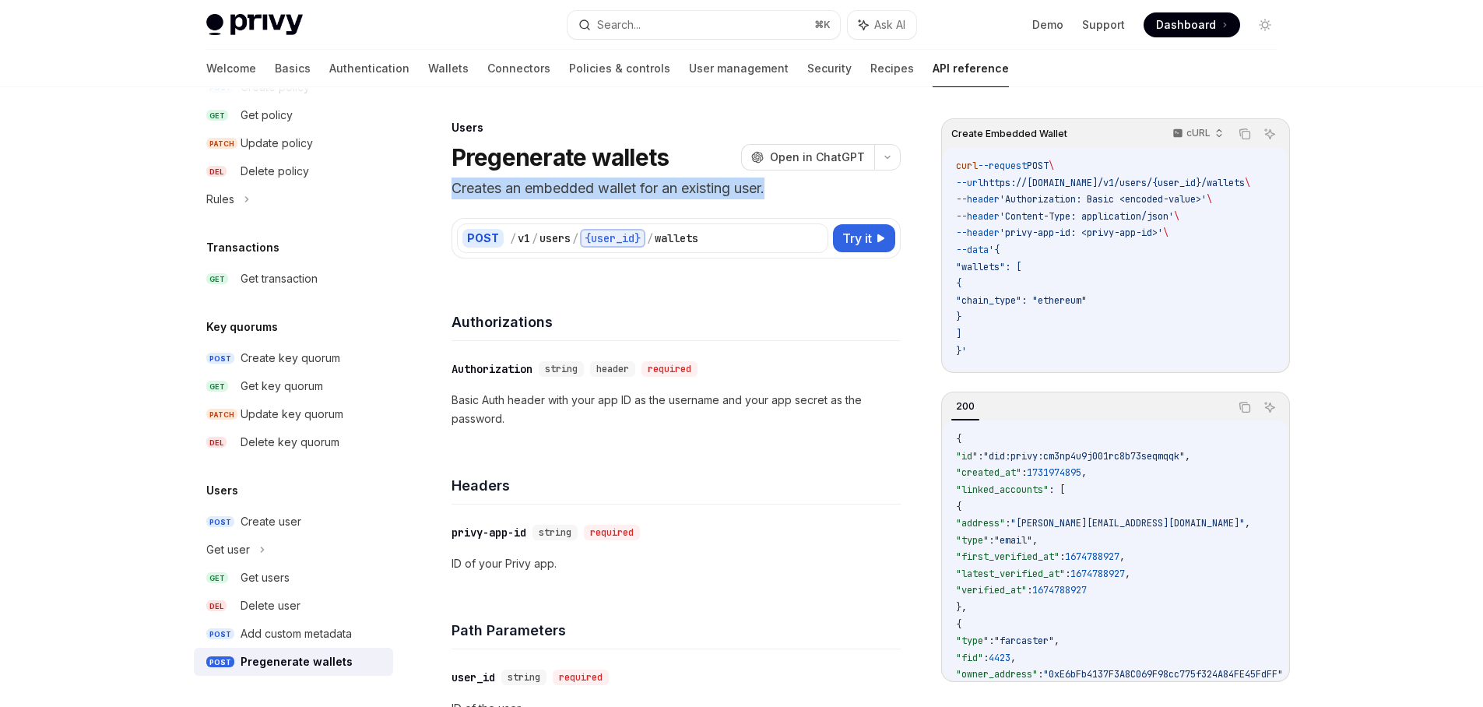
click at [456, 191] on p "Creates an embedded wallet for an existing user." at bounding box center [676, 189] width 449 height 22
drag, startPoint x: 456, startPoint y: 191, endPoint x: 815, endPoint y: 191, distance: 359.7
click at [815, 191] on p "Creates an embedded wallet for an existing user." at bounding box center [676, 189] width 449 height 22
click at [816, 190] on p "Creates an embedded wallet for an existing user." at bounding box center [676, 189] width 449 height 22
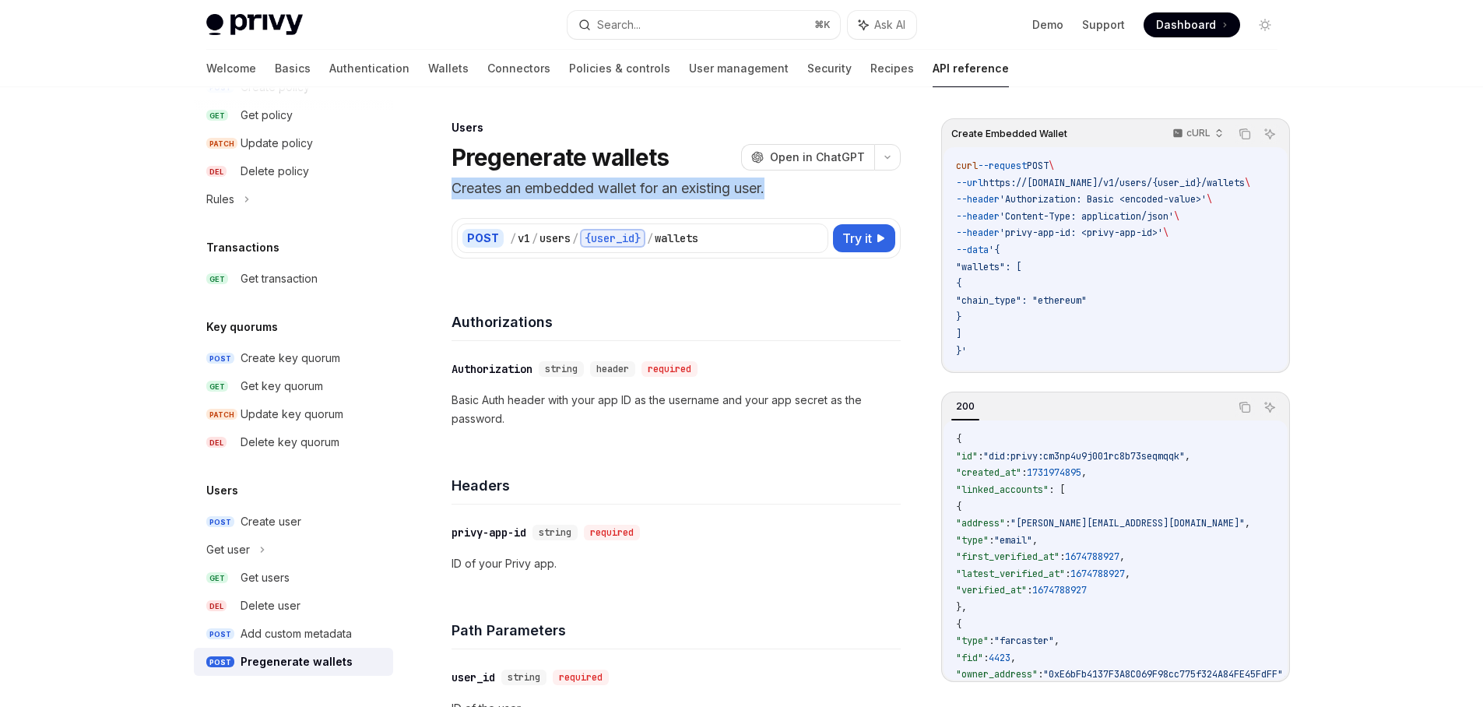
drag, startPoint x: 814, startPoint y: 188, endPoint x: 456, endPoint y: 187, distance: 359.0
click at [456, 187] on p "Creates an embedded wallet for an existing user." at bounding box center [676, 189] width 449 height 22
drag, startPoint x: 456, startPoint y: 187, endPoint x: 838, endPoint y: 186, distance: 382.3
click at [833, 195] on p "Creates an embedded wallet for an existing user." at bounding box center [676, 189] width 449 height 22
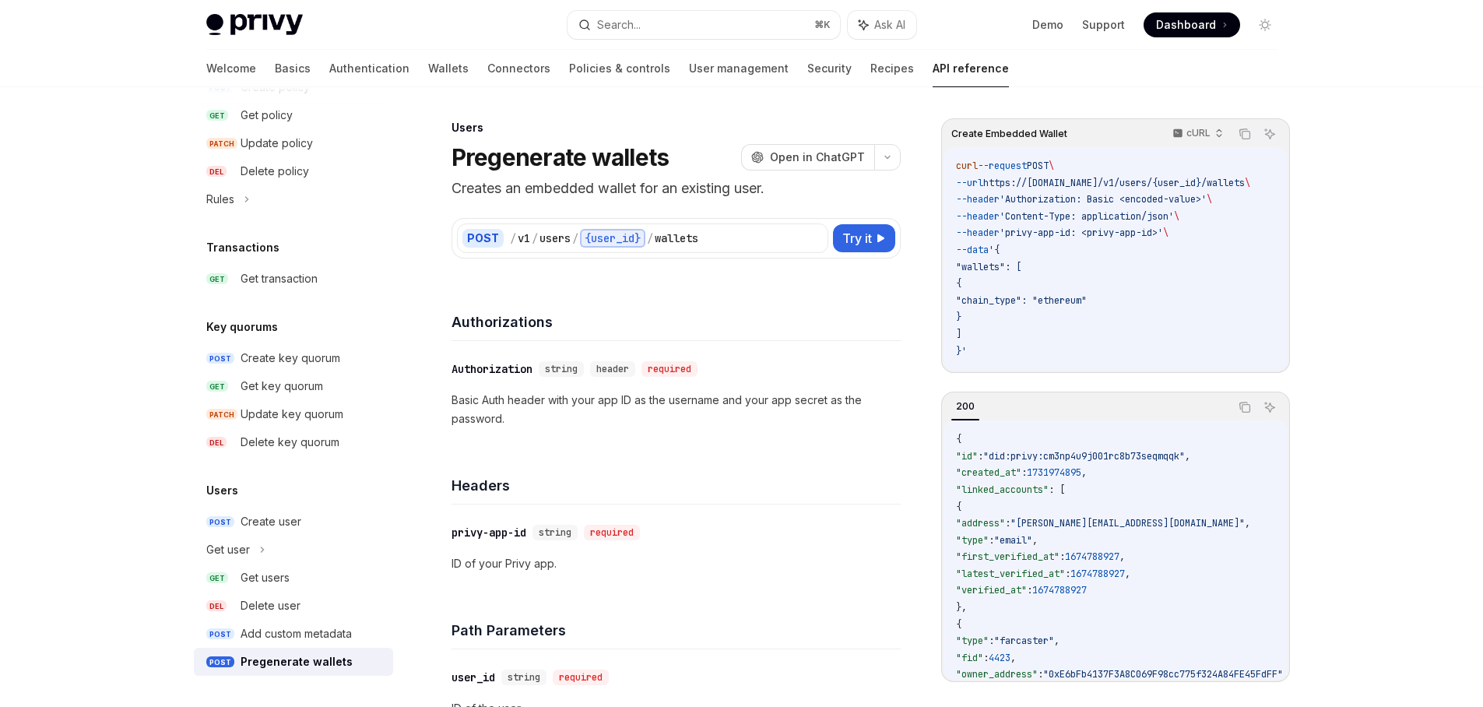
click at [839, 185] on p "Creates an embedded wallet for an existing user." at bounding box center [676, 189] width 449 height 22
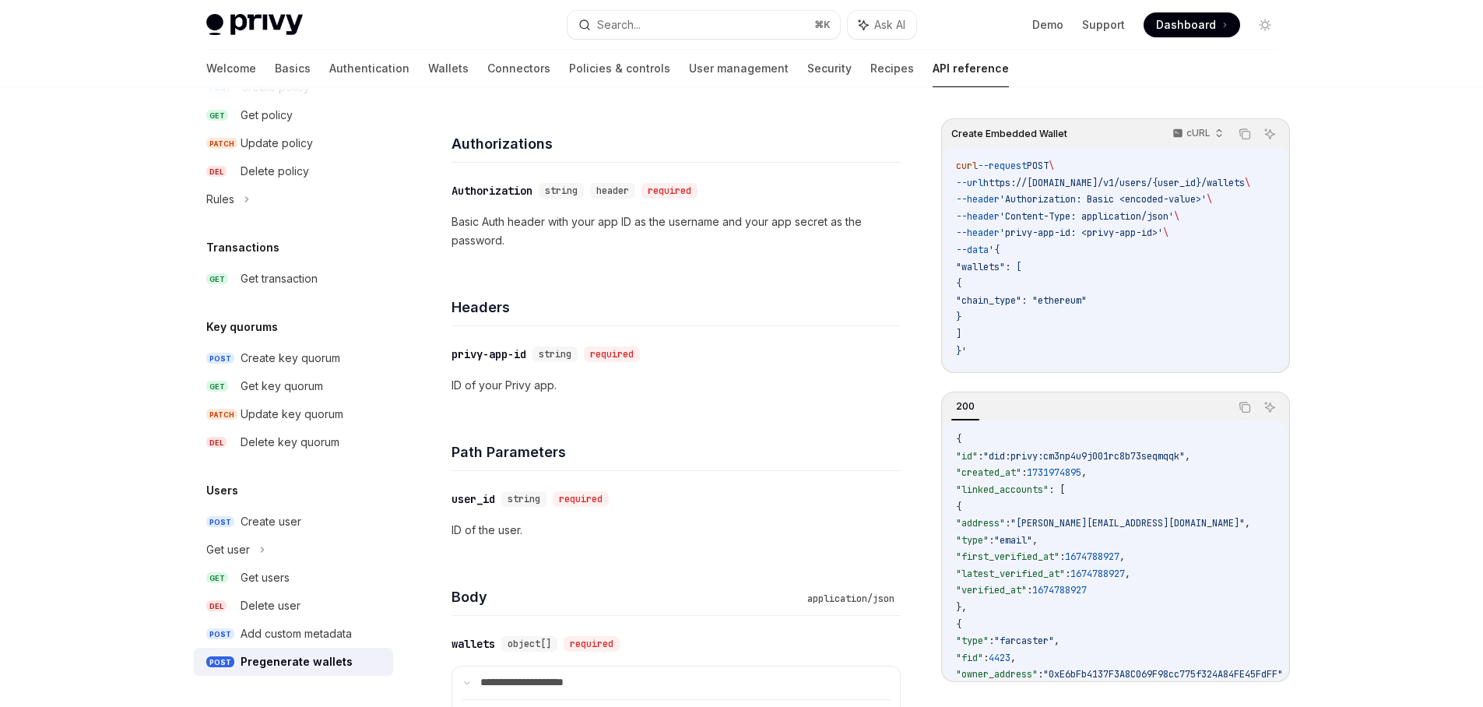
scroll to position [187, 0]
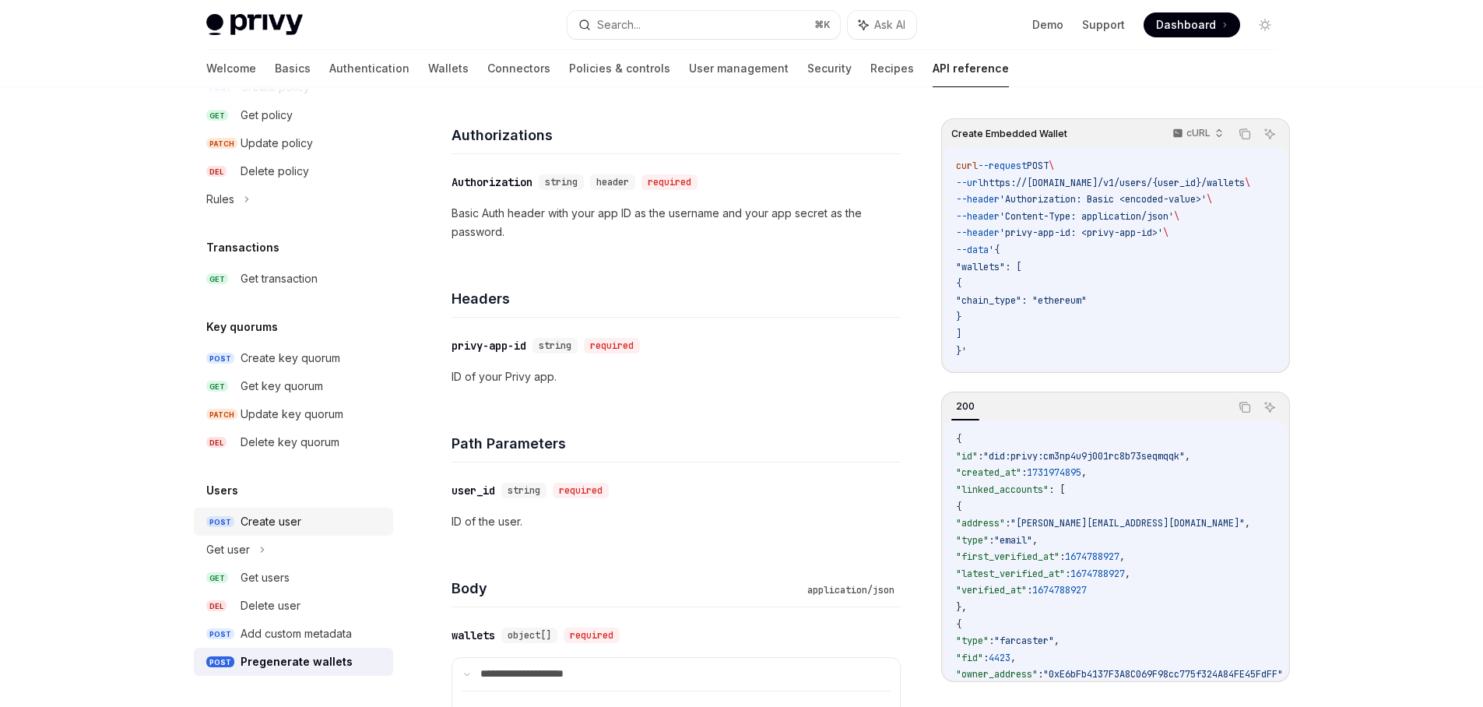
click at [308, 519] on div "Create user" at bounding box center [312, 521] width 143 height 19
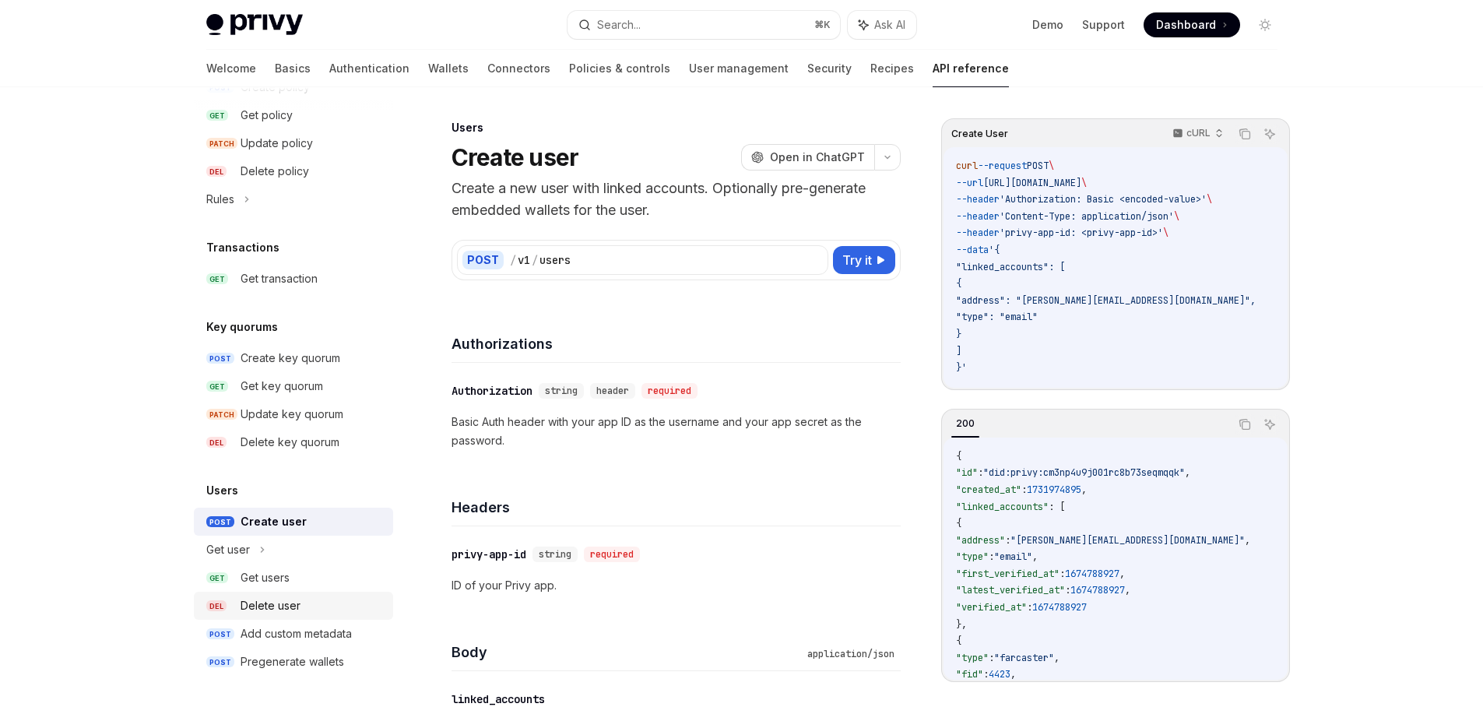
click at [320, 600] on div "Delete user" at bounding box center [312, 605] width 143 height 19
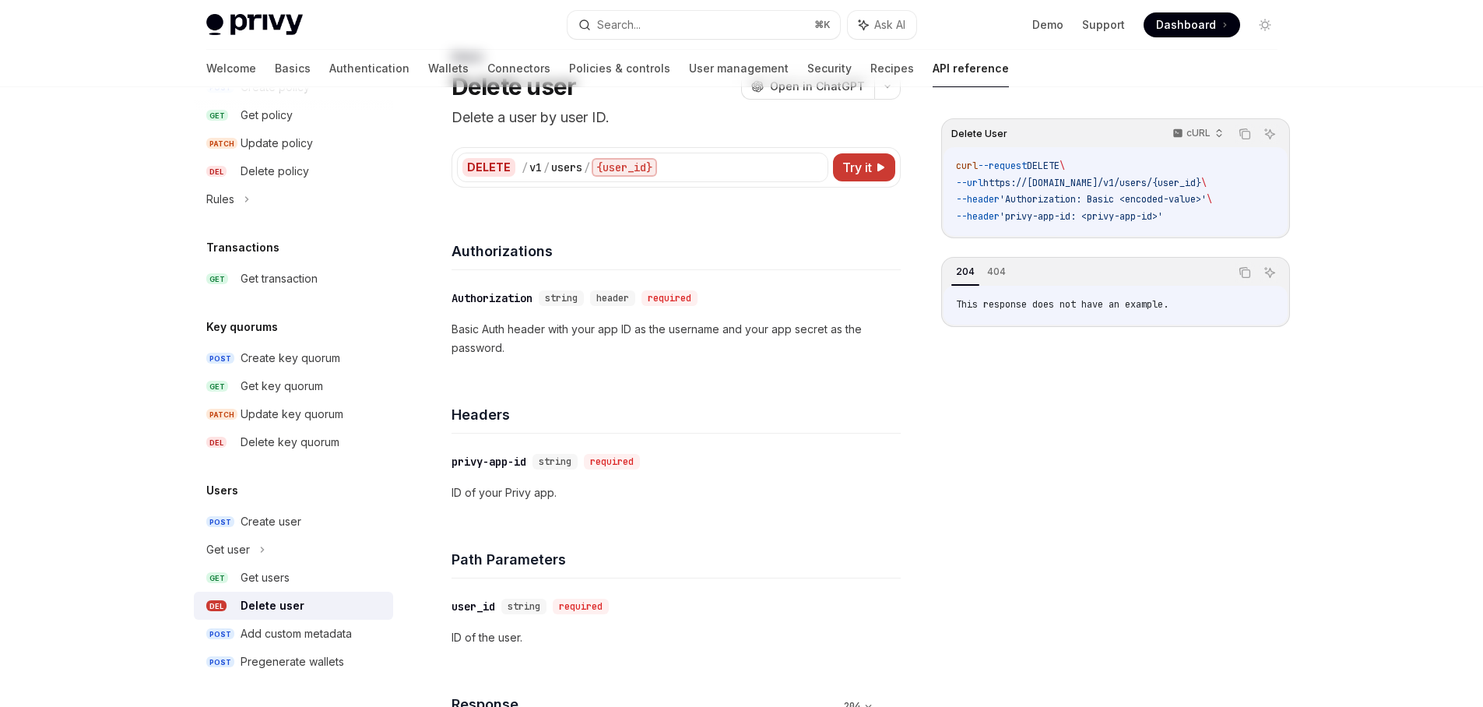
scroll to position [13, 0]
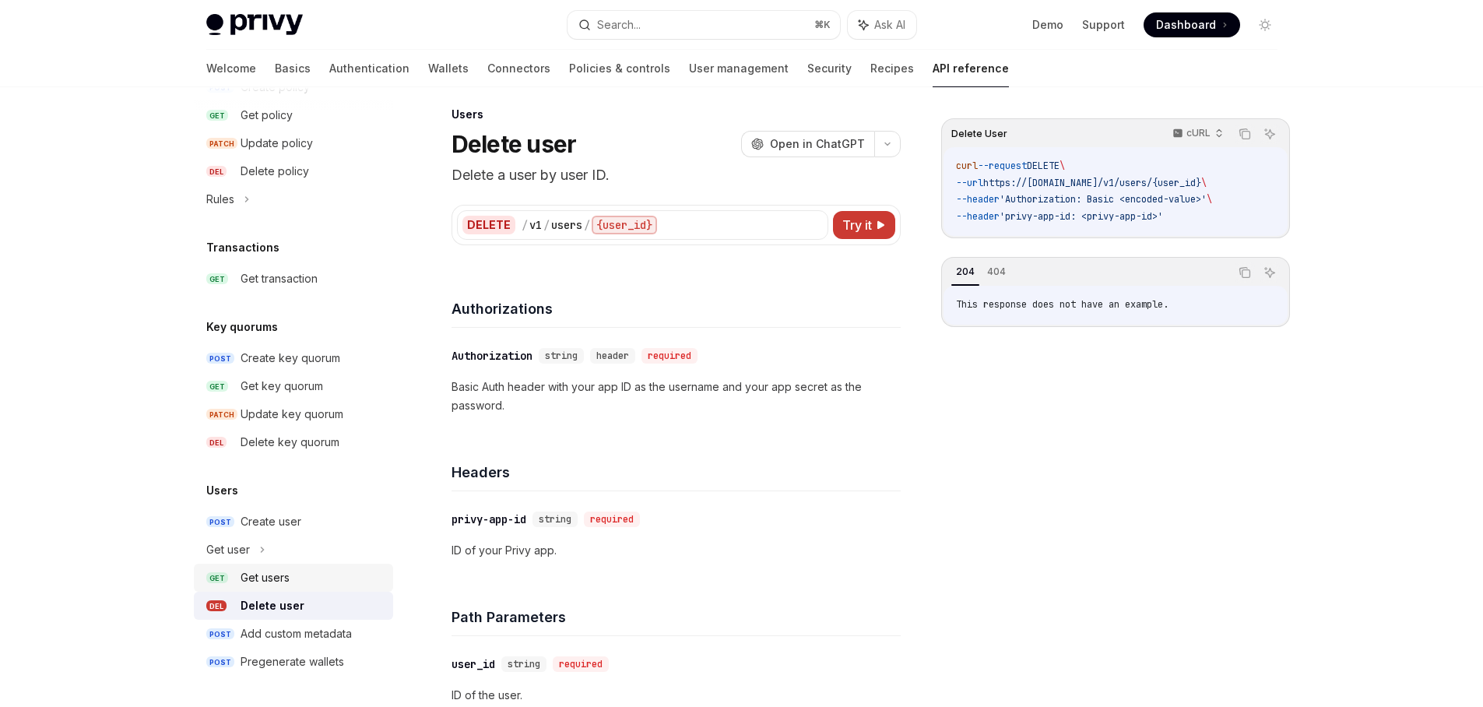
click at [303, 570] on div "Get users" at bounding box center [312, 577] width 143 height 19
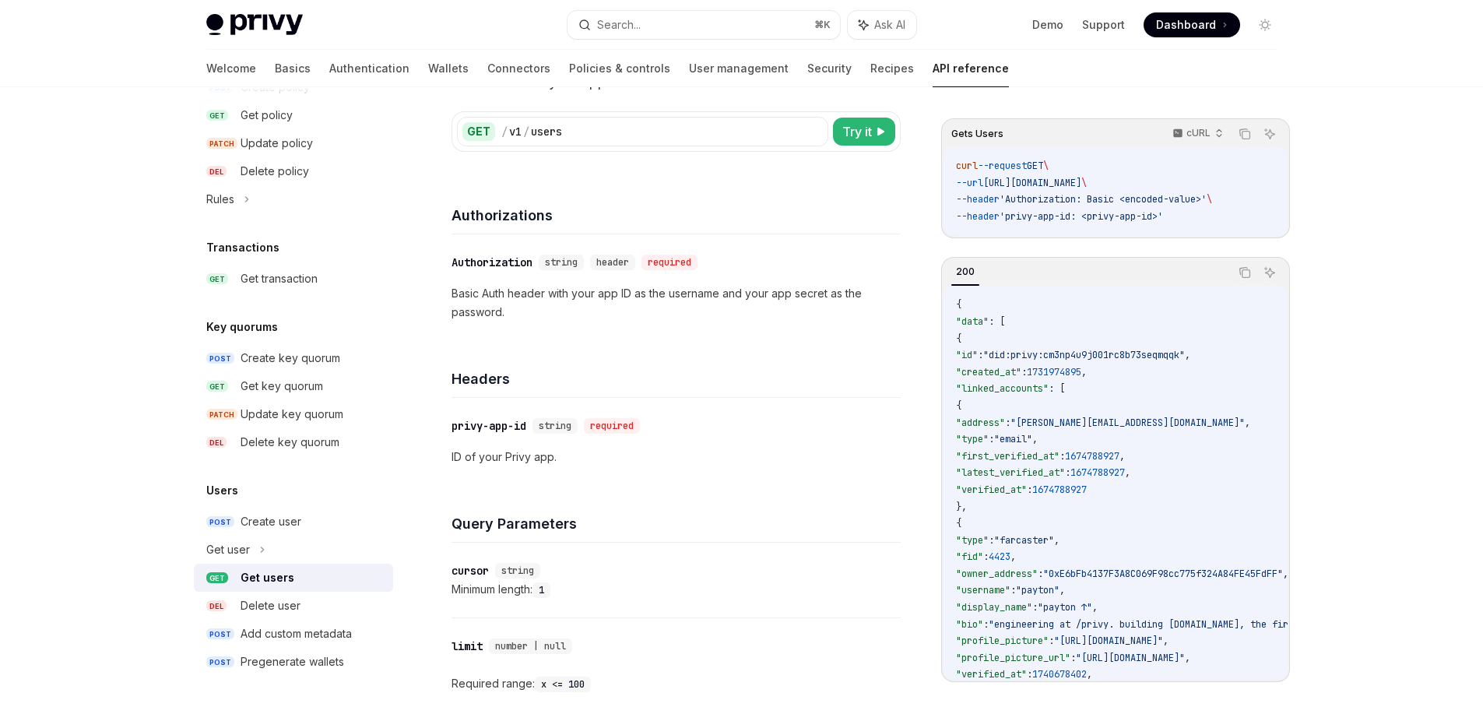
drag, startPoint x: 1115, startPoint y: 381, endPoint x: 997, endPoint y: 349, distance: 121.8
click at [978, 349] on span ""id"" at bounding box center [967, 355] width 22 height 12
drag, startPoint x: 990, startPoint y: 355, endPoint x: 1146, endPoint y: 399, distance: 162.5
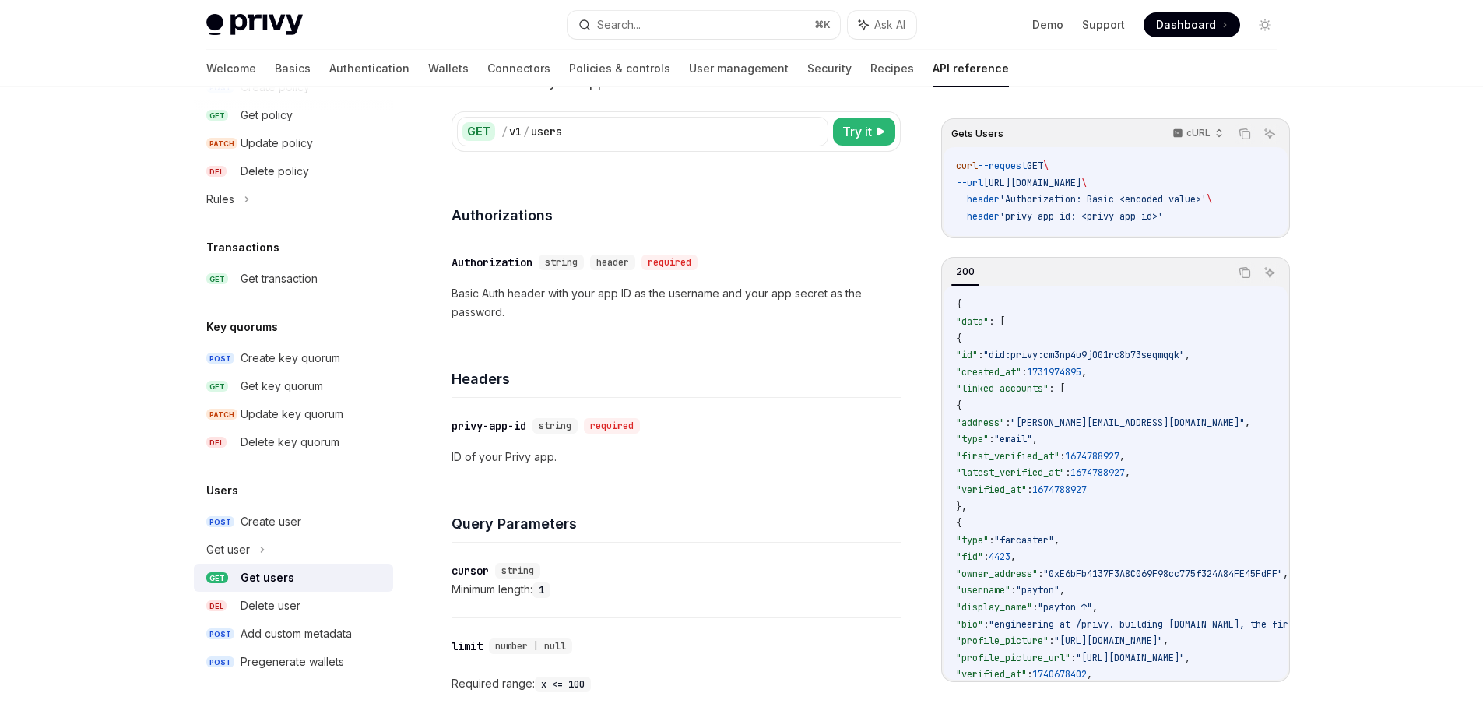
drag, startPoint x: 507, startPoint y: 310, endPoint x: 468, endPoint y: 297, distance: 40.9
click at [470, 298] on p "Basic Auth header with your app ID as the username and your app secret as the p…" at bounding box center [676, 302] width 449 height 37
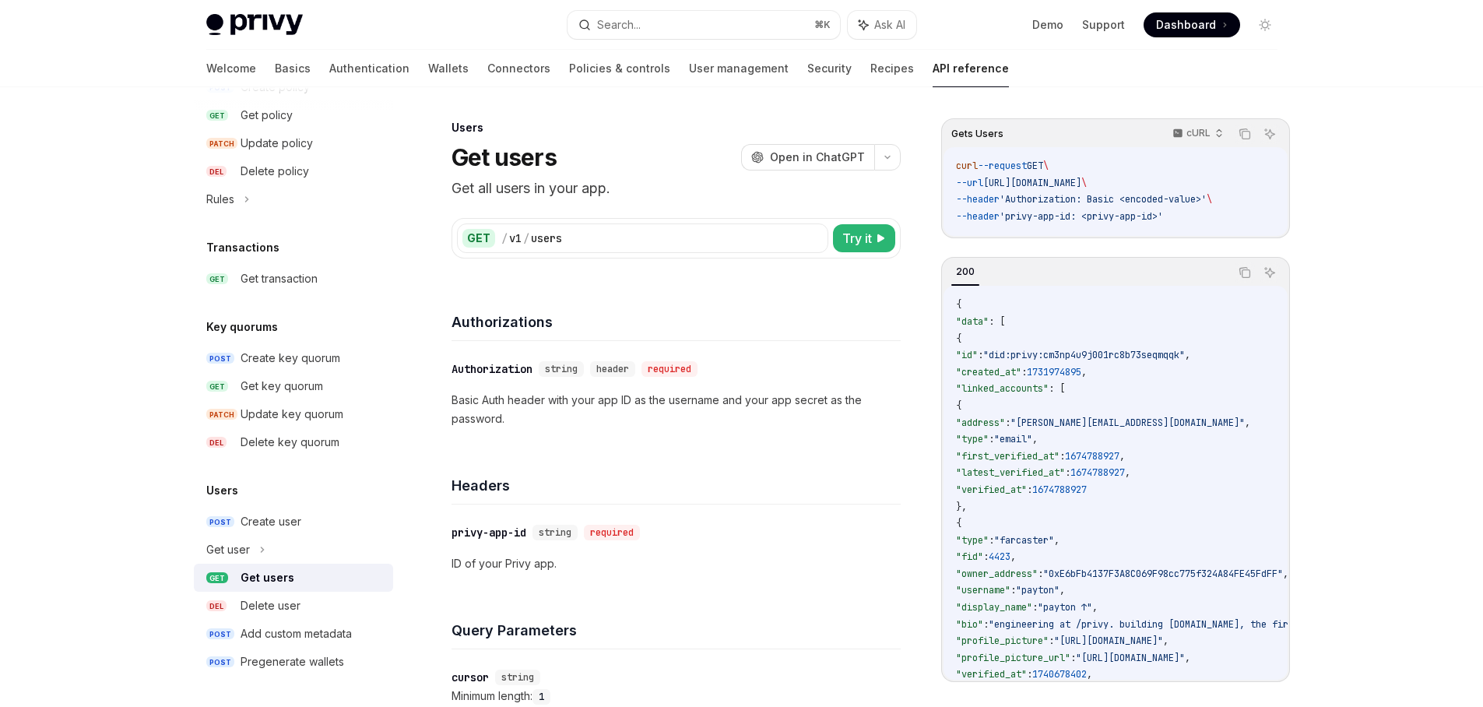
click at [492, 179] on p "Get all users in your app." at bounding box center [676, 189] width 449 height 22
drag, startPoint x: 488, startPoint y: 185, endPoint x: 633, endPoint y: 189, distance: 144.9
click at [633, 189] on p "Get all users in your app." at bounding box center [676, 189] width 449 height 22
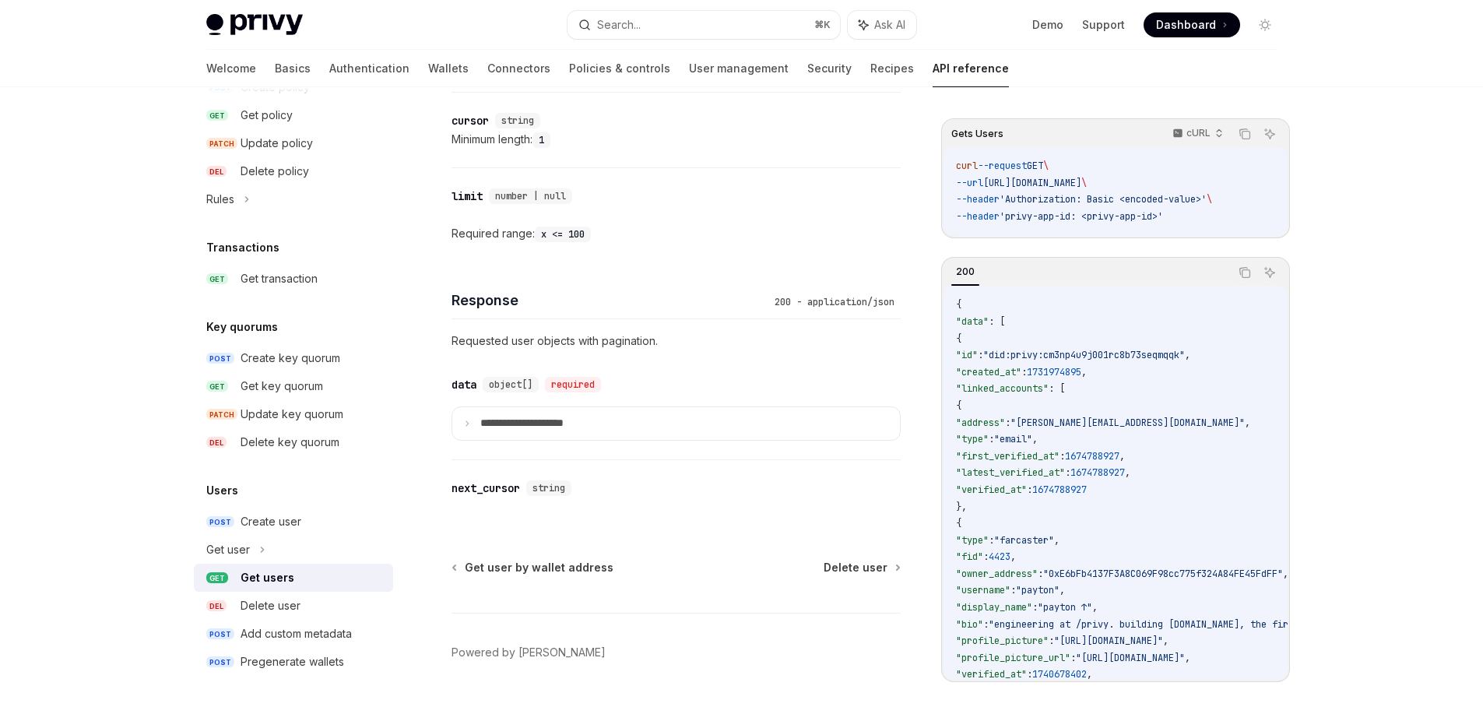
scroll to position [561, 0]
click at [511, 420] on p "**********" at bounding box center [534, 420] width 108 height 14
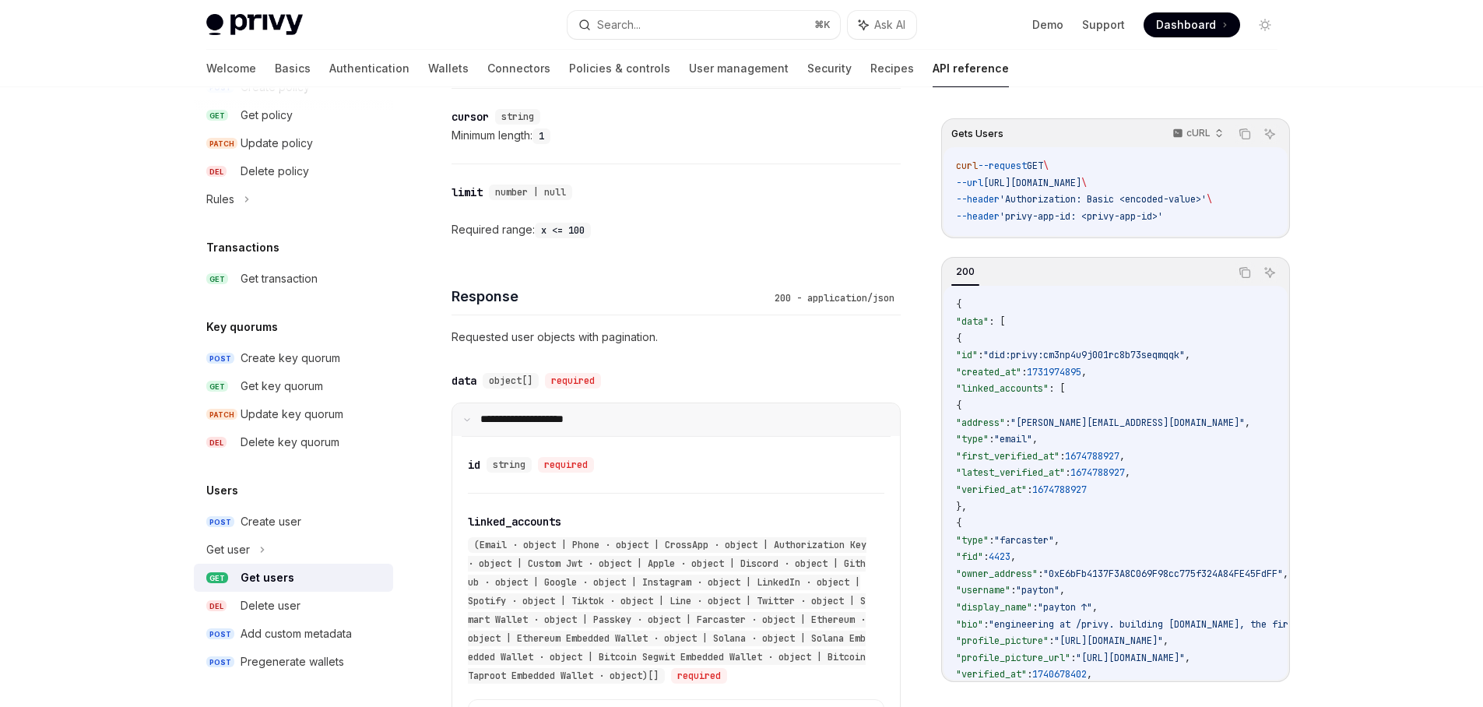
click at [516, 420] on p "**********" at bounding box center [532, 420] width 104 height 14
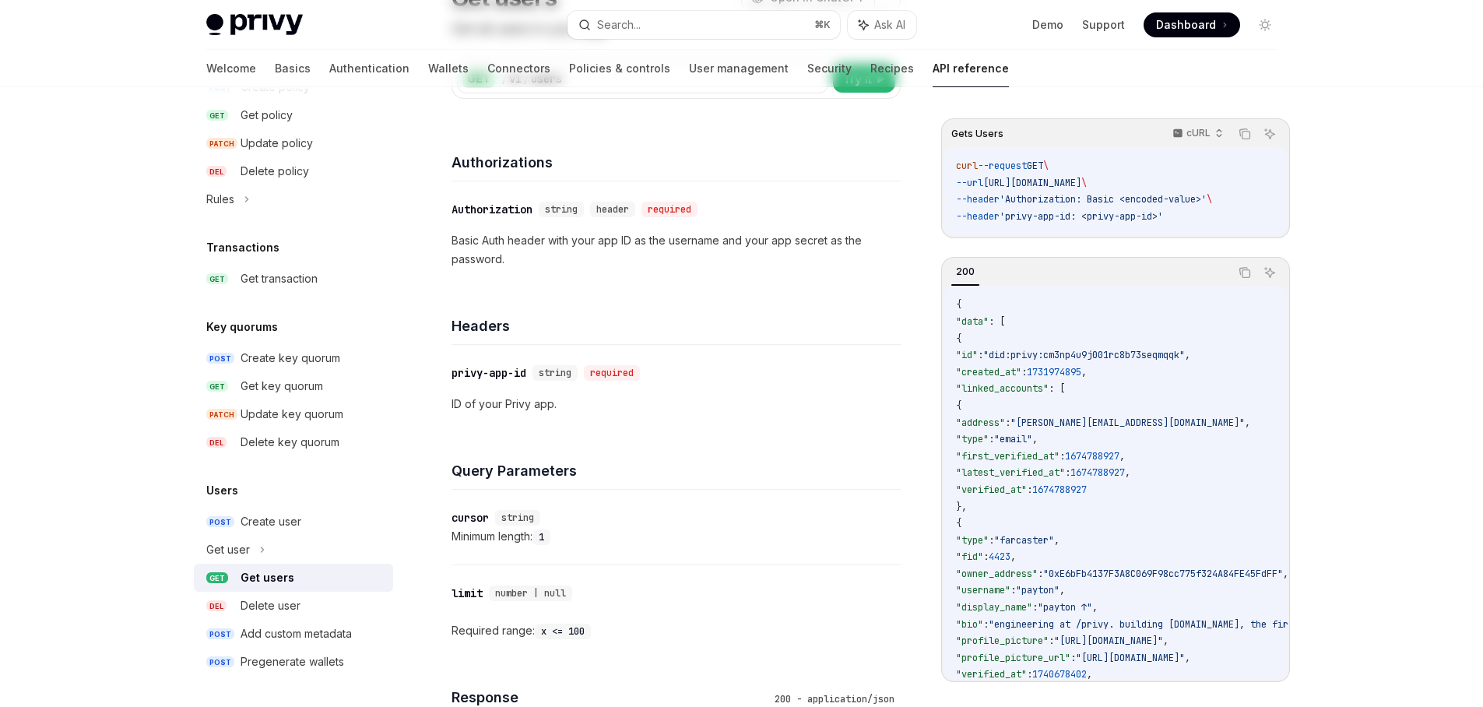
scroll to position [0, 0]
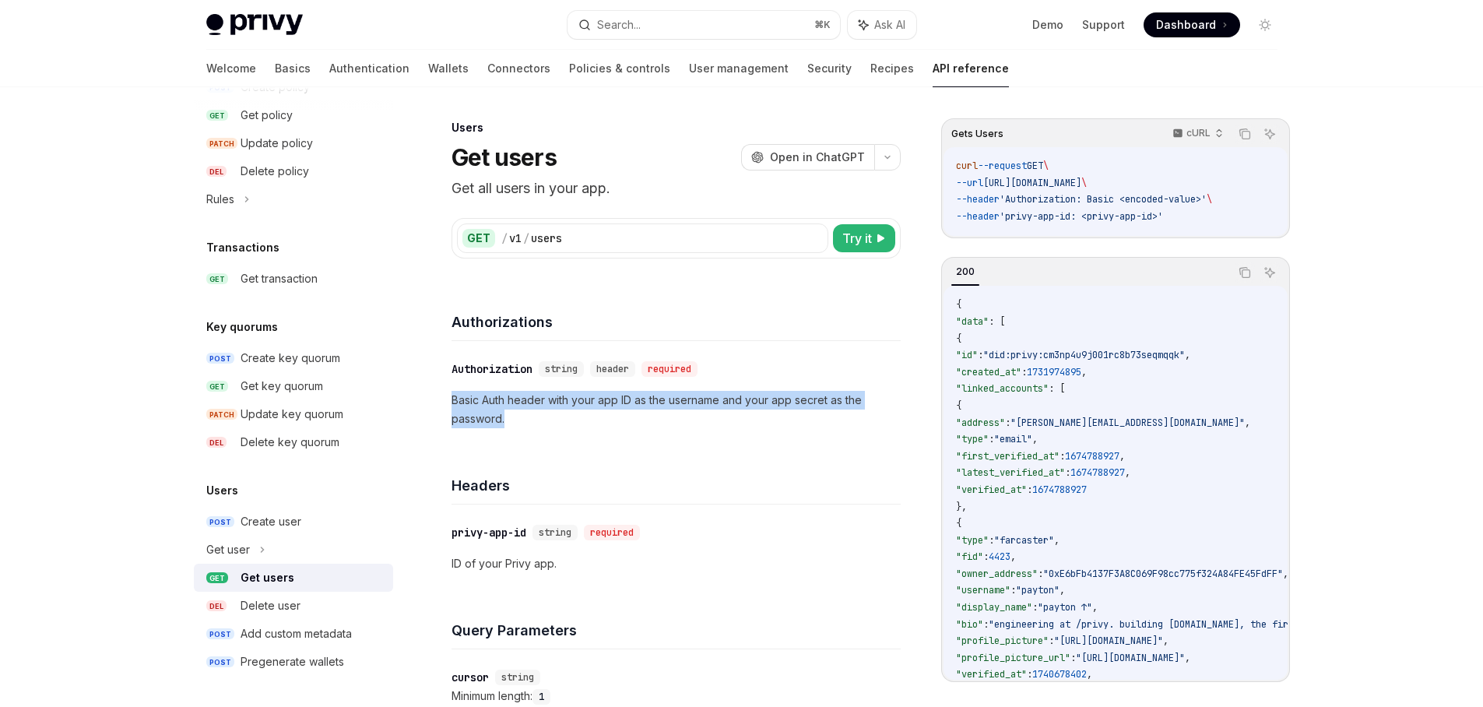
drag, startPoint x: 519, startPoint y: 418, endPoint x: 447, endPoint y: 399, distance: 74.8
click at [447, 399] on div "Users Get users OpenAI Open in ChatGPT Get all users in your app. OpenAI Open i…" at bounding box center [531, 711] width 748 height 1186
drag, startPoint x: 456, startPoint y: 396, endPoint x: 539, endPoint y: 415, distance: 84.6
click at [539, 415] on p "Basic Auth header with your app ID as the username and your app secret as the p…" at bounding box center [676, 409] width 449 height 37
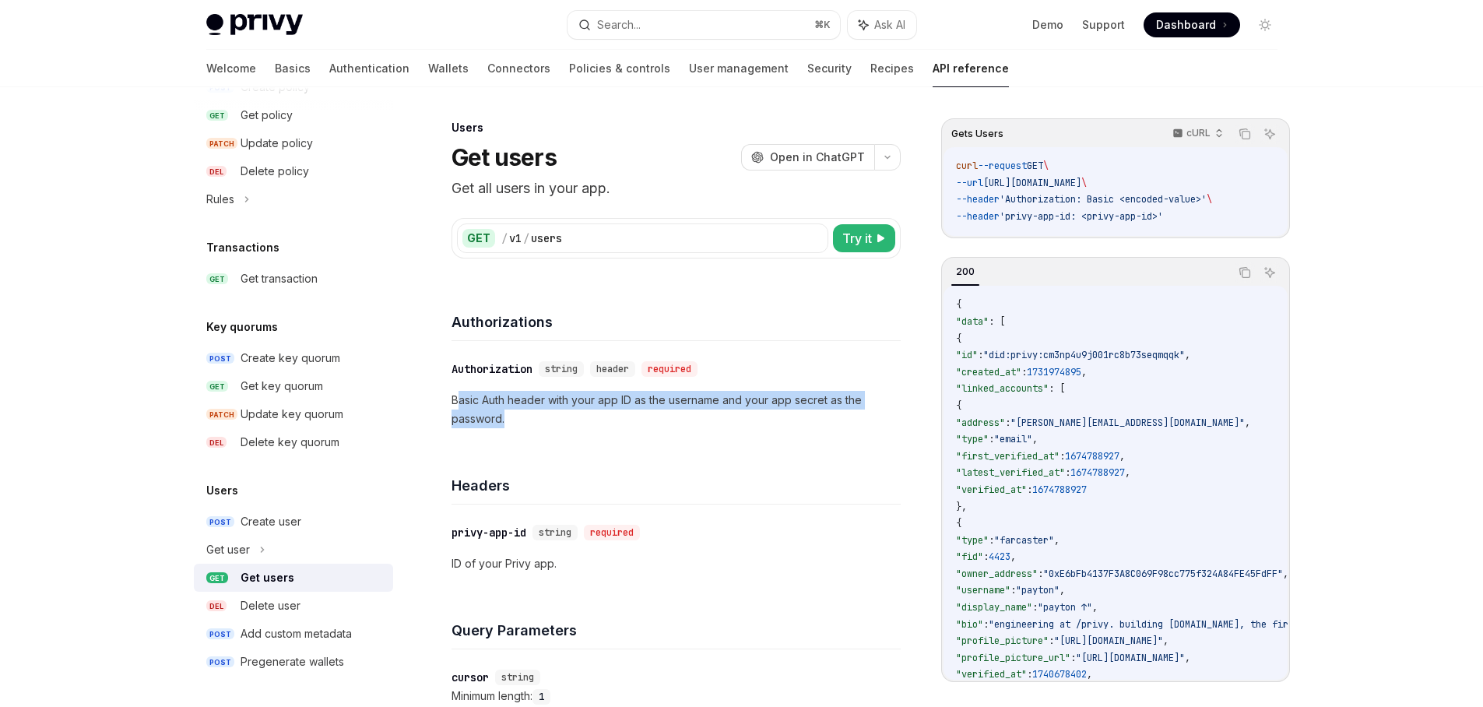
click at [539, 415] on p "Basic Auth header with your app ID as the username and your app secret as the p…" at bounding box center [676, 409] width 449 height 37
drag, startPoint x: 540, startPoint y: 424, endPoint x: 455, endPoint y: 399, distance: 89.4
click at [455, 399] on div "​ Authorization string header required Basic Auth header with your app ID as th…" at bounding box center [676, 394] width 449 height 106
click at [455, 399] on p "Basic Auth header with your app ID as the username and your app secret as the p…" at bounding box center [676, 409] width 449 height 37
drag, startPoint x: 455, startPoint y: 399, endPoint x: 546, endPoint y: 420, distance: 93.5
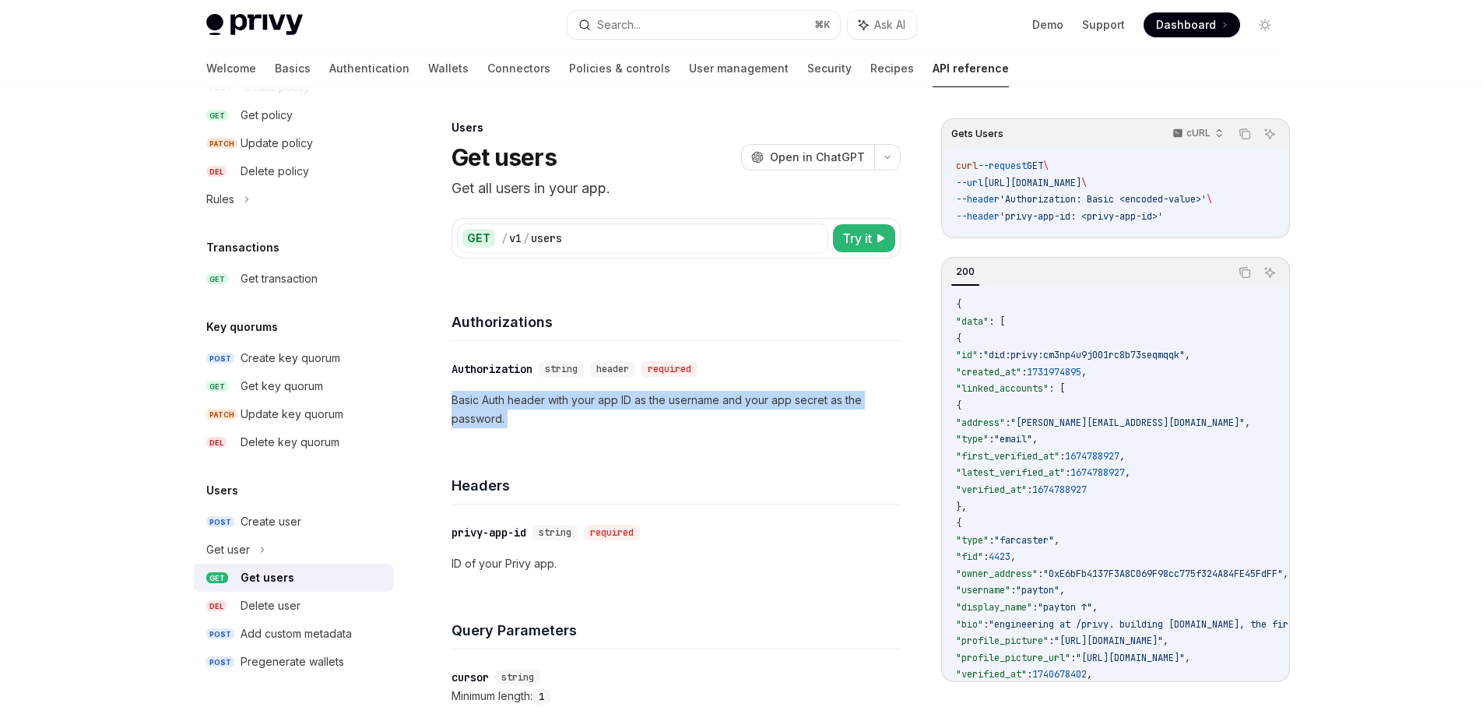
click at [546, 420] on p "Basic Auth header with your app ID as the username and your app secret as the p…" at bounding box center [676, 409] width 449 height 37
click at [287, 522] on div "Create user" at bounding box center [271, 521] width 61 height 19
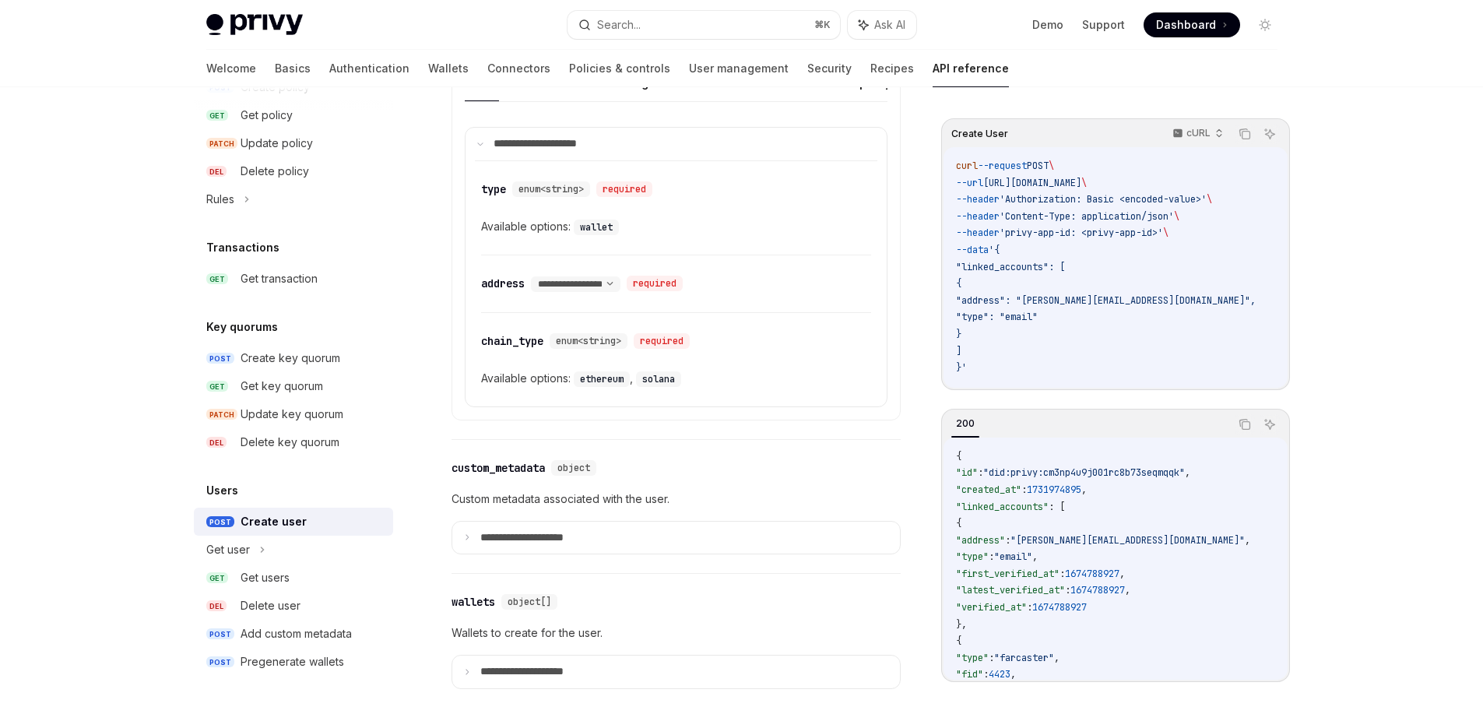
scroll to position [350, 0]
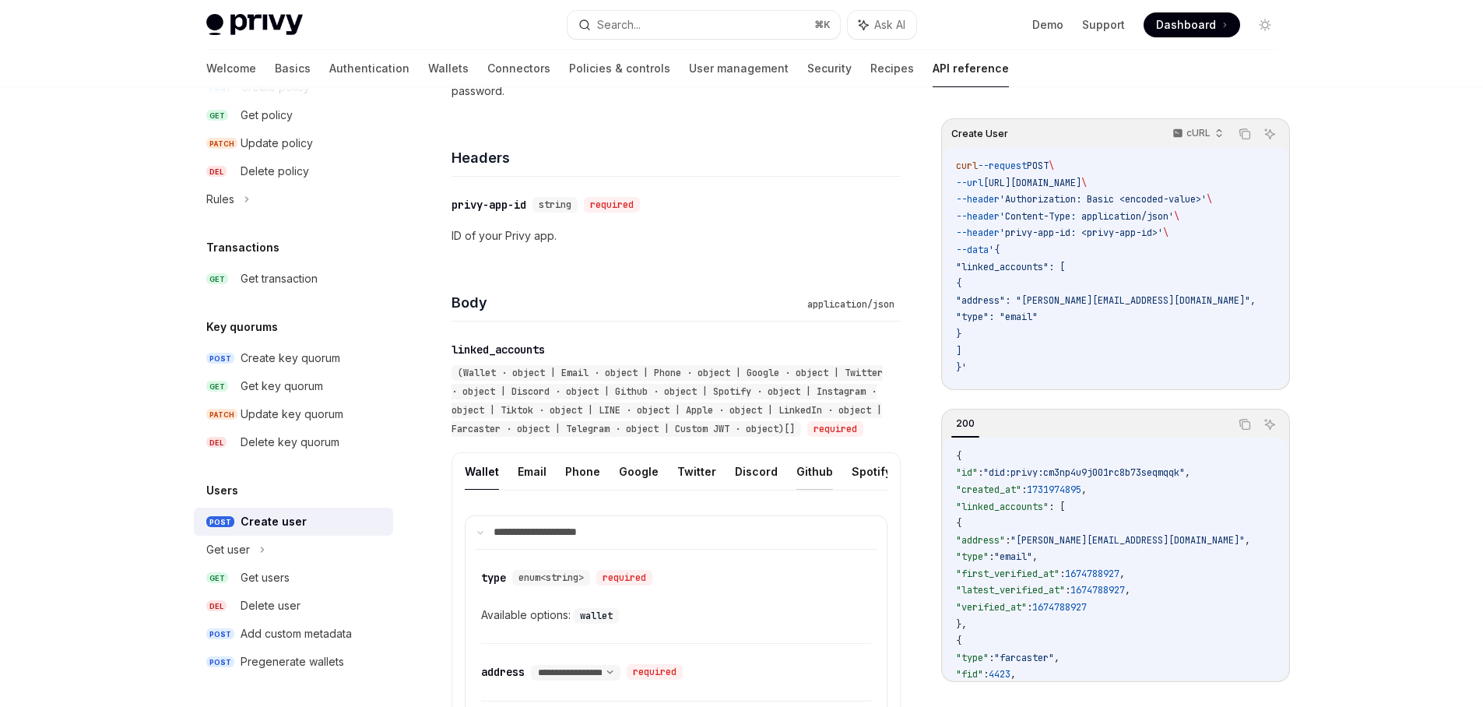
click at [797, 490] on button "Github" at bounding box center [815, 471] width 37 height 37
click at [854, 490] on button "Custom JWT" at bounding box center [881, 471] width 71 height 37
click at [476, 490] on button "Wallet" at bounding box center [482, 471] width 34 height 37
click at [529, 490] on button "Email" at bounding box center [532, 471] width 29 height 37
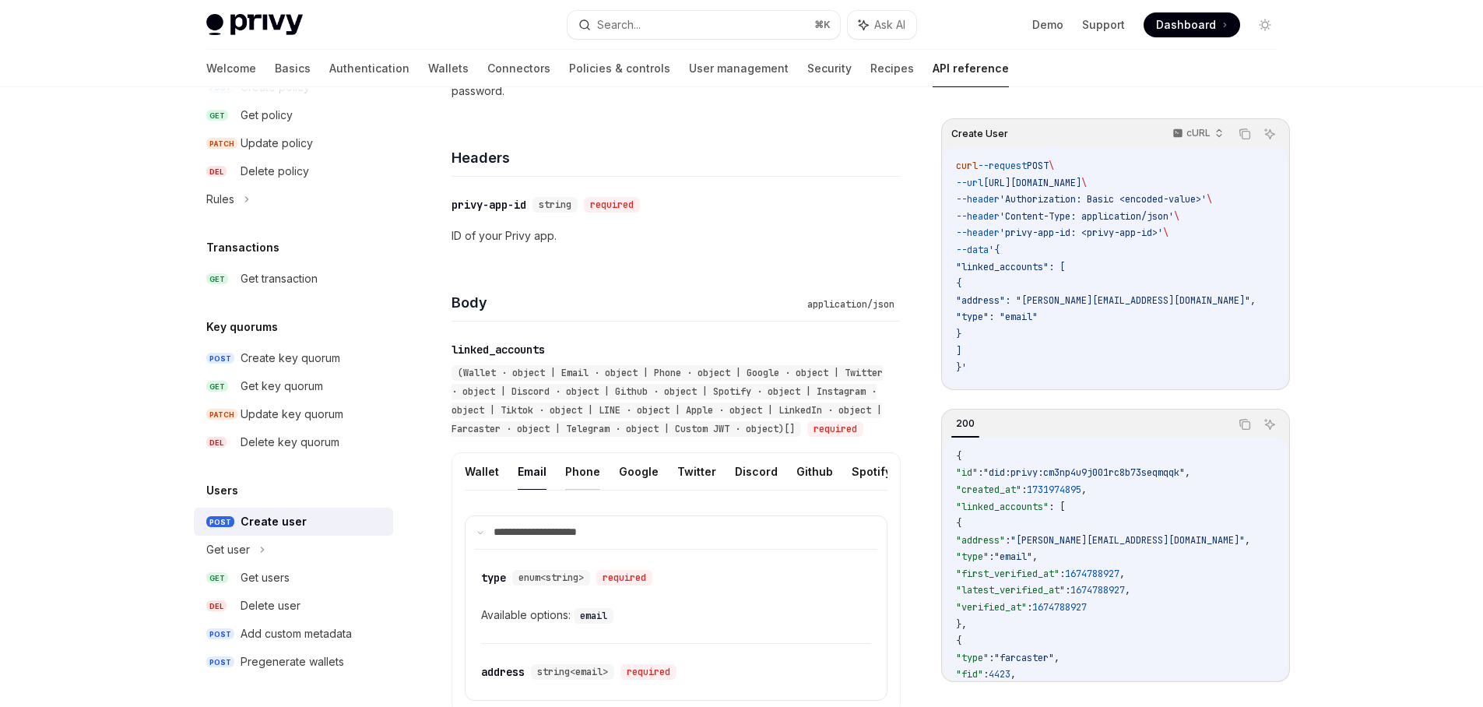
click at [570, 490] on button "Phone" at bounding box center [582, 471] width 35 height 37
click at [619, 490] on button "Google" at bounding box center [639, 471] width 40 height 37
click at [865, 490] on button "Custom JWT" at bounding box center [881, 471] width 71 height 37
click at [811, 490] on button "Github" at bounding box center [815, 471] width 37 height 37
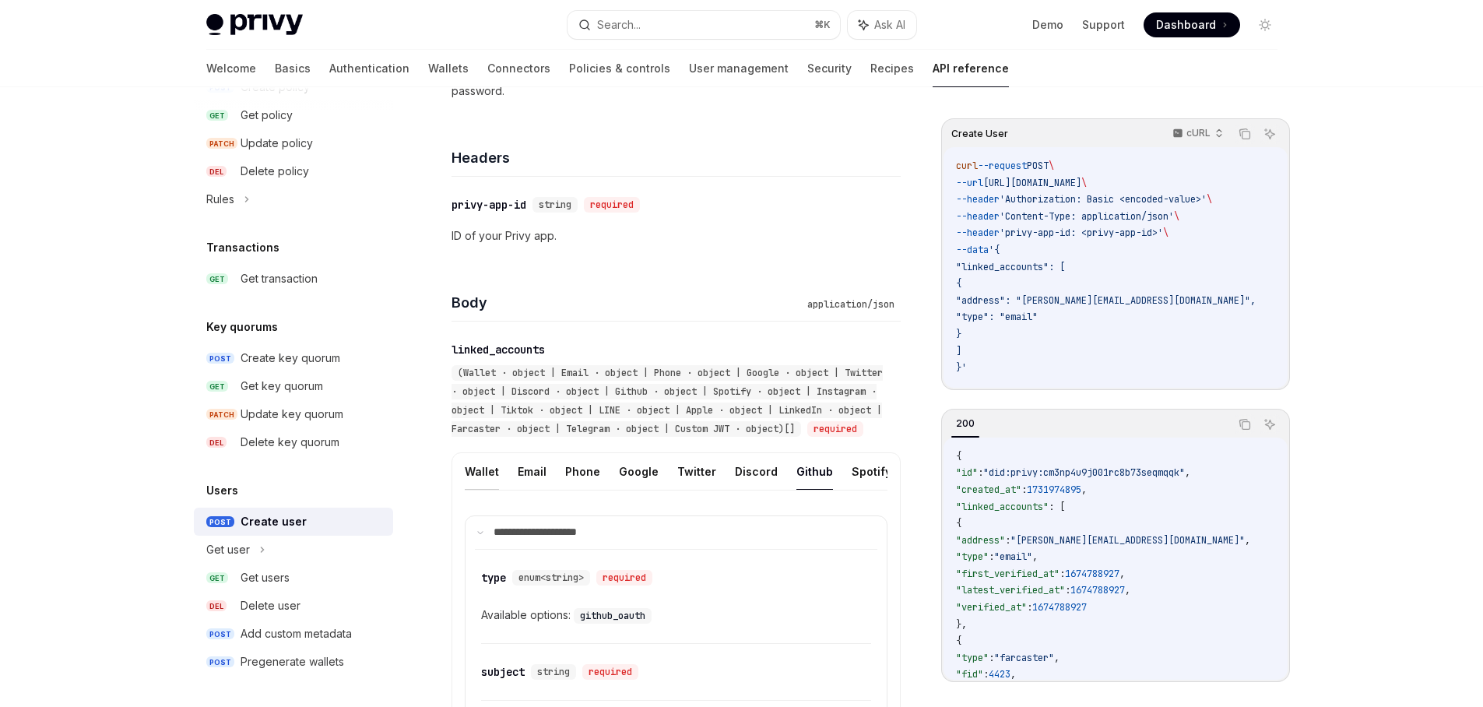
click at [476, 490] on button "Wallet" at bounding box center [482, 471] width 34 height 37
drag, startPoint x: 505, startPoint y: 519, endPoint x: 814, endPoint y: 519, distance: 309.1
click at [816, 491] on ul "Wallet Email Phone Google Twitter Discord Github Spotify Instagram Tiktok LINE …" at bounding box center [676, 471] width 423 height 37
click at [533, 489] on button "Email" at bounding box center [532, 471] width 29 height 37
click at [589, 490] on button "Phone" at bounding box center [582, 471] width 35 height 37
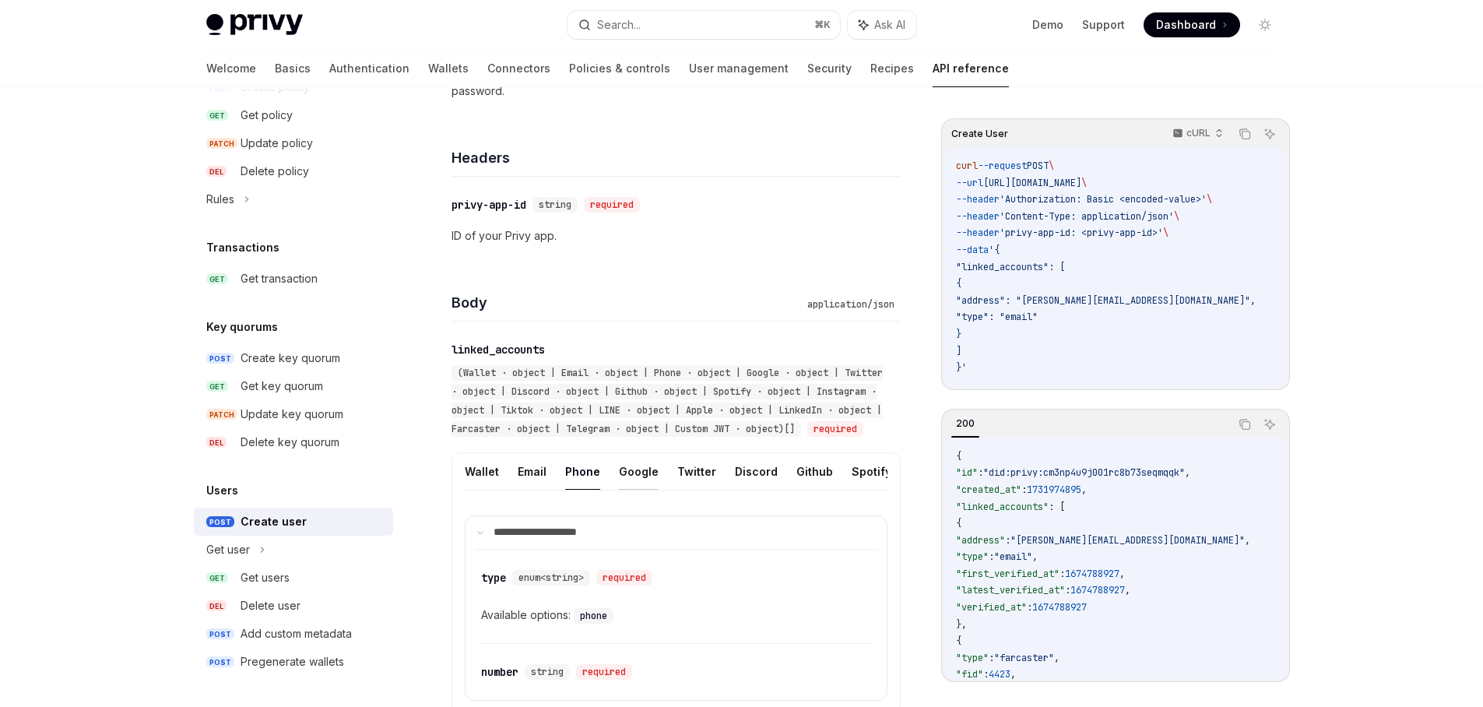
click at [638, 490] on button "Google" at bounding box center [639, 471] width 40 height 37
click at [690, 490] on button "Twitter" at bounding box center [696, 471] width 39 height 37
click at [749, 490] on button "Discord" at bounding box center [756, 471] width 43 height 37
click at [797, 488] on button "Github" at bounding box center [815, 471] width 37 height 37
click at [864, 490] on button "Spotify" at bounding box center [872, 471] width 40 height 37
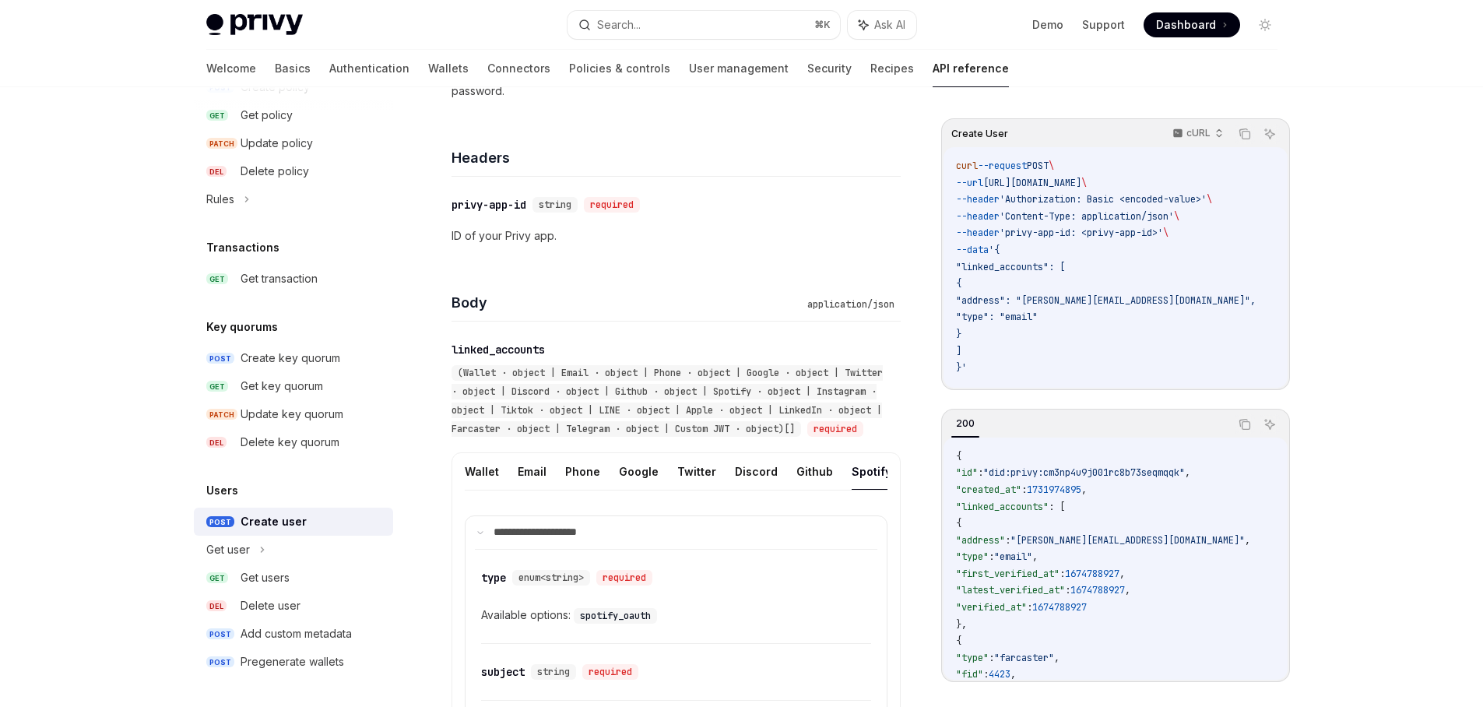
scroll to position [0, 492]
click at [874, 483] on button "Custom JWT" at bounding box center [881, 471] width 71 height 37
click at [812, 490] on button "Github" at bounding box center [815, 471] width 37 height 37
click at [751, 490] on button "Discord" at bounding box center [756, 471] width 43 height 37
click at [700, 490] on button "Twitter" at bounding box center [696, 471] width 39 height 37
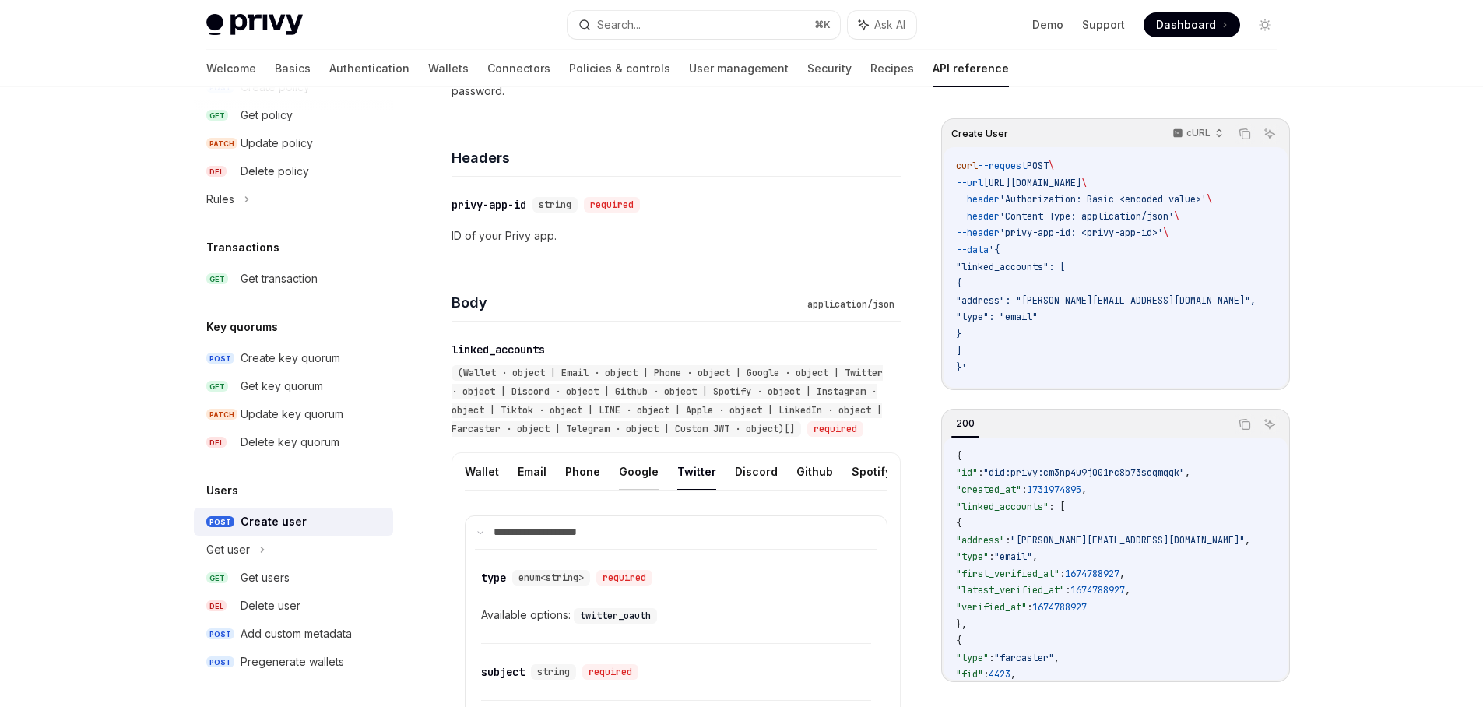
click at [624, 490] on button "Google" at bounding box center [639, 471] width 40 height 37
click at [565, 490] on button "Phone" at bounding box center [582, 471] width 35 height 37
click at [714, 328] on div "**********" at bounding box center [676, 527] width 449 height 411
drag, startPoint x: 710, startPoint y: 325, endPoint x: 702, endPoint y: 325, distance: 8.6
click at [695, 325] on div "**********" at bounding box center [676, 527] width 449 height 411
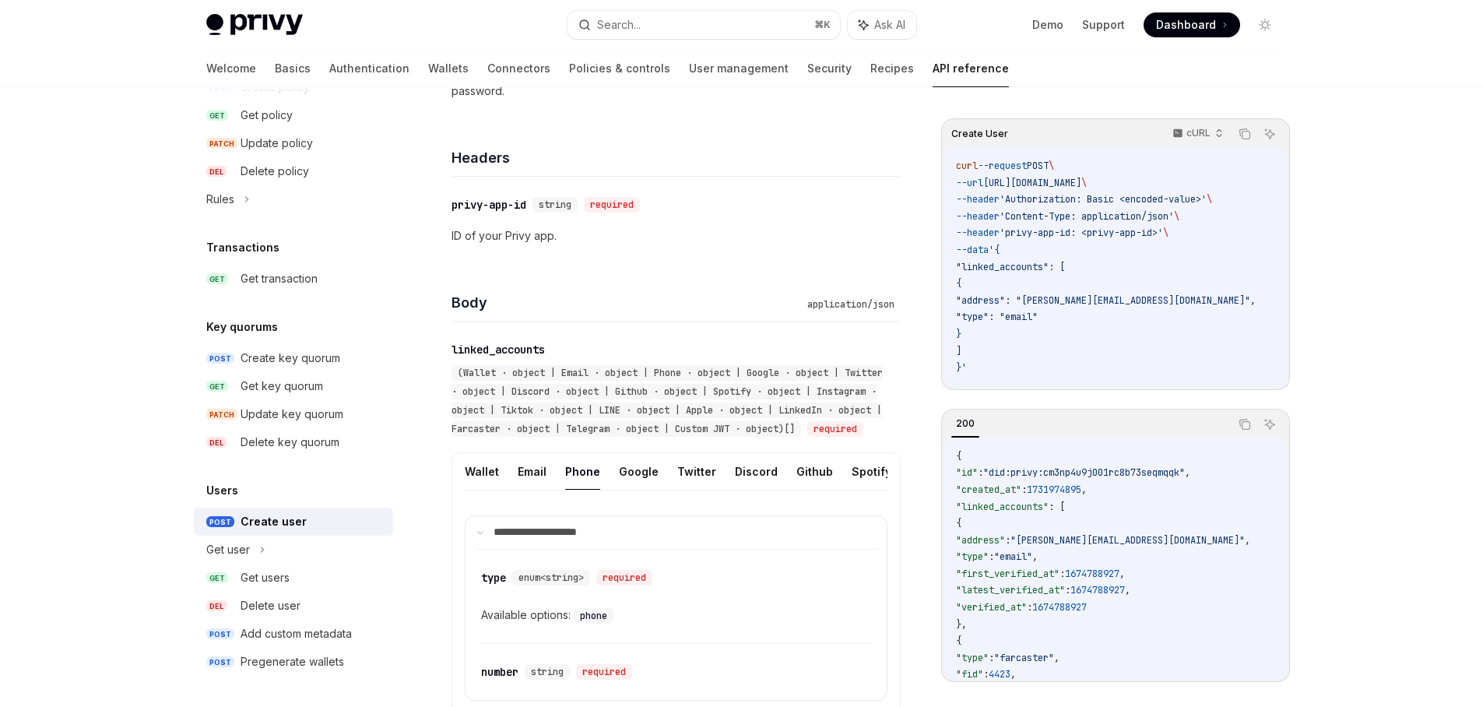
drag, startPoint x: 643, startPoint y: 326, endPoint x: 634, endPoint y: 325, distance: 9.5
click at [629, 326] on div "**********" at bounding box center [676, 527] width 449 height 411
drag, startPoint x: 629, startPoint y: 326, endPoint x: 614, endPoint y: 326, distance: 15.6
click at [857, 490] on button "Spotify" at bounding box center [872, 471] width 40 height 37
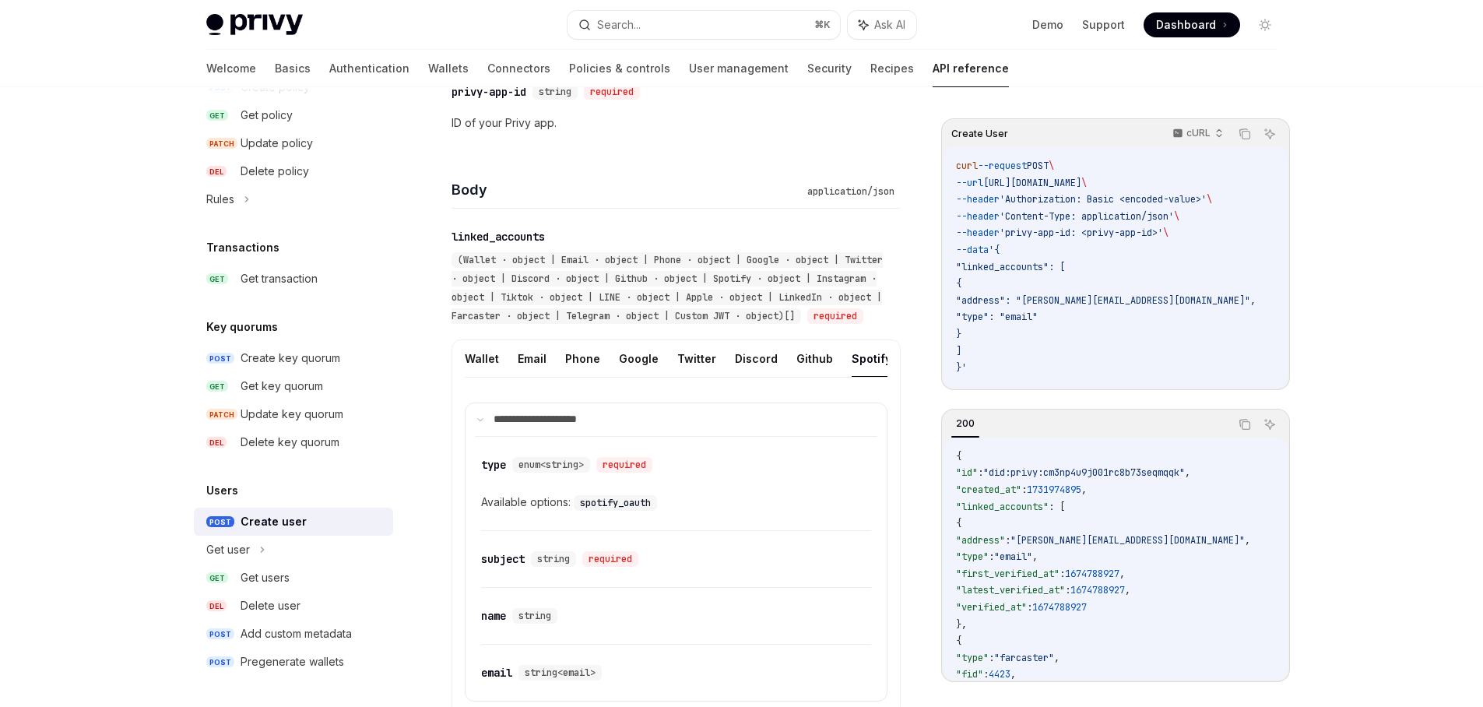
scroll to position [615, 0]
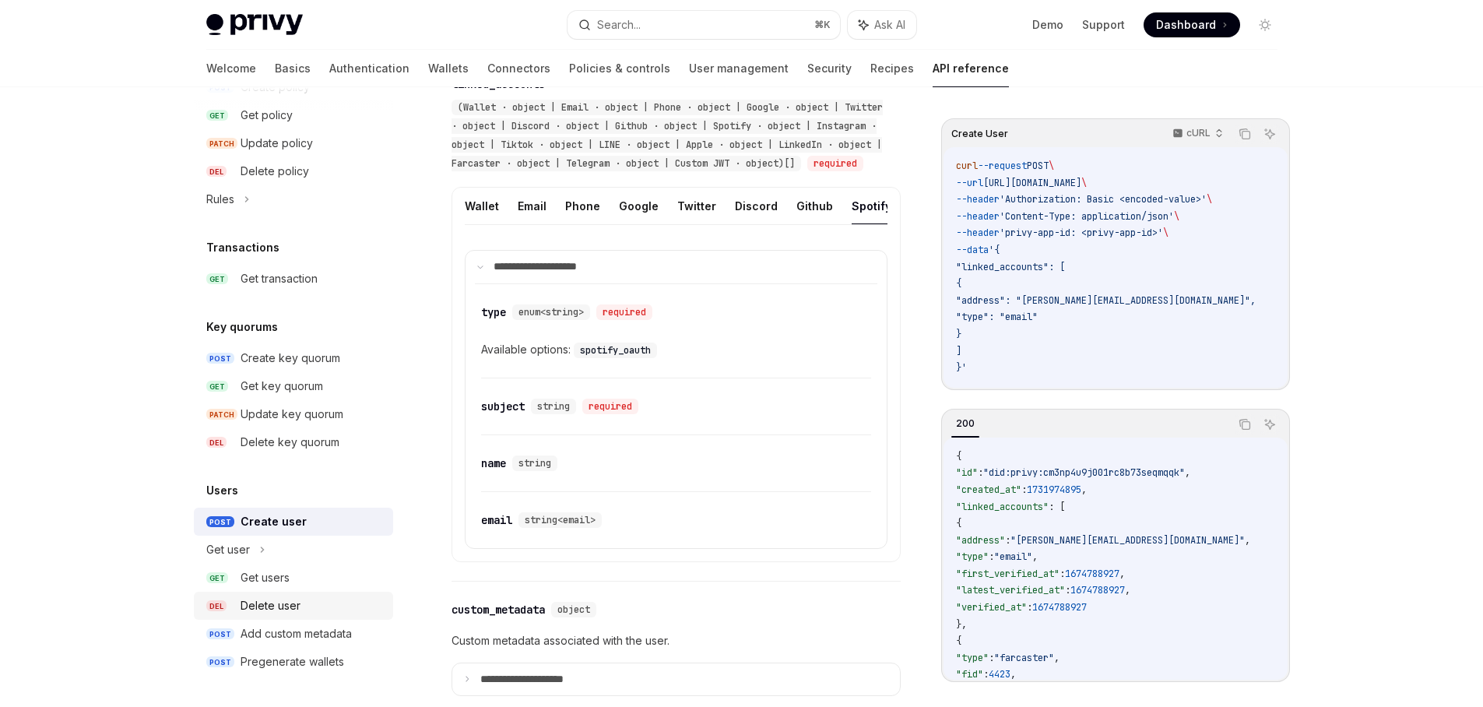
click at [276, 593] on link "DEL Delete user" at bounding box center [293, 606] width 199 height 28
click at [279, 583] on div "Get users" at bounding box center [265, 577] width 49 height 19
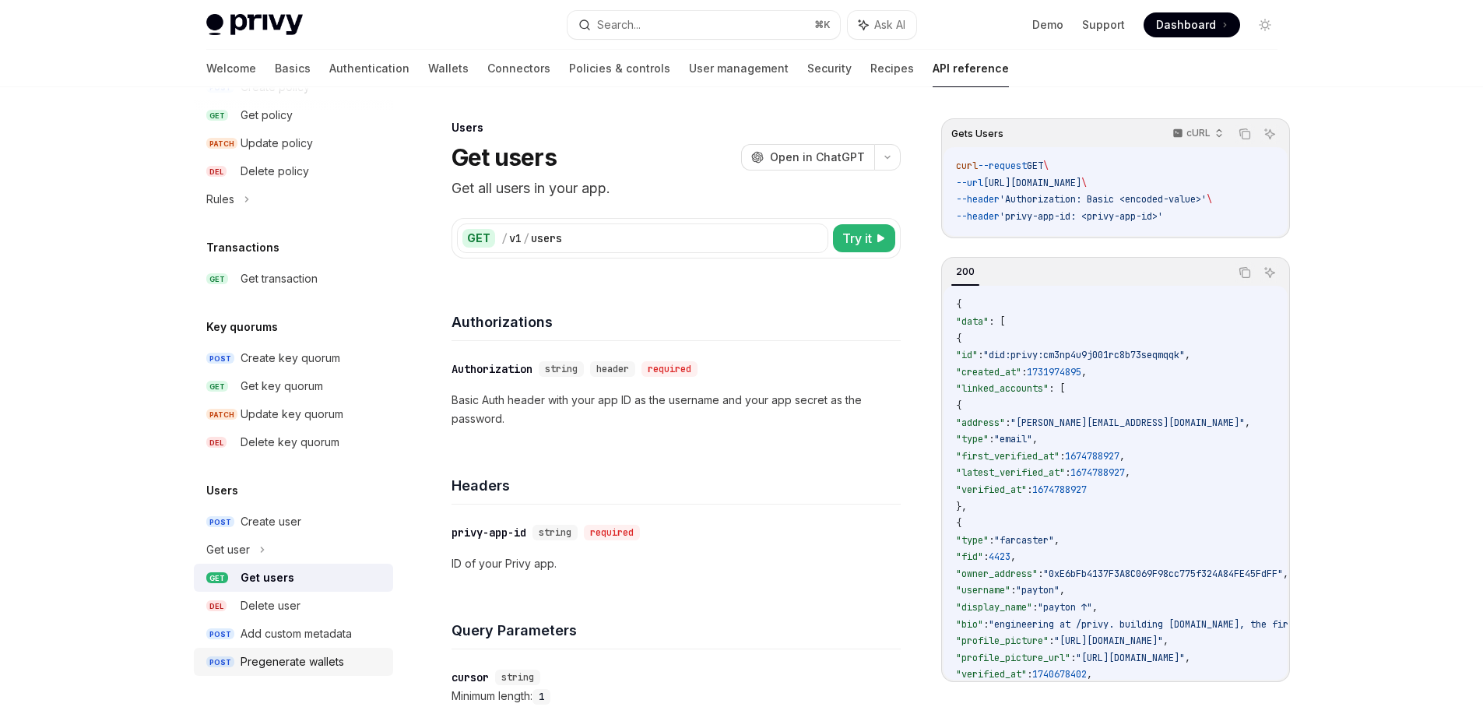
click at [308, 660] on div "Pregenerate wallets" at bounding box center [293, 662] width 104 height 19
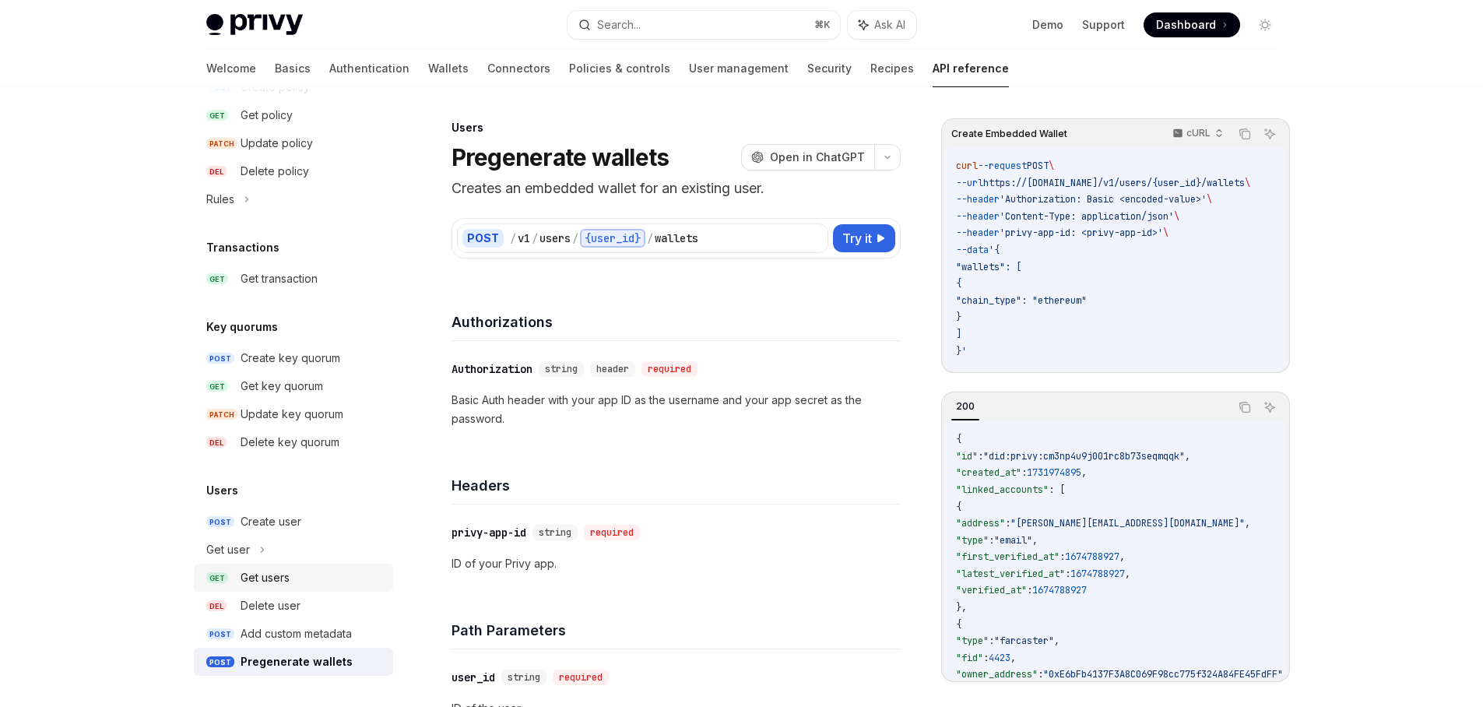
click at [286, 569] on div "Get users" at bounding box center [265, 577] width 49 height 19
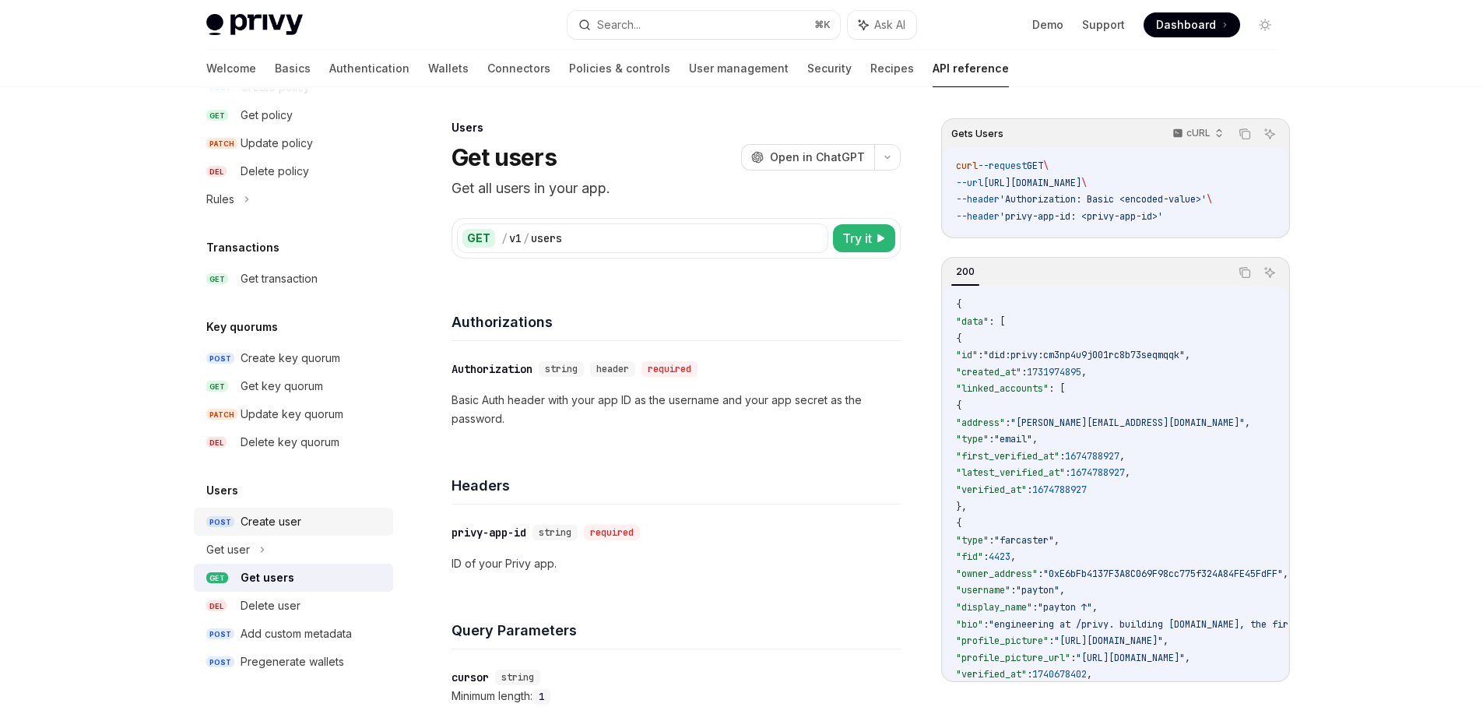
click at [291, 523] on div "Create user" at bounding box center [271, 521] width 61 height 19
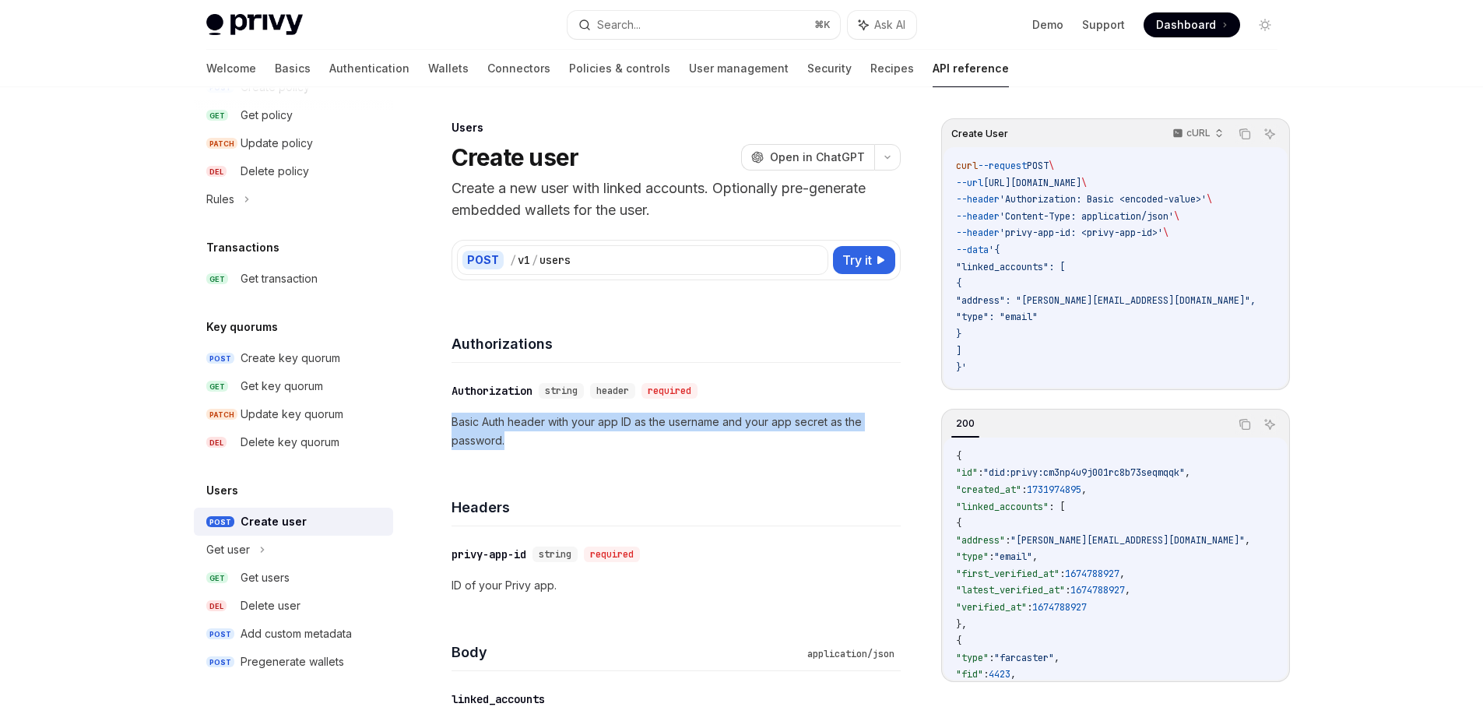
drag, startPoint x: 540, startPoint y: 433, endPoint x: 445, endPoint y: 420, distance: 95.1
drag, startPoint x: 449, startPoint y: 419, endPoint x: 538, endPoint y: 441, distance: 91.4
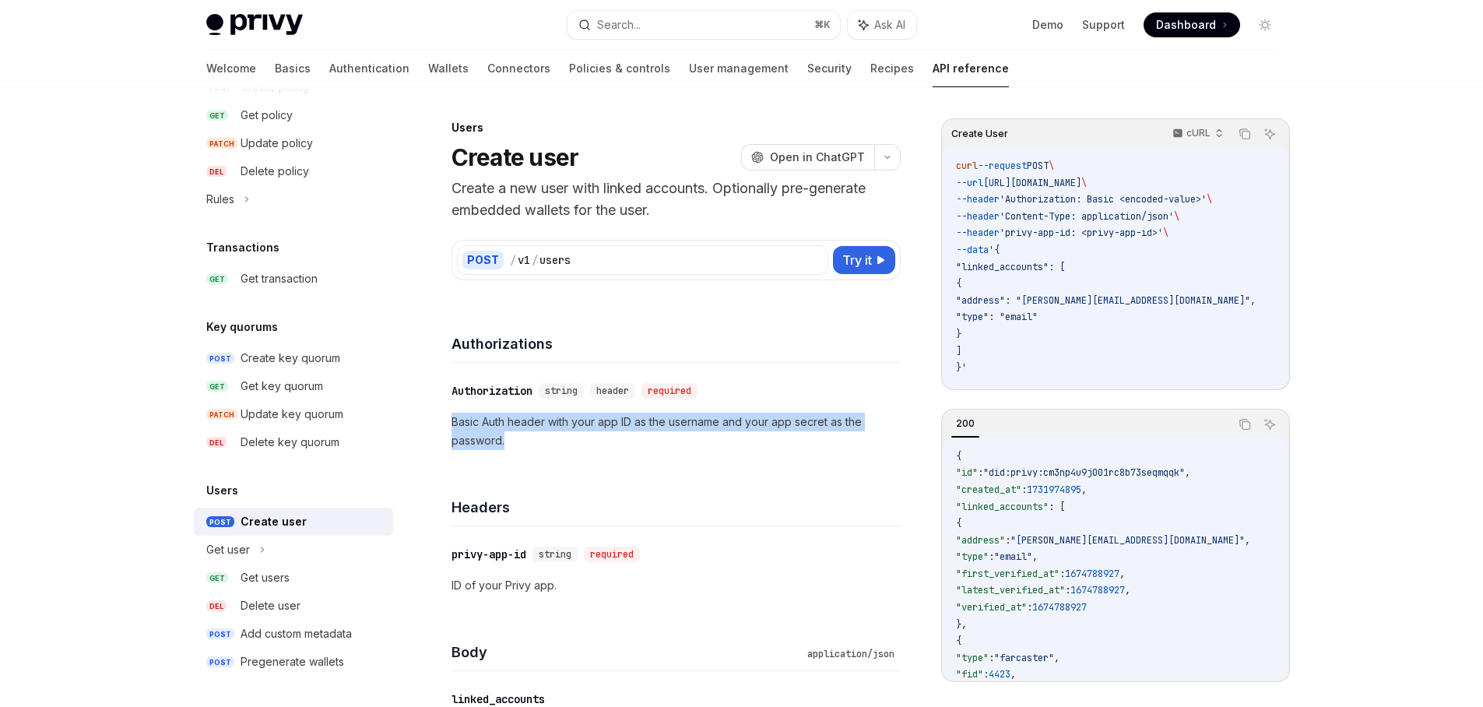
click at [538, 442] on p "Basic Auth header with your app ID as the username and your app secret as the p…" at bounding box center [676, 431] width 449 height 37
drag, startPoint x: 554, startPoint y: 440, endPoint x: 452, endPoint y: 420, distance: 104.0
click at [452, 420] on p "Basic Auth header with your app ID as the username and your app secret as the p…" at bounding box center [676, 431] width 449 height 37
drag, startPoint x: 452, startPoint y: 420, endPoint x: 561, endPoint y: 442, distance: 111.3
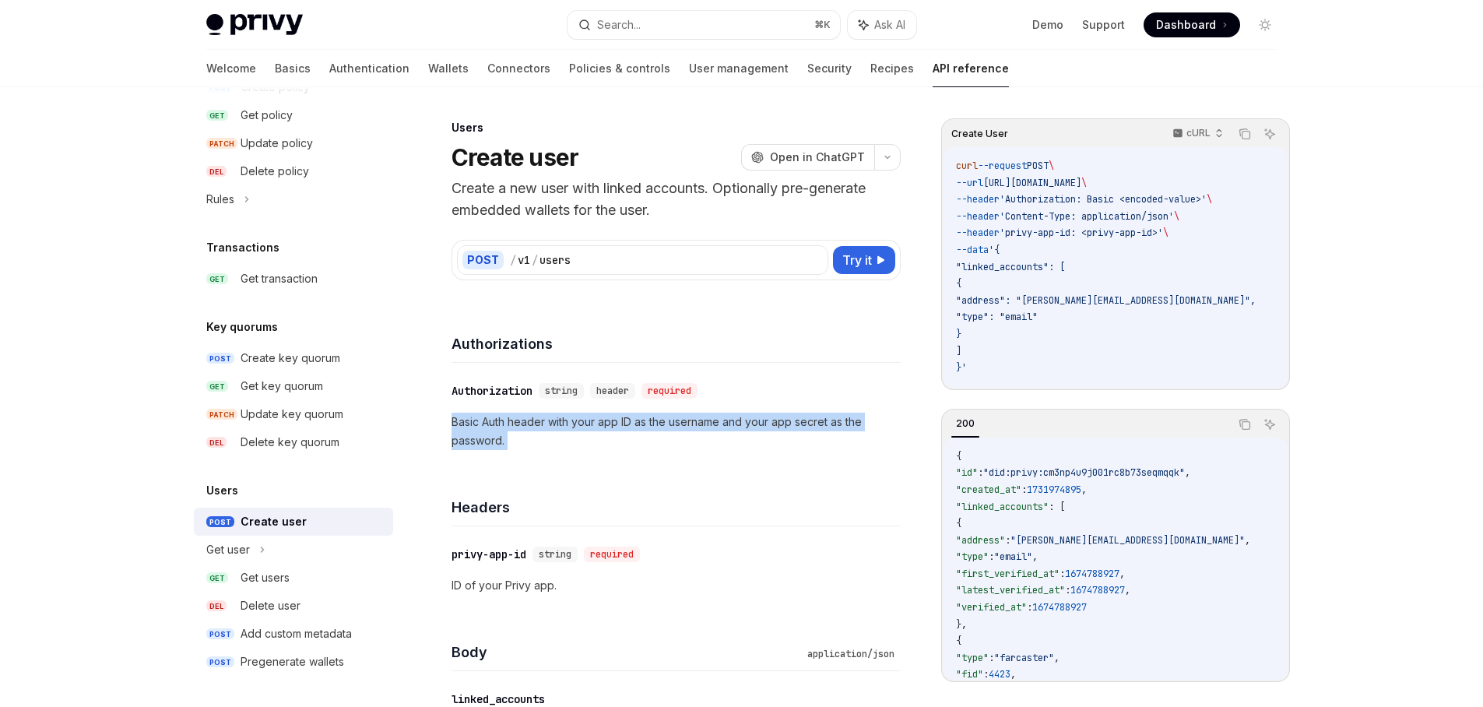
click at [561, 442] on p "Basic Auth header with your app ID as the username and your app secret as the p…" at bounding box center [676, 431] width 449 height 37
drag, startPoint x: 578, startPoint y: 445, endPoint x: 444, endPoint y: 420, distance: 136.1
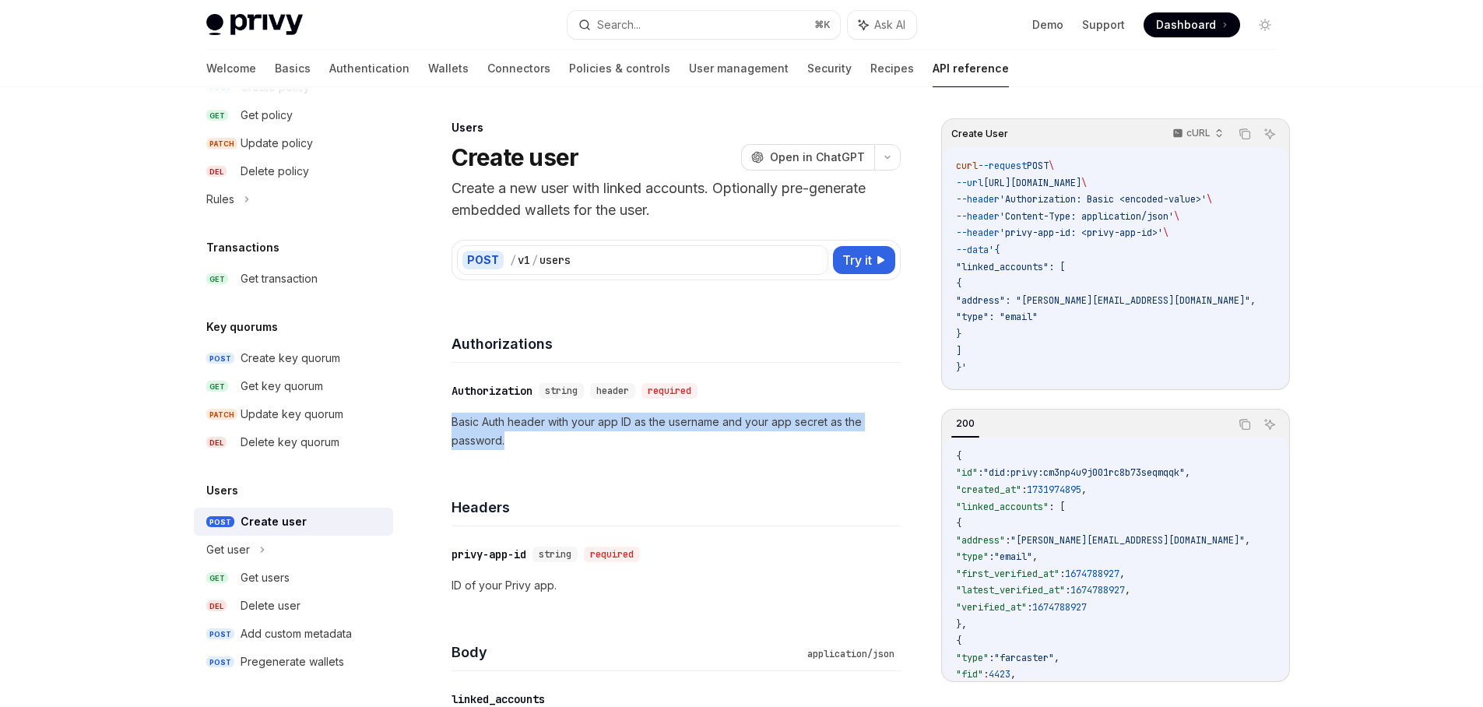
drag, startPoint x: 452, startPoint y: 417, endPoint x: 539, endPoint y: 436, distance: 88.6
click at [539, 436] on p "Basic Auth header with your app ID as the username and your app secret as the p…" at bounding box center [676, 431] width 449 height 37
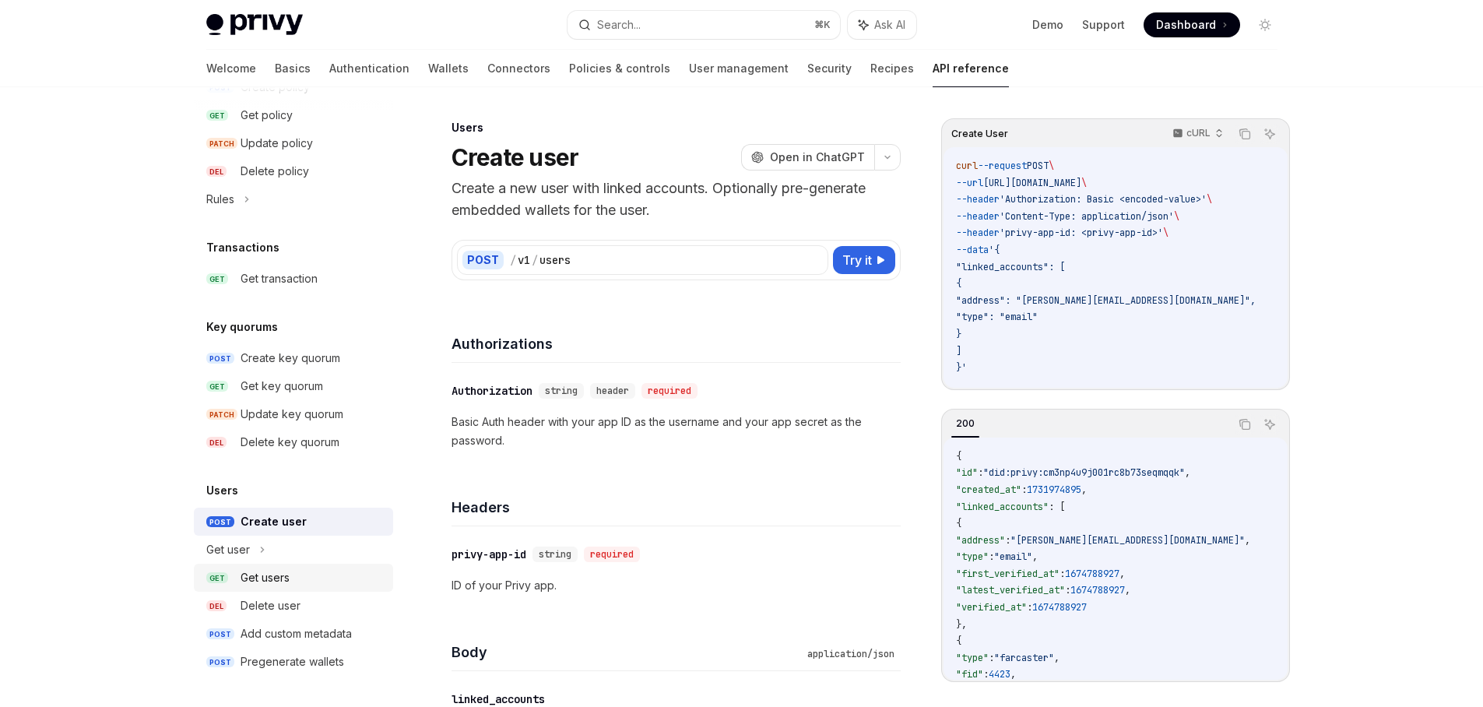
click at [308, 575] on div "Get users" at bounding box center [312, 577] width 143 height 19
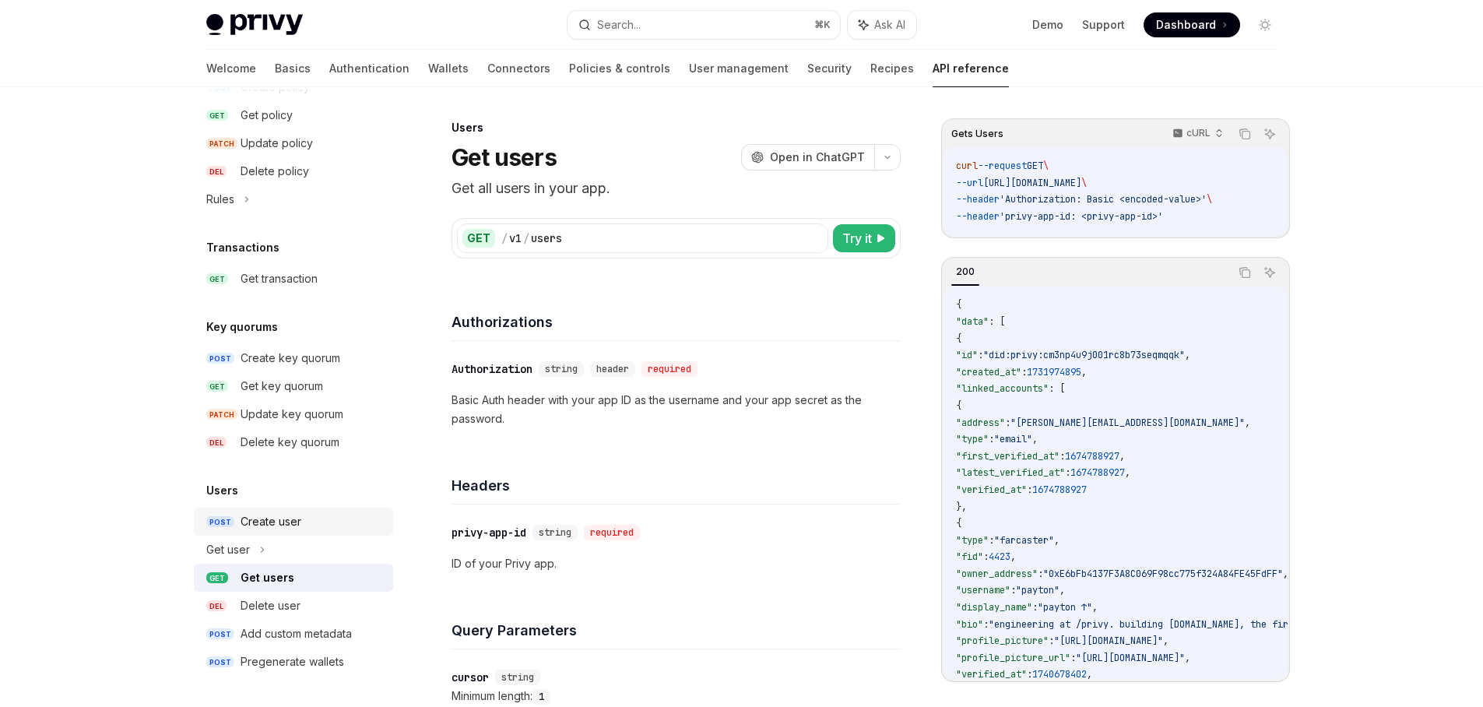
click at [292, 524] on div "Create user" at bounding box center [271, 521] width 61 height 19
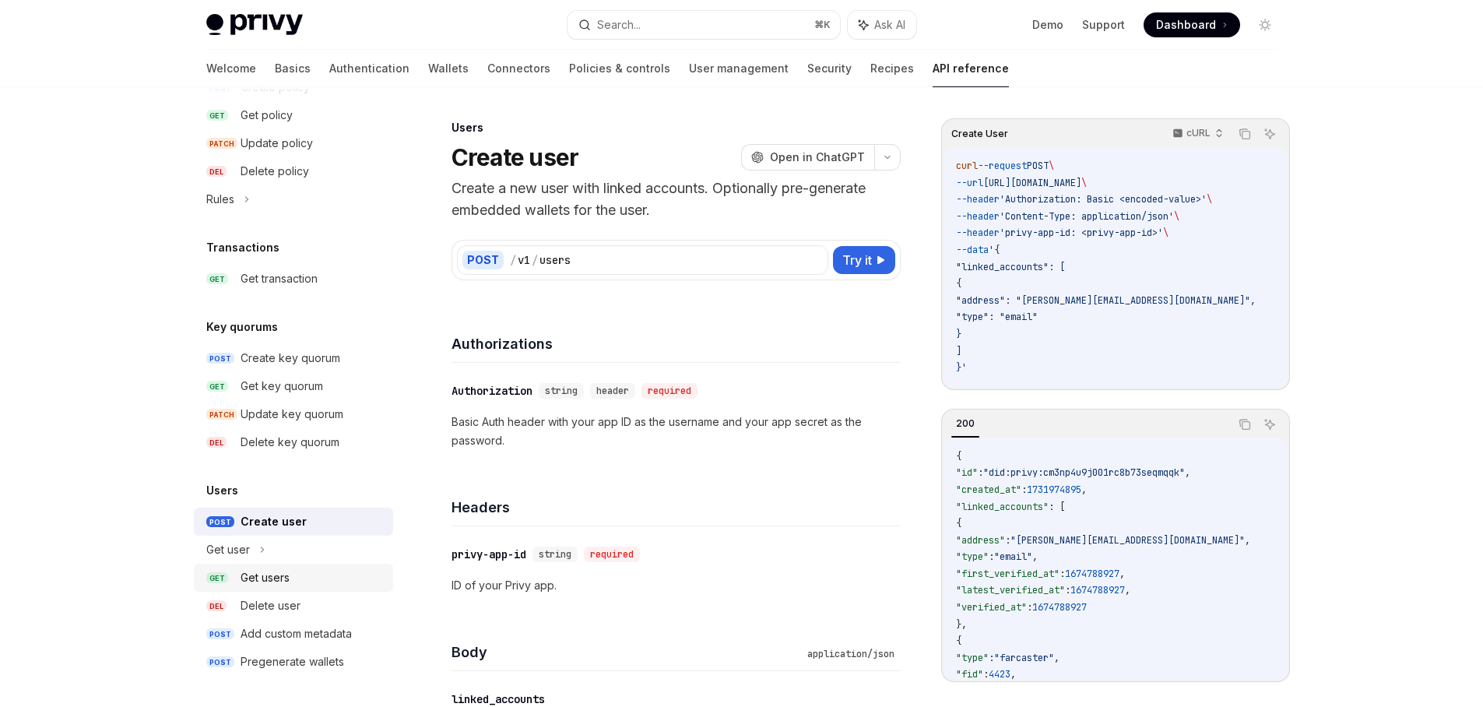
click at [283, 569] on div "Get users" at bounding box center [265, 577] width 49 height 19
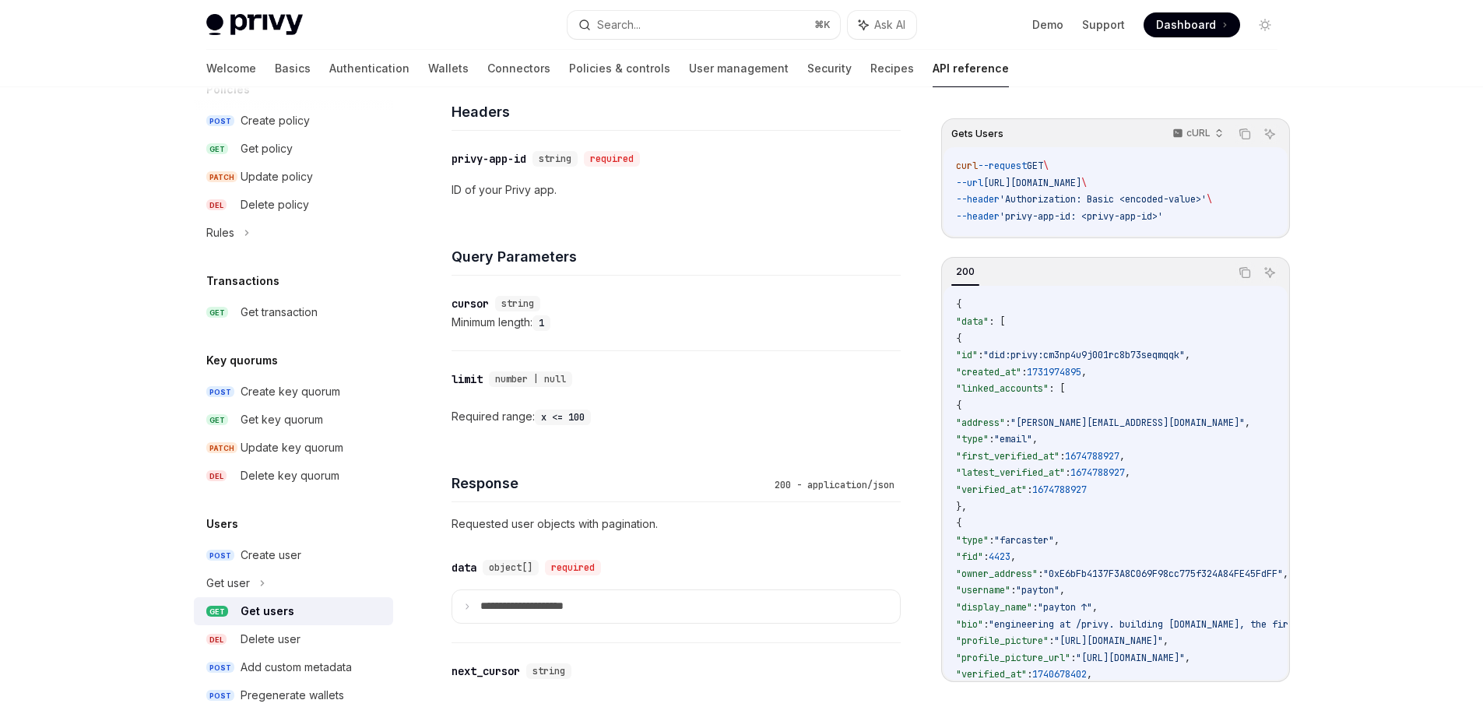
scroll to position [902, 0]
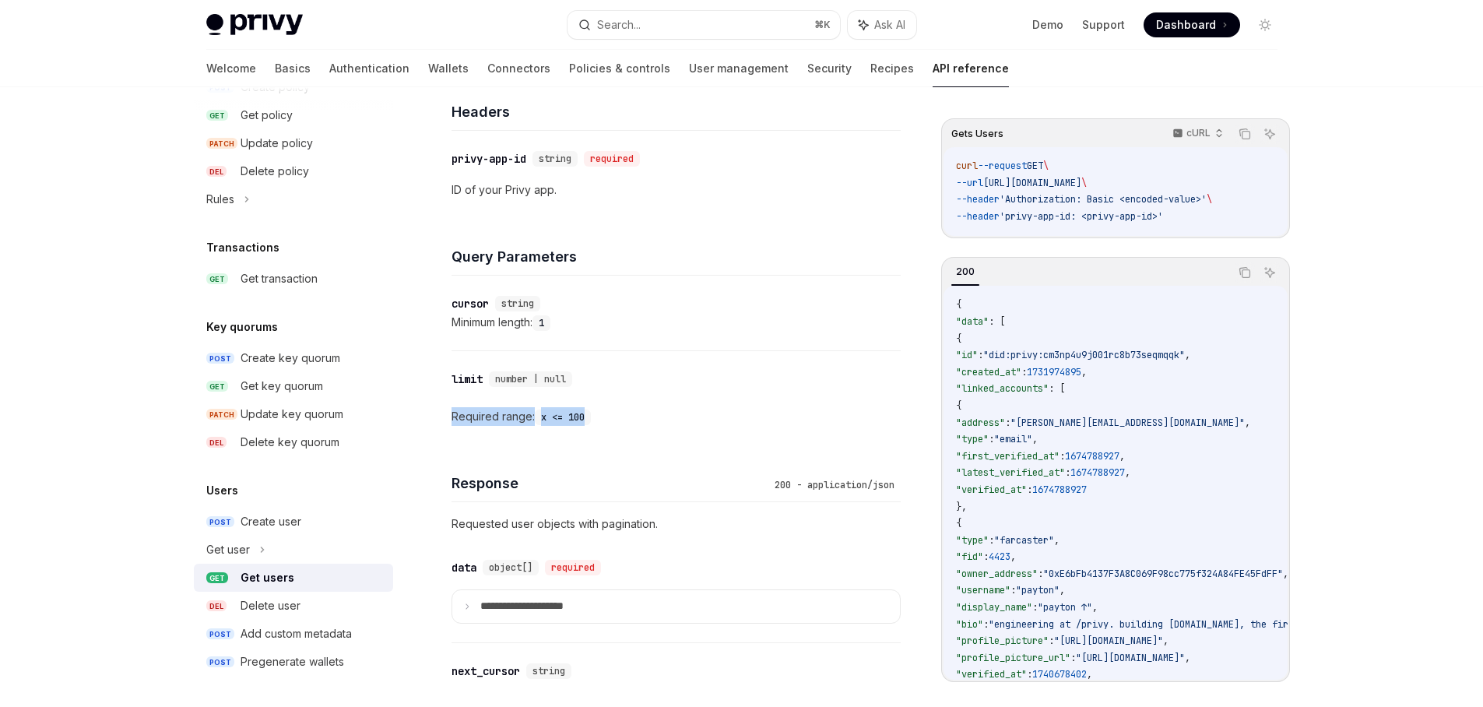
drag, startPoint x: 627, startPoint y: 413, endPoint x: 452, endPoint y: 423, distance: 175.4
click at [452, 423] on div "Required range: x <= 100" at bounding box center [676, 416] width 449 height 19
drag, startPoint x: 450, startPoint y: 413, endPoint x: 630, endPoint y: 416, distance: 179.9
click at [630, 416] on div "Users Get users OpenAI Open in ChatGPT Get all users in your app. OpenAI Open i…" at bounding box center [531, 338] width 748 height 1186
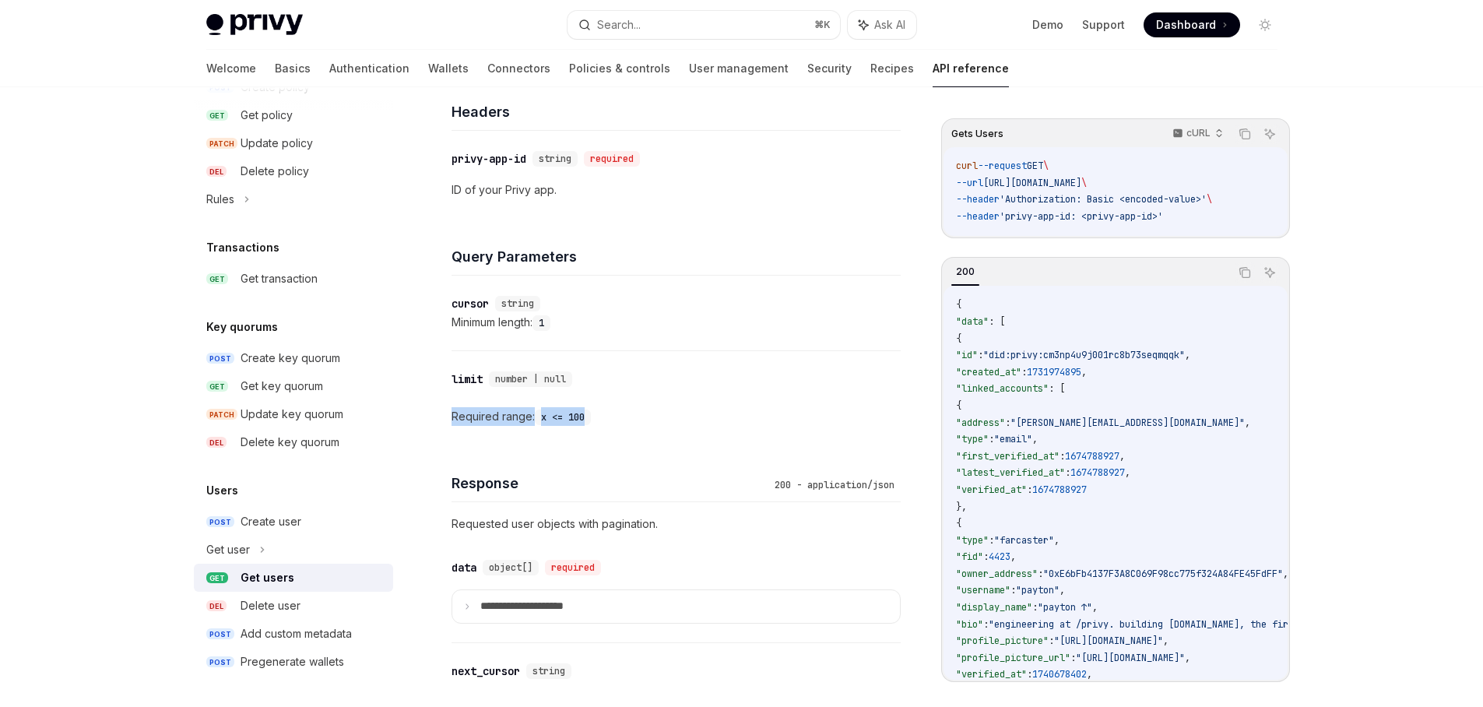
click at [630, 416] on div "Required range: x <= 100" at bounding box center [676, 416] width 449 height 19
drag, startPoint x: 639, startPoint y: 420, endPoint x: 435, endPoint y: 420, distance: 204.0
click at [435, 420] on div "Users Get users OpenAI Open in ChatGPT Get all users in your app. OpenAI Open i…" at bounding box center [531, 338] width 748 height 1186
click at [437, 420] on div "Users Get users OpenAI Open in ChatGPT Get all users in your app. OpenAI Open i…" at bounding box center [531, 338] width 748 height 1186
drag, startPoint x: 445, startPoint y: 419, endPoint x: 678, endPoint y: 418, distance: 233.6
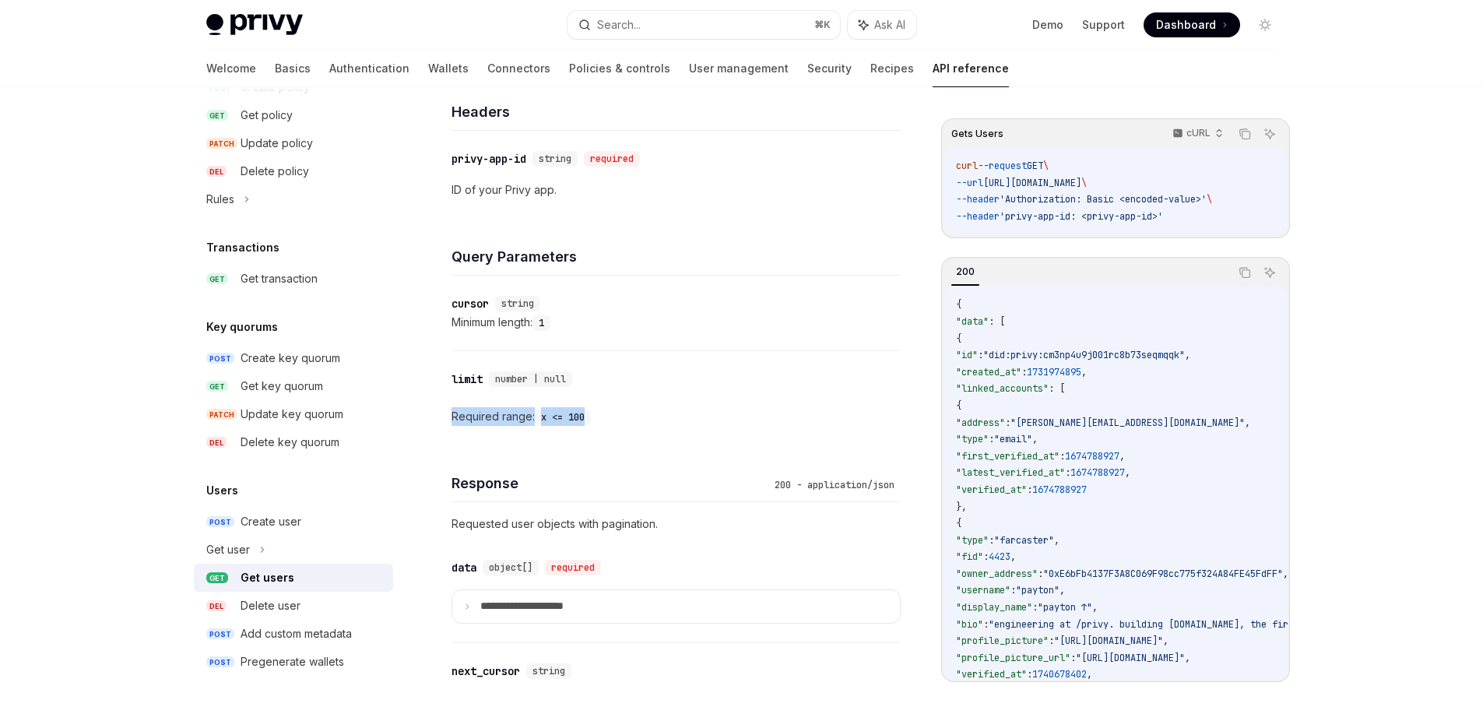
click at [678, 418] on div "Users Get users OpenAI Open in ChatGPT Get all users in your app. OpenAI Open i…" at bounding box center [531, 338] width 748 height 1186
click at [678, 418] on div "Required range: x <= 100" at bounding box center [676, 416] width 449 height 19
drag, startPoint x: 628, startPoint y: 418, endPoint x: 449, endPoint y: 417, distance: 179.1
click at [449, 418] on div "Users Get users OpenAI Open in ChatGPT Get all users in your app. OpenAI Open i…" at bounding box center [531, 338] width 748 height 1186
click at [449, 417] on div "Users Get users OpenAI Open in ChatGPT Get all users in your app. OpenAI Open i…" at bounding box center [531, 338] width 748 height 1186
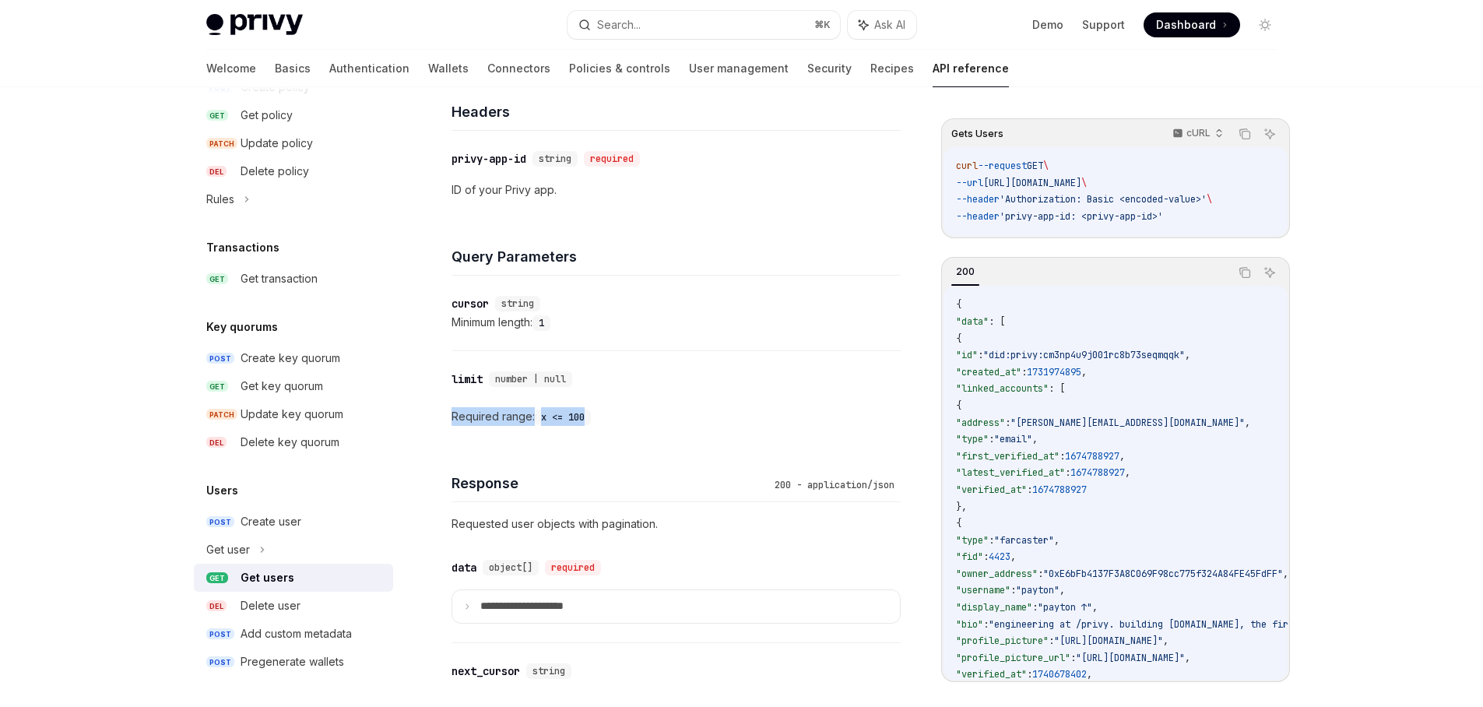
drag, startPoint x: 464, startPoint y: 416, endPoint x: 632, endPoint y: 417, distance: 168.2
click at [632, 417] on div "Required range: x <= 100" at bounding box center [676, 416] width 449 height 19
click at [297, 529] on div "Create user" at bounding box center [271, 521] width 61 height 19
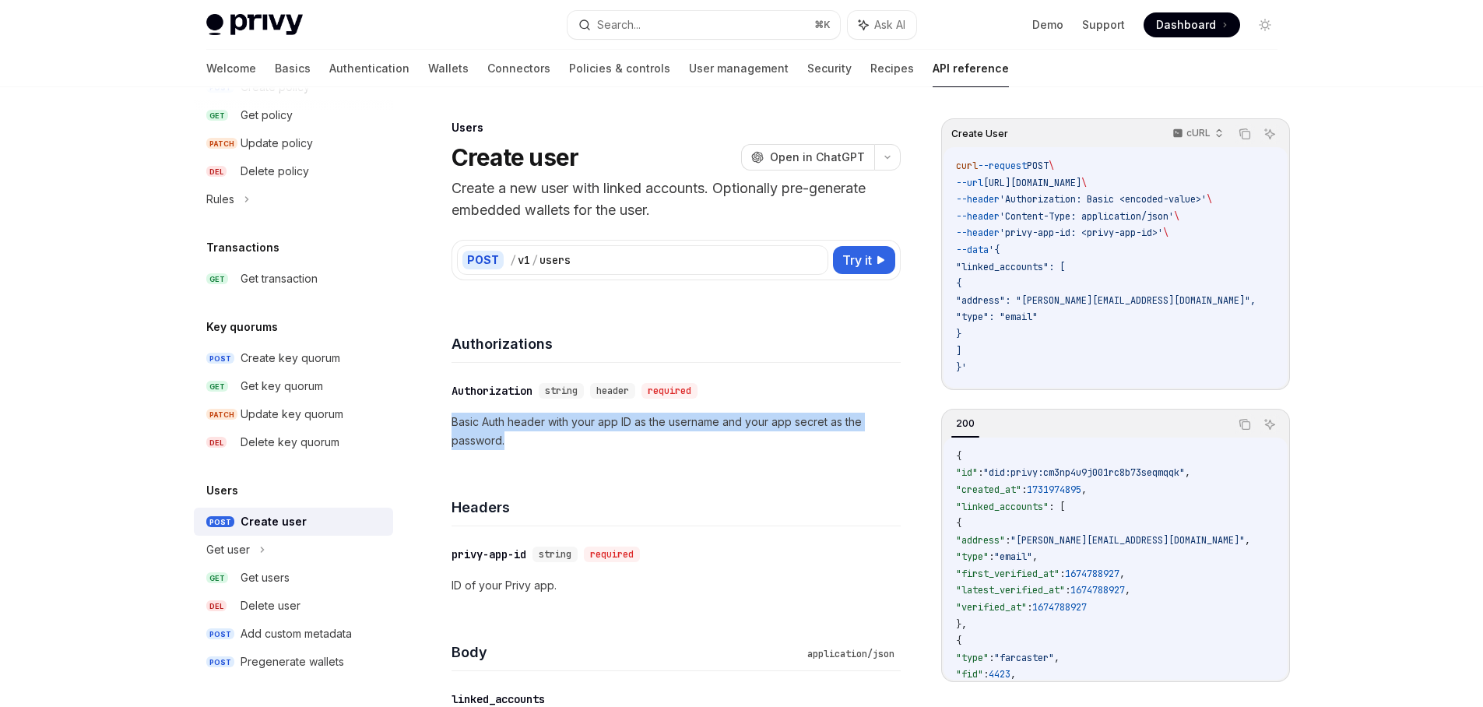
drag, startPoint x: 505, startPoint y: 433, endPoint x: 449, endPoint y: 422, distance: 57.1
drag, startPoint x: 449, startPoint y: 420, endPoint x: 546, endPoint y: 434, distance: 97.7
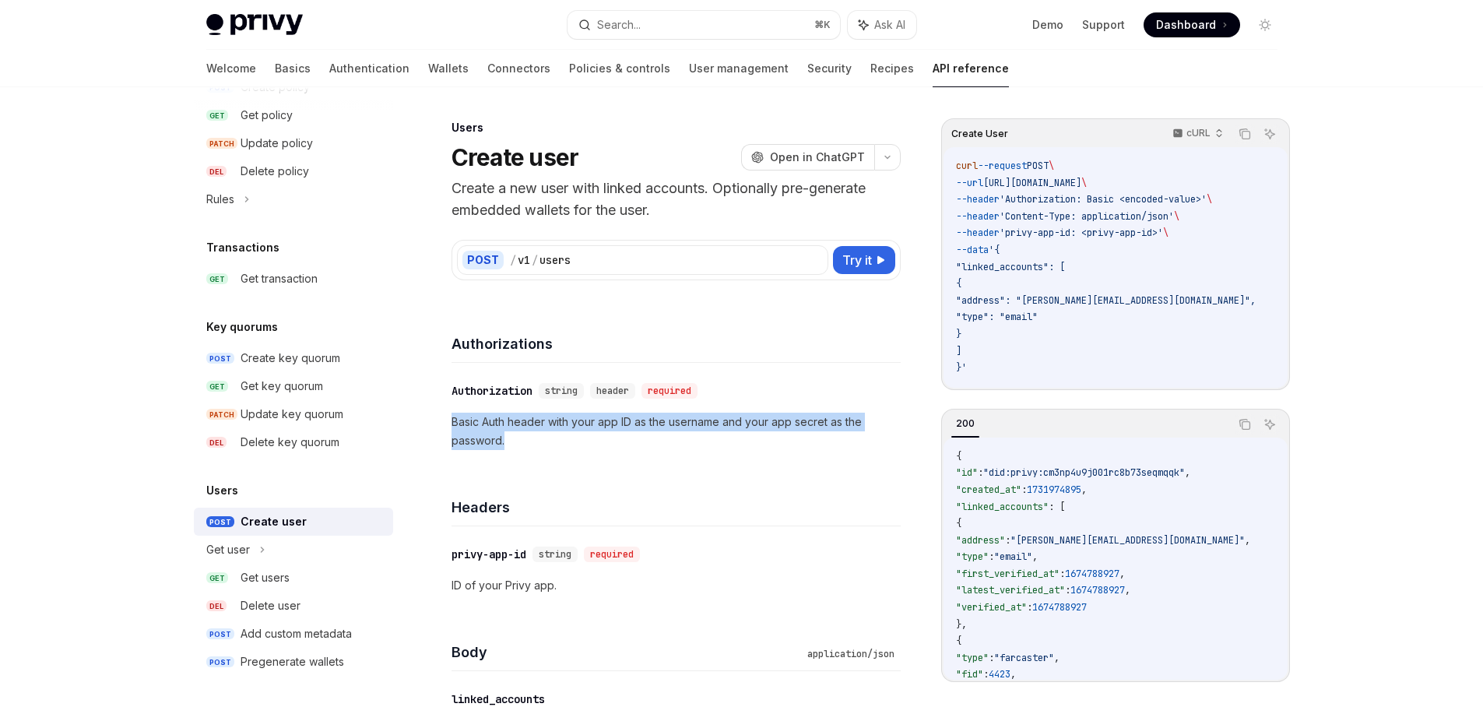
click at [546, 434] on p "Basic Auth header with your app ID as the username and your app secret as the p…" at bounding box center [676, 431] width 449 height 37
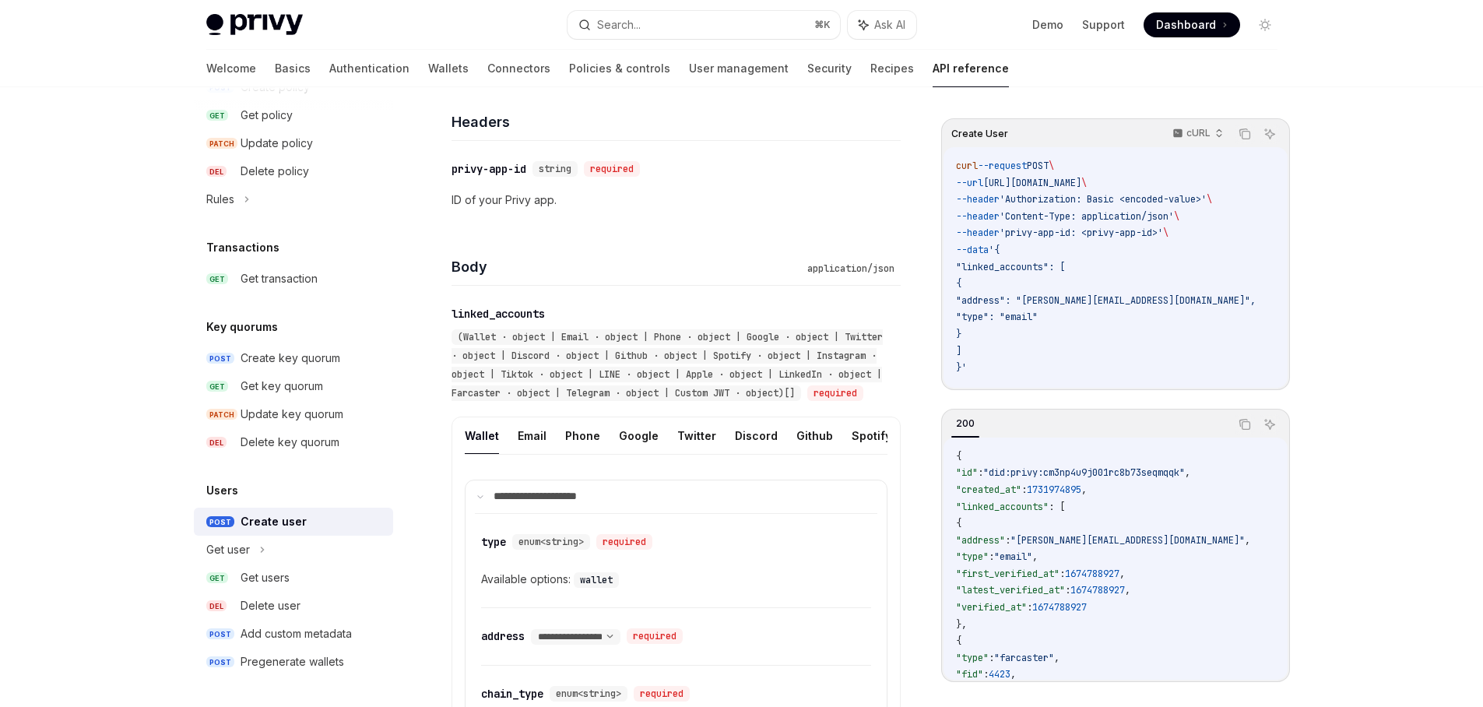
scroll to position [0, 492]
click at [858, 454] on button "Custom JWT" at bounding box center [881, 435] width 71 height 37
type textarea "*"
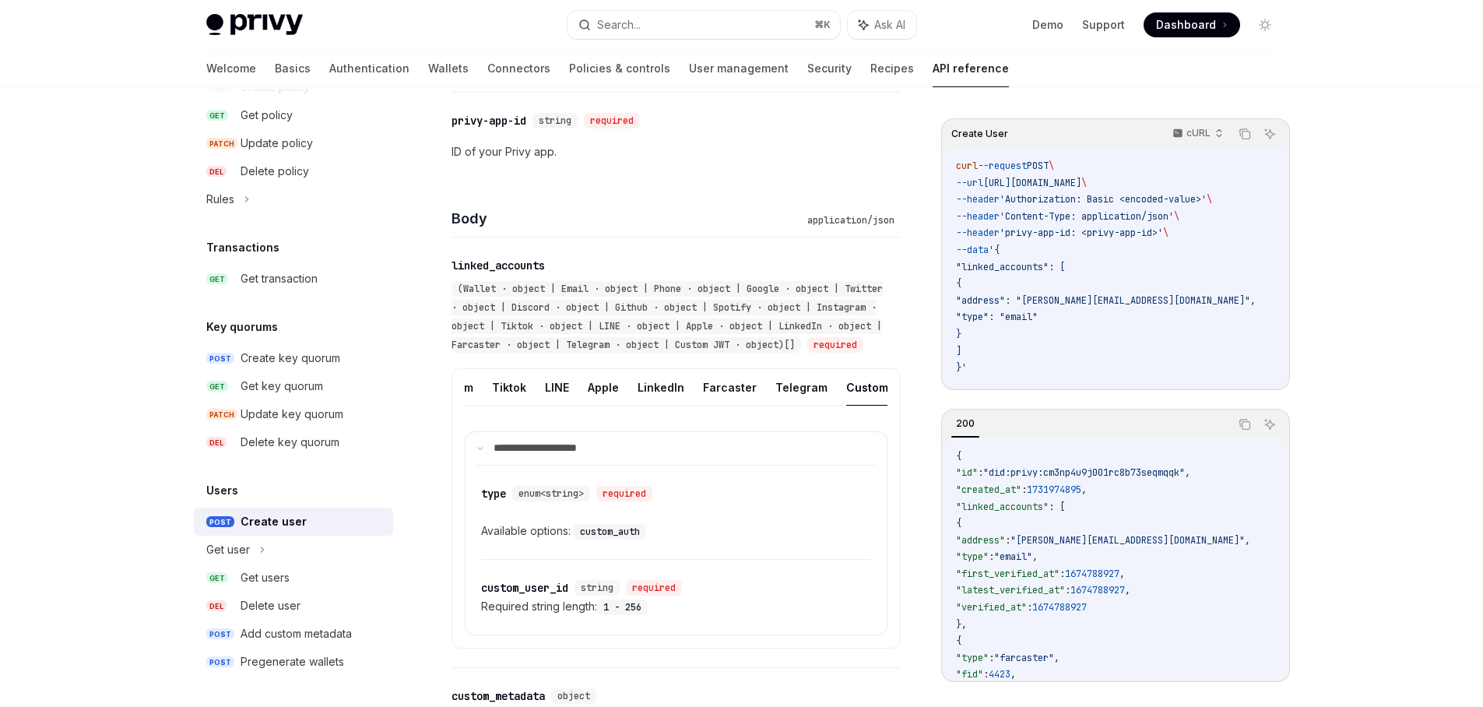
scroll to position [479, 0]
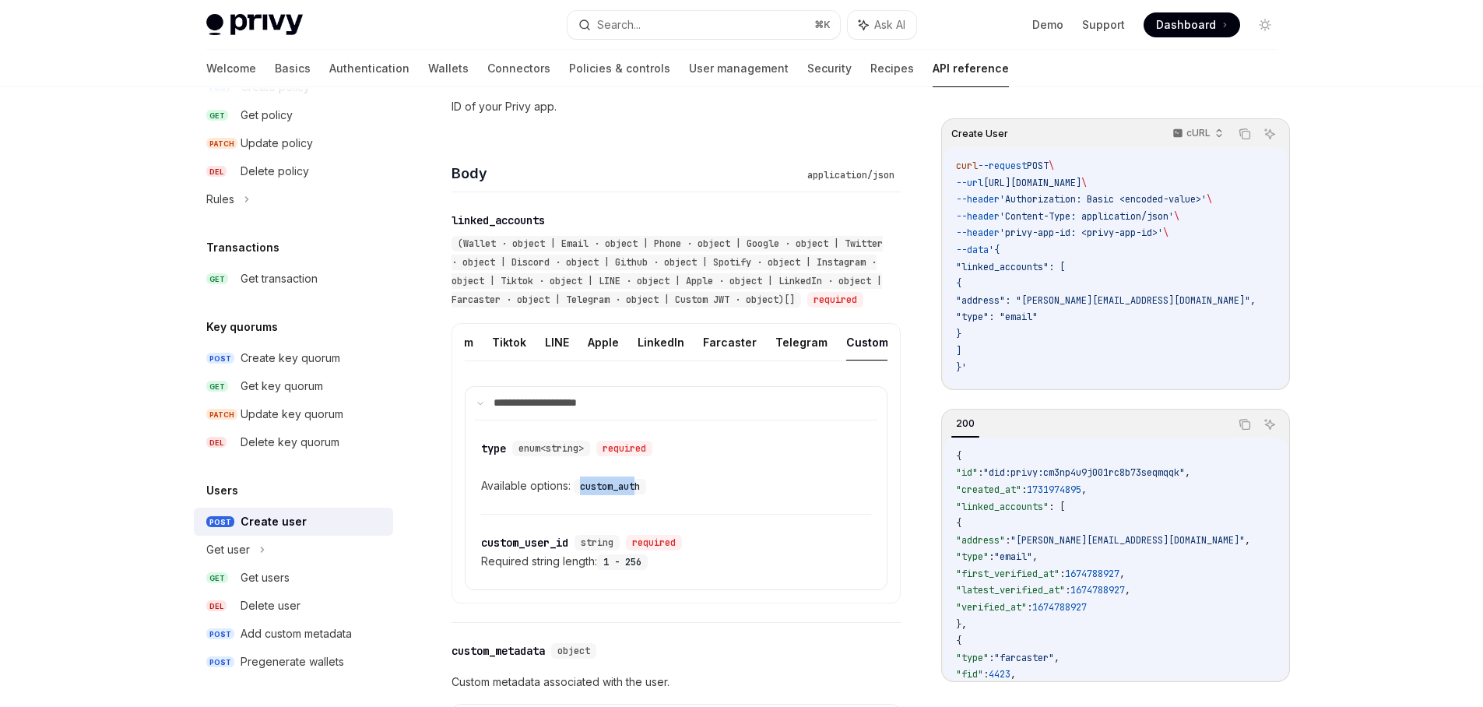
drag, startPoint x: 582, startPoint y: 518, endPoint x: 640, endPoint y: 517, distance: 57.6
click at [639, 494] on code "custom_auth" at bounding box center [610, 487] width 72 height 16
click at [640, 494] on code "custom_auth" at bounding box center [610, 487] width 72 height 16
drag, startPoint x: 520, startPoint y: 481, endPoint x: 668, endPoint y: 523, distance: 153.8
click at [654, 514] on div "​ type enum<string> required Available options: custom_auth" at bounding box center [676, 466] width 390 height 93
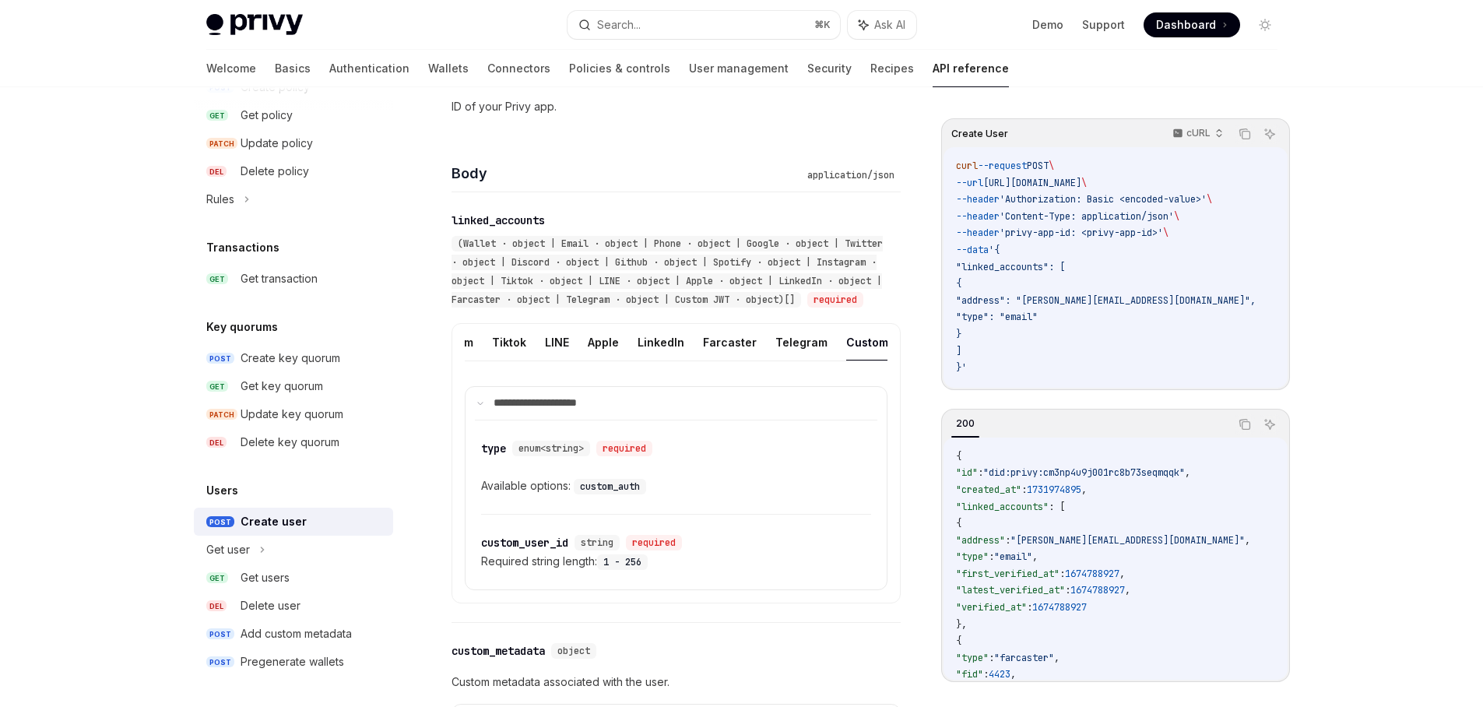
click at [674, 495] on div "Available options: custom_auth" at bounding box center [676, 486] width 390 height 19
click at [602, 494] on code "custom_auth" at bounding box center [610, 487] width 72 height 16
click at [636, 494] on code "custom_auth" at bounding box center [610, 487] width 72 height 16
click at [627, 494] on code "custom_auth" at bounding box center [610, 487] width 72 height 16
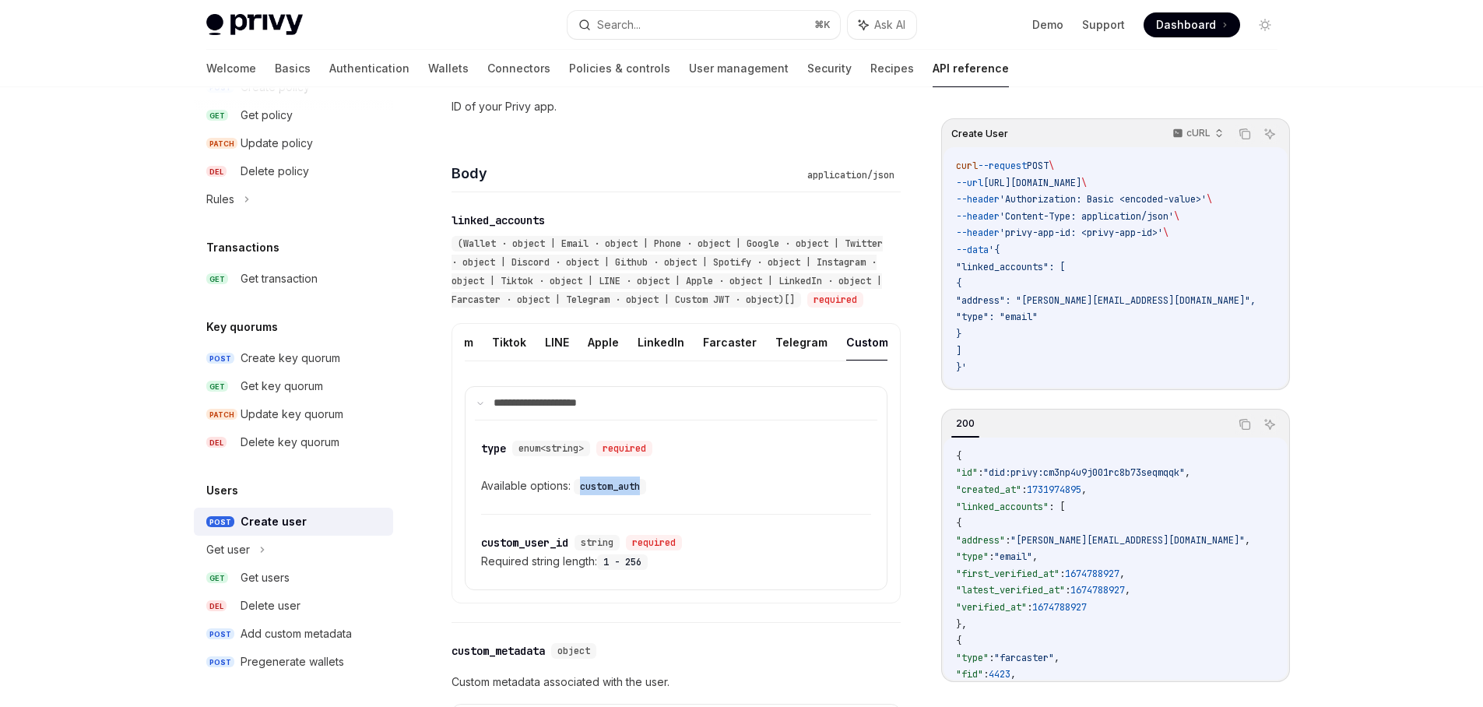
click at [627, 494] on code "custom_auth" at bounding box center [610, 487] width 72 height 16
click at [680, 495] on div "Available options: custom_auth" at bounding box center [676, 486] width 390 height 19
click at [602, 494] on code "custom_auth" at bounding box center [610, 487] width 72 height 16
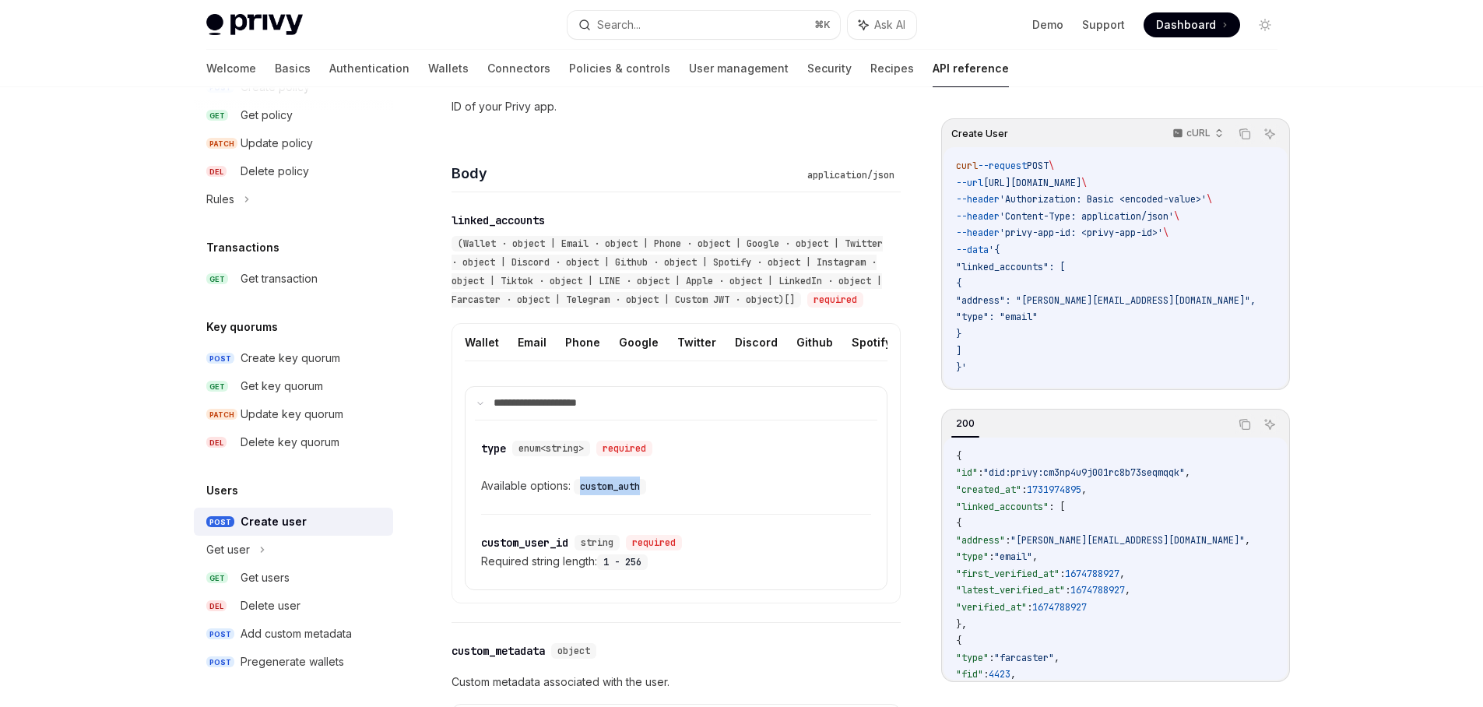
click at [624, 494] on code "custom_auth" at bounding box center [610, 487] width 72 height 16
click at [660, 495] on div "Available options: custom_auth" at bounding box center [676, 486] width 390 height 19
click at [618, 514] on div "​ type enum<string> required Available options: custom_auth" at bounding box center [676, 466] width 390 height 93
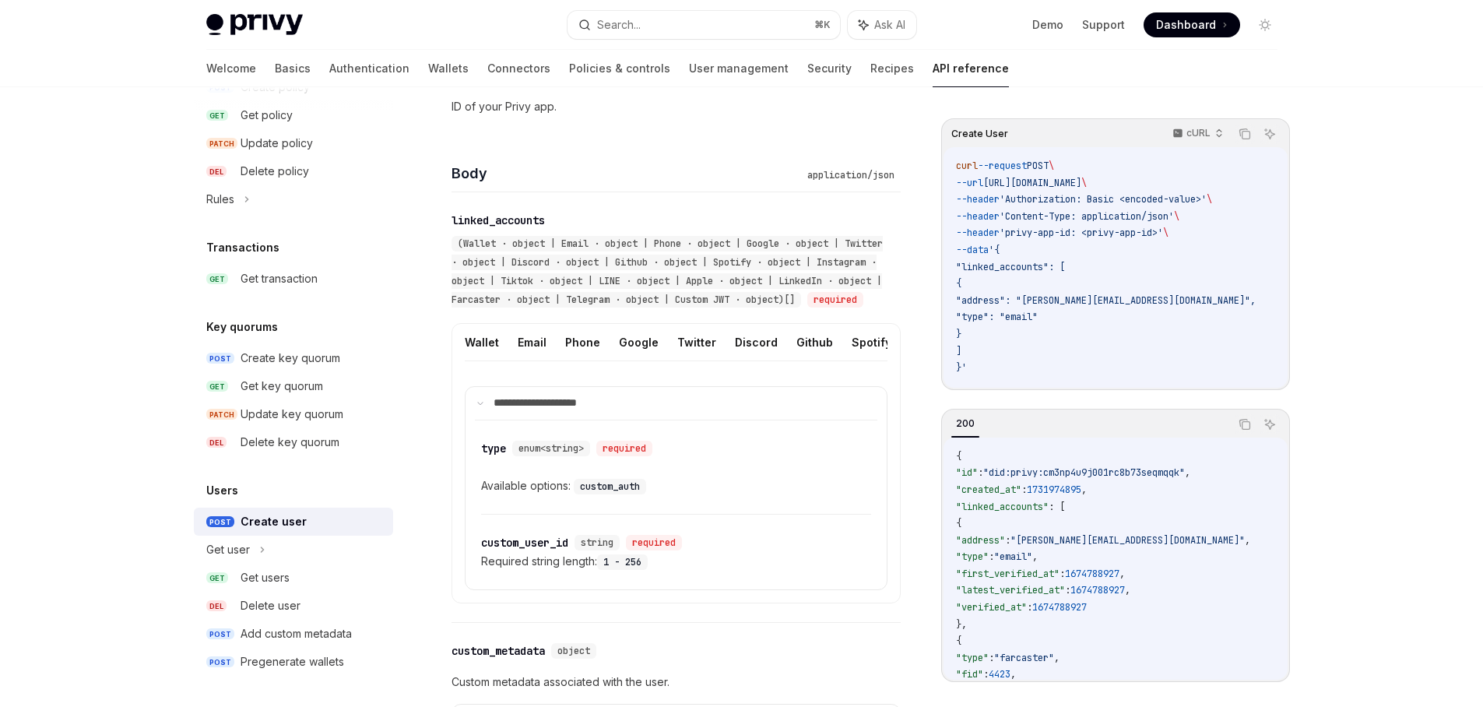
click at [624, 494] on code "custom_auth" at bounding box center [610, 487] width 72 height 16
click at [623, 494] on code "custom_auth" at bounding box center [610, 487] width 72 height 16
click at [628, 494] on code "custom_auth" at bounding box center [610, 487] width 72 height 16
click at [644, 494] on code "custom_auth" at bounding box center [610, 487] width 72 height 16
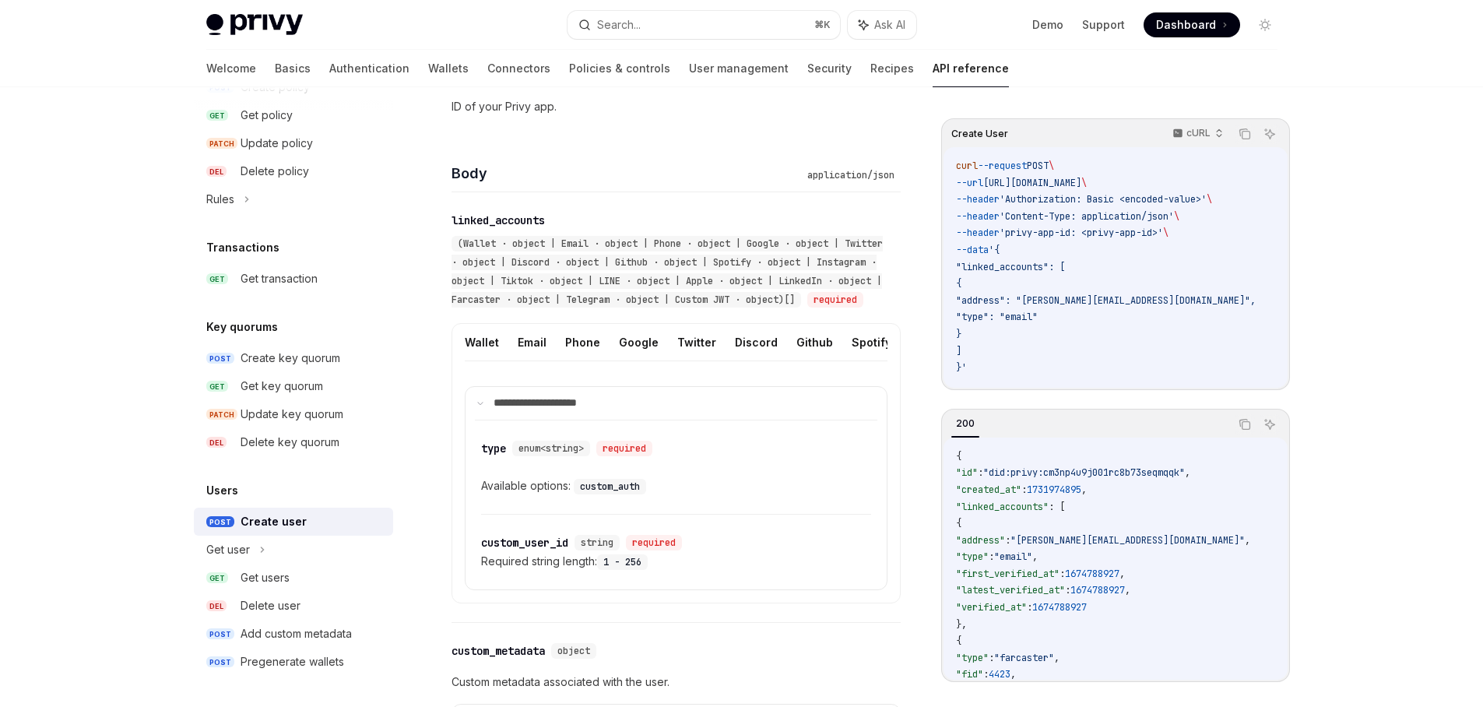
click at [621, 494] on code "custom_auth" at bounding box center [610, 487] width 72 height 16
click at [649, 495] on div "custom_auth" at bounding box center [612, 486] width 76 height 19
click at [625, 494] on code "custom_auth" at bounding box center [610, 487] width 72 height 16
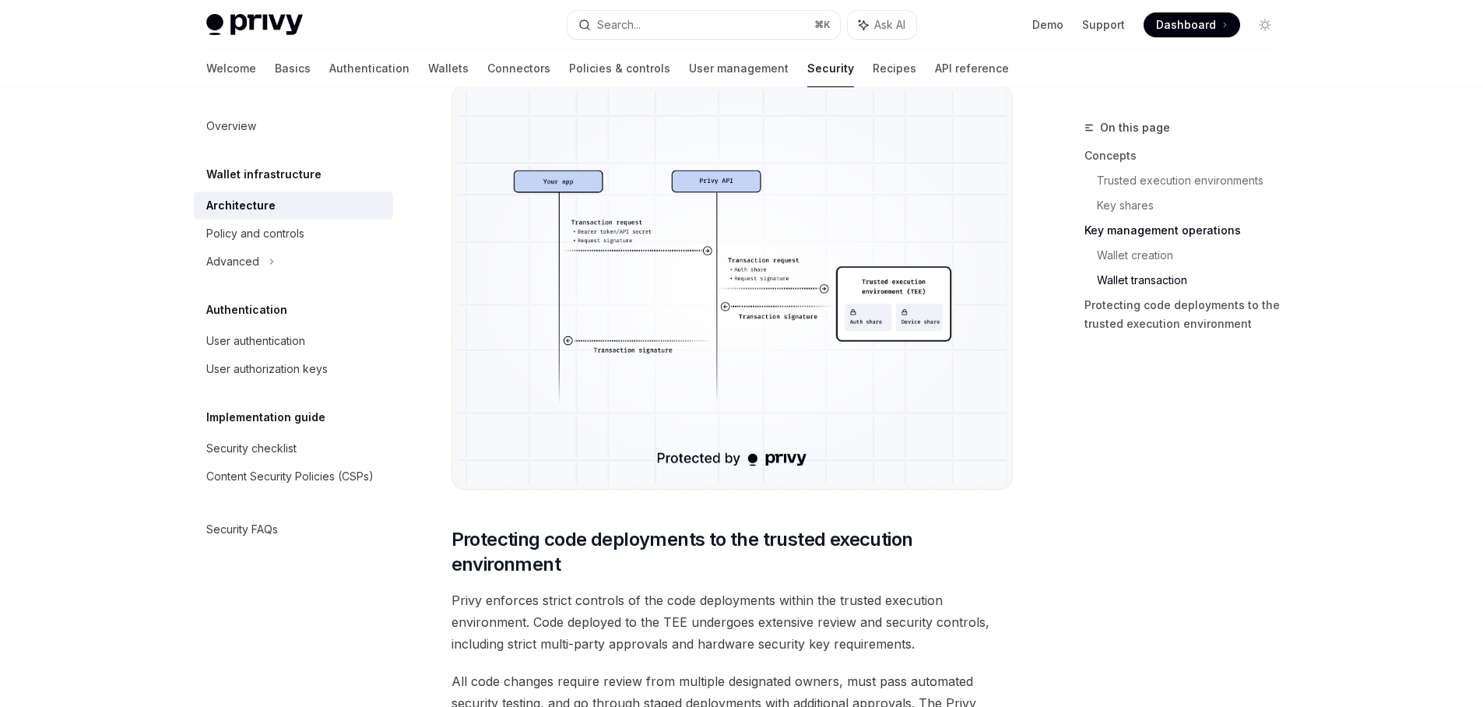
scroll to position [2559, 0]
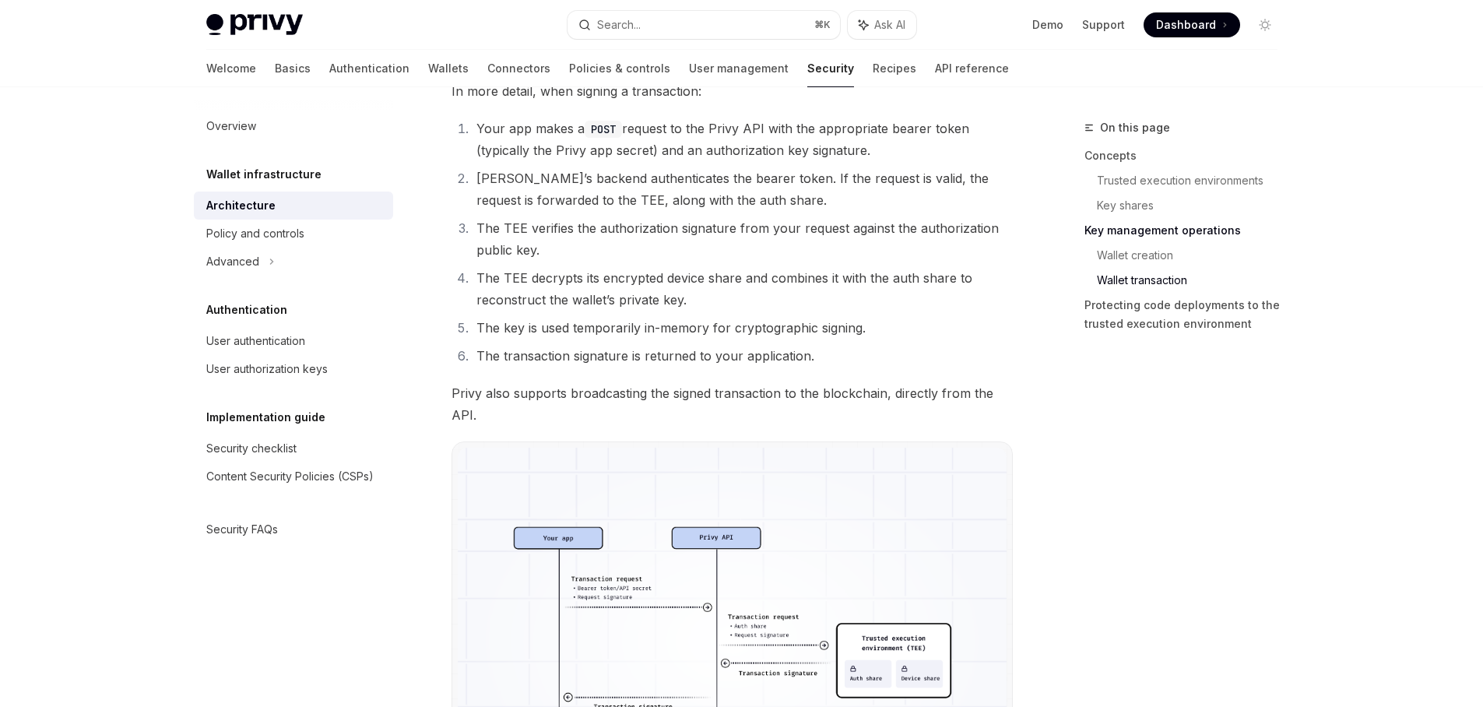
click at [693, 267] on li "The TEE decrypts its encrypted device share and combines it with the auth share…" at bounding box center [742, 289] width 541 height 44
drag, startPoint x: 651, startPoint y: 268, endPoint x: 943, endPoint y: 371, distance: 309.6
click at [934, 365] on ol "Your app makes a POST request to the Privy API with the appropriate bearer toke…" at bounding box center [732, 242] width 561 height 249
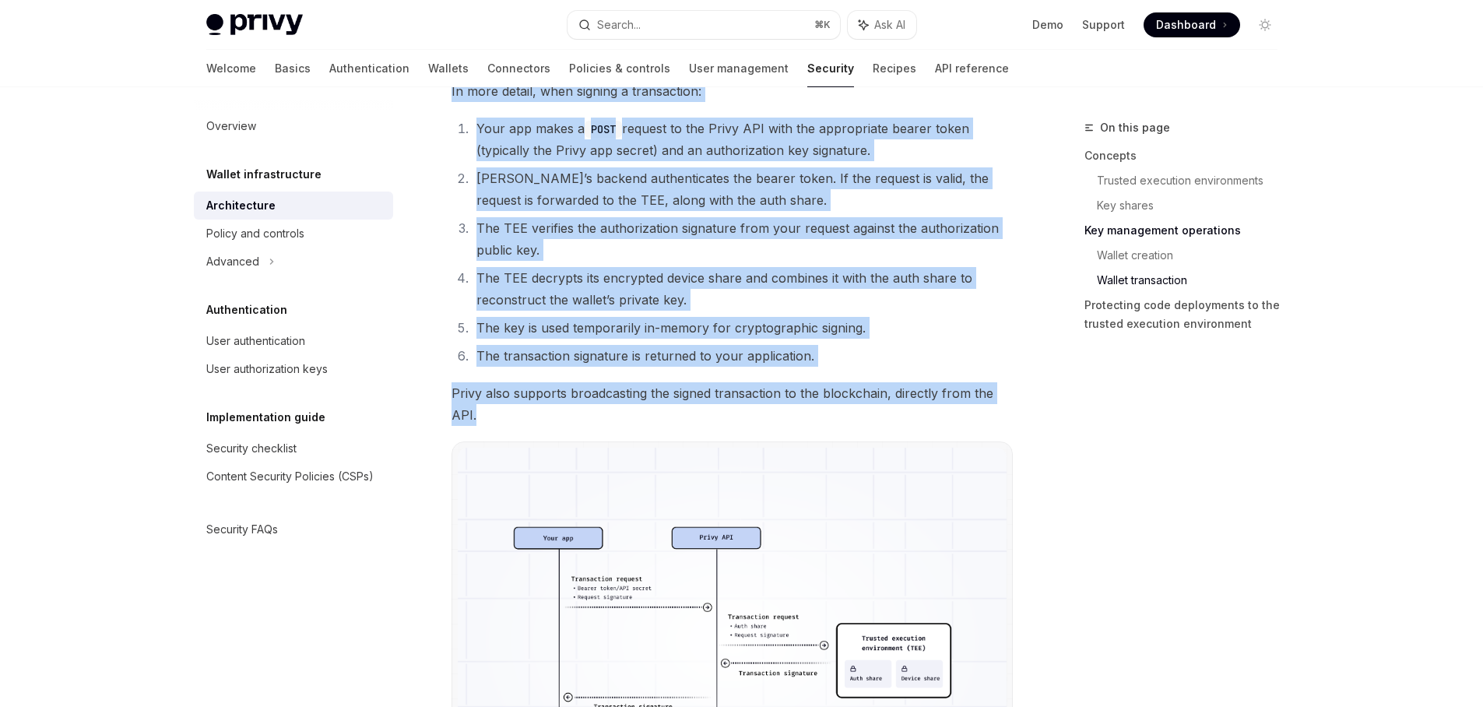
drag, startPoint x: 696, startPoint y: 413, endPoint x: 452, endPoint y: 95, distance: 401.0
click at [452, 95] on span "In more detail, when signing a transaction:" at bounding box center [732, 91] width 561 height 22
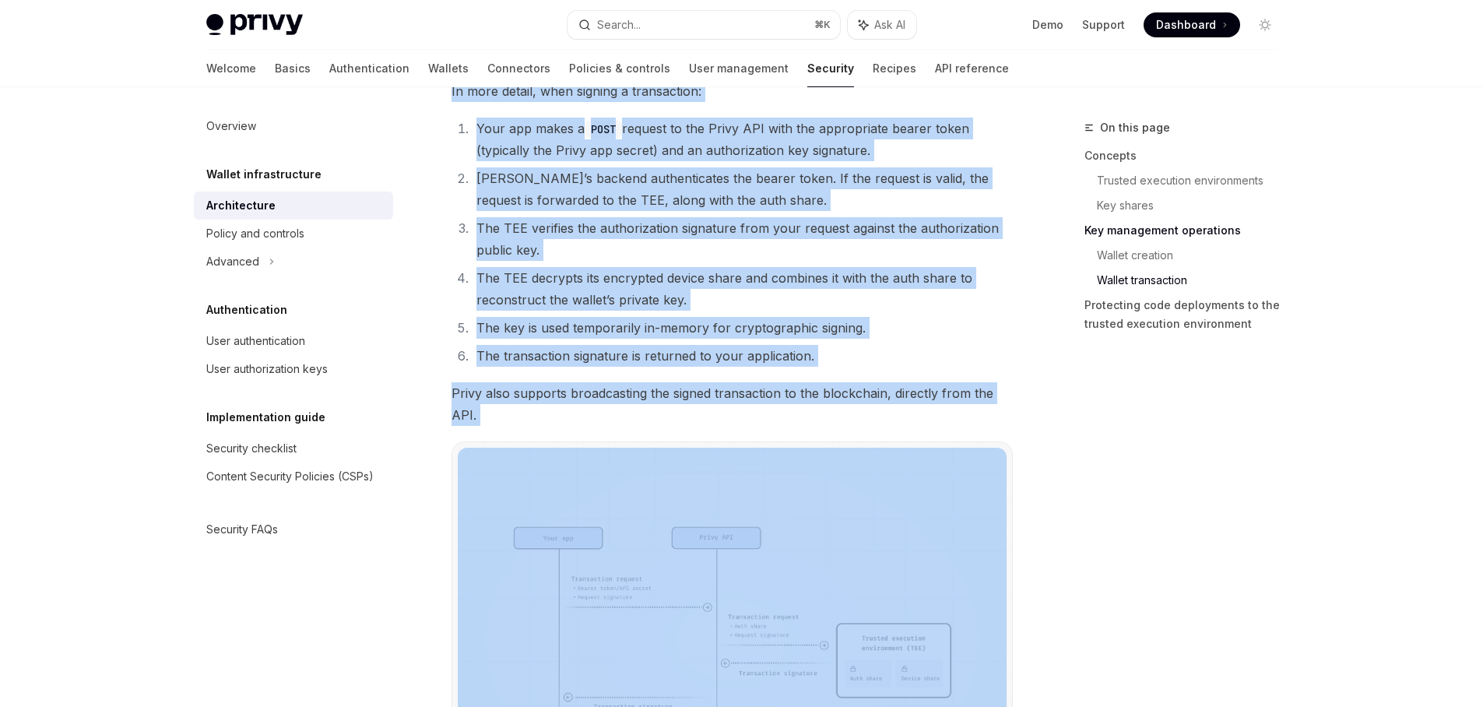
drag, startPoint x: 452, startPoint y: 95, endPoint x: 750, endPoint y: 438, distance: 453.7
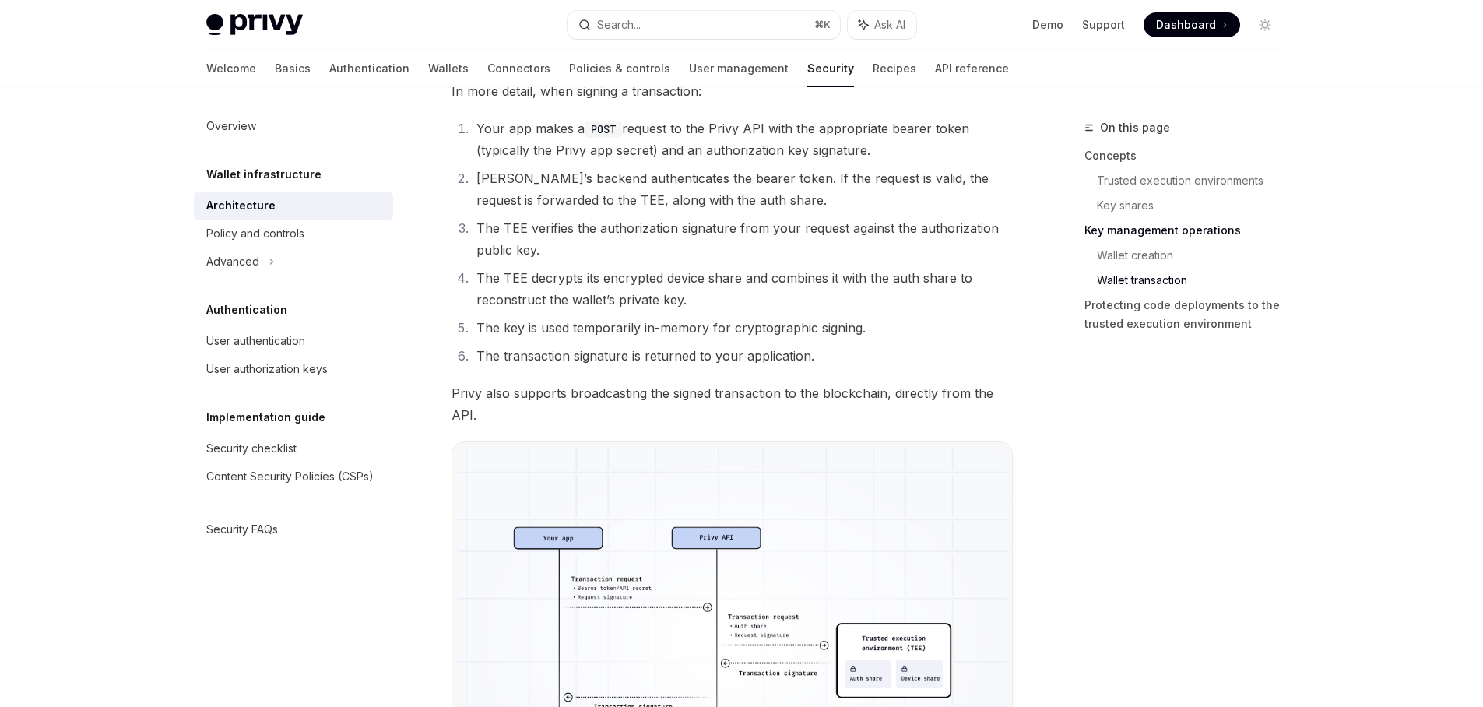
click at [745, 411] on span "Privy also supports broadcasting the signed transaction to the blockchain, dire…" at bounding box center [732, 404] width 561 height 44
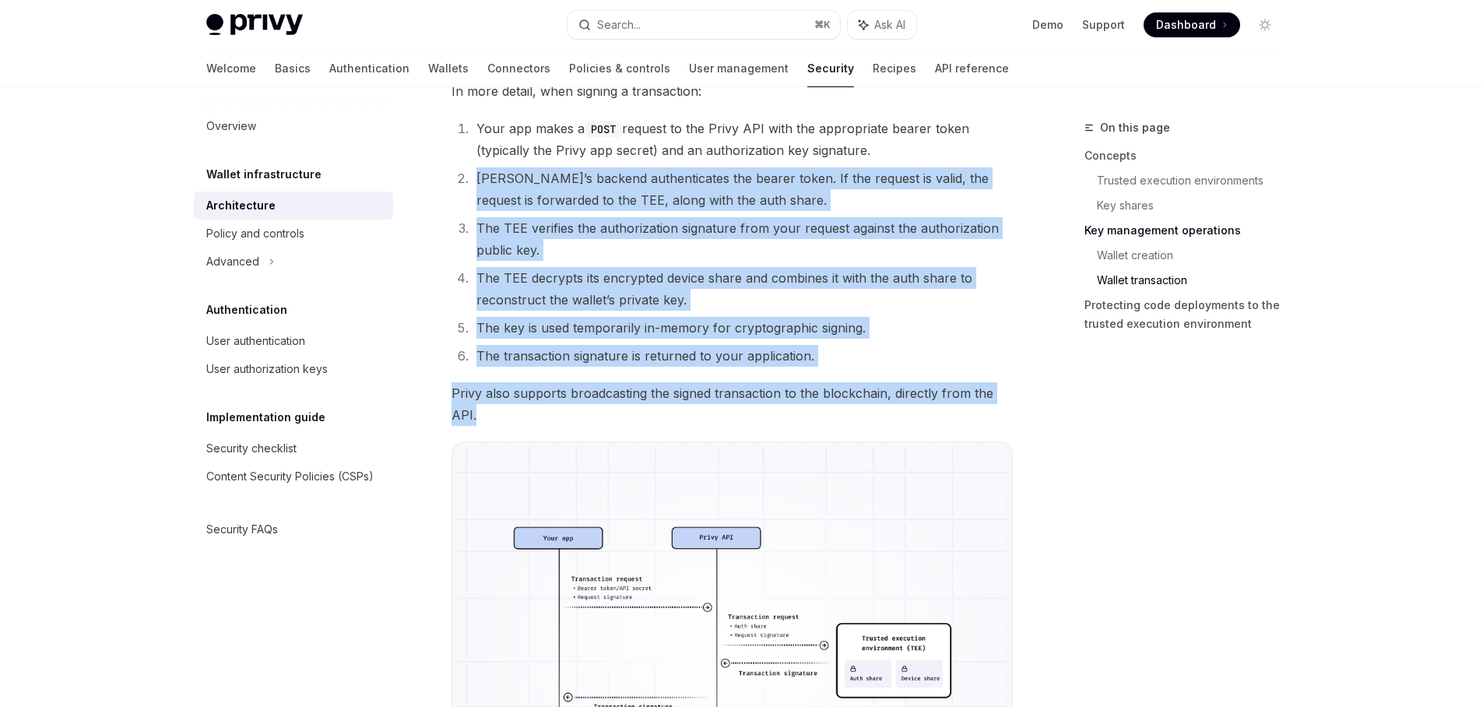
drag, startPoint x: 757, startPoint y: 424, endPoint x: 466, endPoint y: 150, distance: 399.4
click at [466, 150] on ol "Your app makes a POST request to the Privy API with the appropriate bearer toke…" at bounding box center [732, 242] width 561 height 249
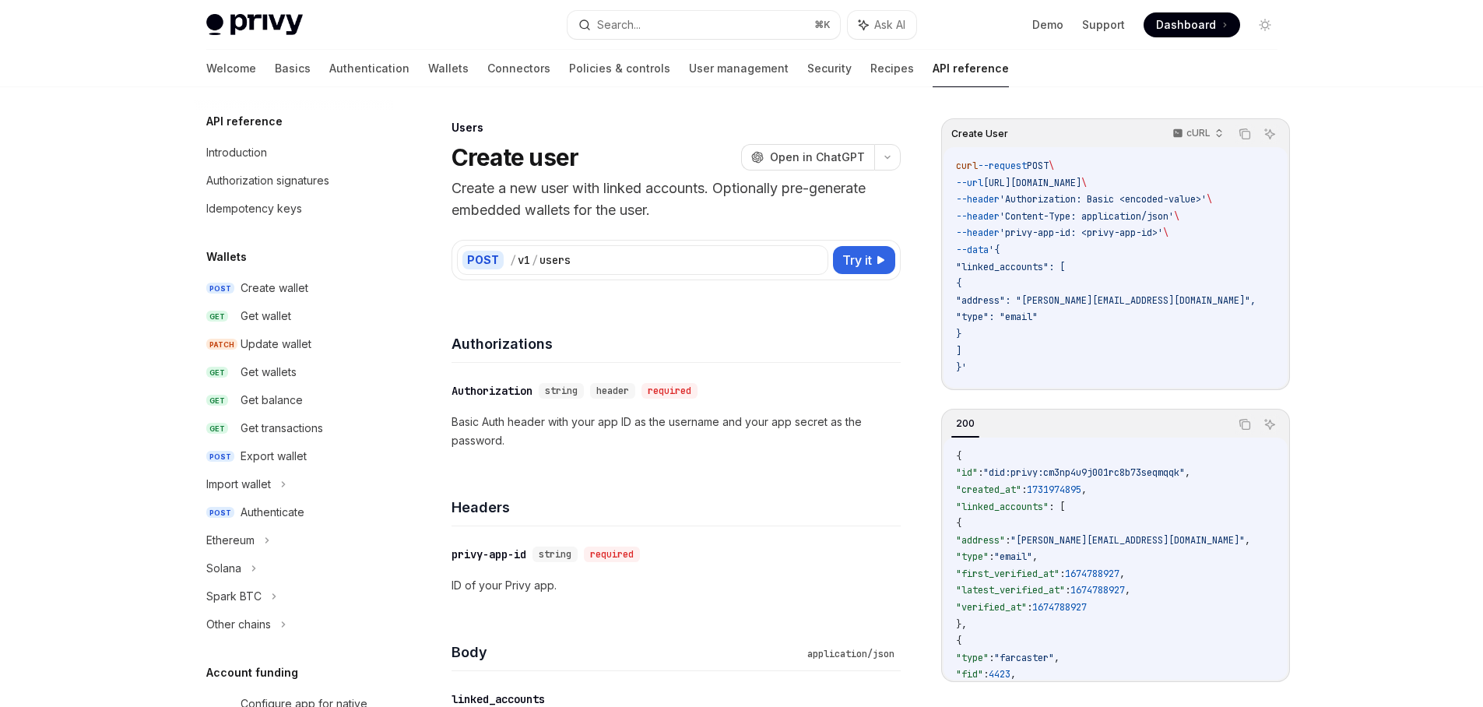
scroll to position [902, 0]
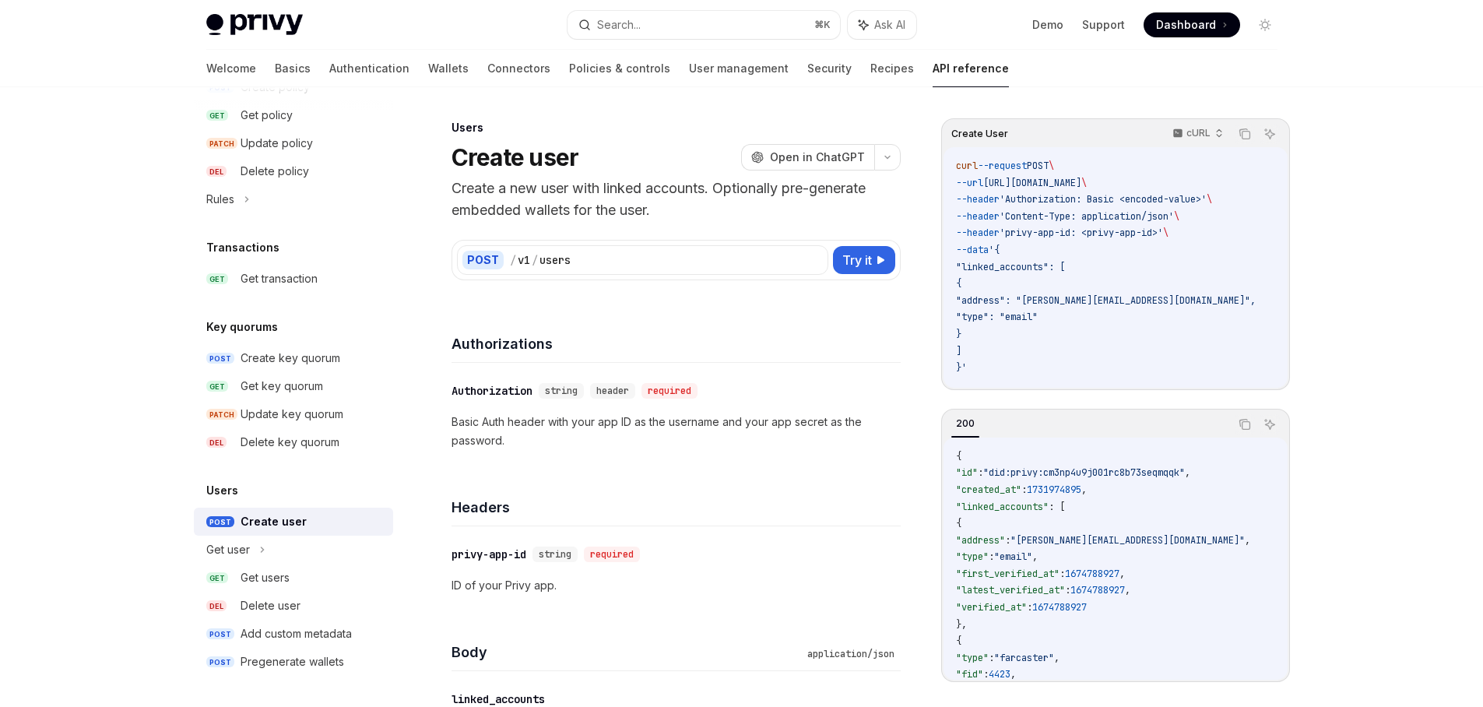
click at [676, 337] on h4 "Authorizations" at bounding box center [676, 343] width 449 height 21
click at [779, 396] on div "​ Authorization string header required" at bounding box center [669, 391] width 434 height 19
drag, startPoint x: 762, startPoint y: 420, endPoint x: 836, endPoint y: 447, distance: 78.6
click at [836, 447] on p "Basic Auth header with your app ID as the username and your app secret as the p…" at bounding box center [676, 431] width 449 height 37
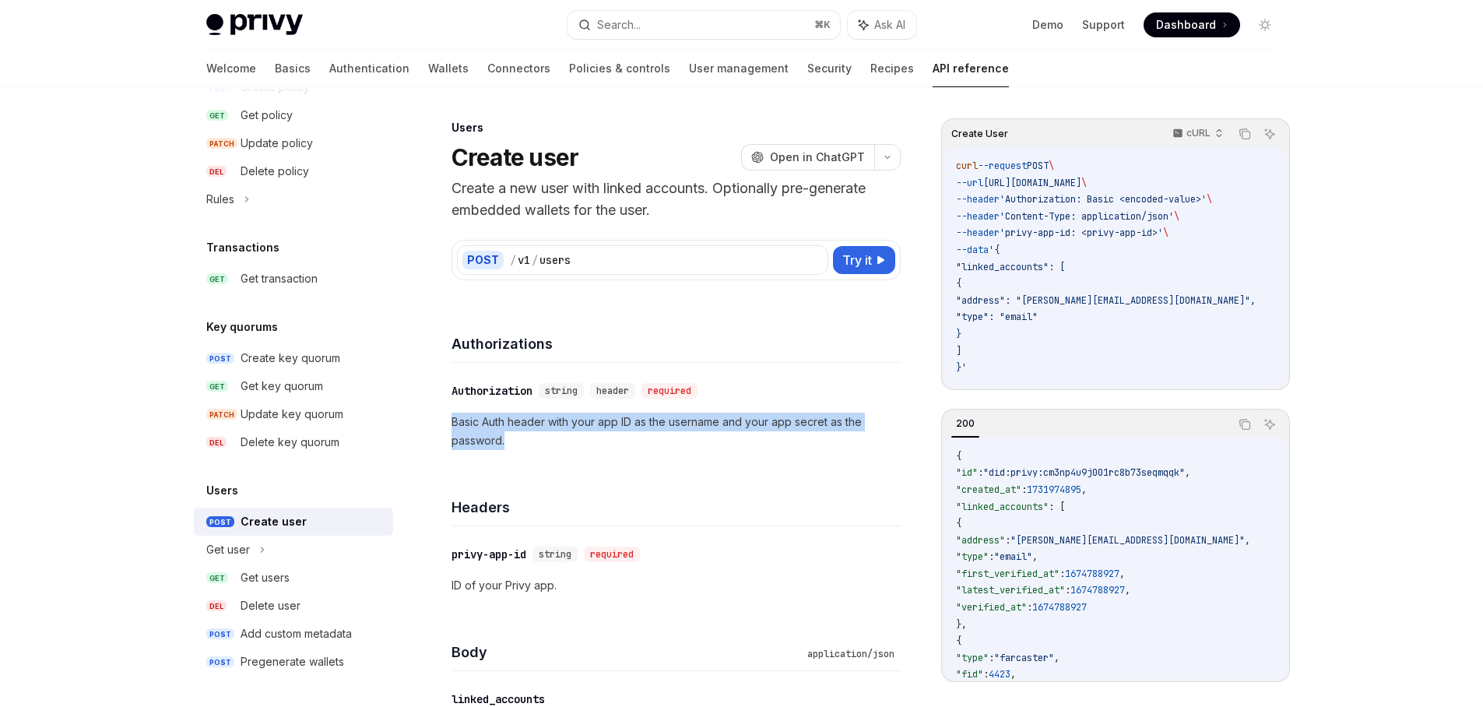
drag, startPoint x: 519, startPoint y: 439, endPoint x: 450, endPoint y: 427, distance: 70.4
click at [452, 427] on p "Basic Auth header with your app ID as the username and your app secret as the p…" at bounding box center [676, 431] width 449 height 37
drag, startPoint x: 451, startPoint y: 422, endPoint x: 537, endPoint y: 445, distance: 88.8
click at [537, 445] on p "Basic Auth header with your app ID as the username and your app secret as the p…" at bounding box center [676, 431] width 449 height 37
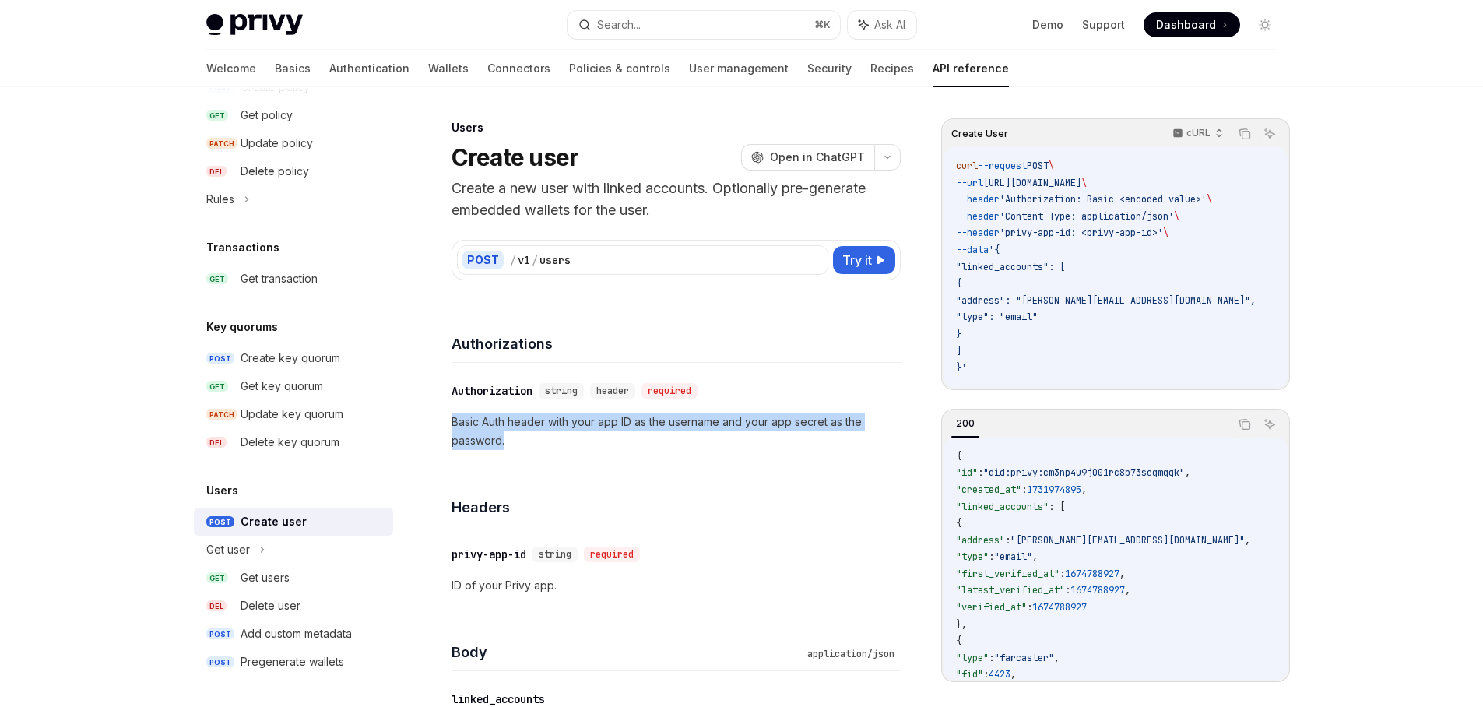
click at [538, 445] on p "Basic Auth header with your app ID as the username and your app secret as the p…" at bounding box center [676, 431] width 449 height 37
drag, startPoint x: 540, startPoint y: 444, endPoint x: 438, endPoint y: 417, distance: 104.6
drag, startPoint x: 463, startPoint y: 420, endPoint x: 547, endPoint y: 444, distance: 86.7
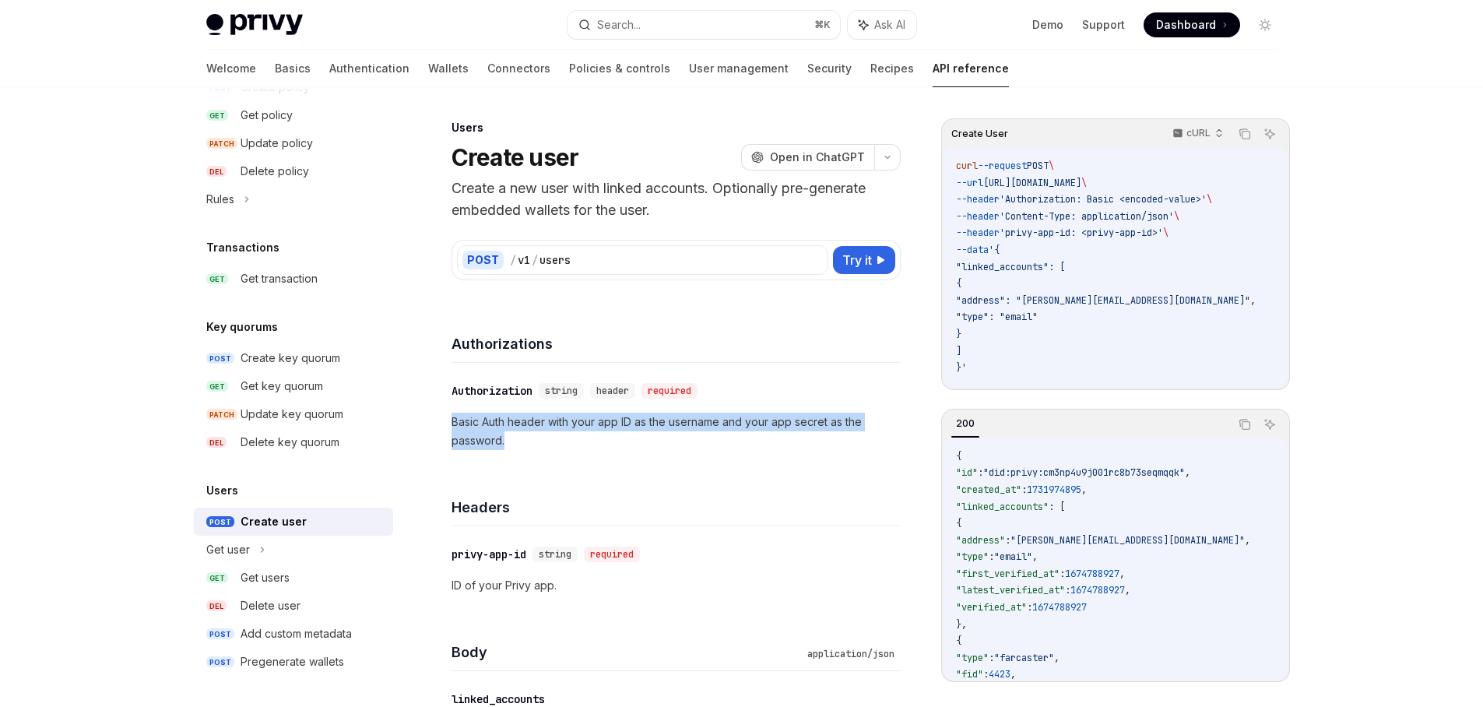
click at [547, 444] on p "Basic Auth header with your app ID as the username and your app secret as the p…" at bounding box center [676, 431] width 449 height 37
drag, startPoint x: 561, startPoint y: 445, endPoint x: 427, endPoint y: 418, distance: 136.5
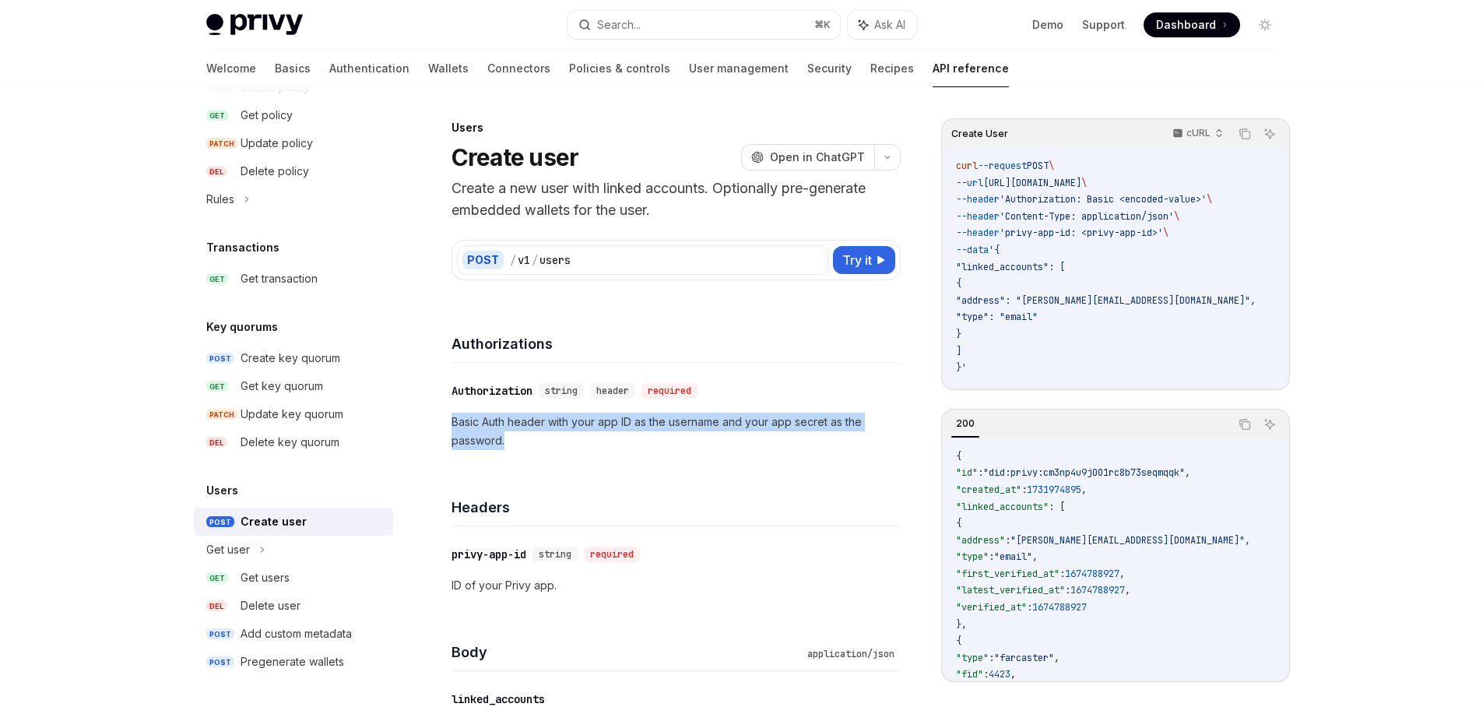
drag, startPoint x: 487, startPoint y: 428, endPoint x: 559, endPoint y: 446, distance: 74.6
click at [559, 446] on p "Basic Auth header with your app ID as the username and your app secret as the p…" at bounding box center [676, 431] width 449 height 37
drag, startPoint x: 564, startPoint y: 442, endPoint x: 436, endPoint y: 417, distance: 130.1
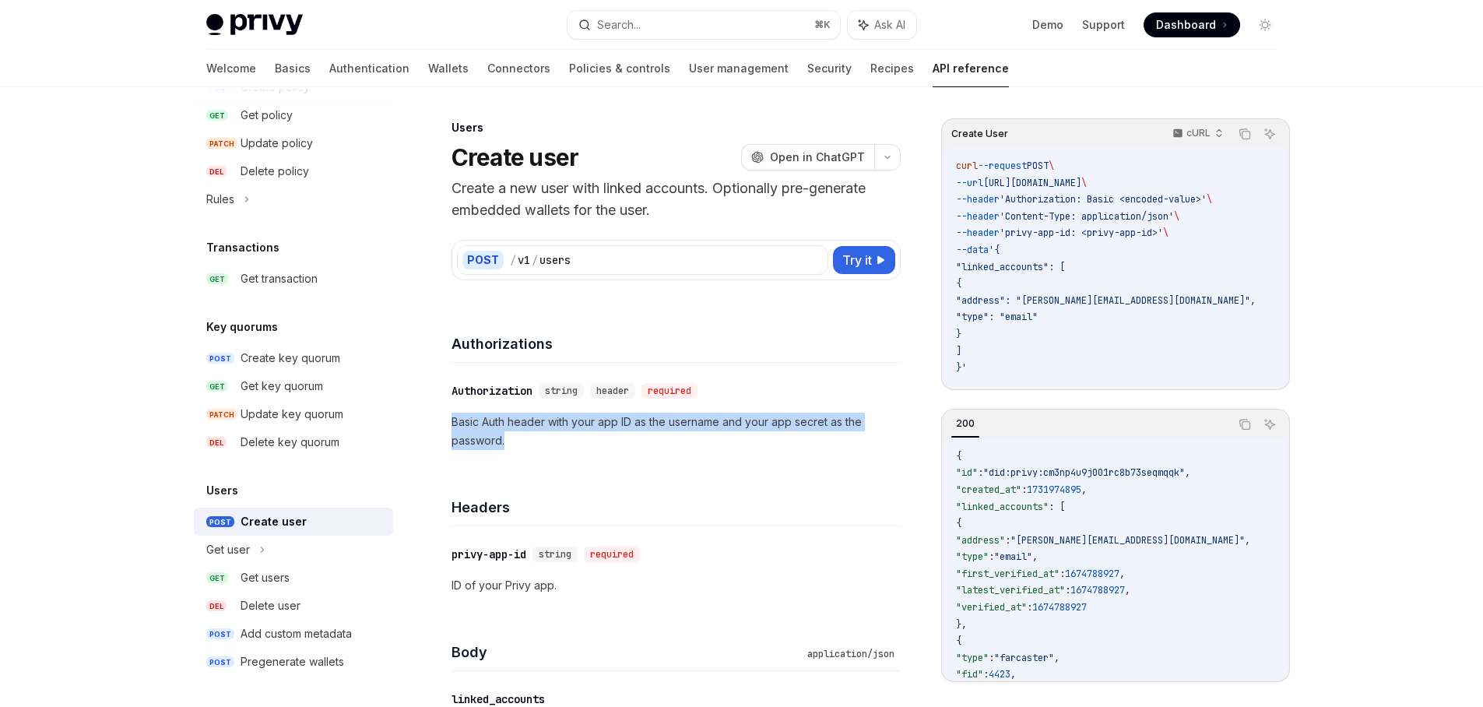
drag, startPoint x: 444, startPoint y: 419, endPoint x: 559, endPoint y: 447, distance: 118.6
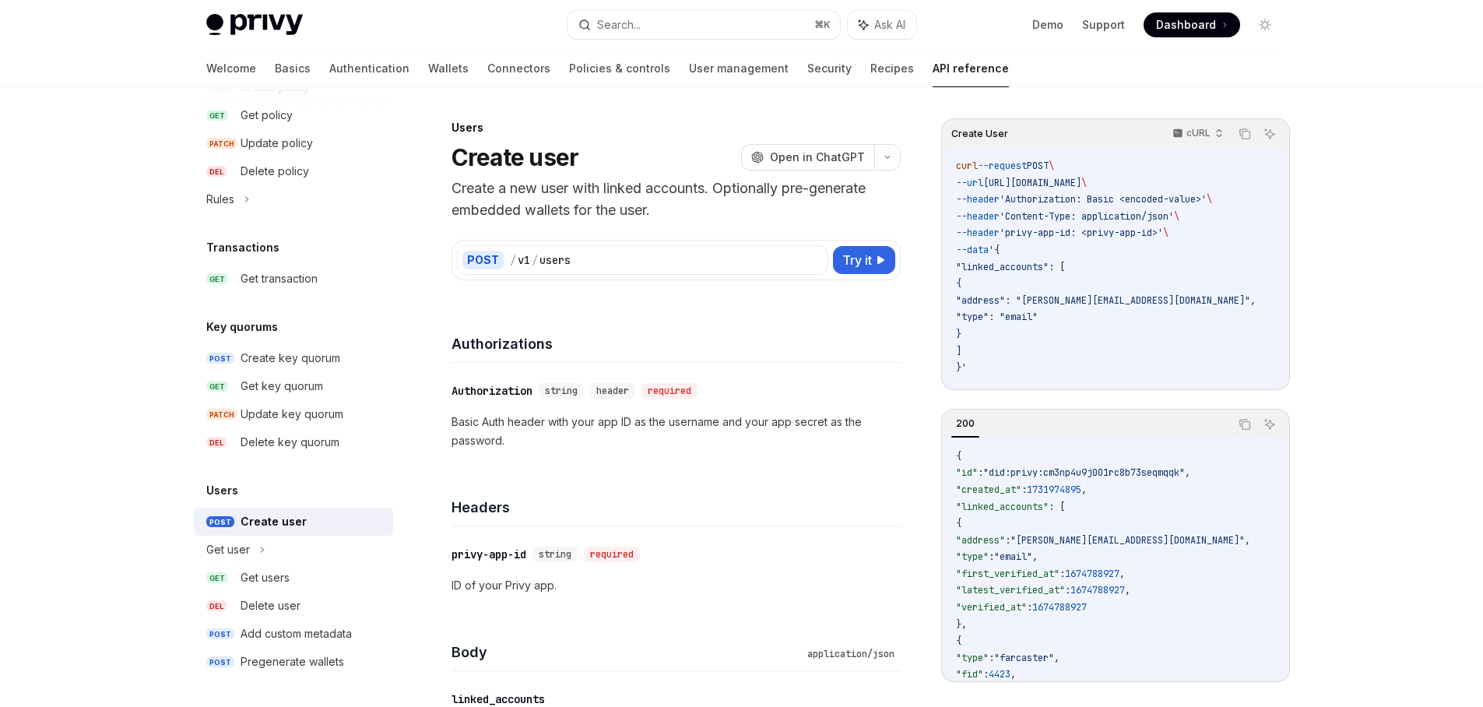
click at [561, 446] on p "Basic Auth header with your app ID as the username and your app secret as the p…" at bounding box center [676, 431] width 449 height 37
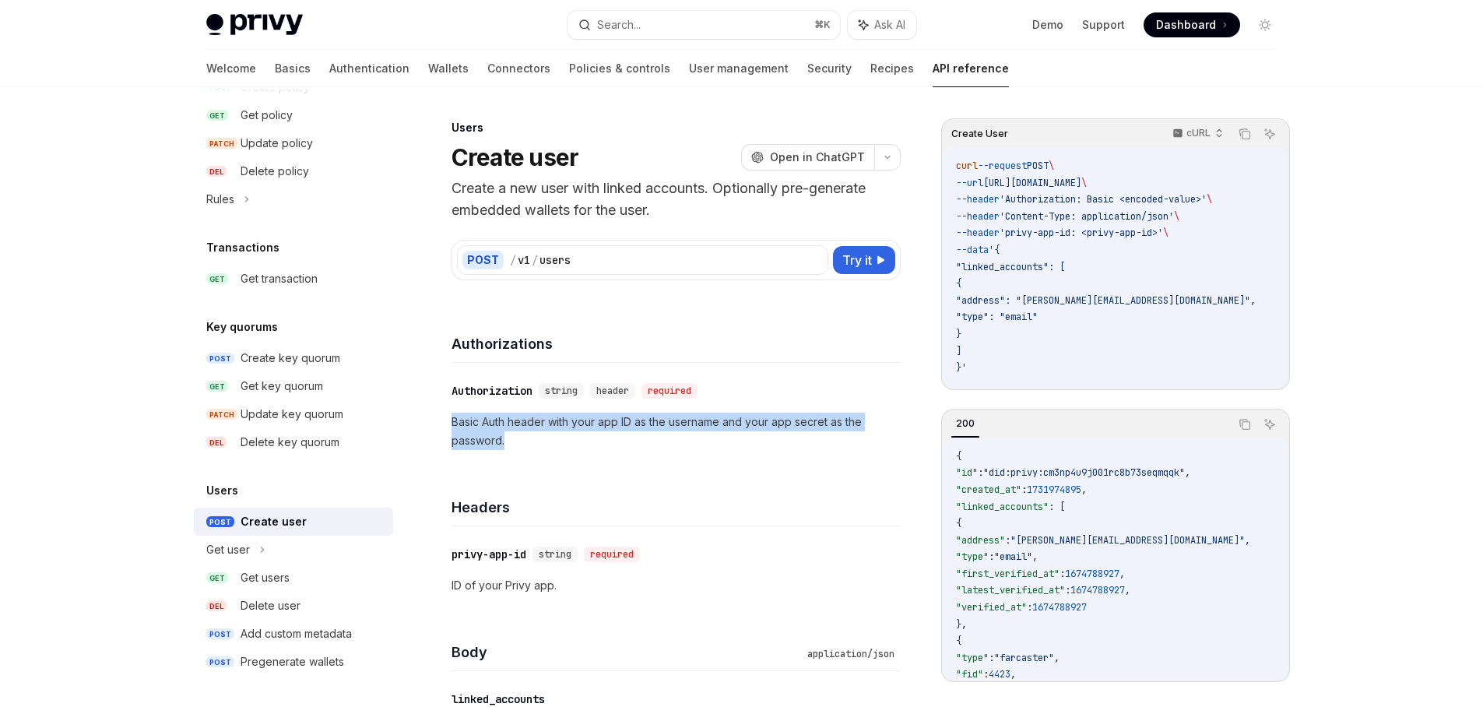
drag, startPoint x: 571, startPoint y: 444, endPoint x: 438, endPoint y: 417, distance: 135.8
drag, startPoint x: 455, startPoint y: 420, endPoint x: 572, endPoint y: 447, distance: 119.9
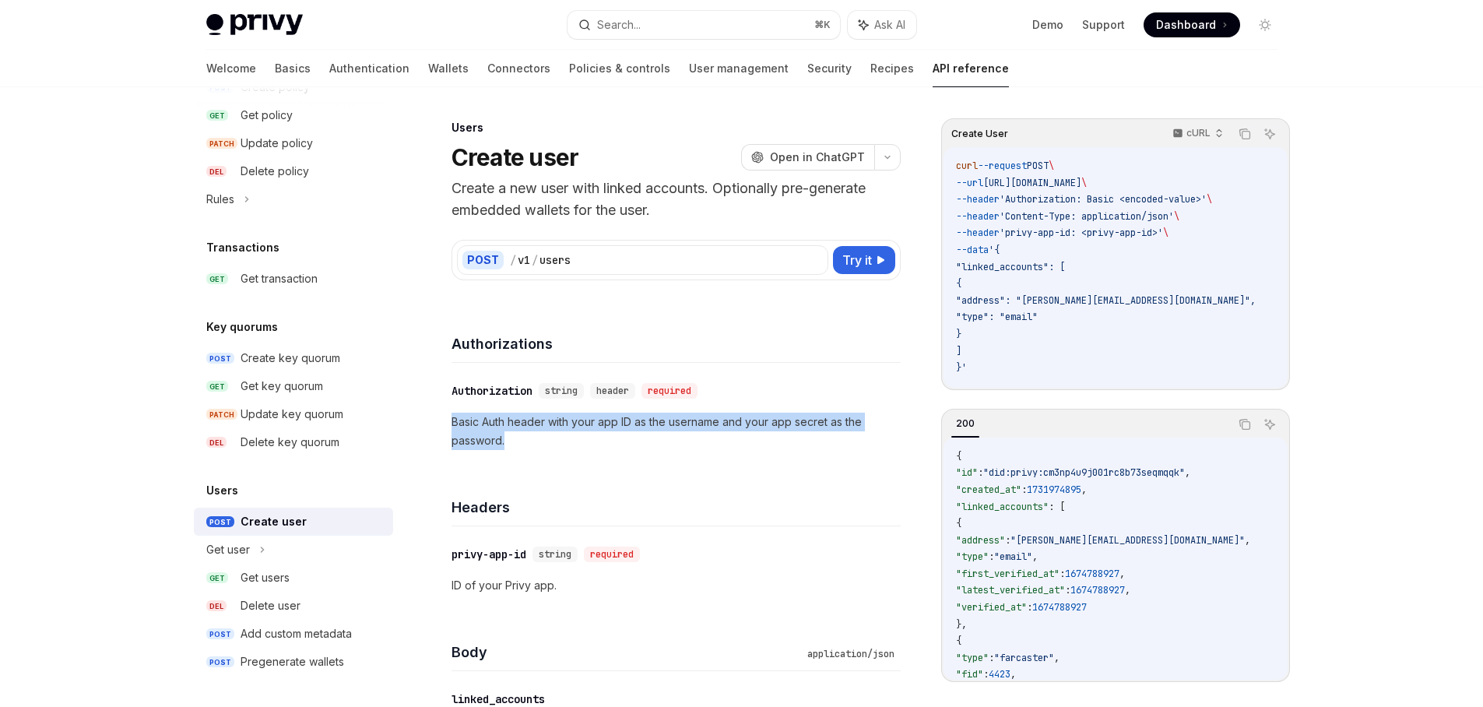
click at [572, 447] on p "Basic Auth header with your app ID as the username and your app secret as the p…" at bounding box center [676, 431] width 449 height 37
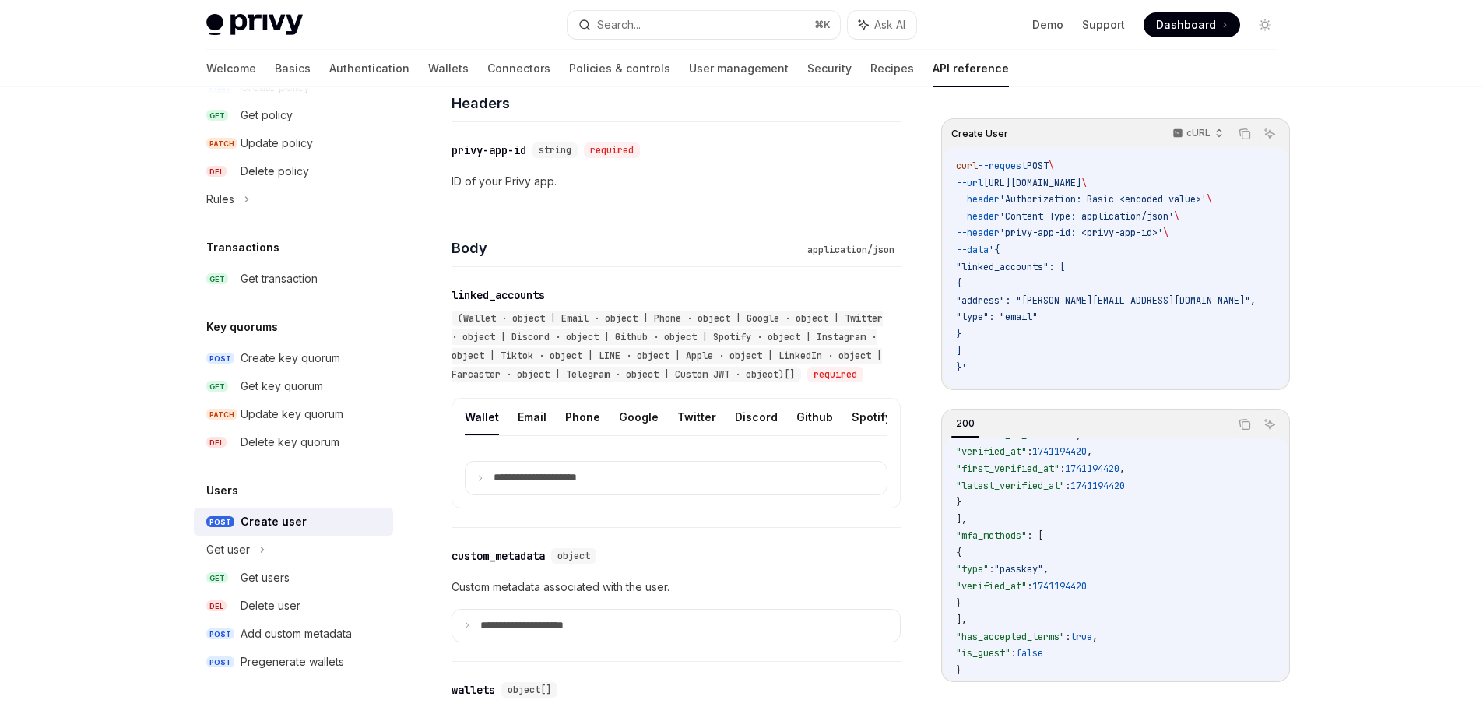
scroll to position [565, 0]
click at [678, 434] on button "Twitter" at bounding box center [696, 417] width 39 height 37
click at [694, 435] on button "Twitter" at bounding box center [696, 417] width 39 height 37
click at [692, 435] on button "Twitter" at bounding box center [696, 417] width 39 height 37
click at [677, 431] on button "Twitter" at bounding box center [696, 417] width 39 height 37
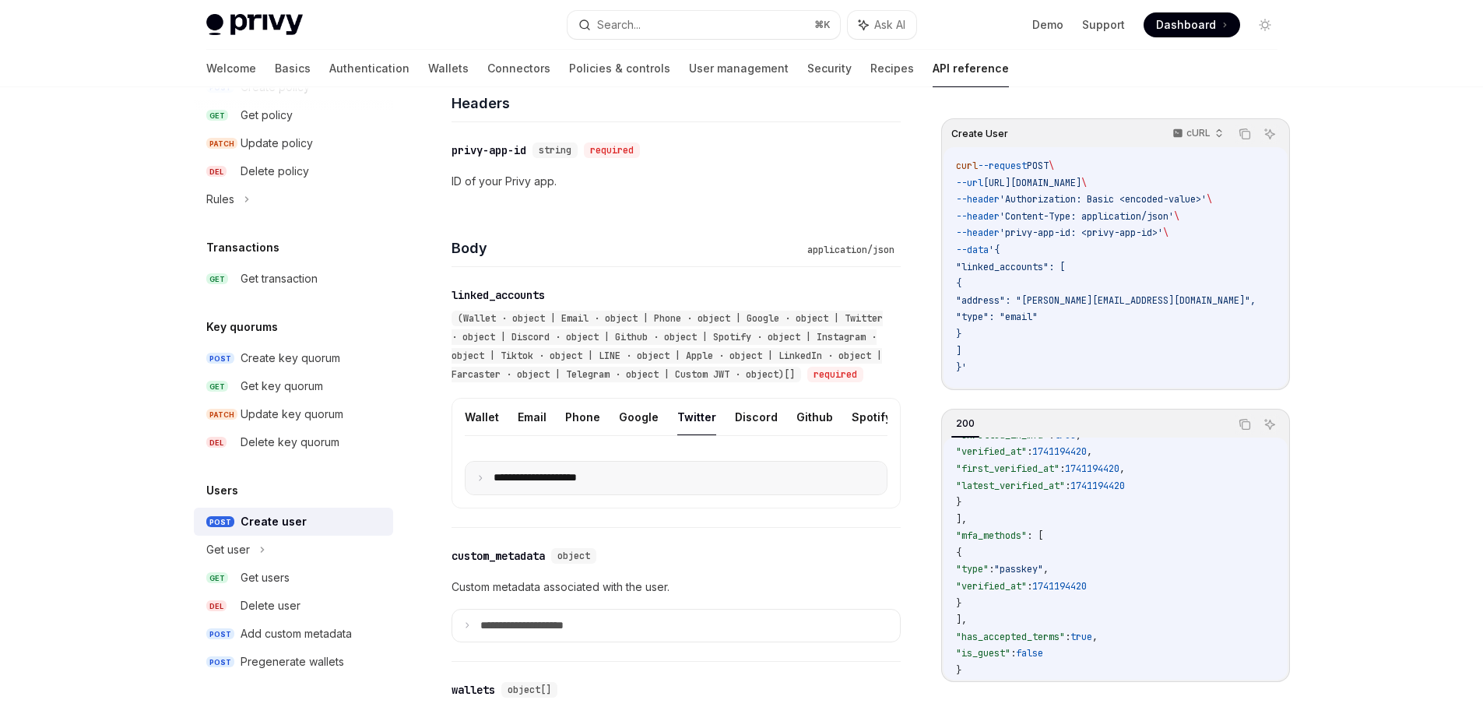
click at [478, 494] on summary "**********" at bounding box center [676, 478] width 421 height 33
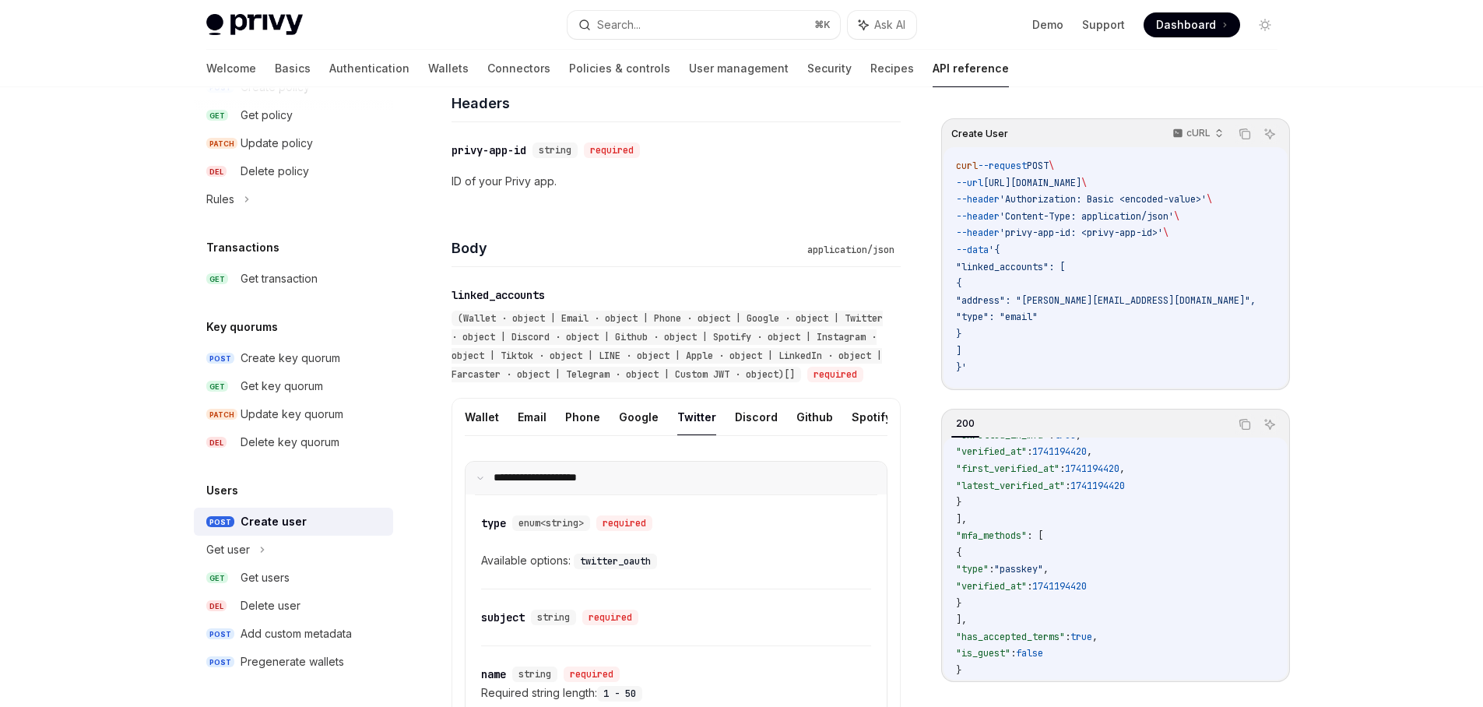
click at [481, 482] on icon at bounding box center [481, 478] width 8 height 8
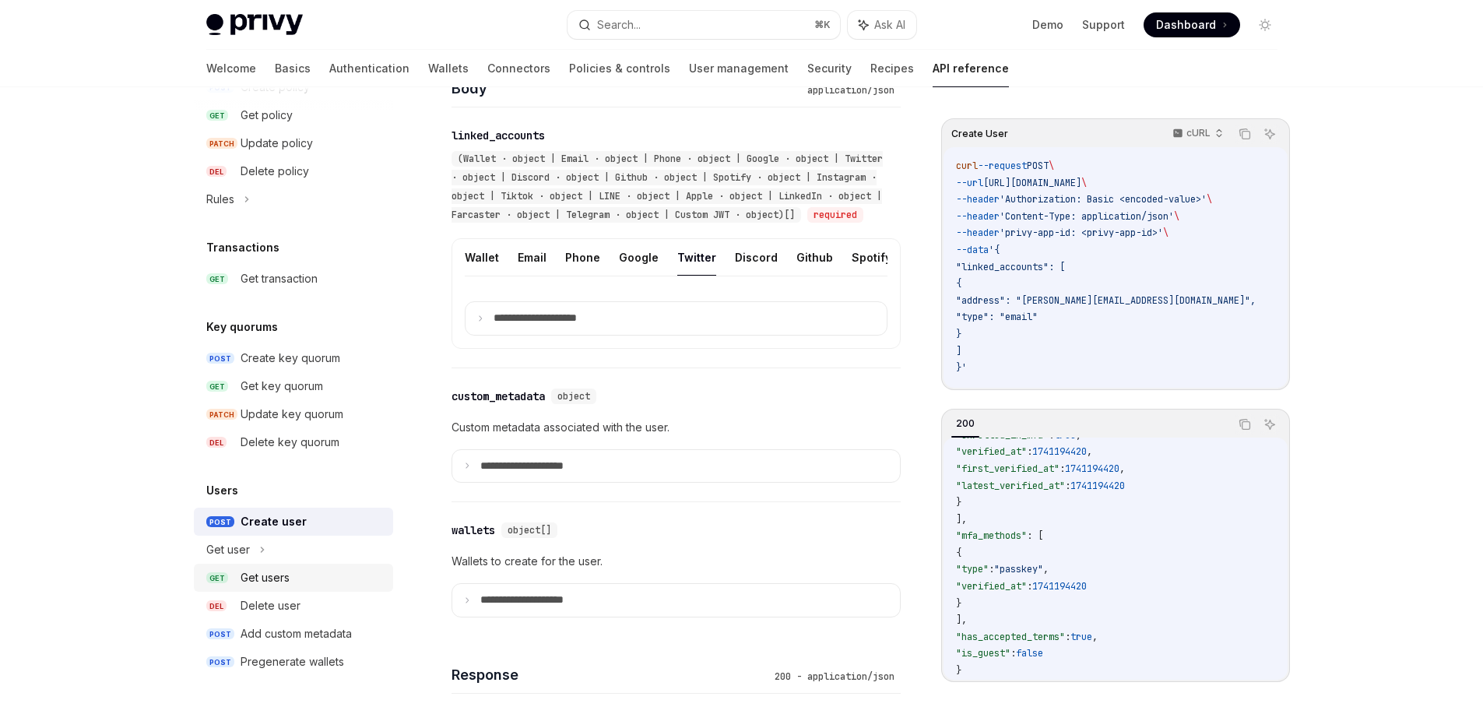
scroll to position [591, 0]
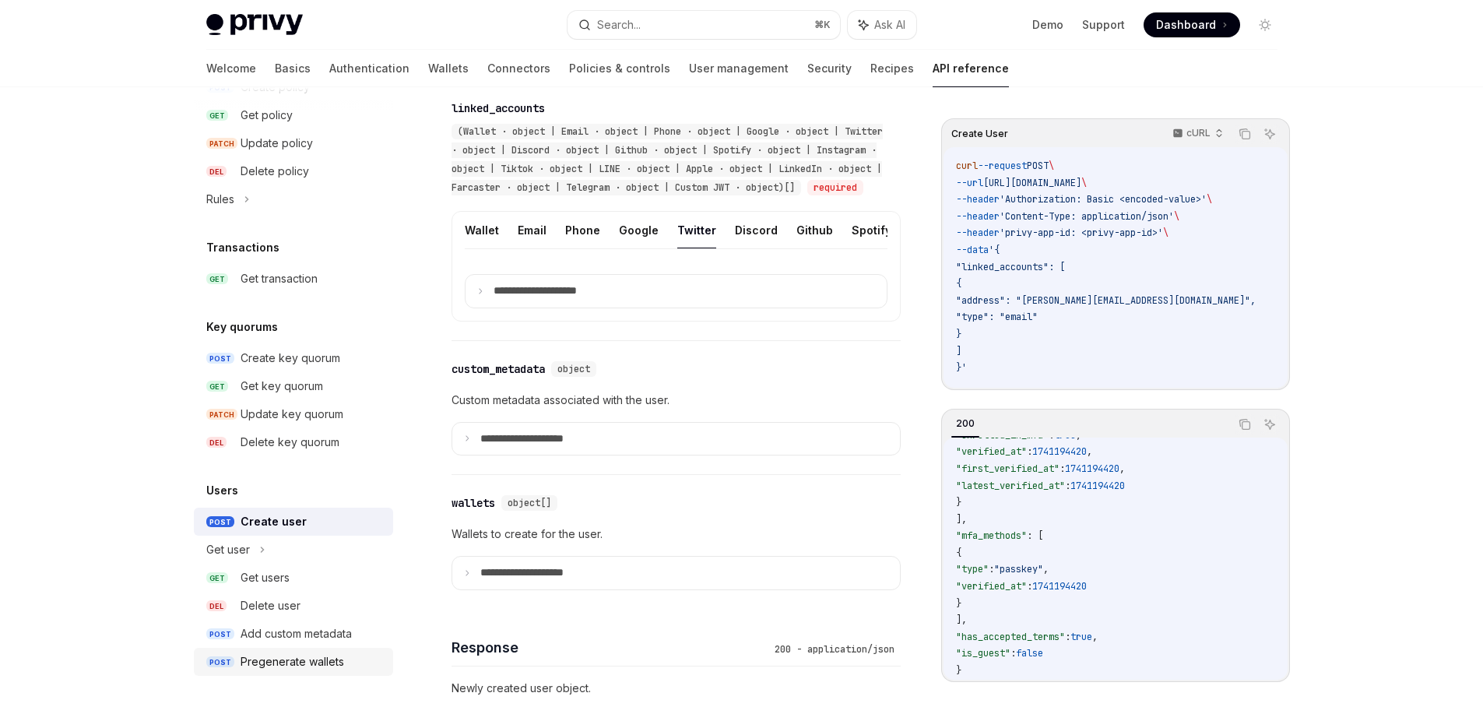
click at [325, 665] on div "Pregenerate wallets" at bounding box center [293, 662] width 104 height 19
type textarea "*"
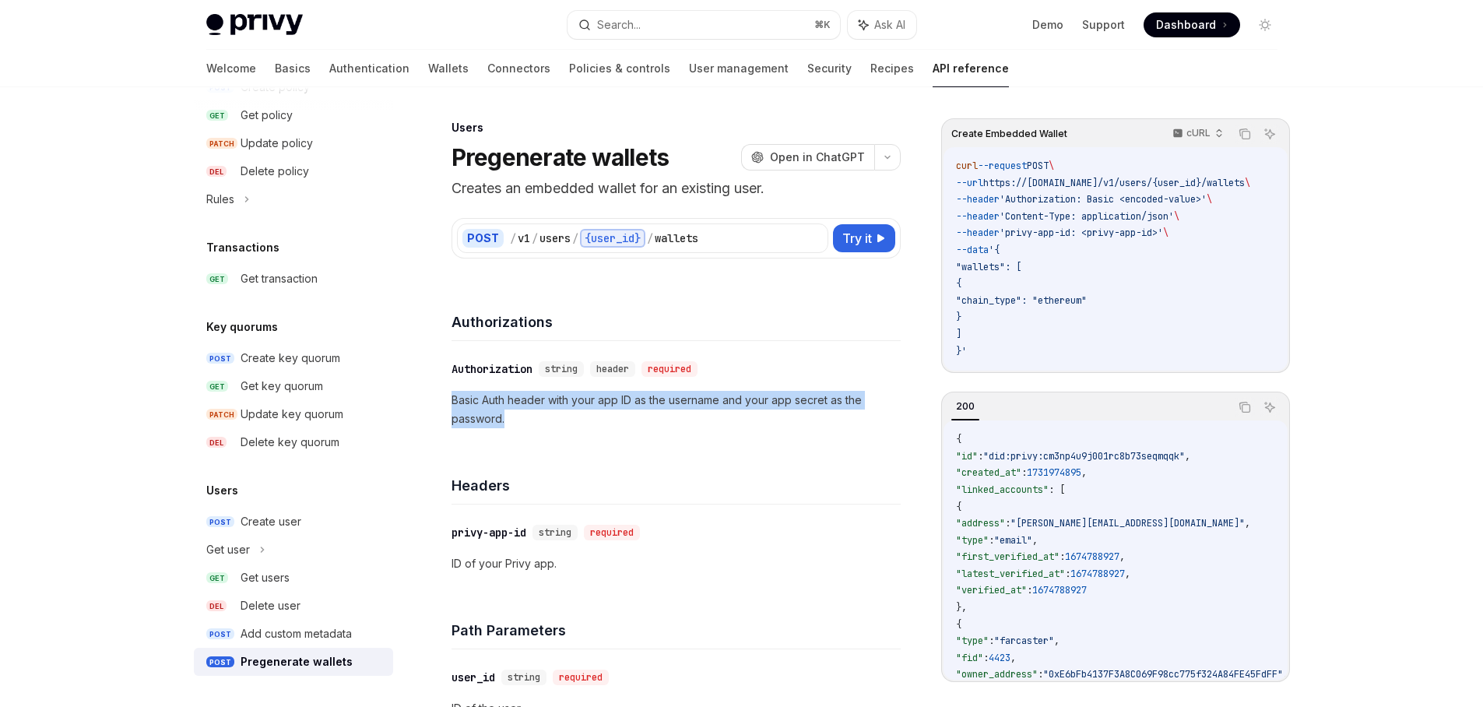
drag, startPoint x: 525, startPoint y: 416, endPoint x: 452, endPoint y: 399, distance: 74.4
click at [452, 399] on p "Basic Auth header with your app ID as the username and your app secret as the p…" at bounding box center [676, 409] width 449 height 37
drag, startPoint x: 452, startPoint y: 399, endPoint x: 525, endPoint y: 421, distance: 75.9
click at [524, 421] on p "Basic Auth header with your app ID as the username and your app secret as the p…" at bounding box center [676, 409] width 449 height 37
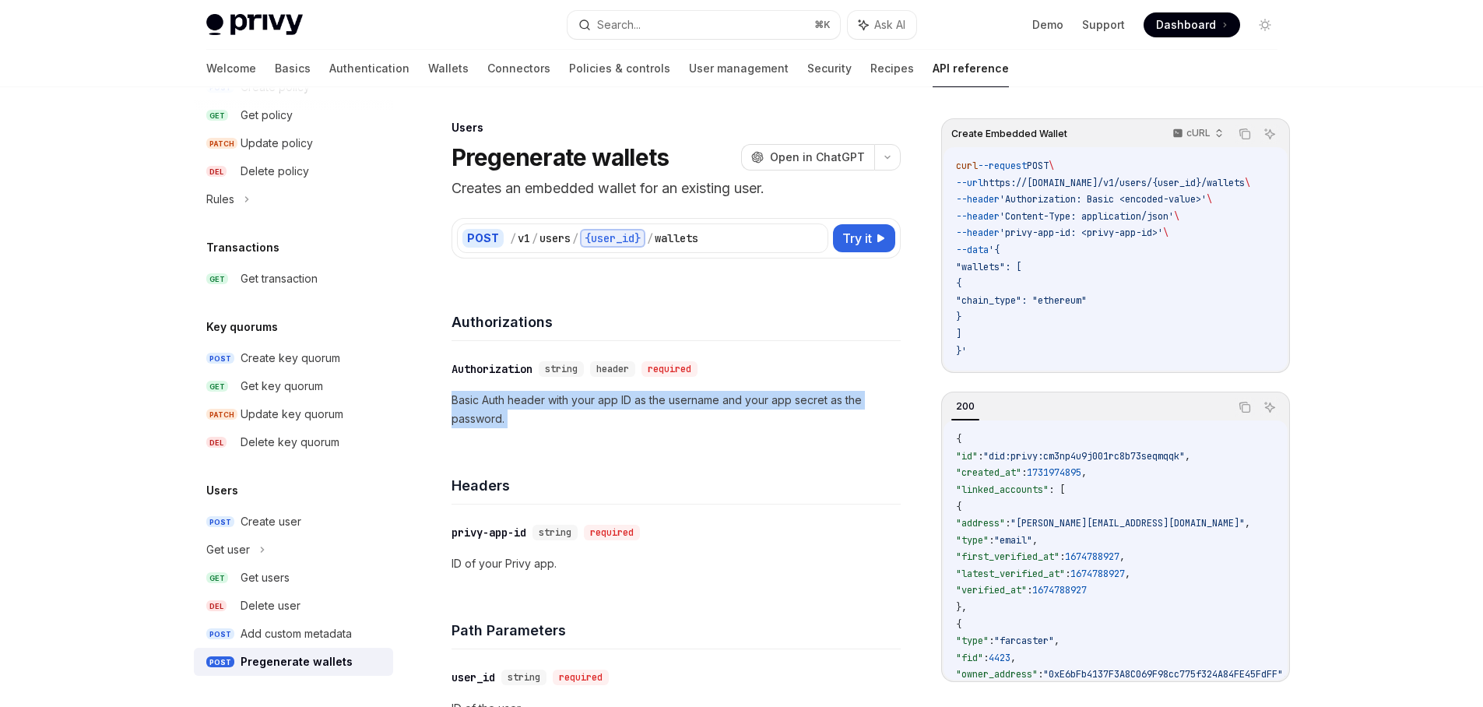
click at [526, 421] on p "Basic Auth header with your app ID as the username and your app secret as the p…" at bounding box center [676, 409] width 449 height 37
drag, startPoint x: 531, startPoint y: 419, endPoint x: 451, endPoint y: 398, distance: 82.9
click at [452, 398] on p "Basic Auth header with your app ID as the username and your app secret as the p…" at bounding box center [676, 409] width 449 height 37
drag, startPoint x: 451, startPoint y: 398, endPoint x: 533, endPoint y: 427, distance: 87.4
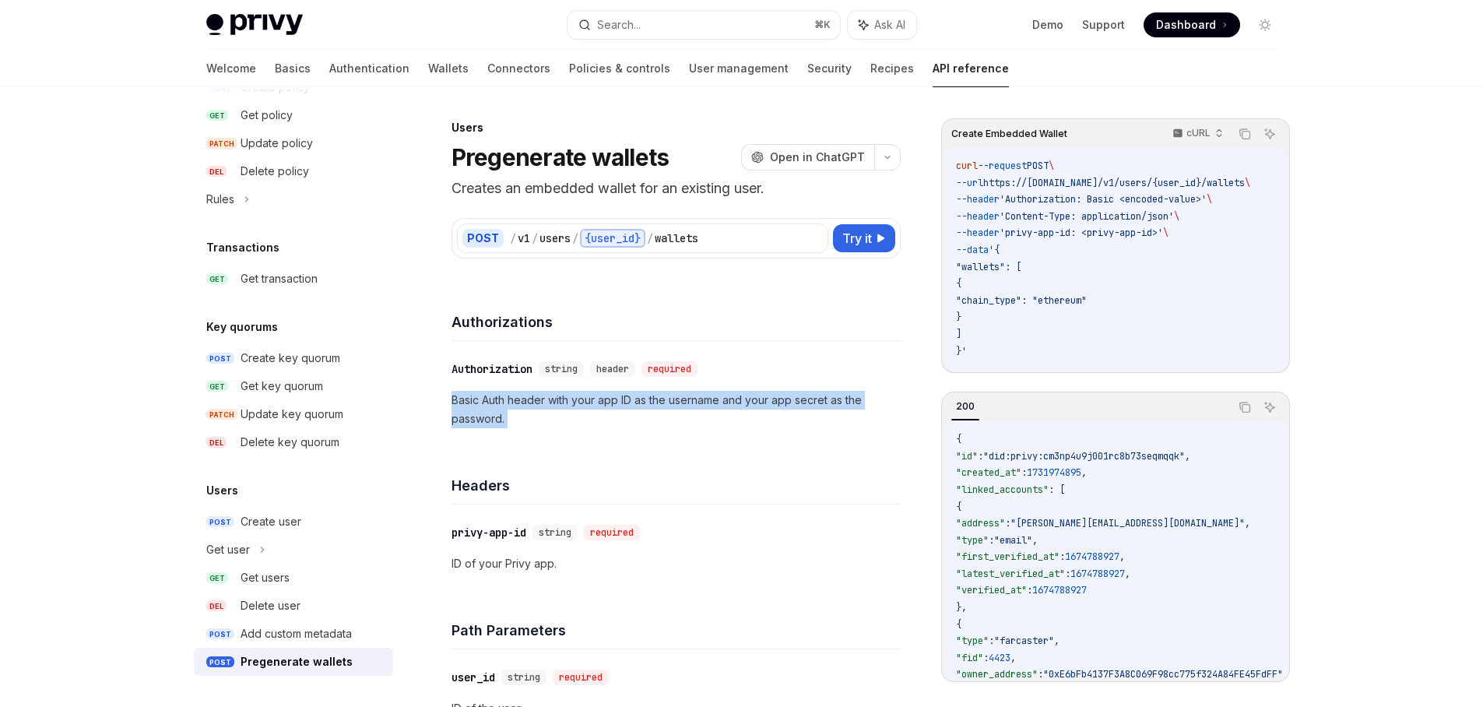
click at [533, 427] on p "Basic Auth header with your app ID as the username and your app secret as the p…" at bounding box center [676, 409] width 449 height 37
click at [534, 427] on p "Basic Auth header with your app ID as the username and your app secret as the p…" at bounding box center [676, 409] width 449 height 37
drag, startPoint x: 543, startPoint y: 424, endPoint x: 451, endPoint y: 402, distance: 94.6
click at [452, 402] on p "Basic Auth header with your app ID as the username and your app secret as the p…" at bounding box center [676, 409] width 449 height 37
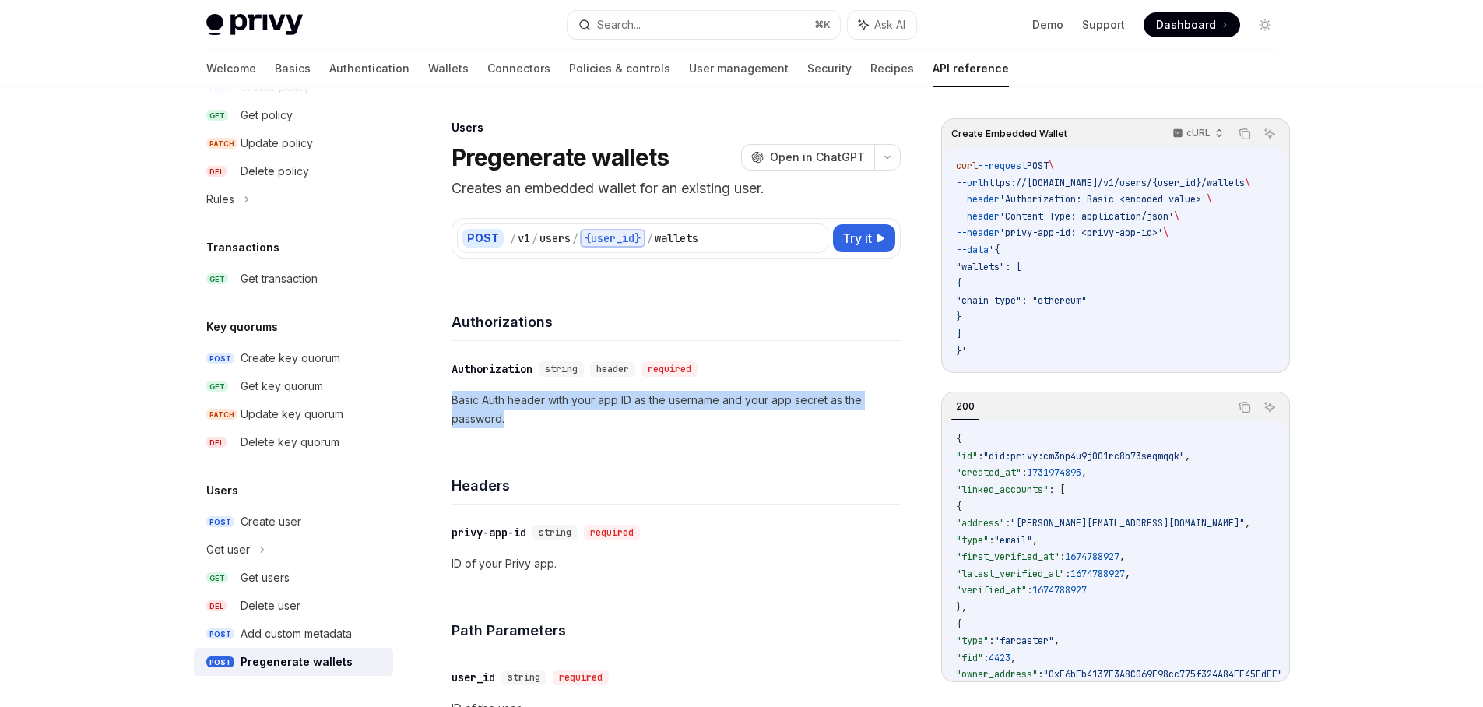
drag, startPoint x: 454, startPoint y: 401, endPoint x: 527, endPoint y: 422, distance: 76.2
click at [527, 422] on p "Basic Auth header with your app ID as the username and your app secret as the p…" at bounding box center [676, 409] width 449 height 37
click at [528, 422] on p "Basic Auth header with your app ID as the username and your app secret as the p…" at bounding box center [676, 409] width 449 height 37
drag, startPoint x: 544, startPoint y: 423, endPoint x: 450, endPoint y: 396, distance: 97.9
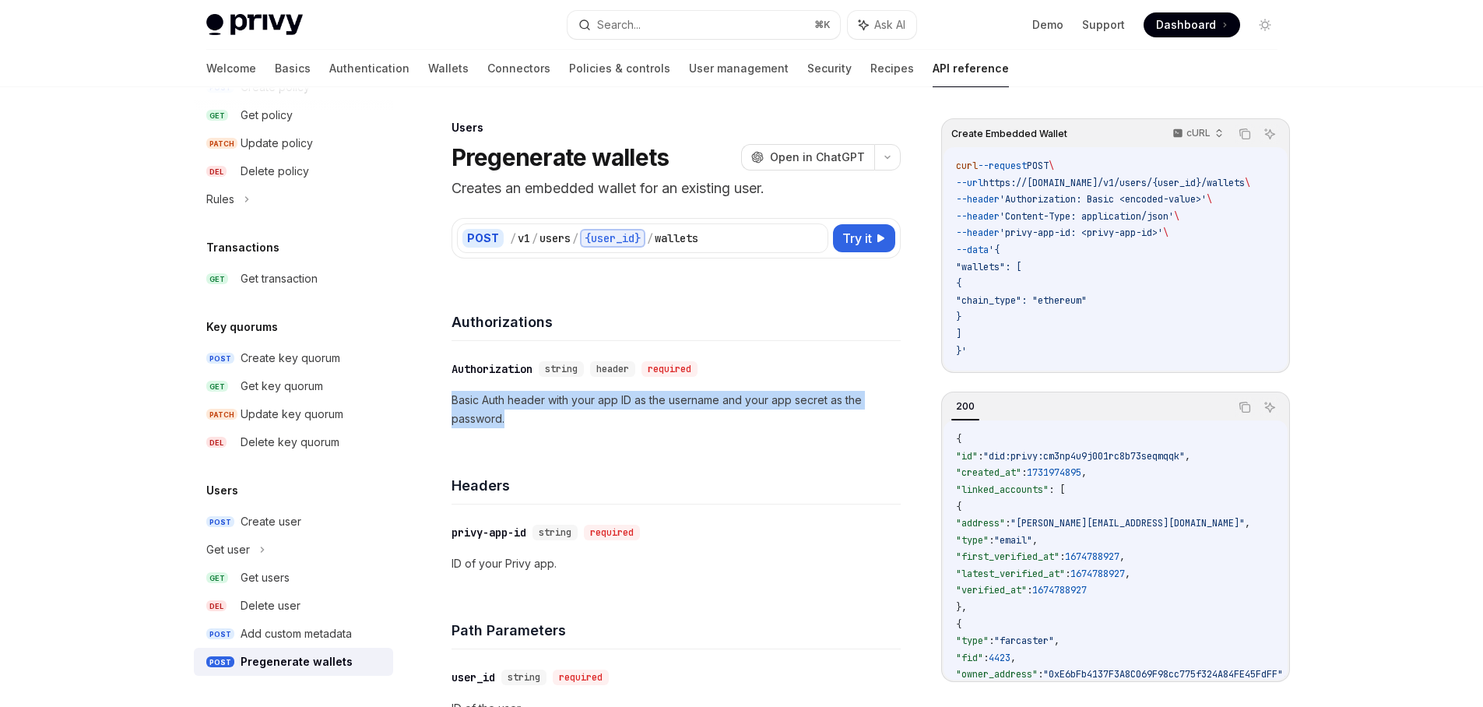
drag, startPoint x: 450, startPoint y: 396, endPoint x: 529, endPoint y: 420, distance: 82.3
click at [529, 420] on p "Basic Auth header with your app ID as the username and your app secret as the p…" at bounding box center [676, 409] width 449 height 37
